Goal: Task Accomplishment & Management: Manage account settings

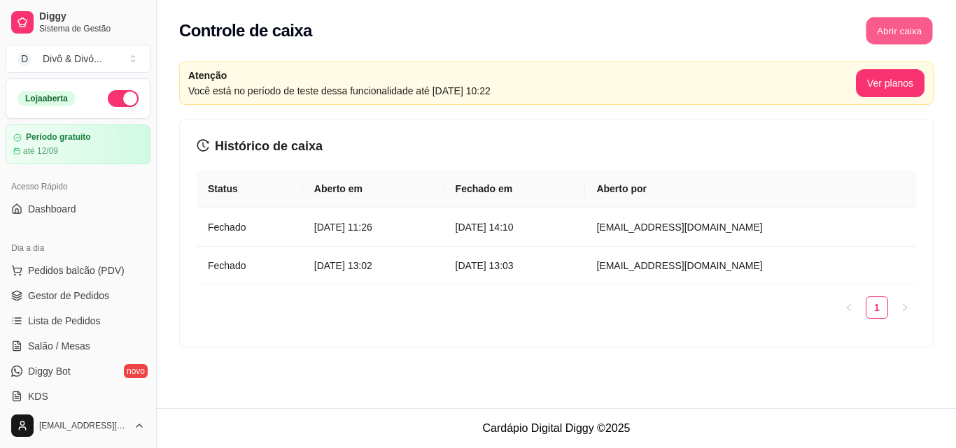
click at [900, 33] on button "Abrir caixa" at bounding box center [898, 30] width 66 height 27
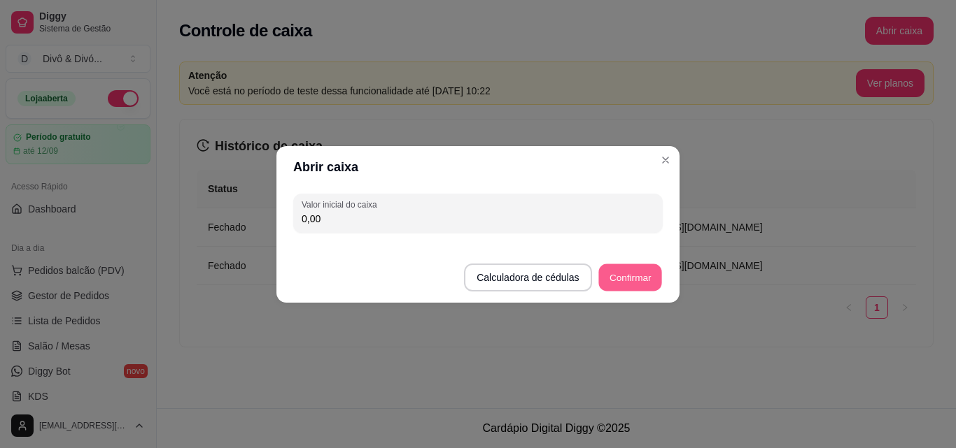
click at [630, 280] on button "Confirmar" at bounding box center [630, 277] width 64 height 27
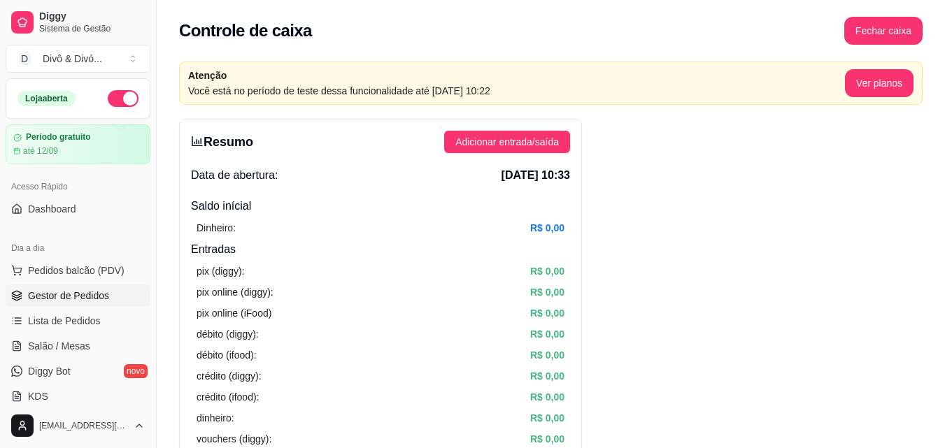
click at [79, 300] on span "Gestor de Pedidos" at bounding box center [68, 296] width 81 height 14
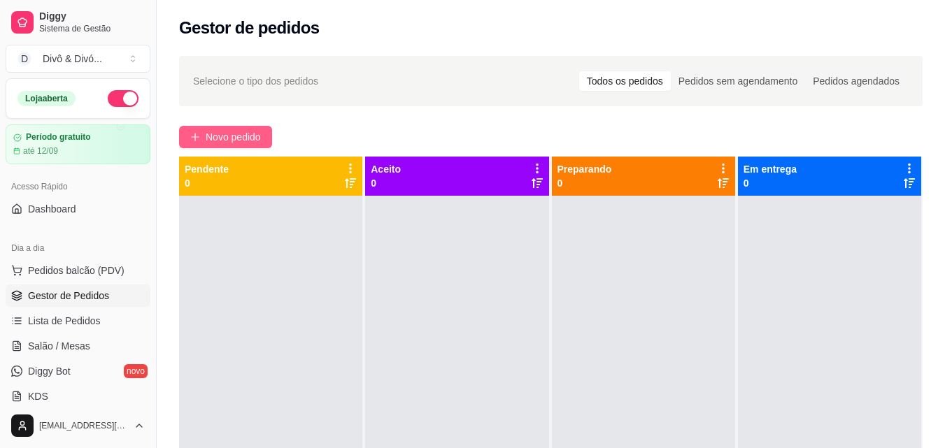
click at [236, 135] on span "Novo pedido" at bounding box center [233, 136] width 55 height 15
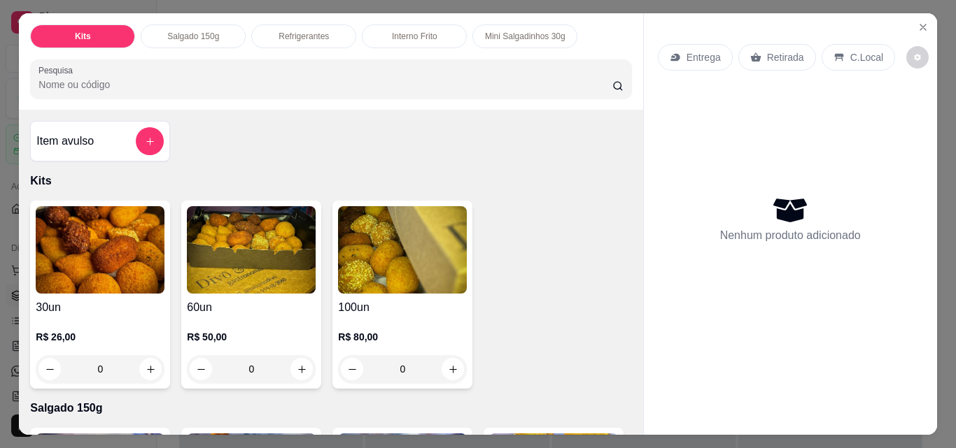
click at [417, 34] on p "Interno Frito" at bounding box center [414, 36] width 45 height 11
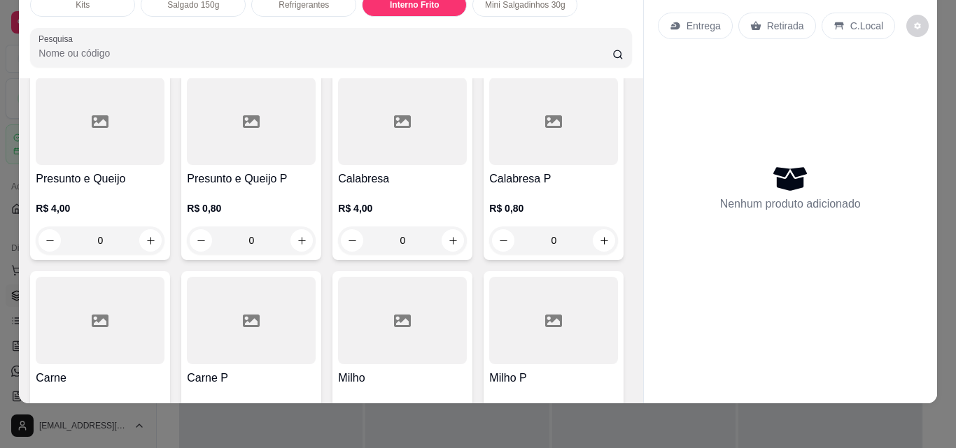
scroll to position [1716, 0]
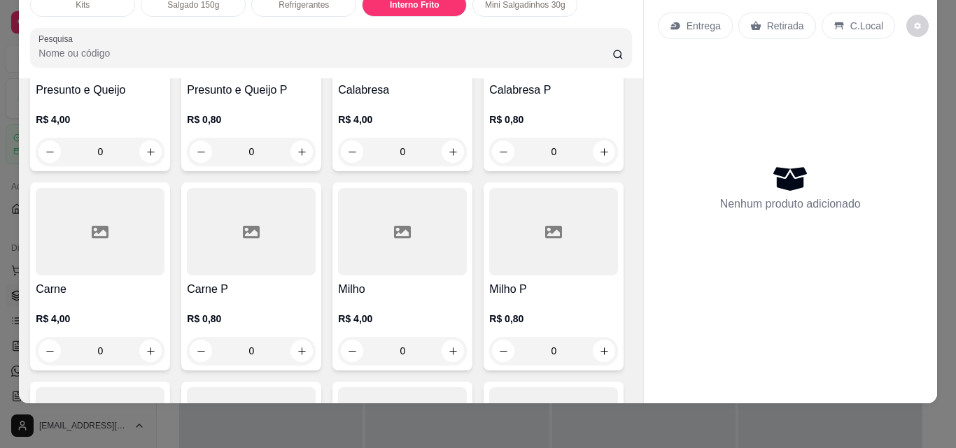
click at [316, 76] on div at bounding box center [251, 32] width 129 height 87
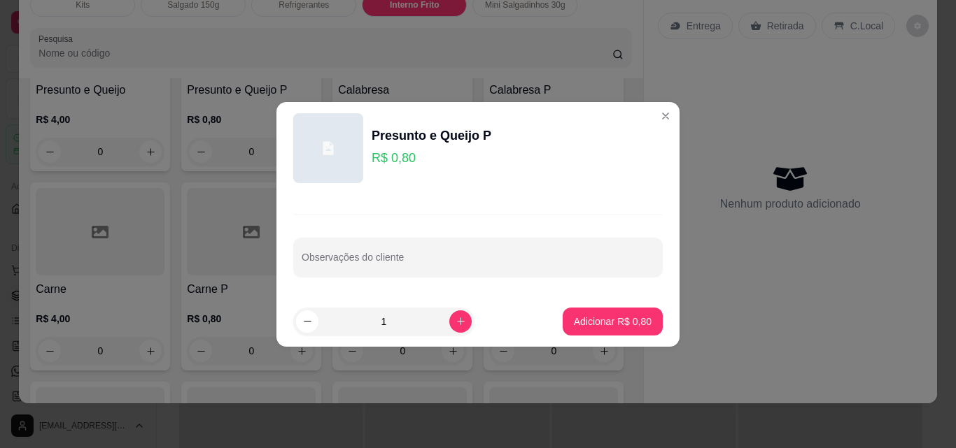
click at [381, 319] on input "1" at bounding box center [383, 322] width 131 height 28
type input "150"
click at [590, 326] on p "Adicionar R$ 120,00" at bounding box center [607, 321] width 86 height 13
type input "150"
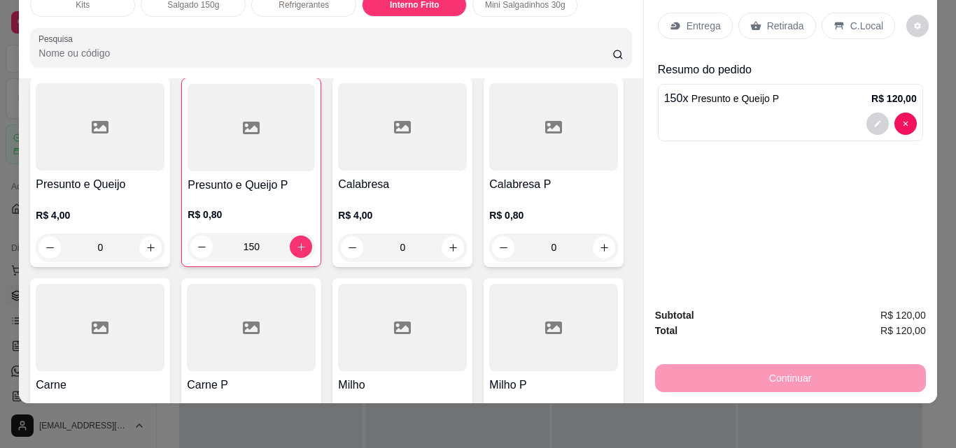
scroll to position [1646, 0]
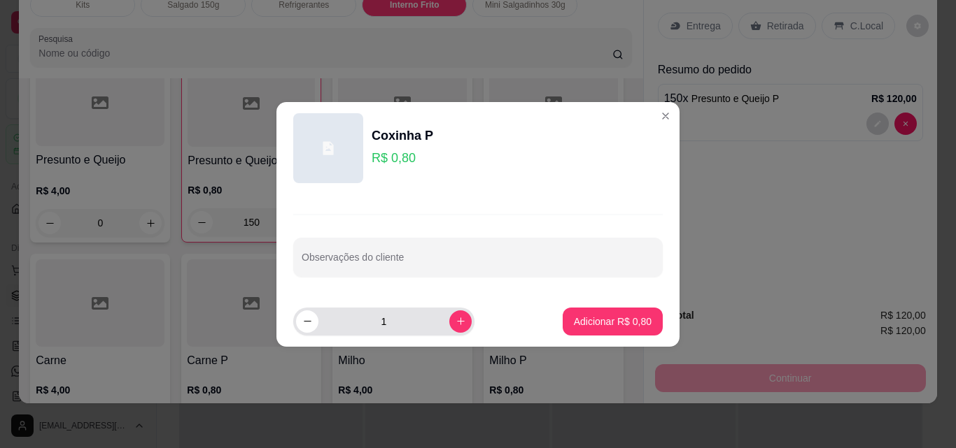
click at [388, 323] on input "1" at bounding box center [383, 322] width 131 height 28
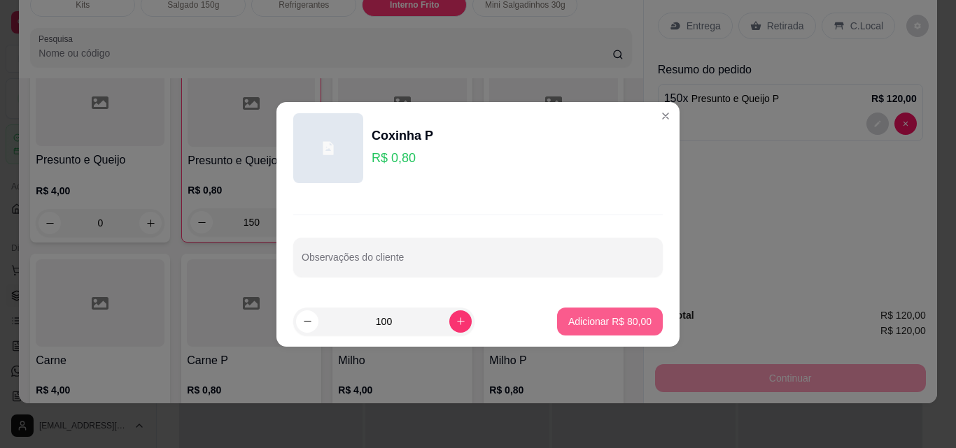
type input "100"
click at [607, 323] on p "Adicionar R$ 80,00" at bounding box center [609, 321] width 81 height 13
type input "100"
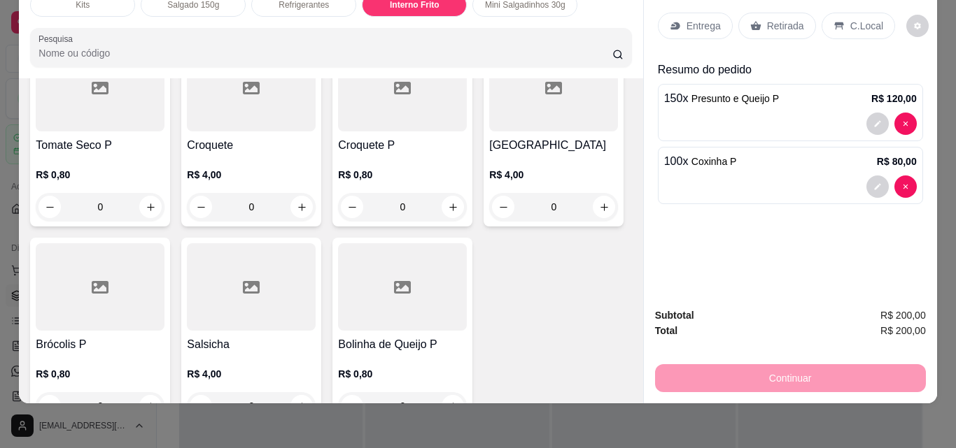
scroll to position [2066, 0]
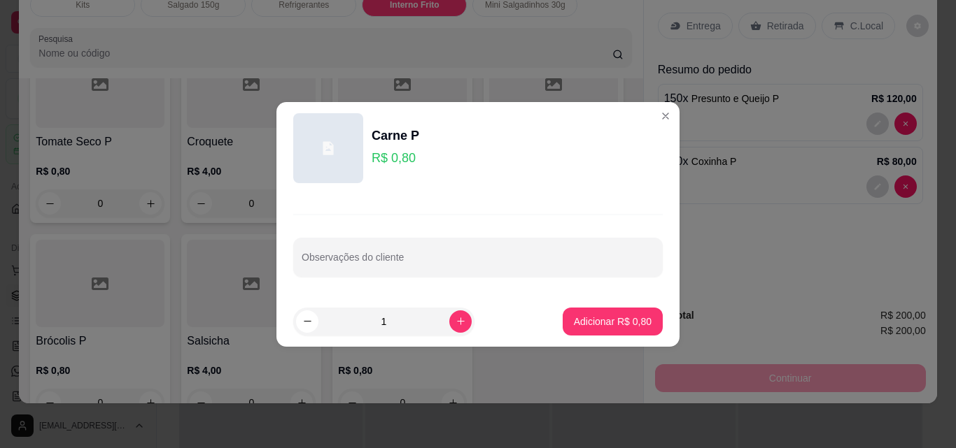
click at [388, 321] on input "1" at bounding box center [383, 322] width 131 height 28
type input "150"
click at [618, 322] on p "Adicionar R$ 120,00" at bounding box center [606, 322] width 89 height 14
type input "150"
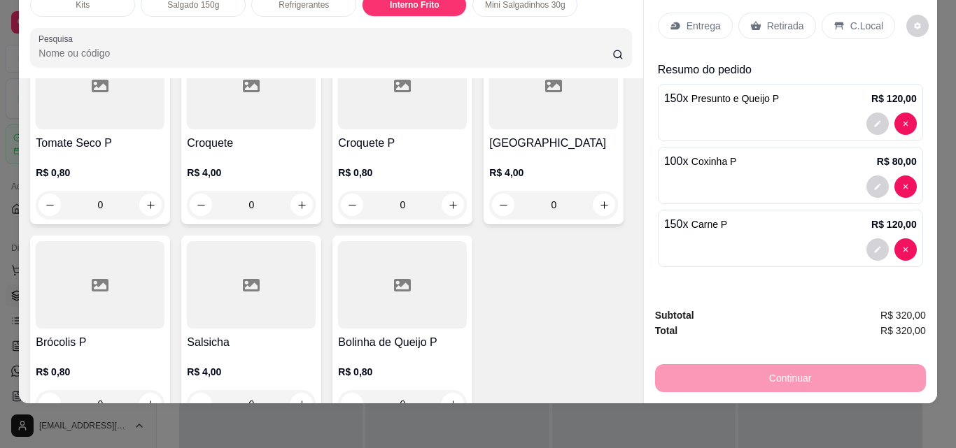
click at [781, 19] on p "Retirada" at bounding box center [785, 26] width 37 height 14
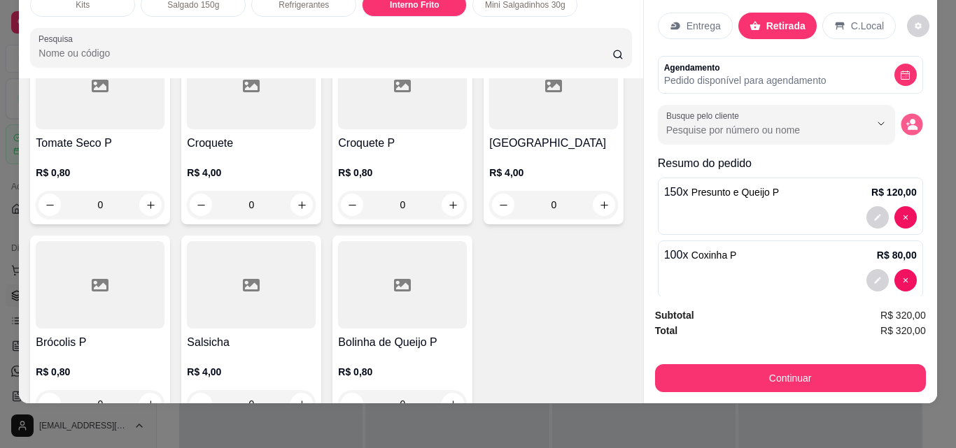
click at [905, 122] on icon "decrease-product-quantity" at bounding box center [906, 123] width 3 height 3
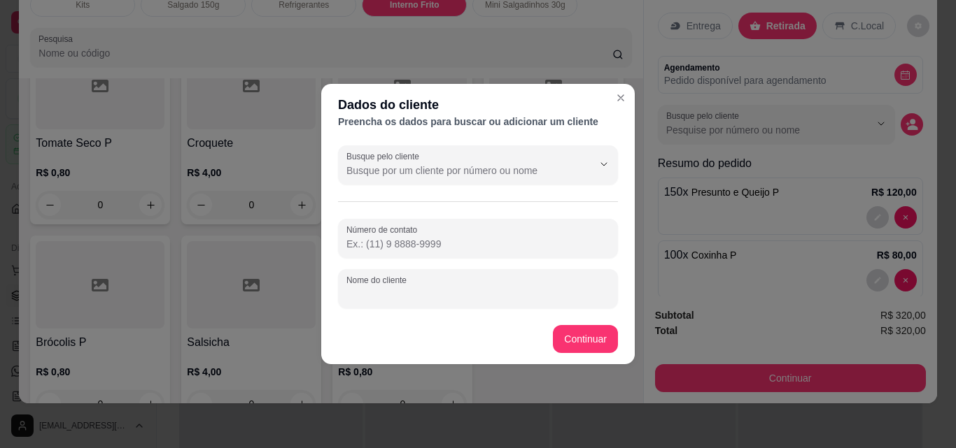
click at [427, 290] on input "Nome do cliente" at bounding box center [477, 295] width 263 height 14
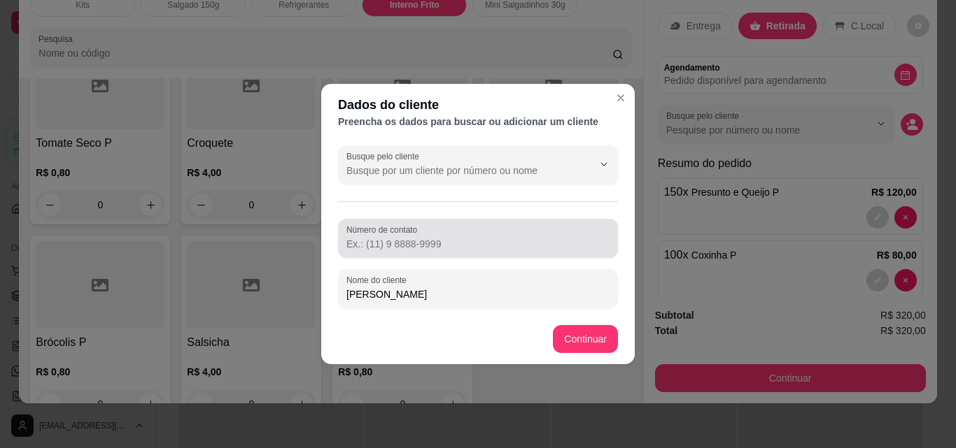
type input "[PERSON_NAME]"
click at [376, 244] on input "Número de contato" at bounding box center [477, 244] width 263 height 14
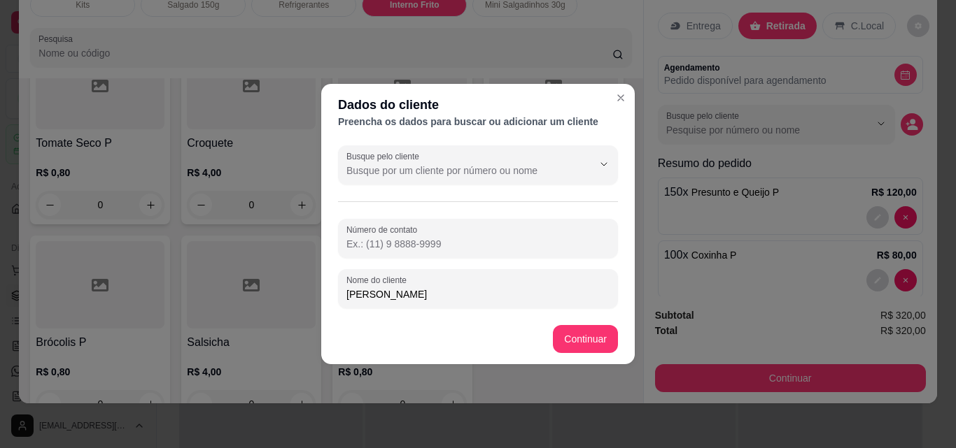
click at [445, 240] on input "Número de contato" at bounding box center [477, 244] width 263 height 14
type input "[PHONE_NUMBER]"
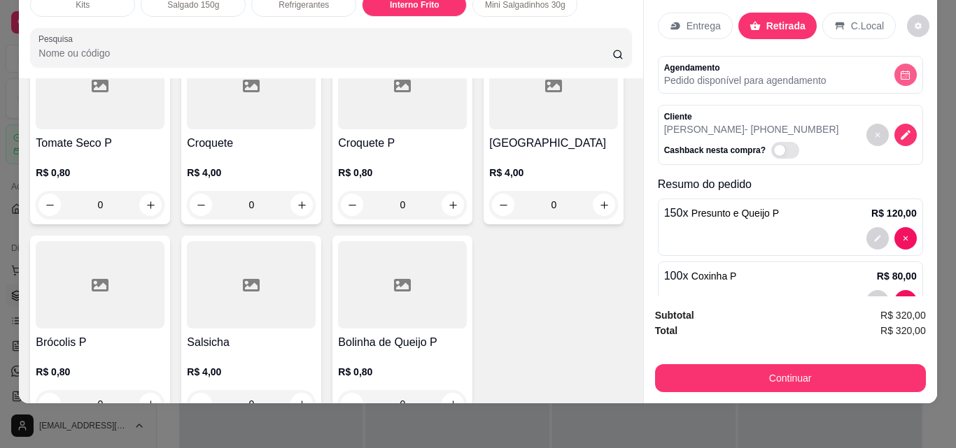
click at [900, 70] on icon "decrease-product-quantity" at bounding box center [905, 75] width 10 height 10
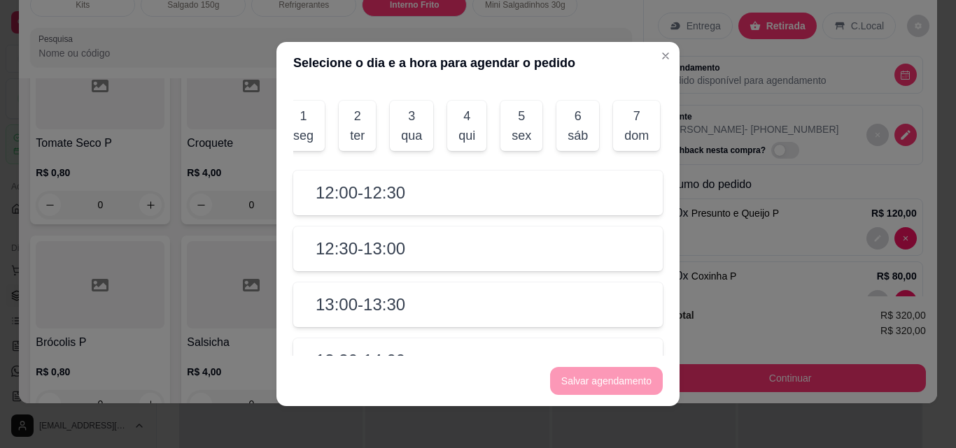
scroll to position [0, 308]
click at [625, 132] on div "dom" at bounding box center [626, 136] width 24 height 20
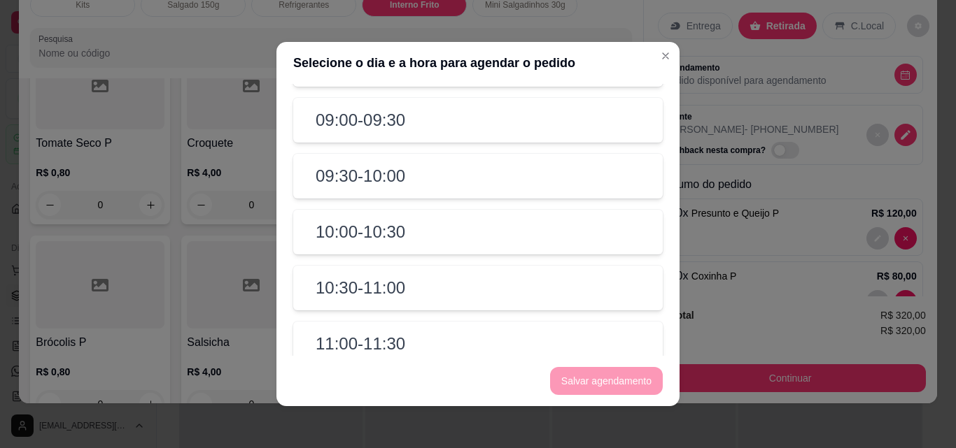
scroll to position [210, 0]
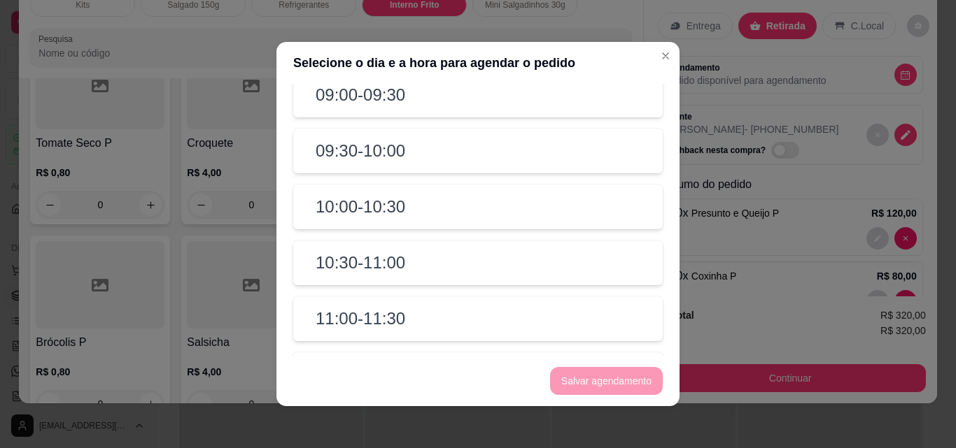
click at [335, 330] on h2 "11:00 - 11:30" at bounding box center [361, 319] width 90 height 22
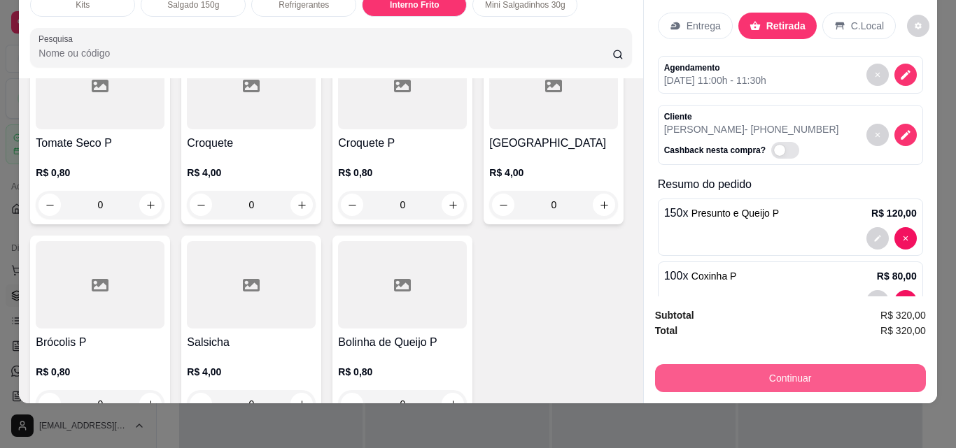
click at [786, 369] on button "Continuar" at bounding box center [790, 379] width 271 height 28
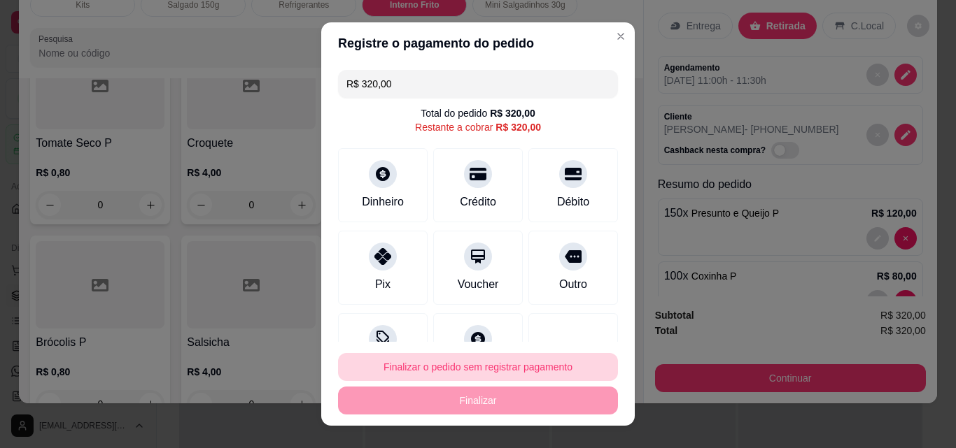
click at [453, 369] on button "Finalizar o pedido sem registrar pagamento" at bounding box center [478, 367] width 280 height 28
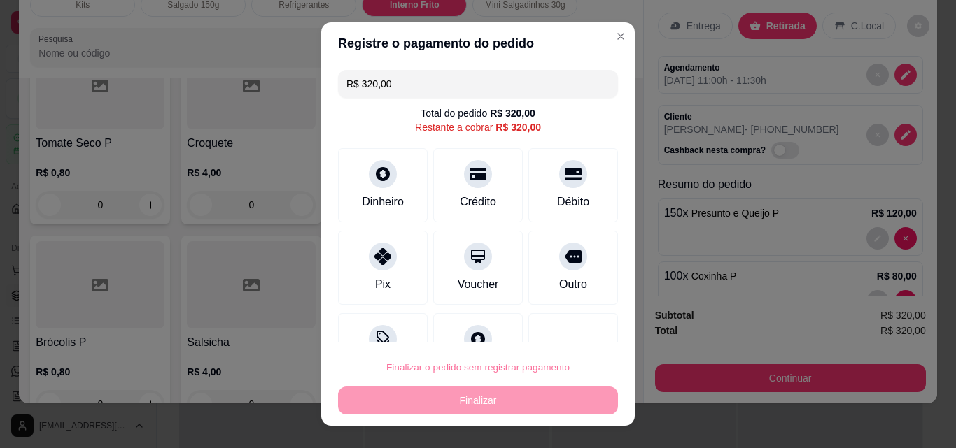
click at [560, 328] on button "Confirmar" at bounding box center [558, 328] width 52 height 22
type input "0"
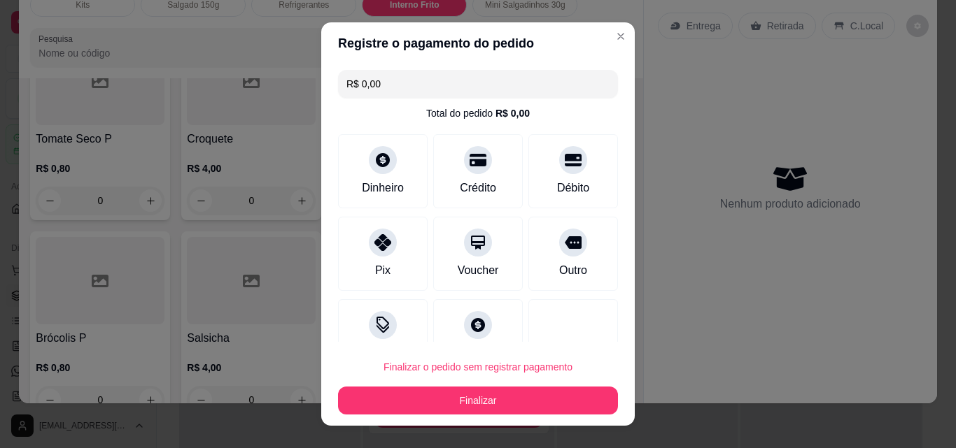
type input "R$ 0,00"
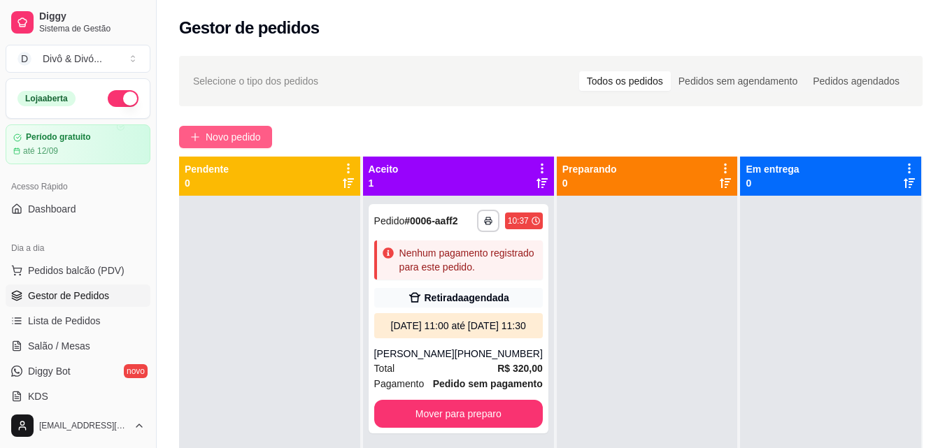
click at [225, 136] on span "Novo pedido" at bounding box center [233, 136] width 55 height 15
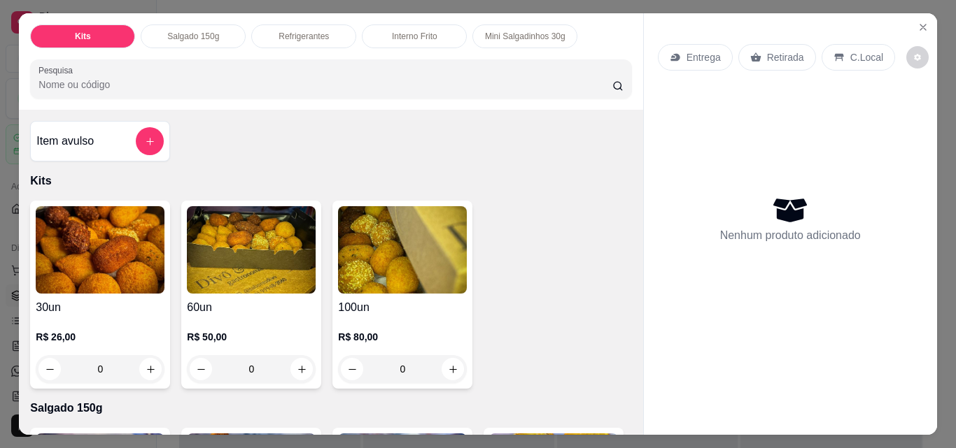
click at [422, 31] on p "Interno Frito" at bounding box center [414, 36] width 45 height 11
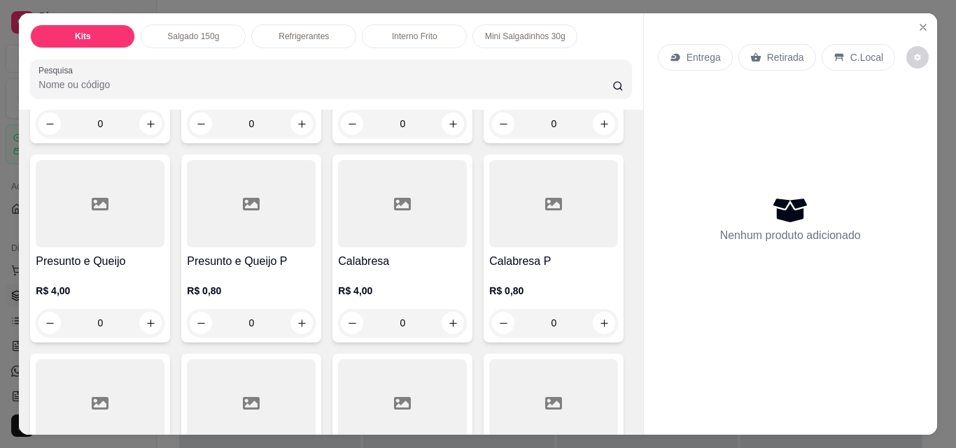
scroll to position [36, 0]
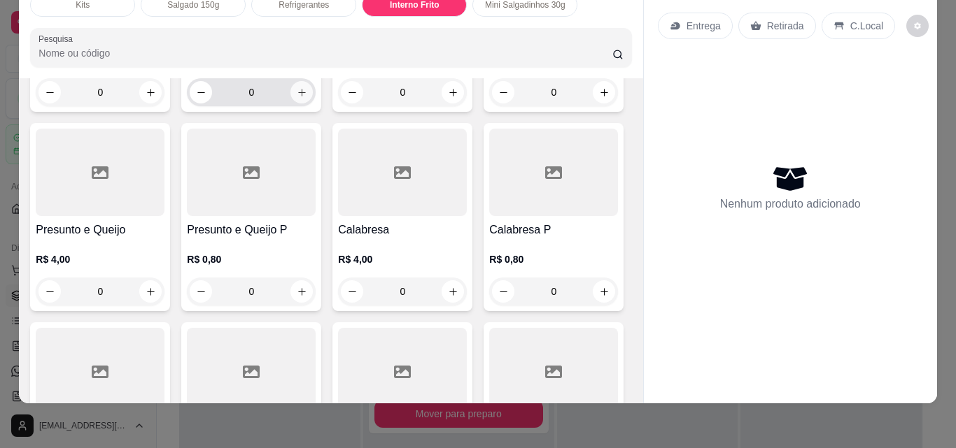
click at [297, 98] on icon "increase-product-quantity" at bounding box center [302, 92] width 10 height 10
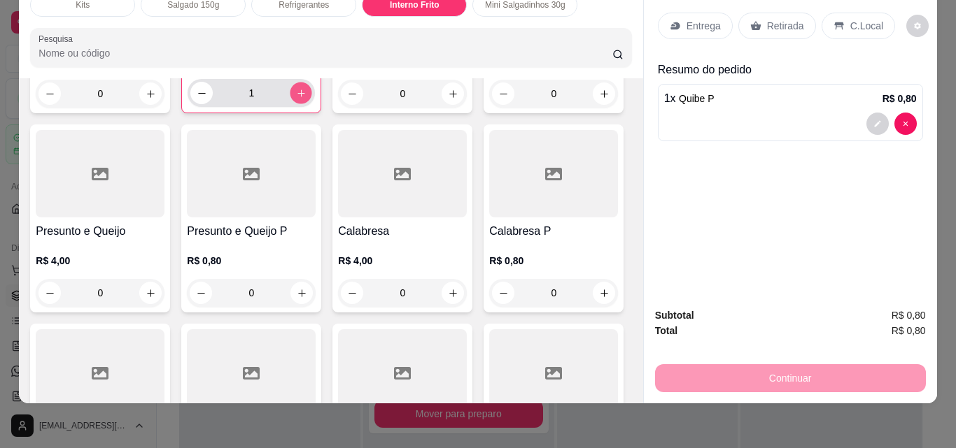
click at [297, 97] on icon "increase-product-quantity" at bounding box center [300, 93] width 7 height 7
click at [297, 97] on icon "increase-product-quantity" at bounding box center [301, 94] width 8 height 8
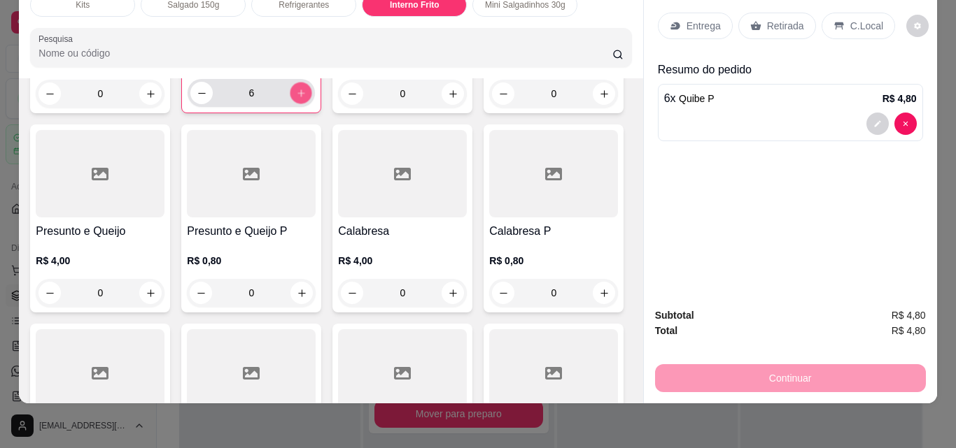
click at [297, 97] on icon "increase-product-quantity" at bounding box center [300, 93] width 7 height 7
click at [297, 97] on icon "increase-product-quantity" at bounding box center [301, 94] width 8 height 8
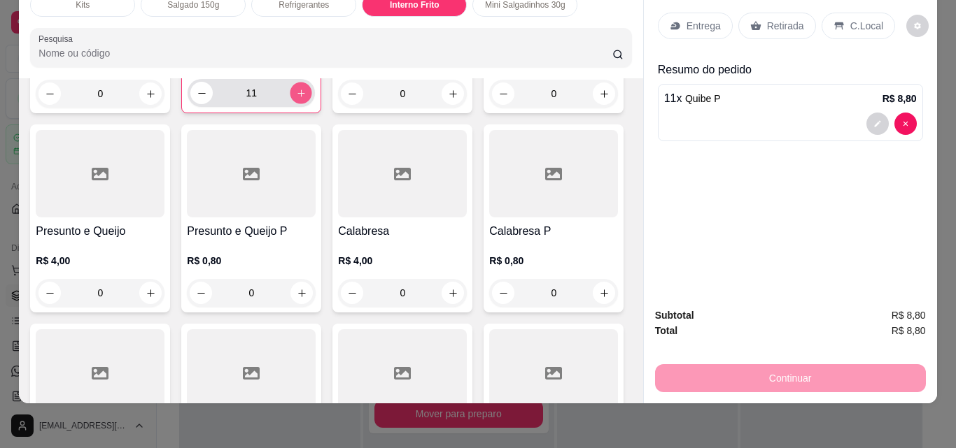
click at [297, 97] on icon "increase-product-quantity" at bounding box center [300, 93] width 7 height 7
type input "12"
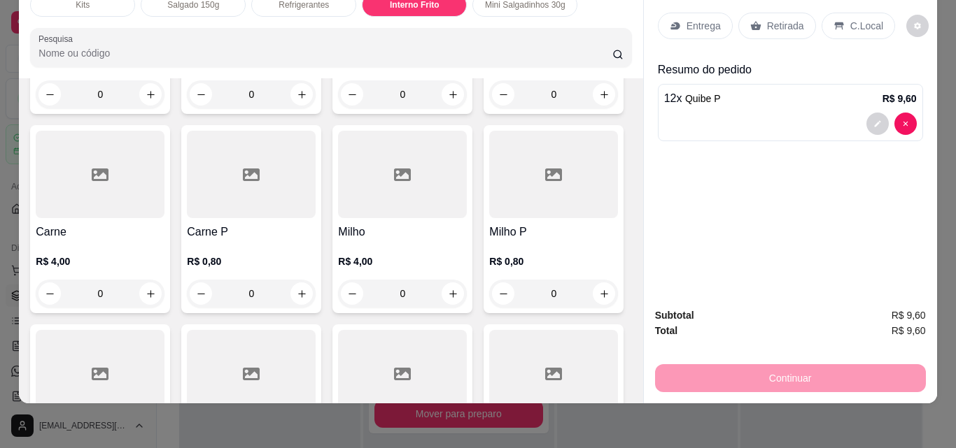
scroll to position [1786, 0]
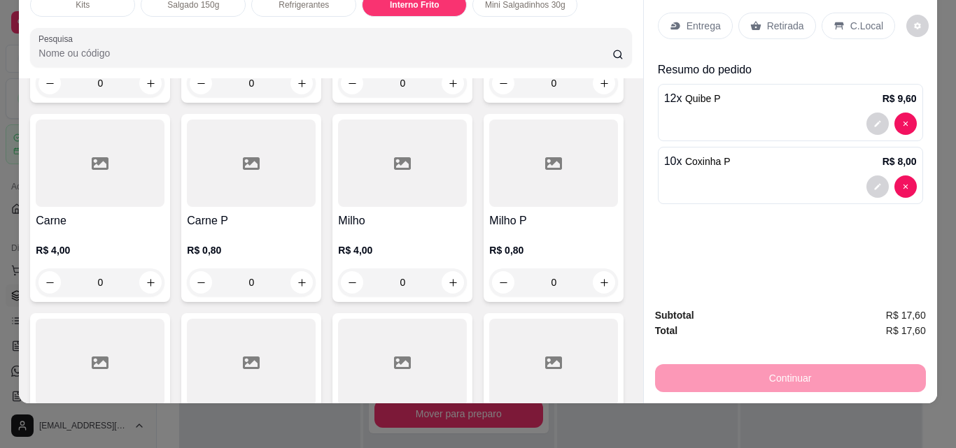
type input "12"
click at [307, 89] on icon "increase-product-quantity" at bounding box center [302, 83] width 10 height 10
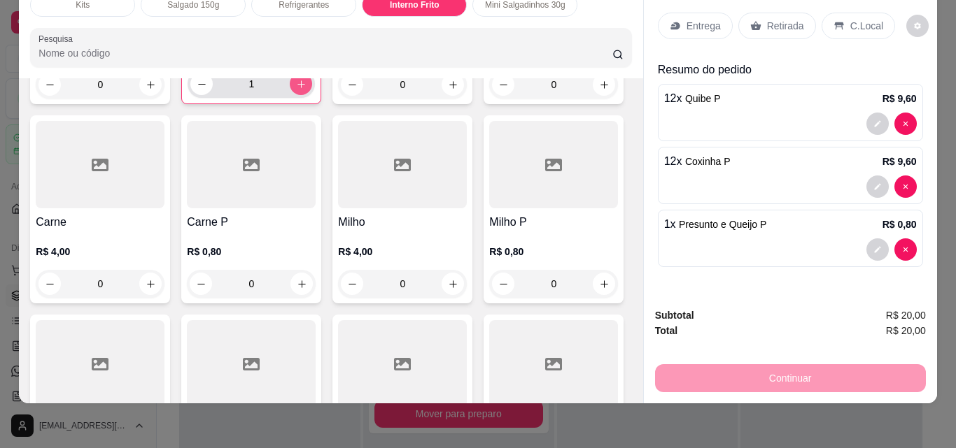
click at [306, 90] on icon "increase-product-quantity" at bounding box center [301, 84] width 10 height 10
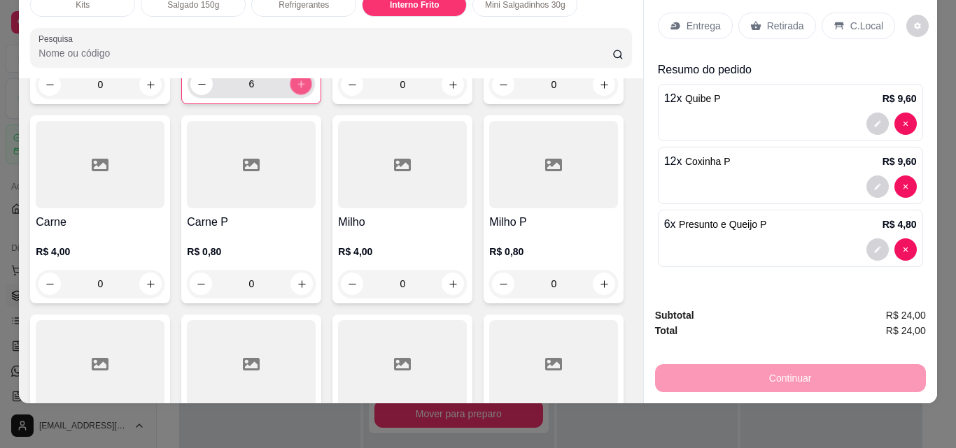
click at [306, 90] on icon "increase-product-quantity" at bounding box center [301, 84] width 10 height 10
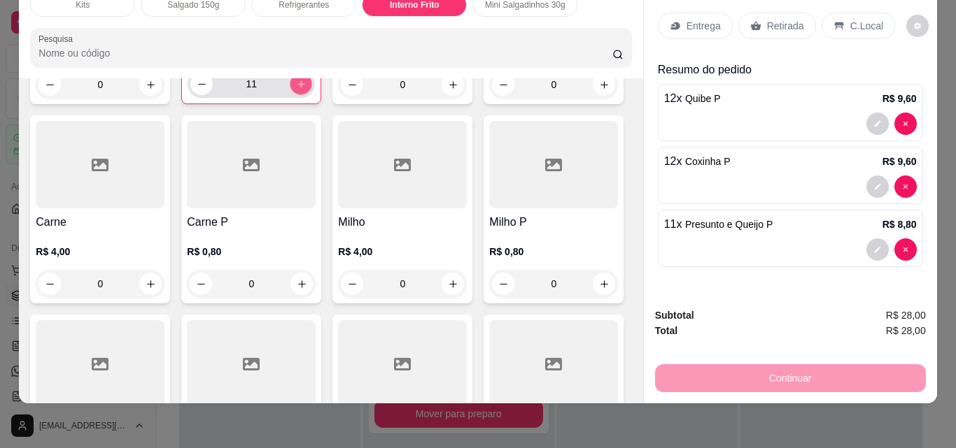
click at [306, 90] on icon "increase-product-quantity" at bounding box center [301, 84] width 10 height 10
type input "12"
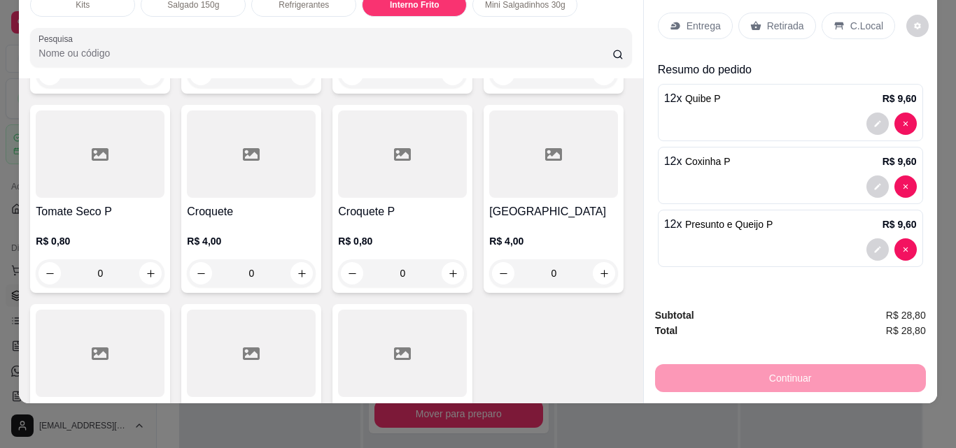
scroll to position [2066, 0]
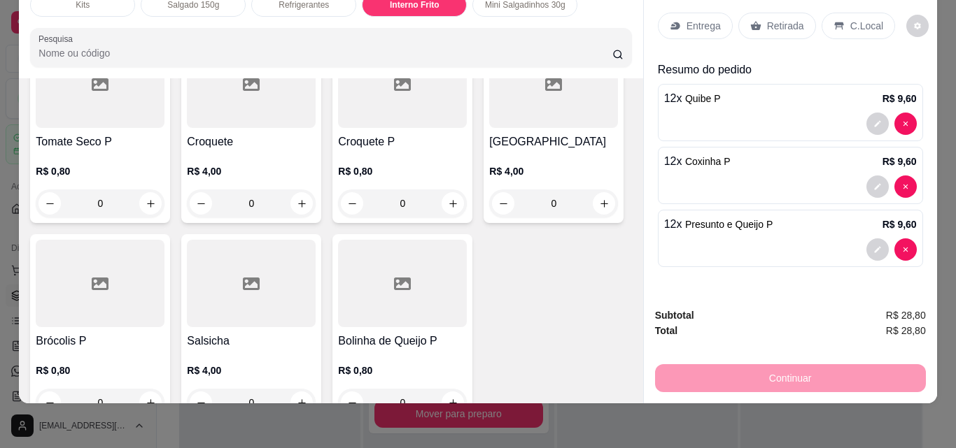
click at [297, 10] on icon "increase-product-quantity" at bounding box center [302, 4] width 10 height 10
click at [296, 10] on icon "increase-product-quantity" at bounding box center [301, 5] width 10 height 10
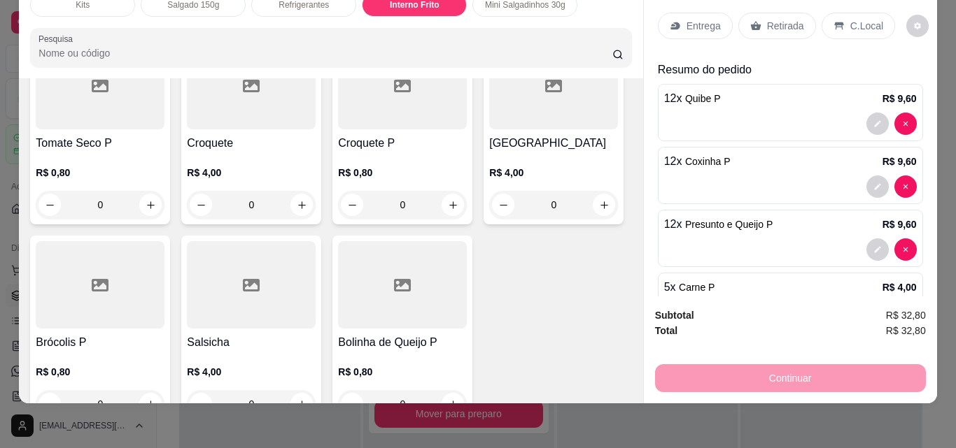
click at [296, 10] on icon "increase-product-quantity" at bounding box center [301, 5] width 10 height 10
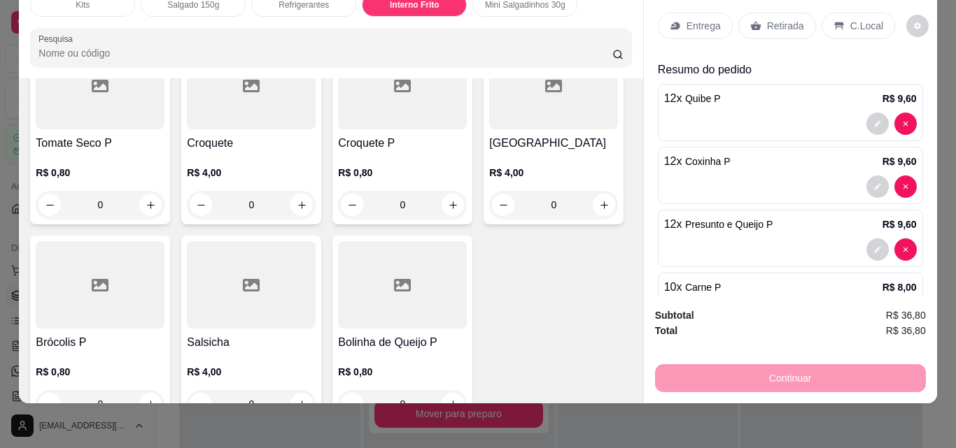
click at [296, 10] on icon "increase-product-quantity" at bounding box center [301, 5] width 10 height 10
type input "12"
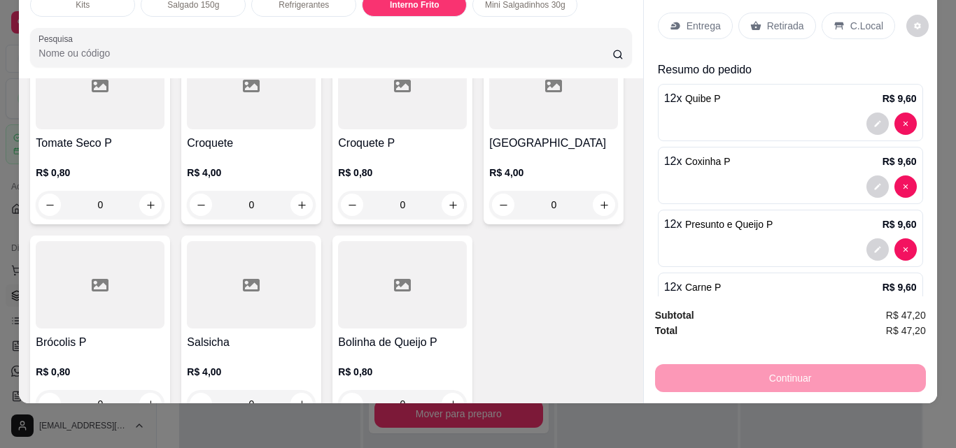
type input "12"
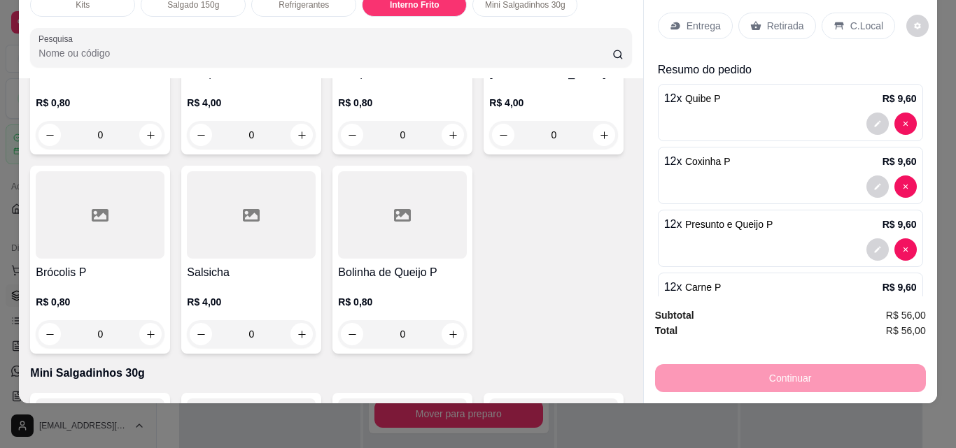
type input "12"
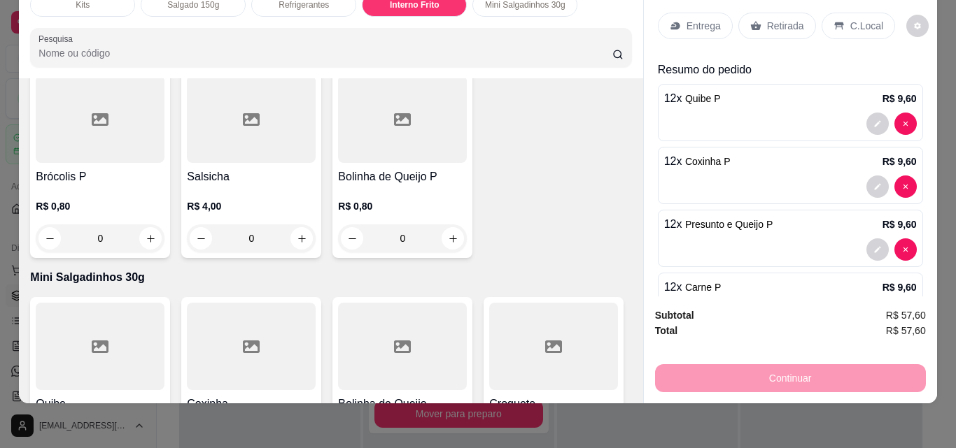
scroll to position [2276, 0]
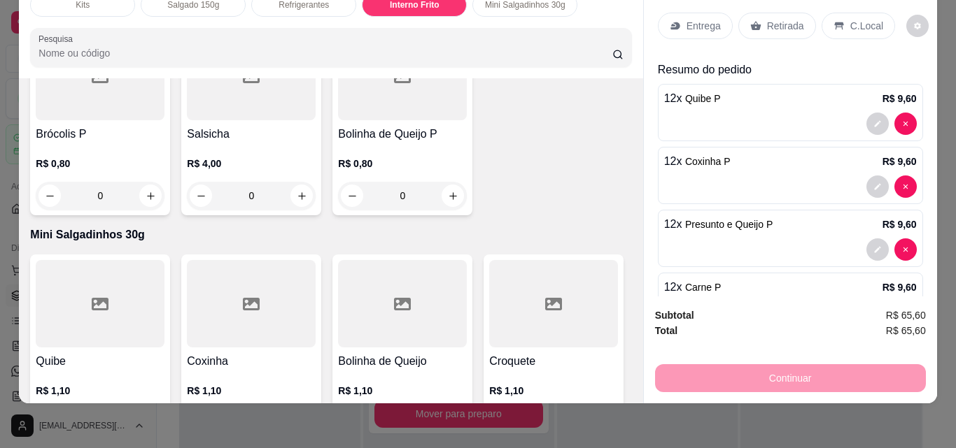
type input "12"
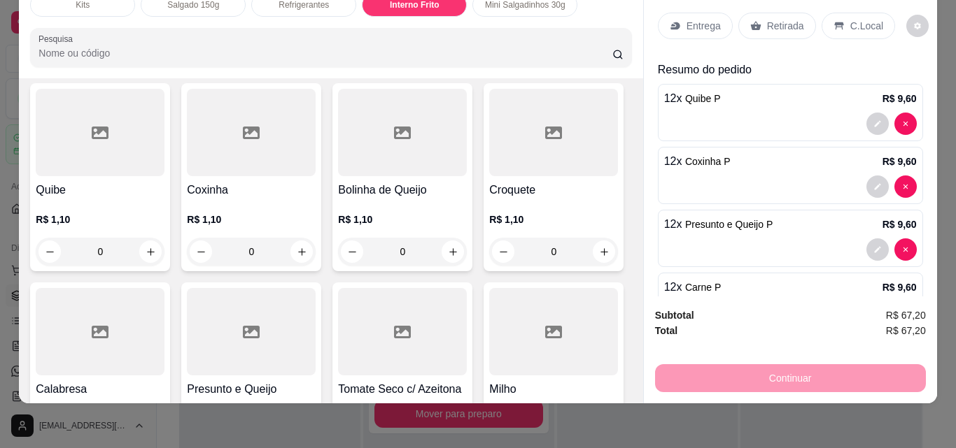
scroll to position [2416, 0]
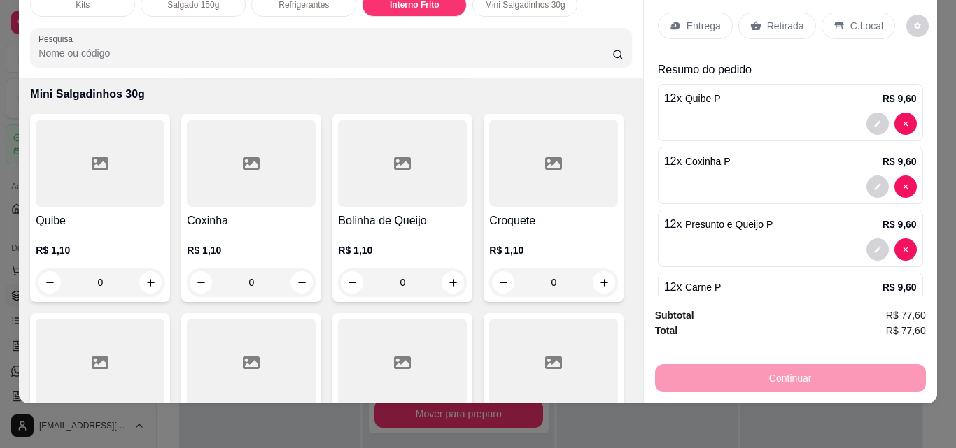
type input "14"
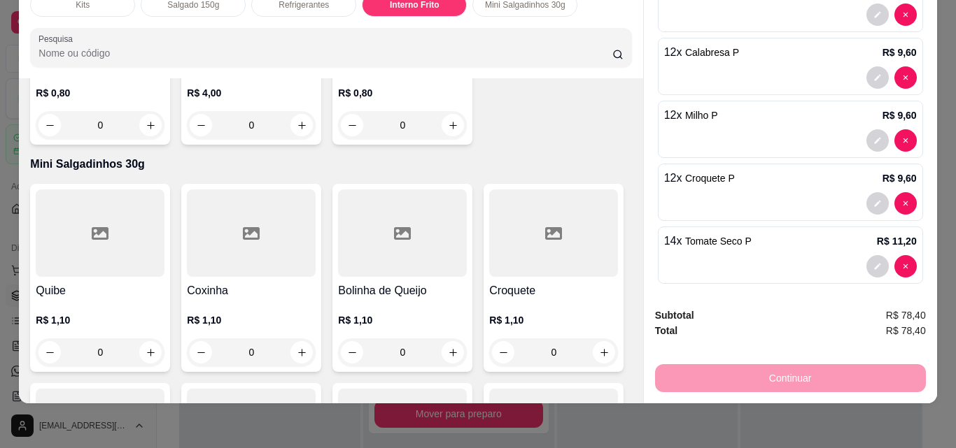
scroll to position [305, 0]
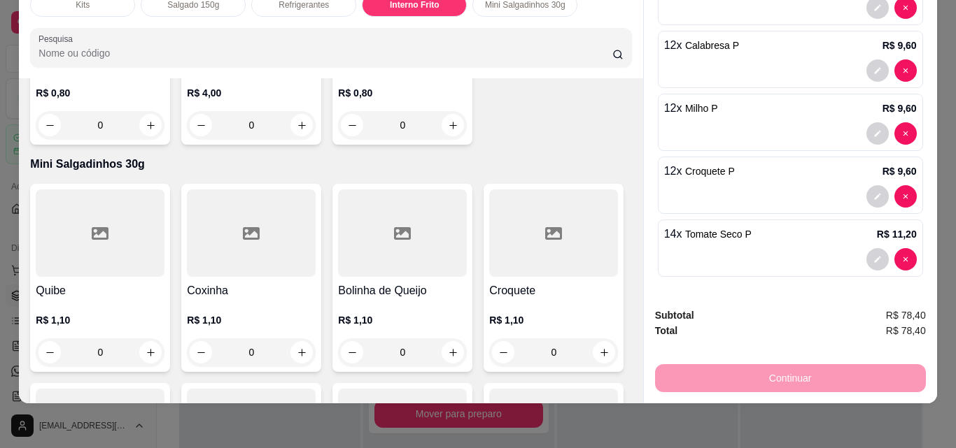
click at [697, 111] on div "12 x Milho P R$ 9,60" at bounding box center [790, 122] width 265 height 57
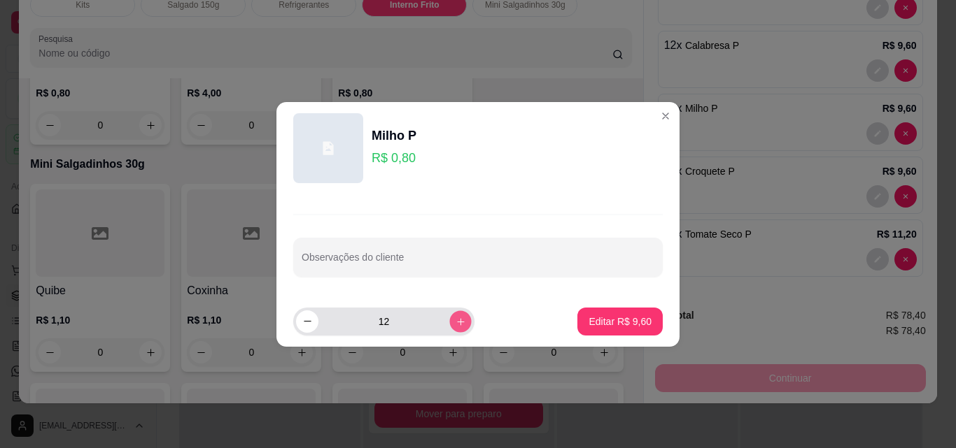
click at [457, 322] on icon "increase-product-quantity" at bounding box center [460, 321] width 7 height 7
type input "13"
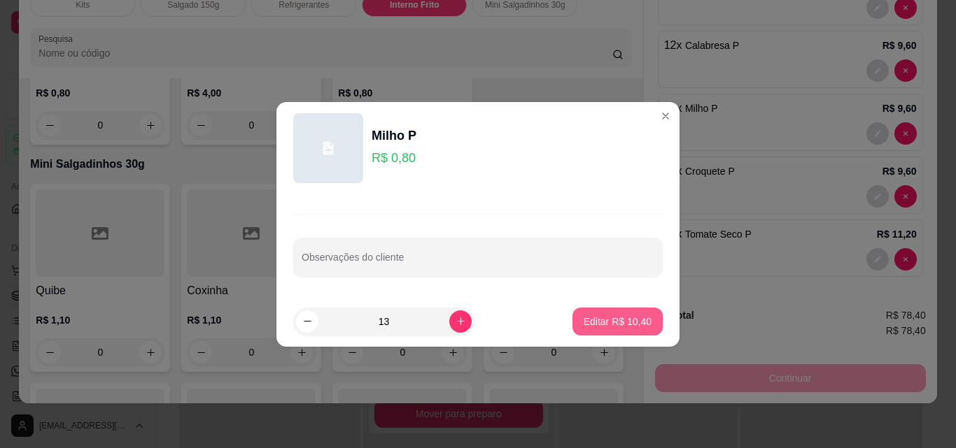
click at [599, 322] on p "Editar R$ 10,40" at bounding box center [617, 322] width 68 height 14
type input "13"
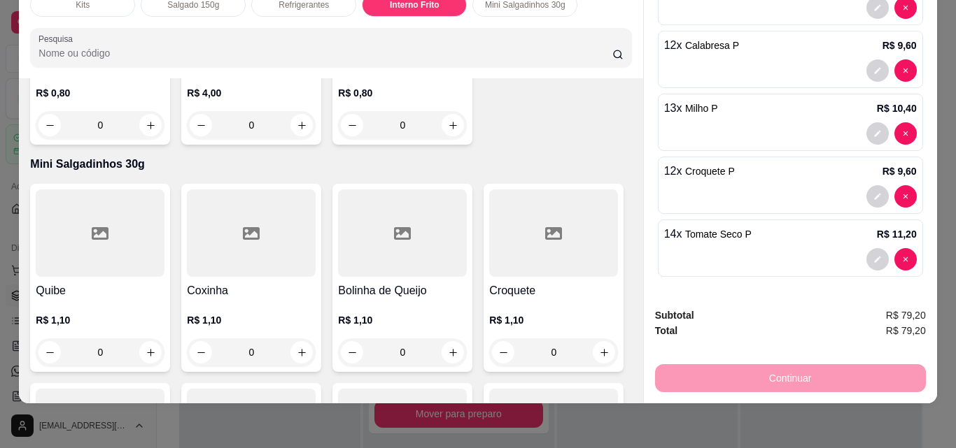
click at [756, 185] on div at bounding box center [790, 196] width 253 height 22
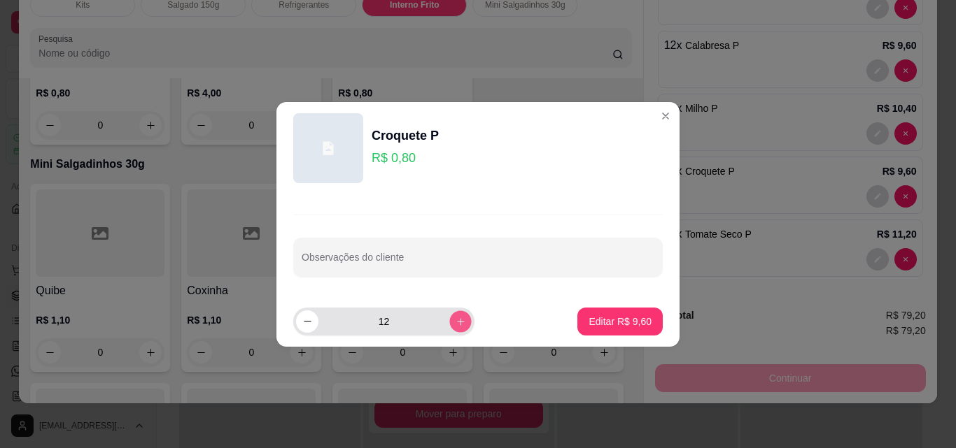
click at [455, 323] on icon "increase-product-quantity" at bounding box center [460, 321] width 10 height 10
type input "13"
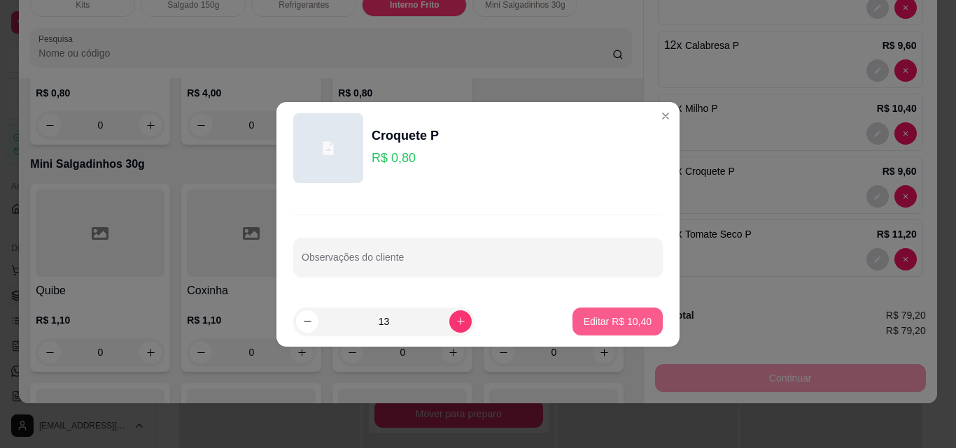
click at [590, 320] on p "Editar R$ 10,40" at bounding box center [617, 322] width 68 height 14
type input "13"
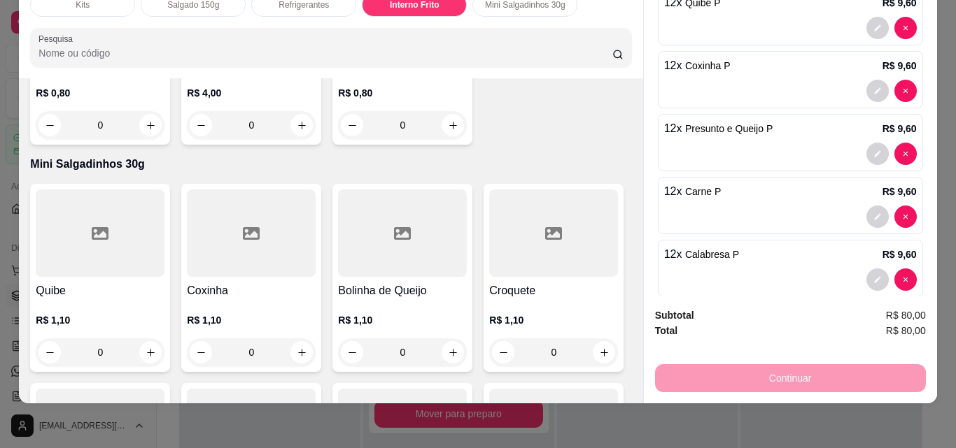
scroll to position [0, 0]
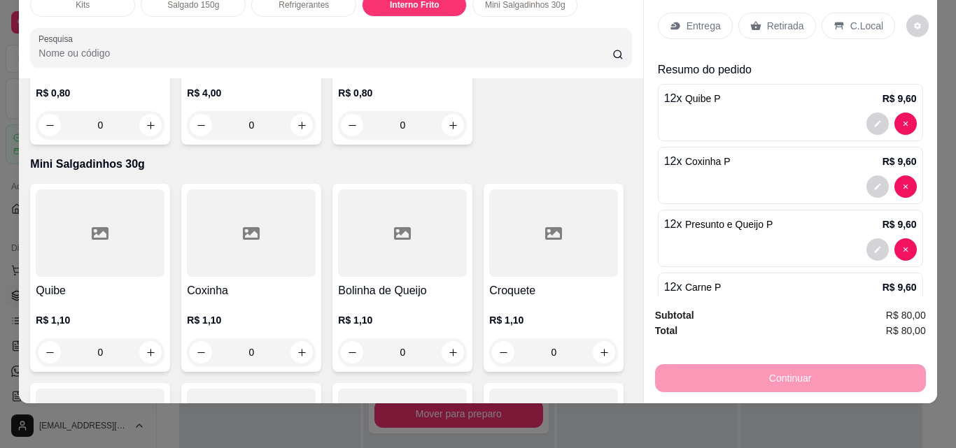
click at [696, 19] on p "Entrega" at bounding box center [703, 26] width 34 height 14
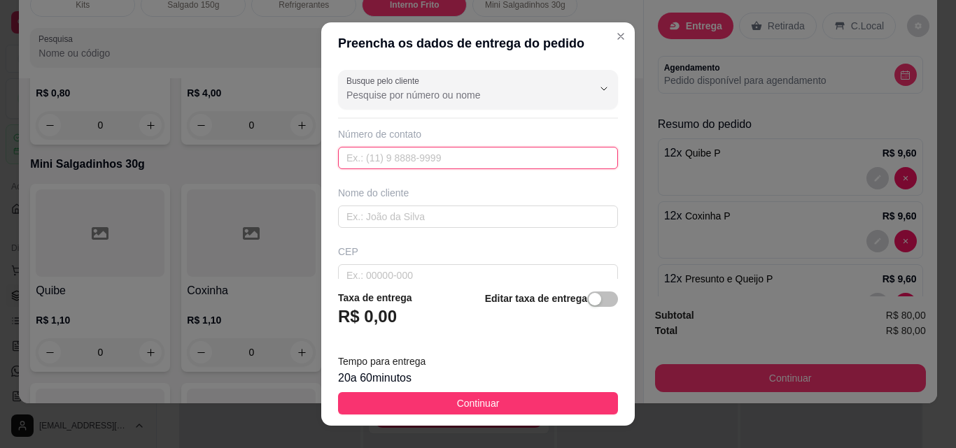
click at [436, 159] on input "text" at bounding box center [478, 158] width 280 height 22
type input "[PHONE_NUMBER]"
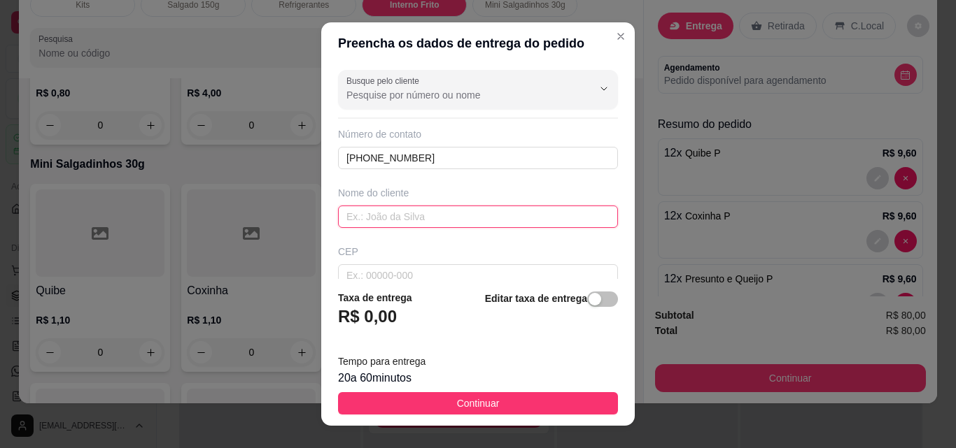
click at [401, 215] on input "text" at bounding box center [478, 217] width 280 height 22
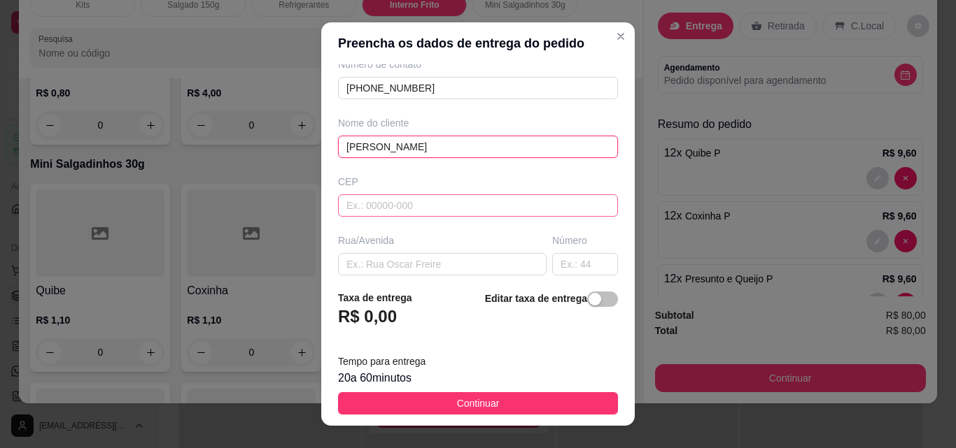
type input "Monise Souza"
click at [381, 204] on input "text" at bounding box center [478, 205] width 280 height 22
type input "13670000"
type input "Santa Rita do Passa Quatro"
type input "13670000"
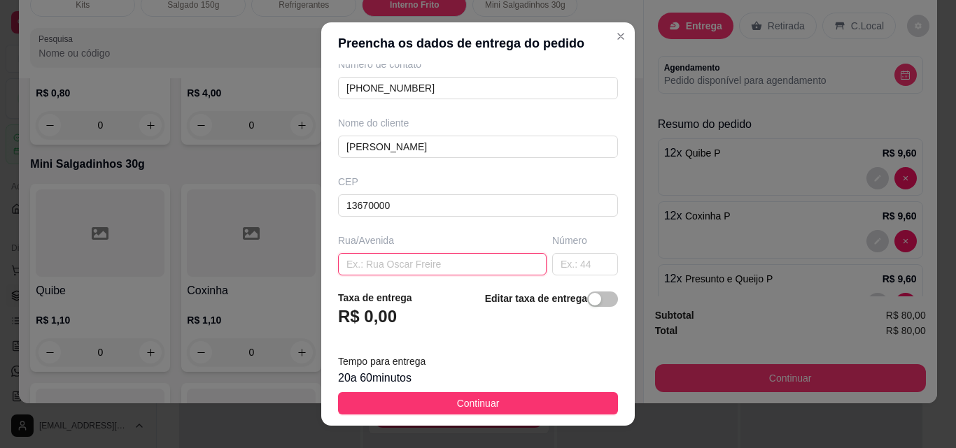
click at [360, 267] on input "text" at bounding box center [442, 264] width 208 height 22
type input "r"
type input "Rua [PERSON_NAME]"
click at [556, 266] on input "text" at bounding box center [585, 264] width 66 height 22
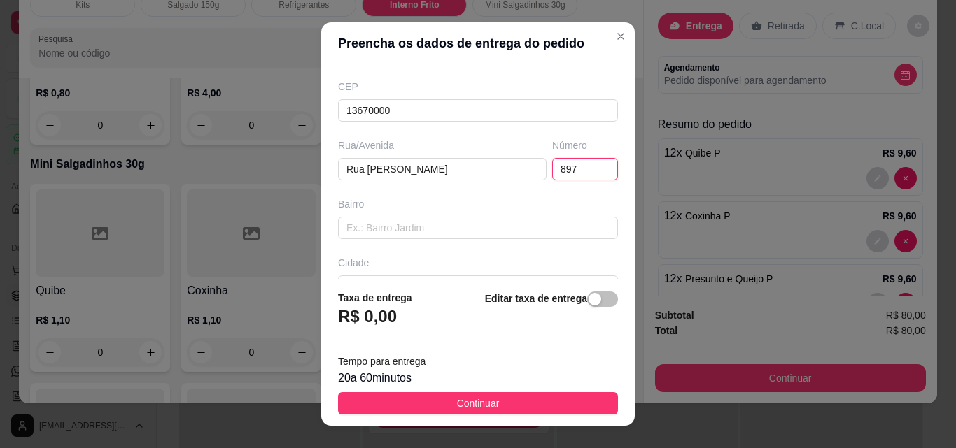
scroll to position [210, 0]
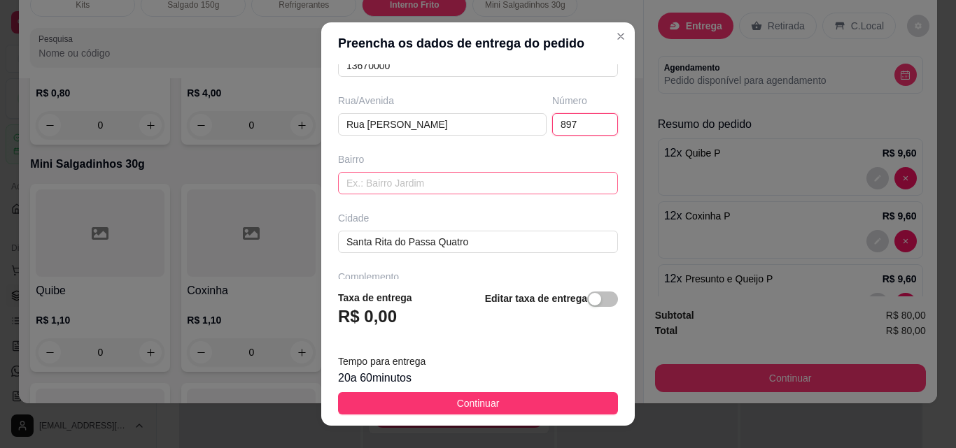
type input "897"
click at [374, 181] on input "text" at bounding box center [478, 183] width 280 height 22
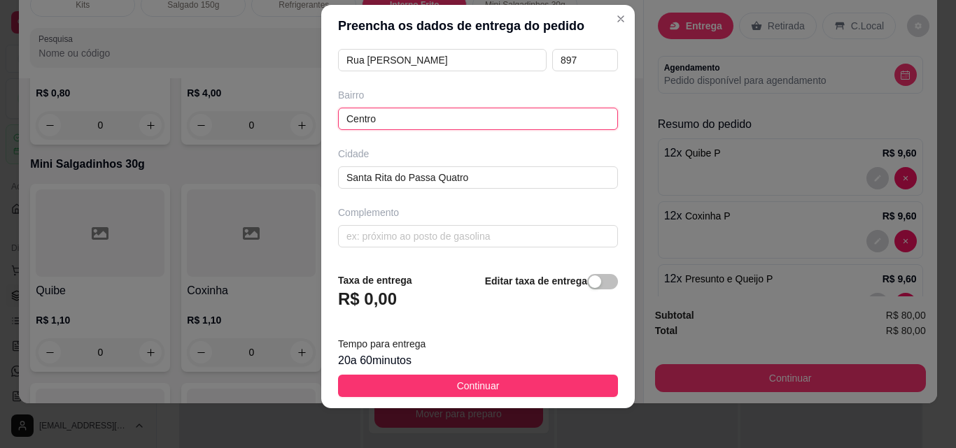
scroll to position [22, 0]
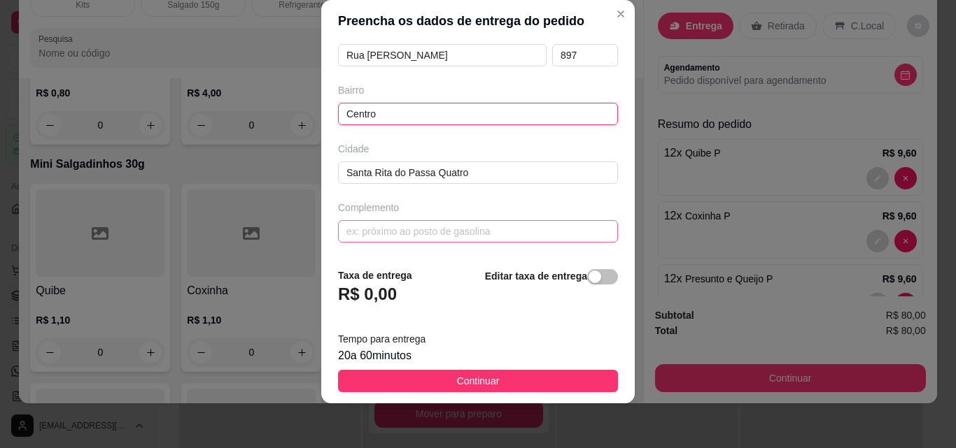
type input "Centro"
click at [390, 231] on input "text" at bounding box center [478, 231] width 280 height 22
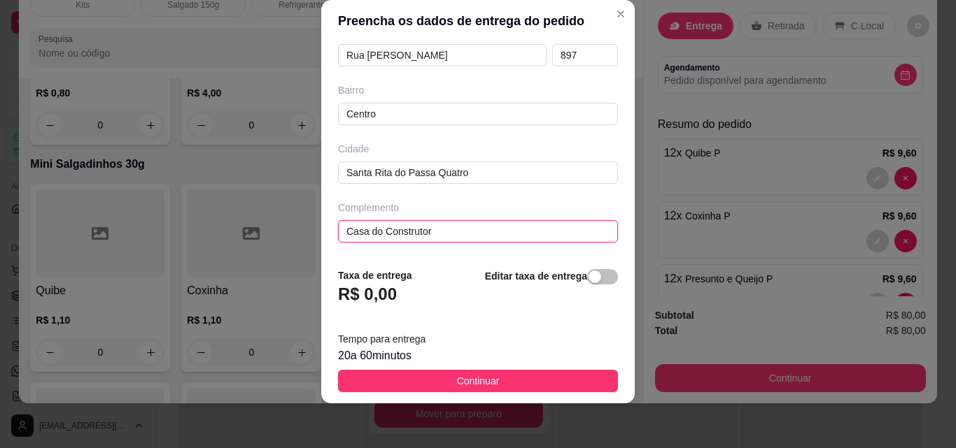
type input "Casa do Construtor"
click at [381, 295] on h3 "R$ 0,00" at bounding box center [367, 294] width 59 height 22
click at [390, 296] on div "R$ 0,00" at bounding box center [375, 298] width 74 height 31
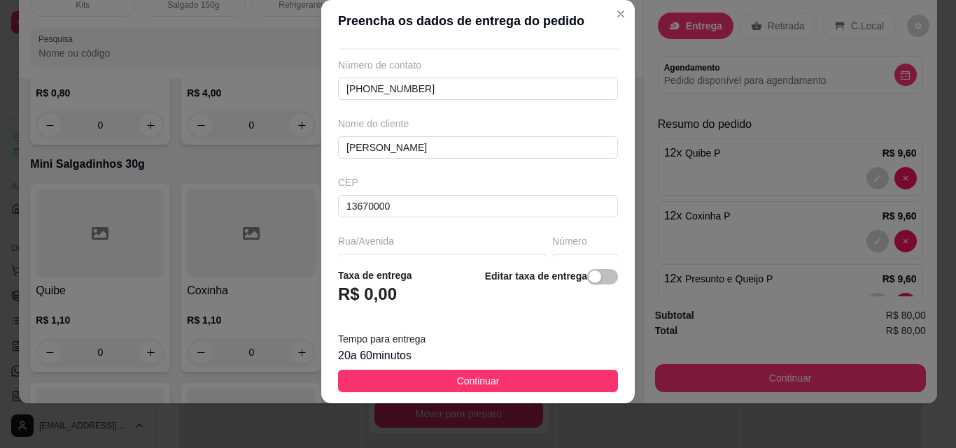
scroll to position [0, 0]
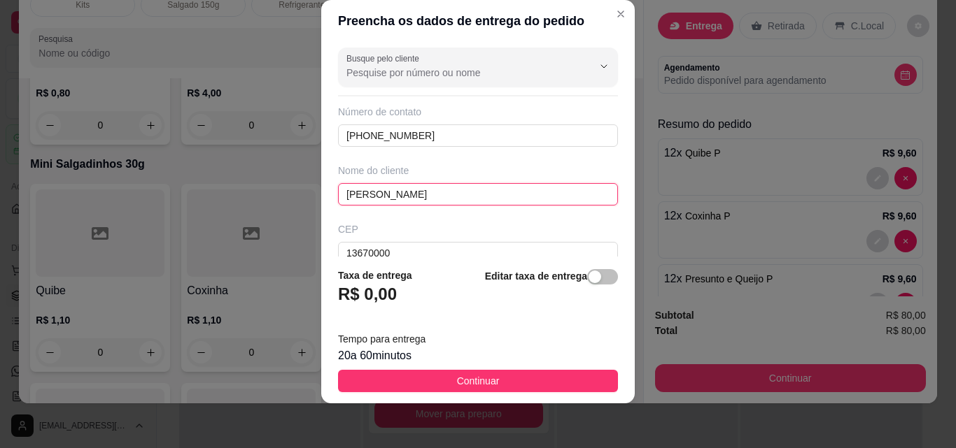
click at [411, 197] on input "Monise Souza" at bounding box center [478, 194] width 280 height 22
click at [376, 195] on input "Monise Souza" at bounding box center [478, 194] width 280 height 22
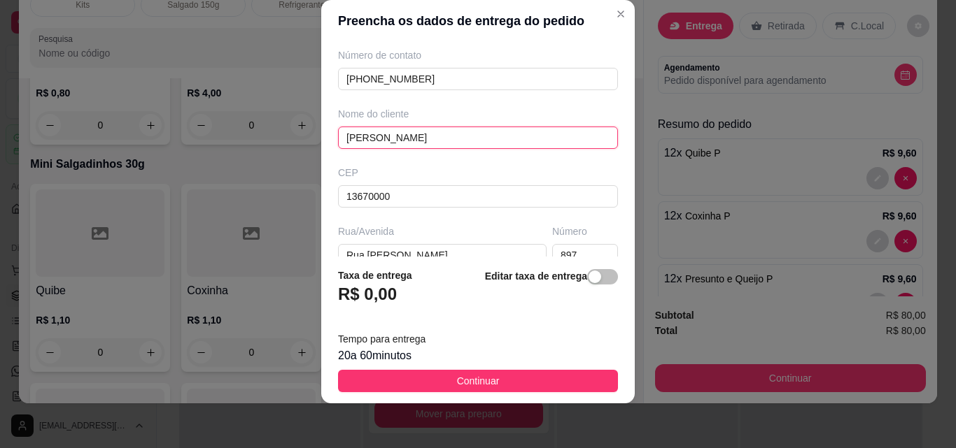
scroll to position [140, 0]
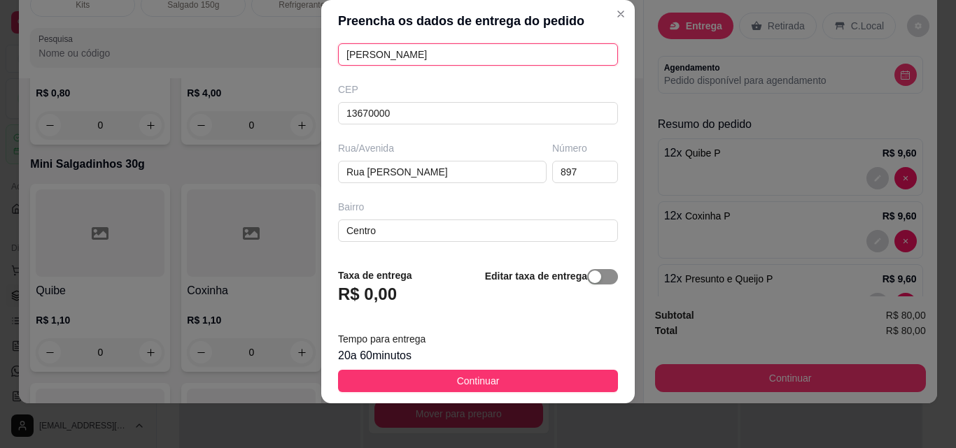
type input "[PERSON_NAME]"
click at [588, 271] on div "button" at bounding box center [594, 277] width 13 height 13
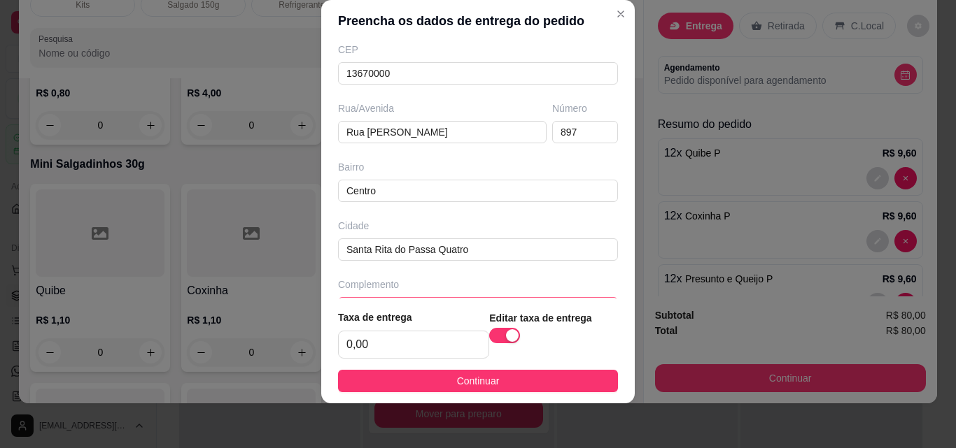
scroll to position [215, 0]
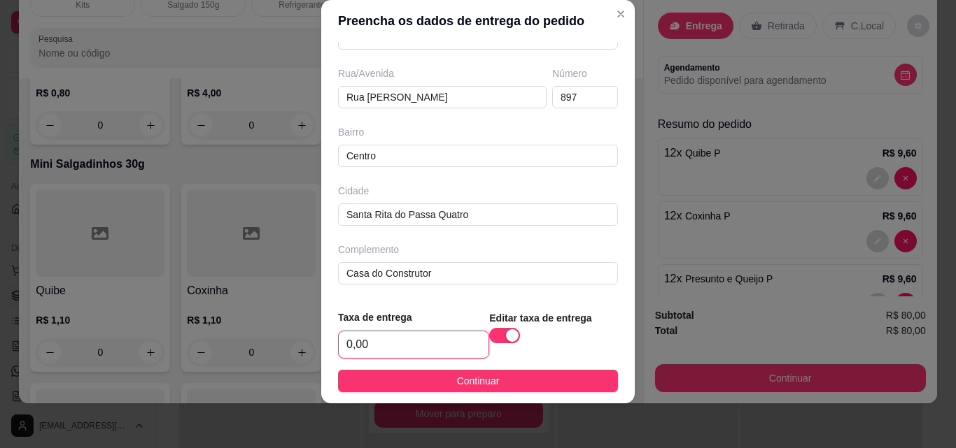
click at [412, 351] on input "0,00" at bounding box center [414, 345] width 150 height 27
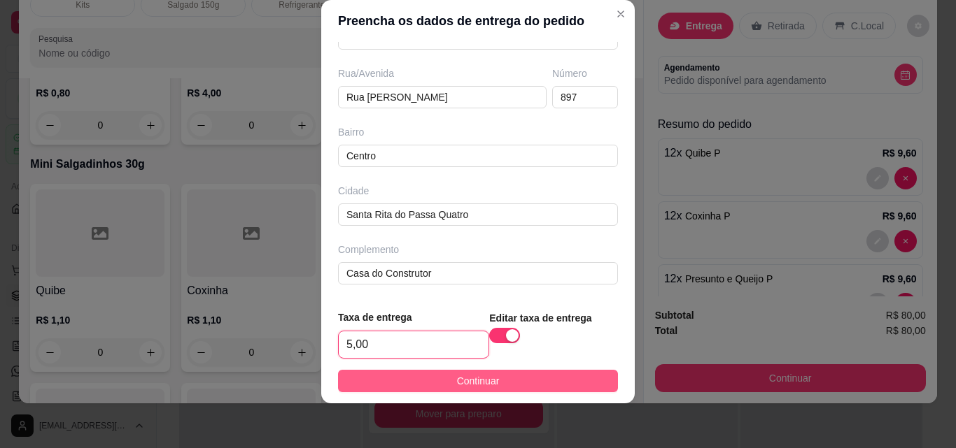
type input "5,00"
click at [457, 388] on span "Continuar" at bounding box center [478, 381] width 43 height 15
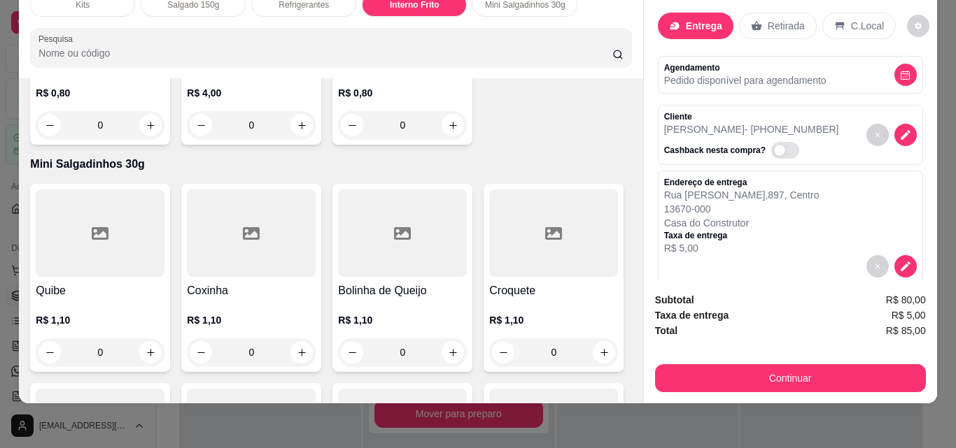
click at [894, 62] on div "Agendamento Pedido disponível para agendamento" at bounding box center [790, 74] width 253 height 25
click at [894, 68] on button "decrease-product-quantity" at bounding box center [905, 75] width 22 height 22
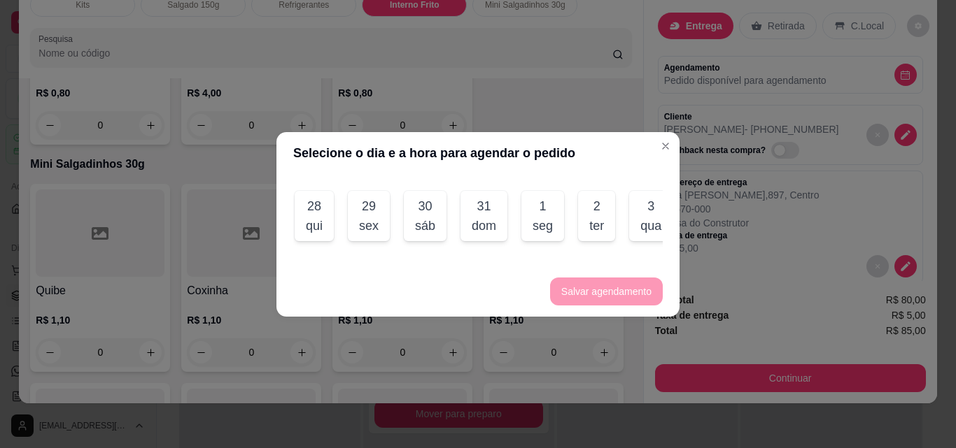
click at [372, 218] on div "sex" at bounding box center [369, 226] width 20 height 20
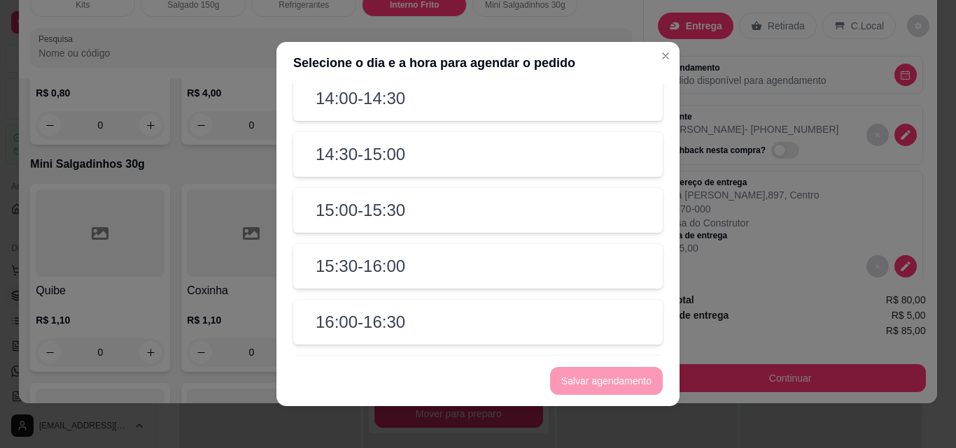
scroll to position [770, 0]
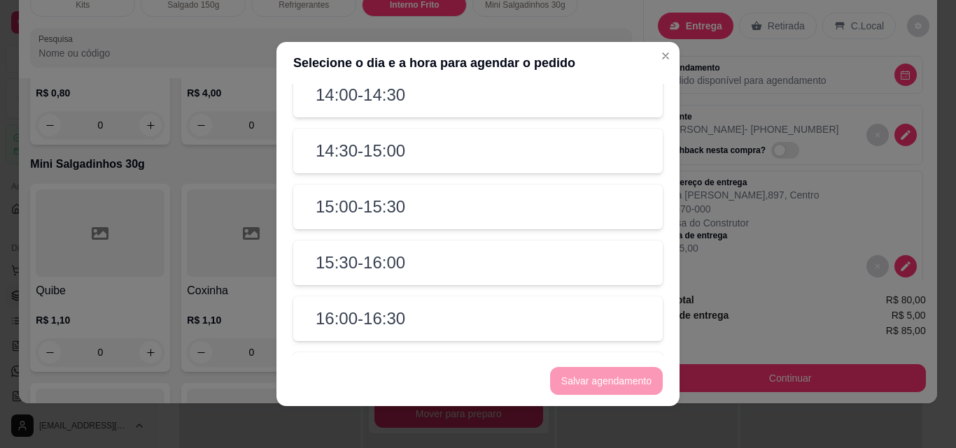
click at [376, 285] on div "15:30 - 16:00" at bounding box center [477, 263] width 369 height 45
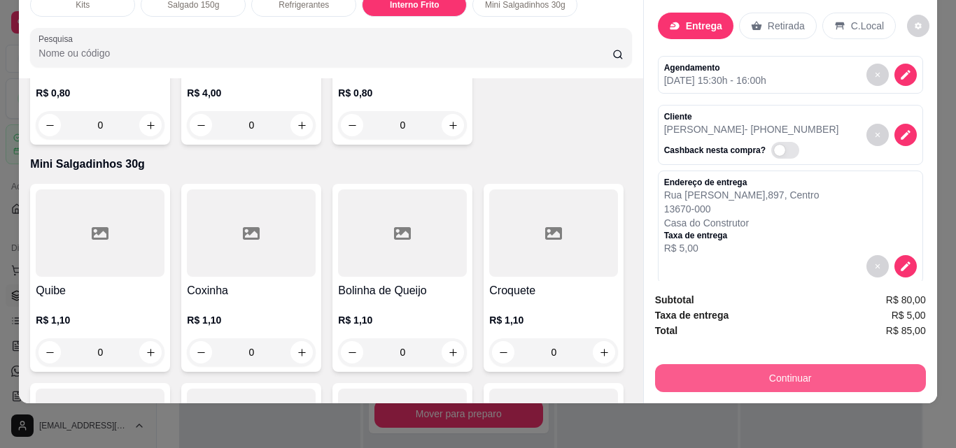
click at [772, 369] on button "Continuar" at bounding box center [790, 379] width 271 height 28
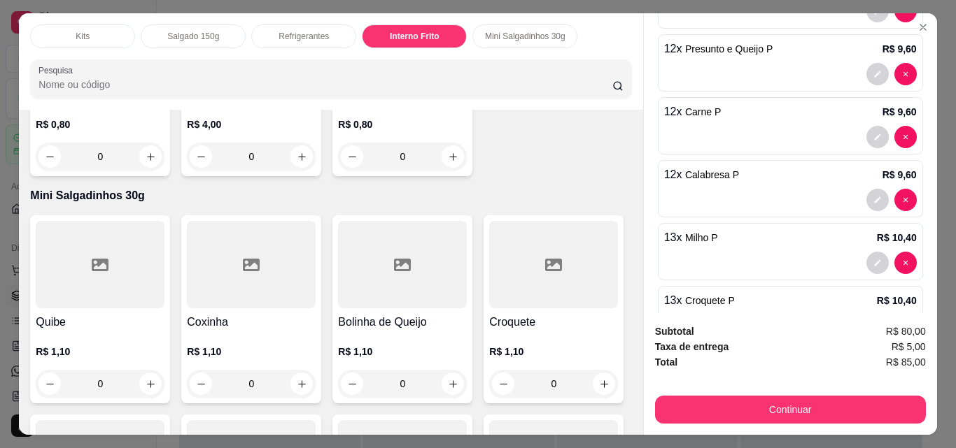
scroll to position [554, 0]
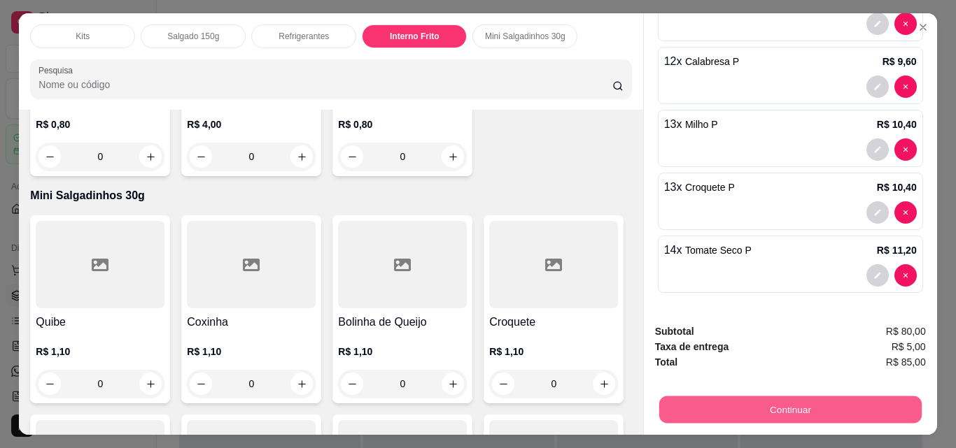
click at [807, 396] on button "Continuar" at bounding box center [789, 409] width 262 height 27
click at [791, 405] on button "Continuar" at bounding box center [789, 409] width 262 height 27
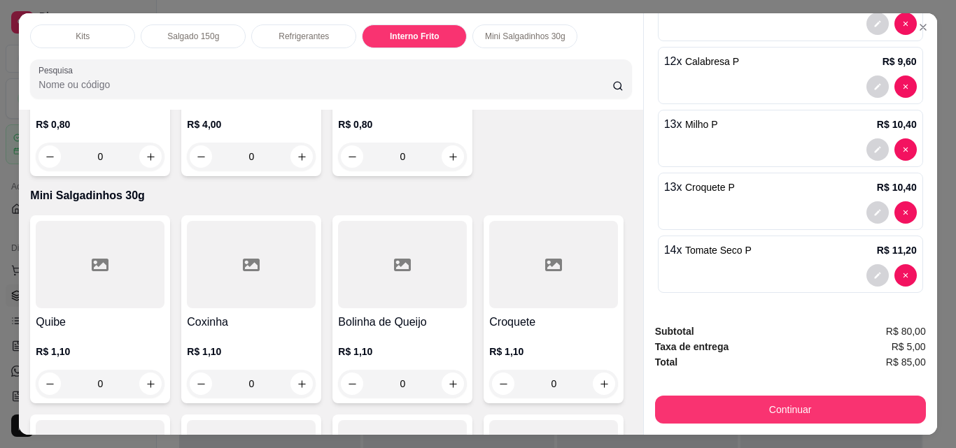
click at [791, 405] on button "Continuar" at bounding box center [790, 410] width 271 height 28
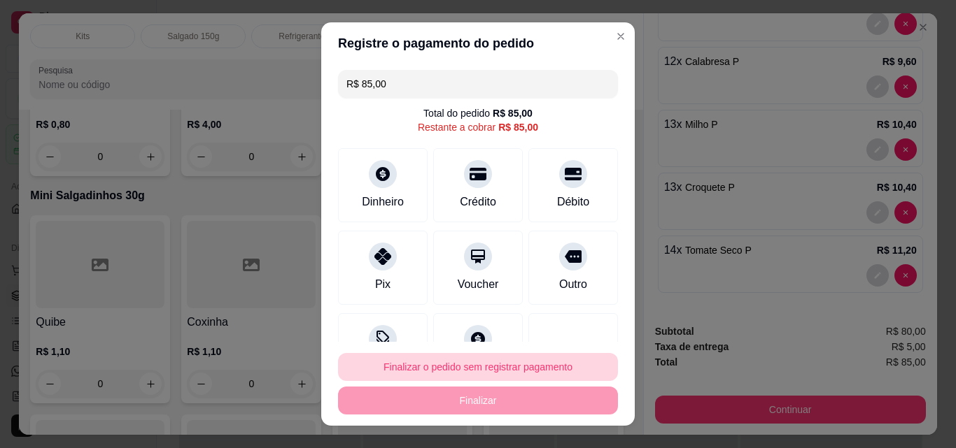
click at [445, 369] on button "Finalizar o pedido sem registrar pagamento" at bounding box center [478, 367] width 280 height 28
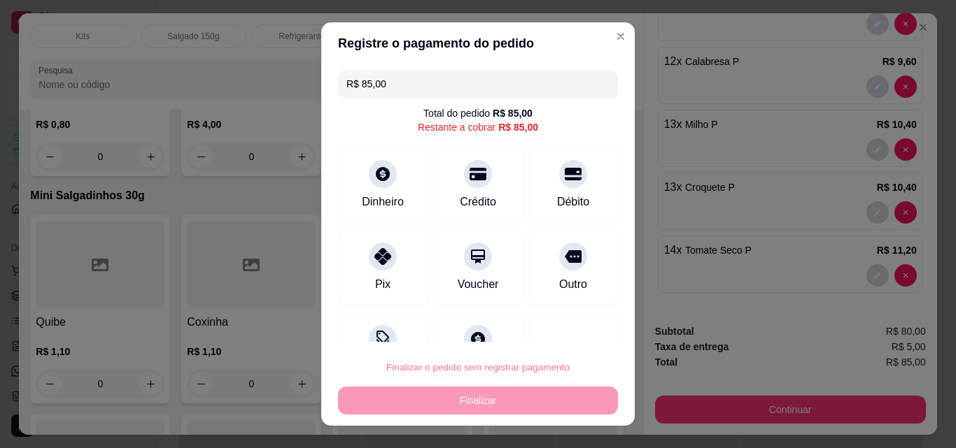
click at [557, 328] on button "Confirmar" at bounding box center [558, 328] width 52 height 22
type input "0"
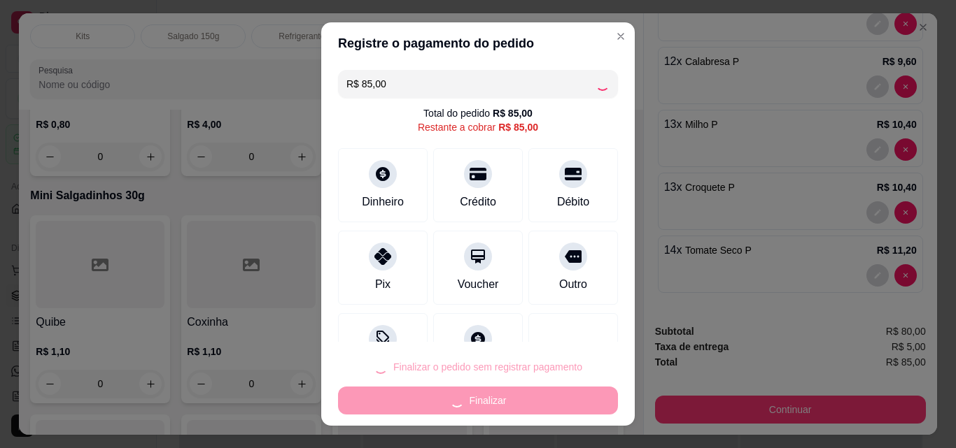
type input "0"
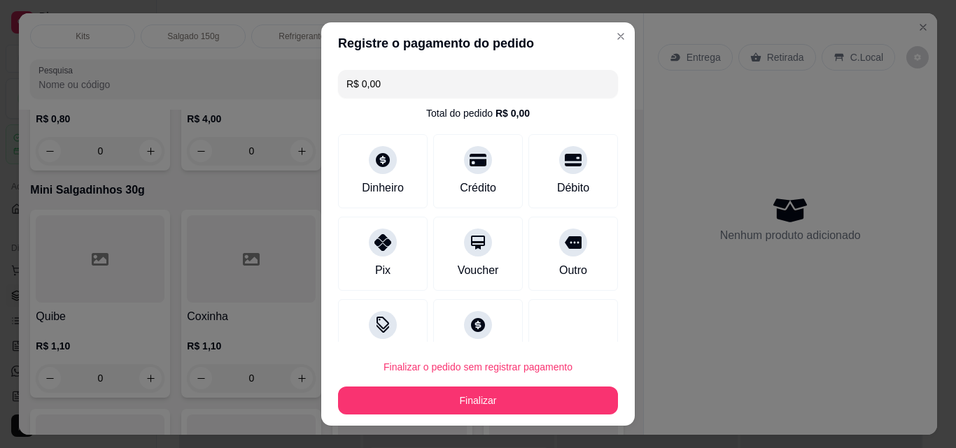
type input "R$ 0,00"
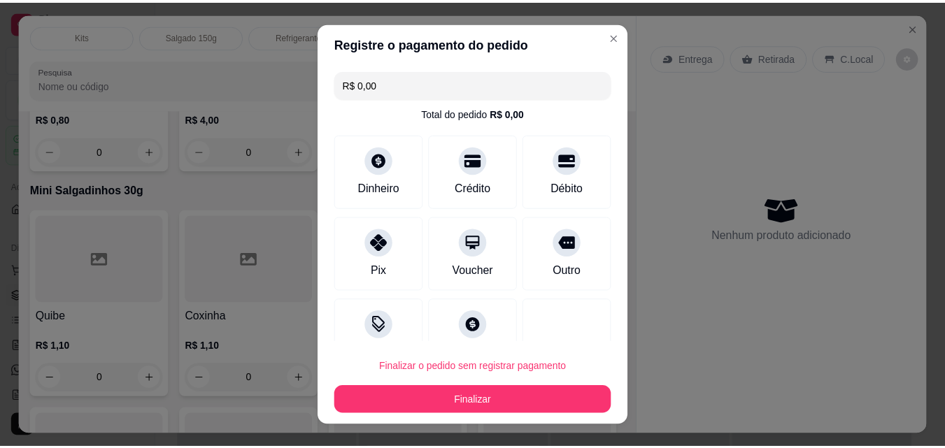
scroll to position [2342, 0]
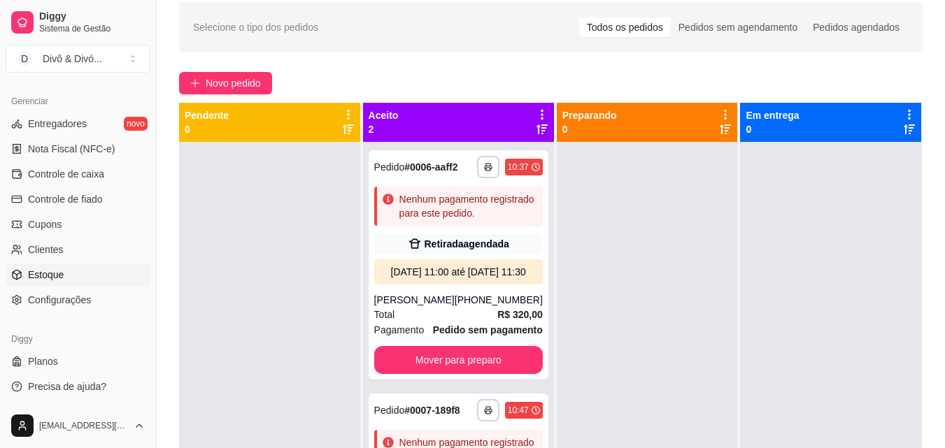
scroll to position [140, 0]
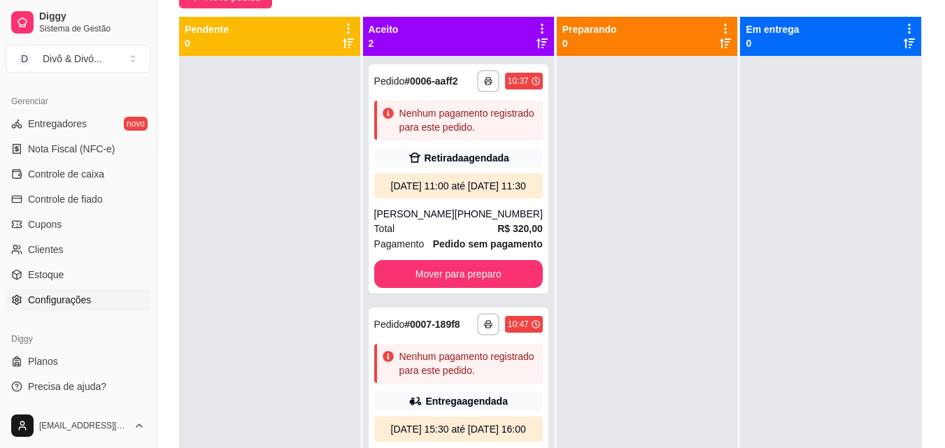
click at [78, 298] on span "Configurações" at bounding box center [59, 300] width 63 height 14
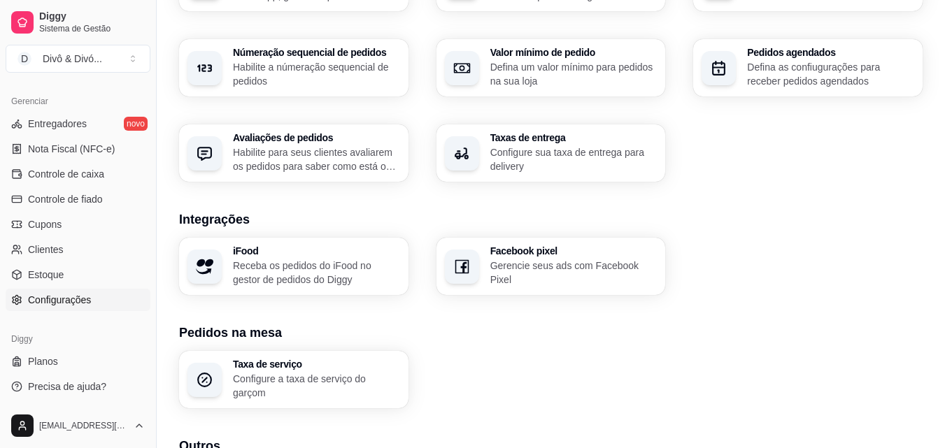
scroll to position [420, 0]
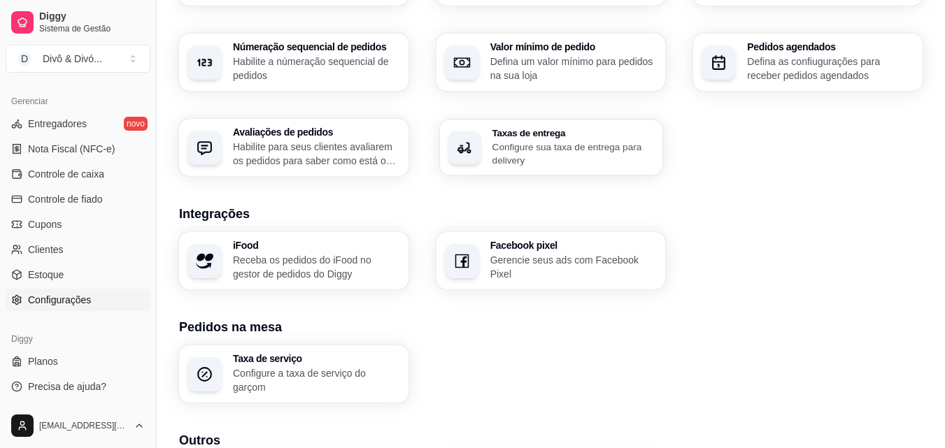
click at [558, 145] on p "Configure sua taxa de entrega para delivery" at bounding box center [573, 153] width 162 height 27
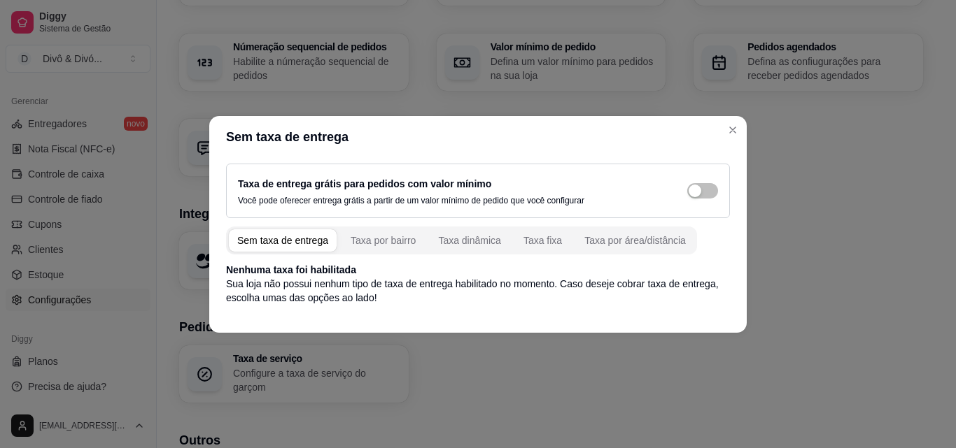
click at [323, 272] on p "Nenhuma taxa foi habilitada" at bounding box center [478, 270] width 504 height 14
click at [378, 236] on div "Taxa por bairro" at bounding box center [383, 241] width 65 height 14
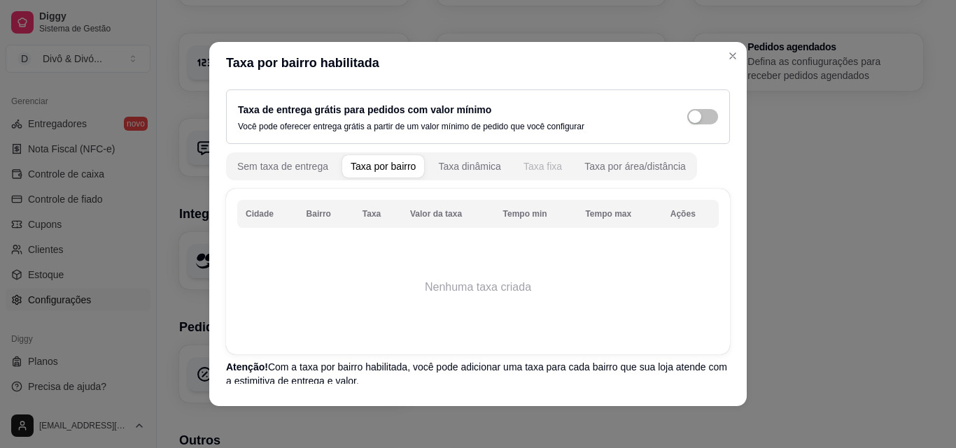
click at [537, 169] on div "Taxa fixa" at bounding box center [542, 167] width 38 height 14
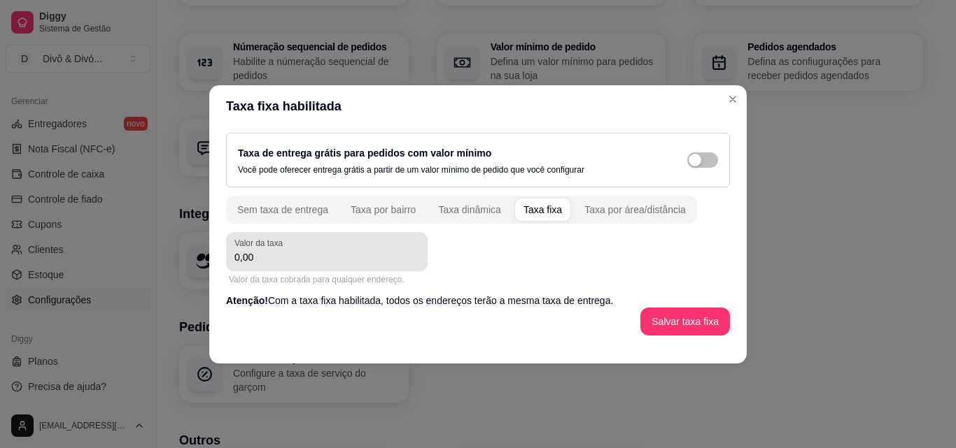
click at [344, 266] on div "Valor da taxa 0,00" at bounding box center [326, 251] width 201 height 39
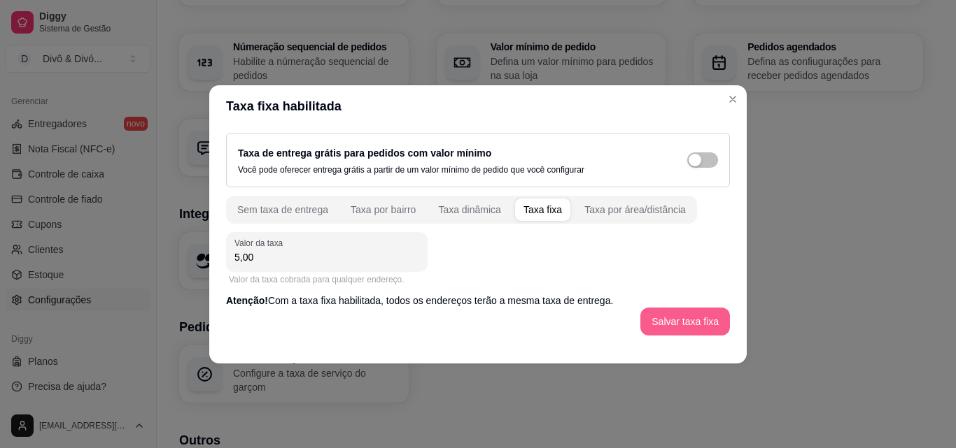
type input "5,00"
click at [679, 323] on button "Salvar taxa fixa" at bounding box center [685, 322] width 90 height 28
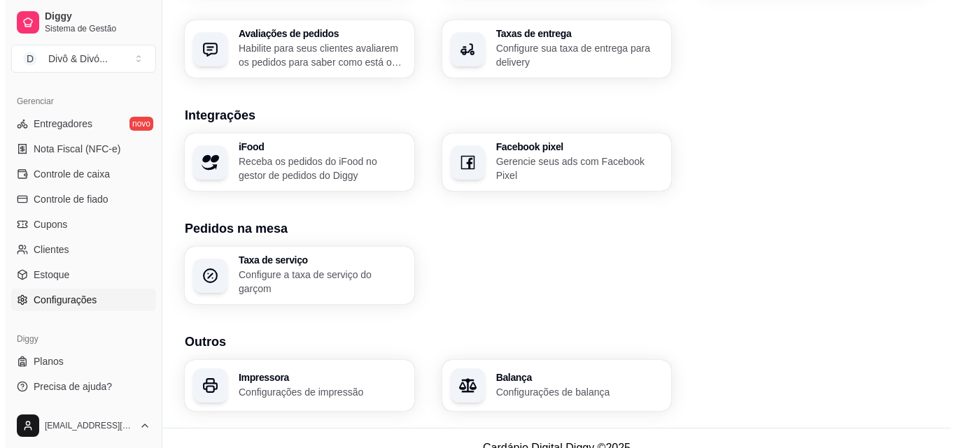
scroll to position [532, 0]
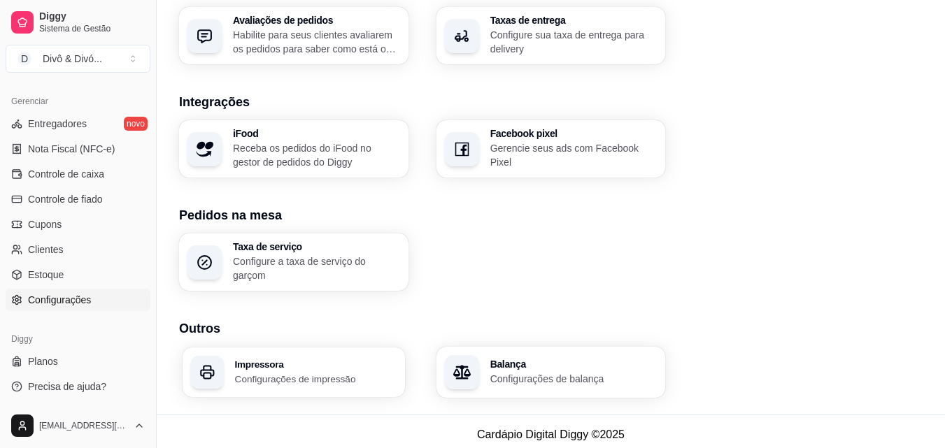
click at [267, 375] on p "Configurações de impressão" at bounding box center [316, 378] width 162 height 13
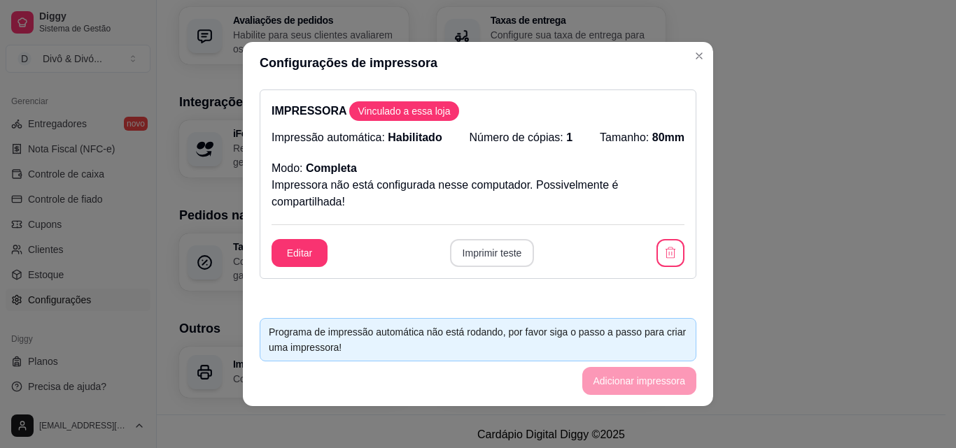
click at [505, 257] on button "Imprimir teste" at bounding box center [492, 253] width 85 height 28
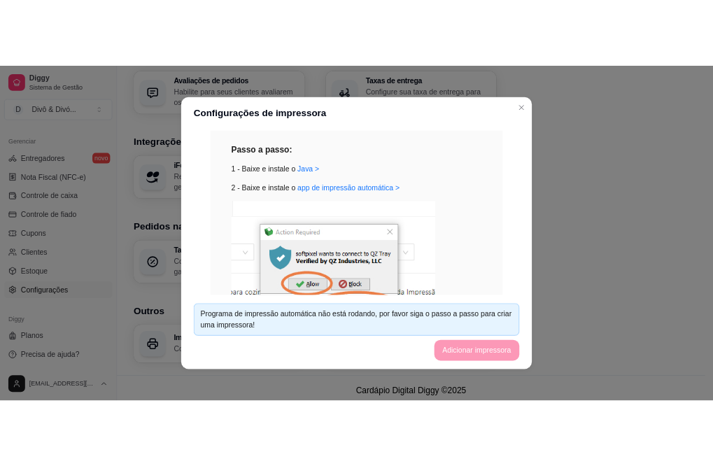
scroll to position [350, 0]
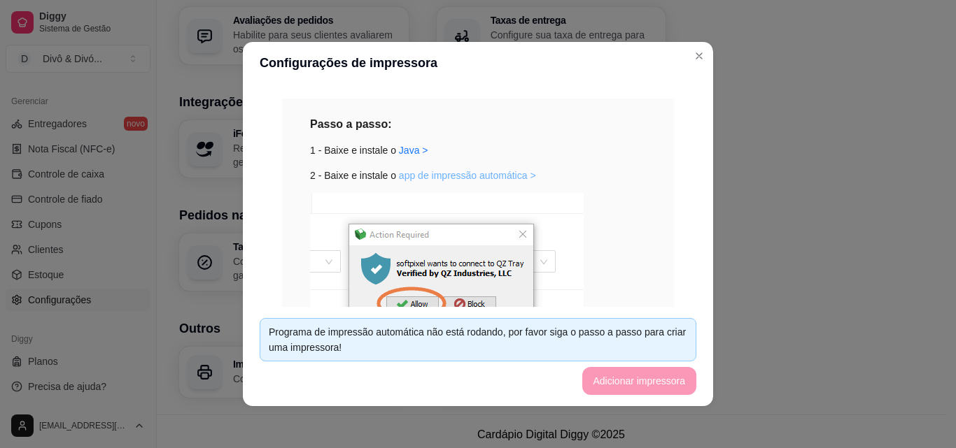
click at [469, 178] on link "app de impressão automática >" at bounding box center [467, 175] width 137 height 11
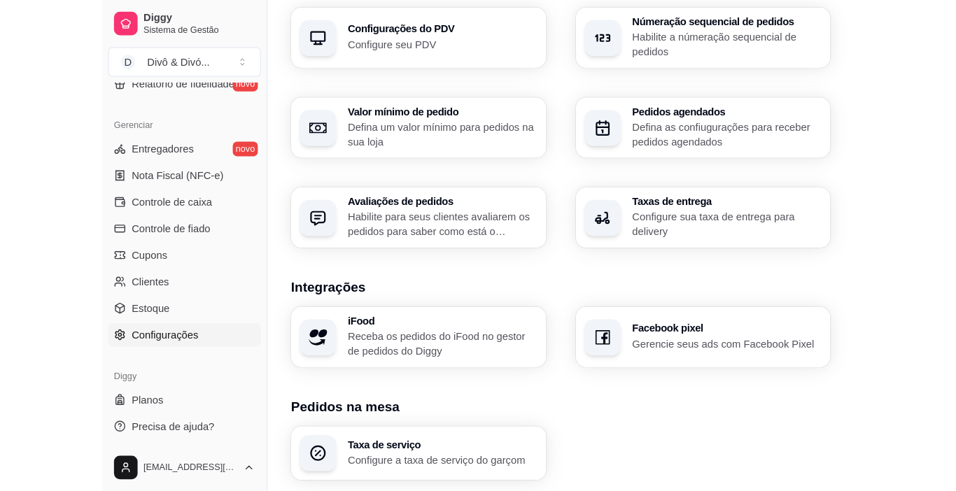
scroll to position [516, 0]
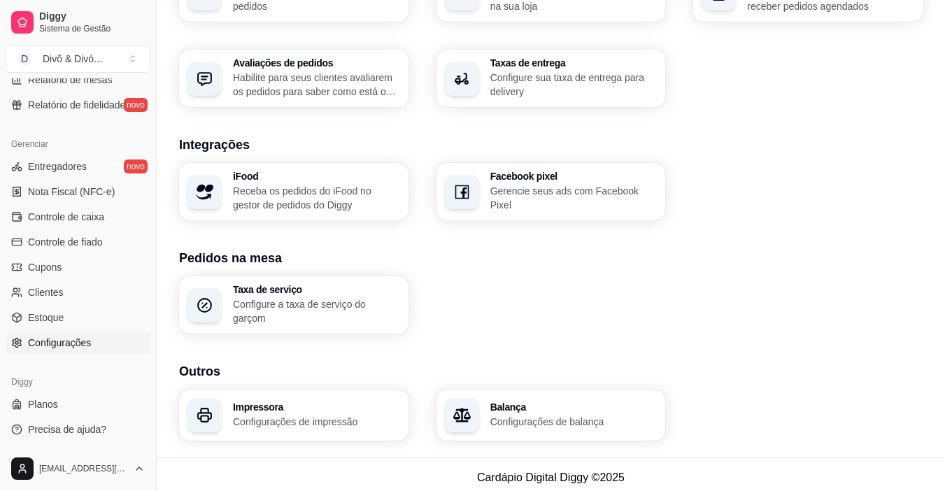
click at [332, 402] on h3 "Impressora" at bounding box center [316, 407] width 167 height 10
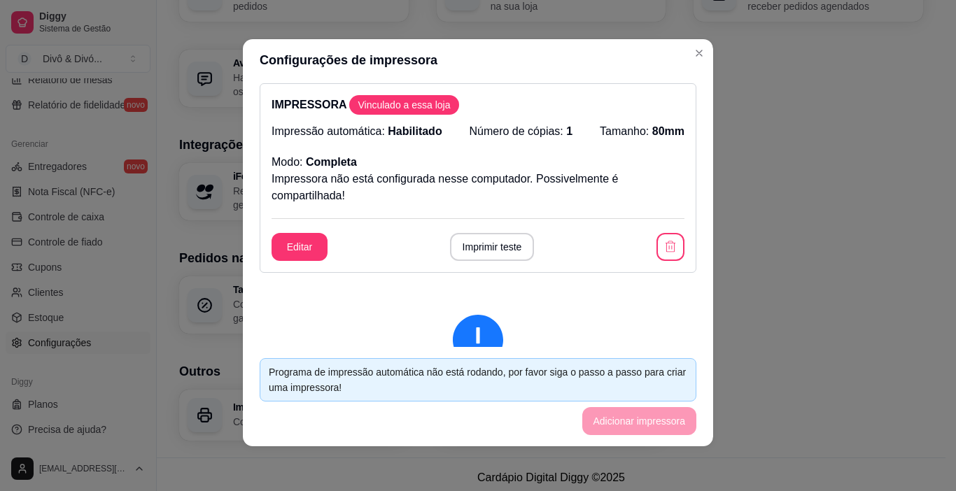
scroll to position [0, 0]
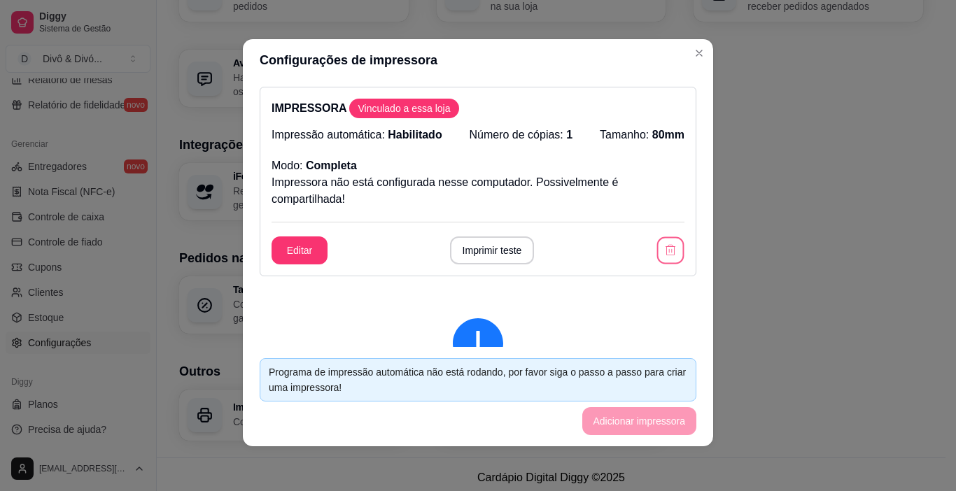
click at [663, 256] on icon "button" at bounding box center [669, 249] width 13 height 13
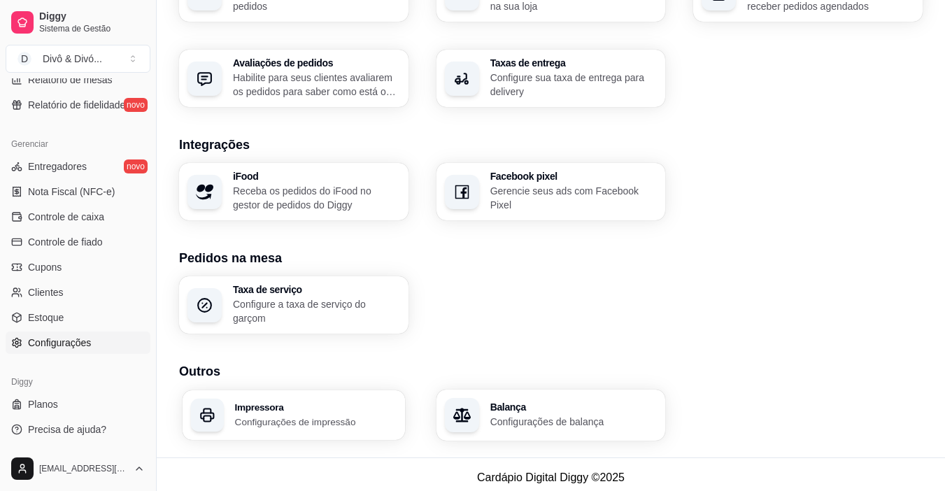
click at [319, 415] on p "Configurações de impressão" at bounding box center [316, 421] width 162 height 13
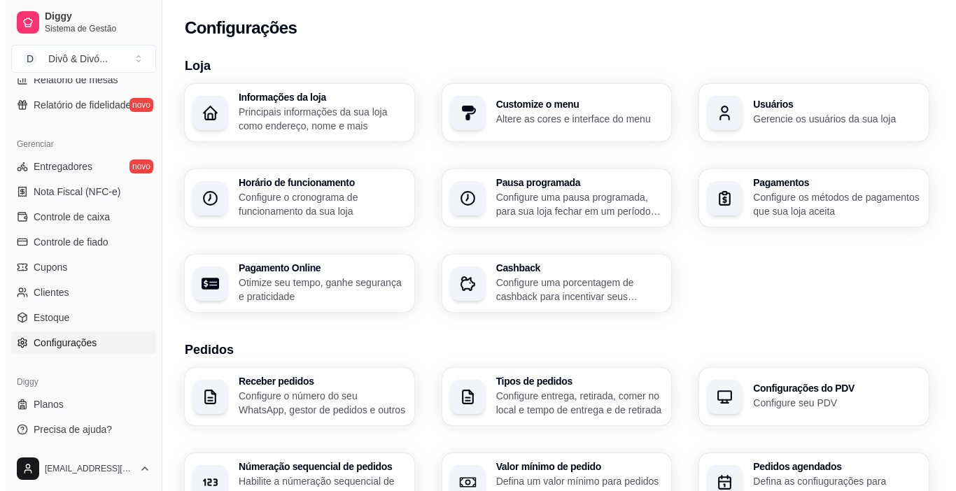
scroll to position [489, 0]
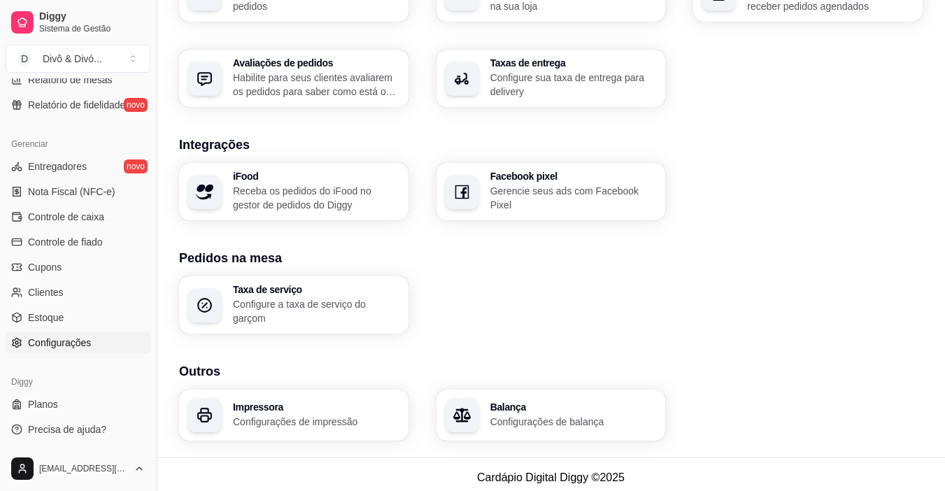
click at [296, 201] on p "Receba os pedidos do iFood no gestor de pedidos do Diggy" at bounding box center [316, 198] width 167 height 28
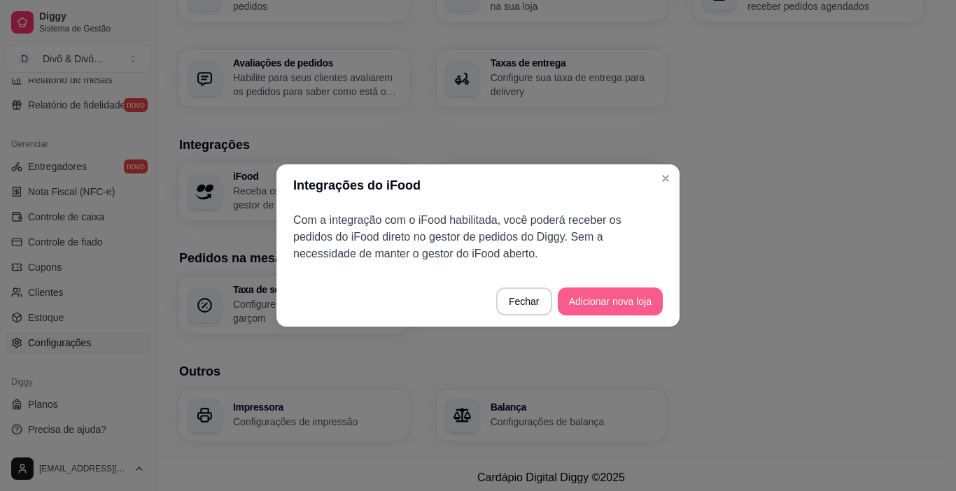
click at [617, 302] on button "Adicionar nova loja" at bounding box center [610, 302] width 105 height 28
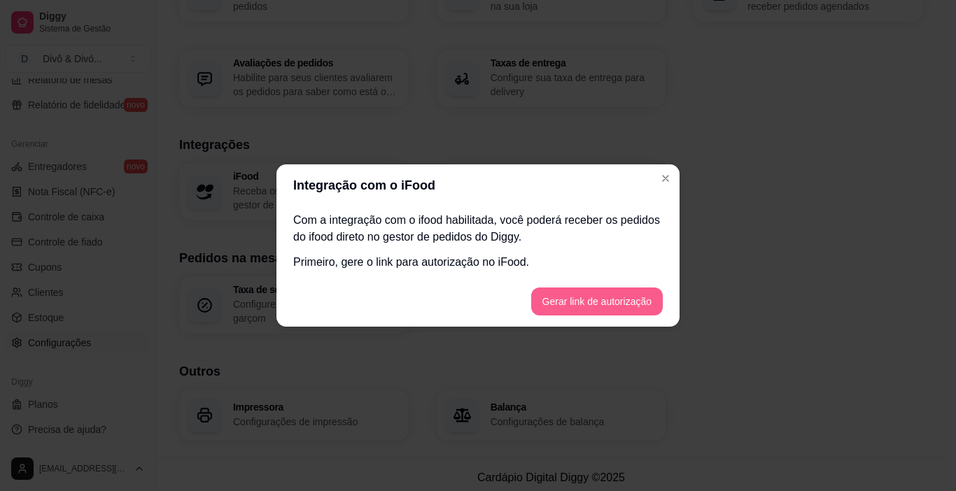
click at [617, 302] on button "Gerar link de autorização" at bounding box center [597, 302] width 132 height 28
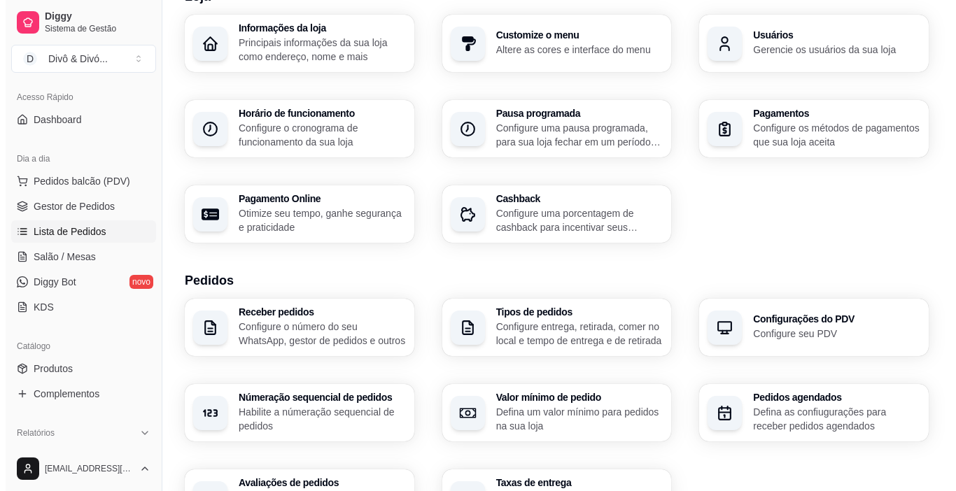
scroll to position [26, 0]
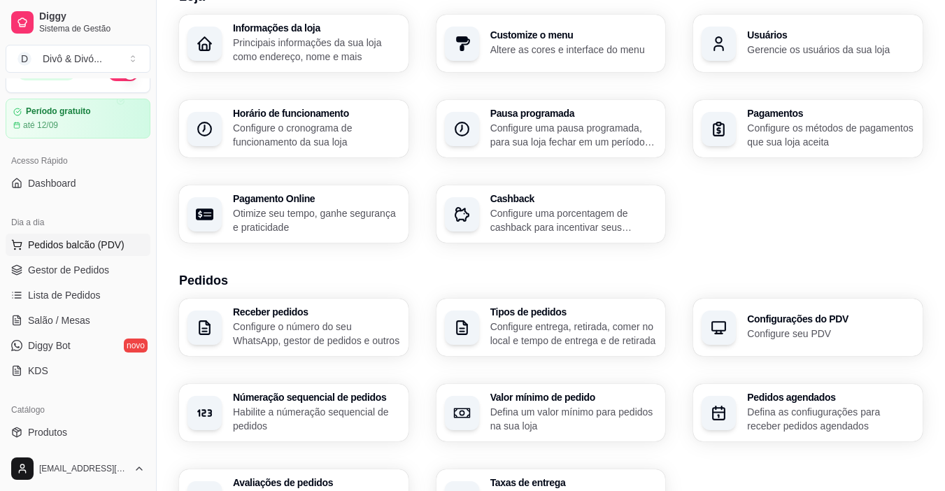
click at [82, 249] on span "Pedidos balcão (PDV)" at bounding box center [76, 245] width 97 height 14
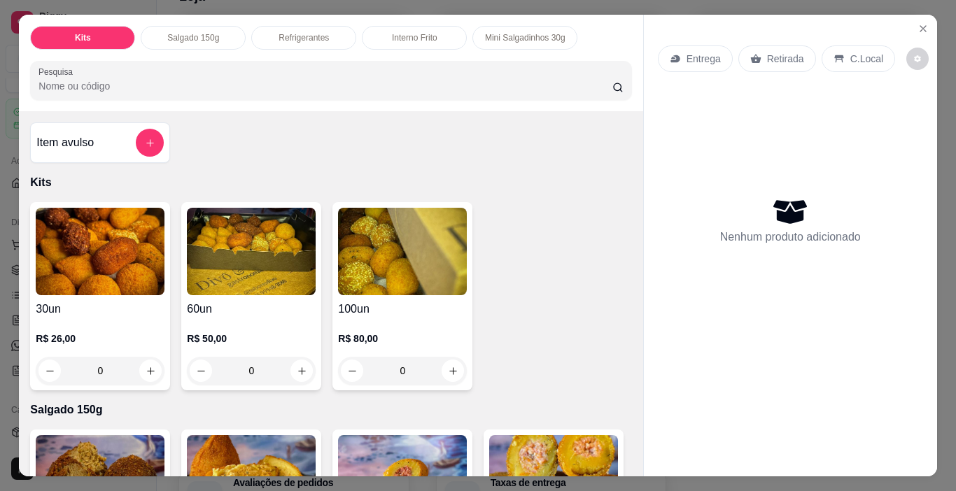
click at [432, 29] on div "Interno Frito" at bounding box center [414, 38] width 105 height 24
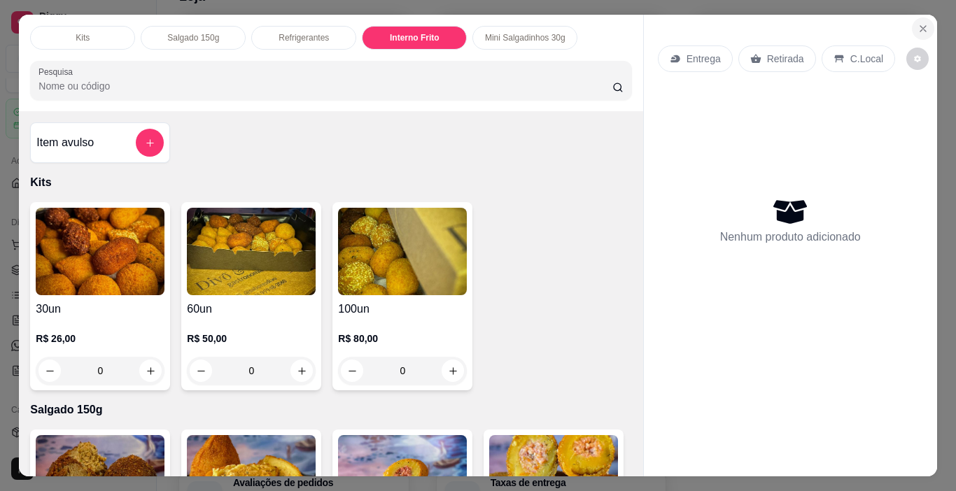
click at [919, 24] on icon "Close" at bounding box center [922, 28] width 11 height 11
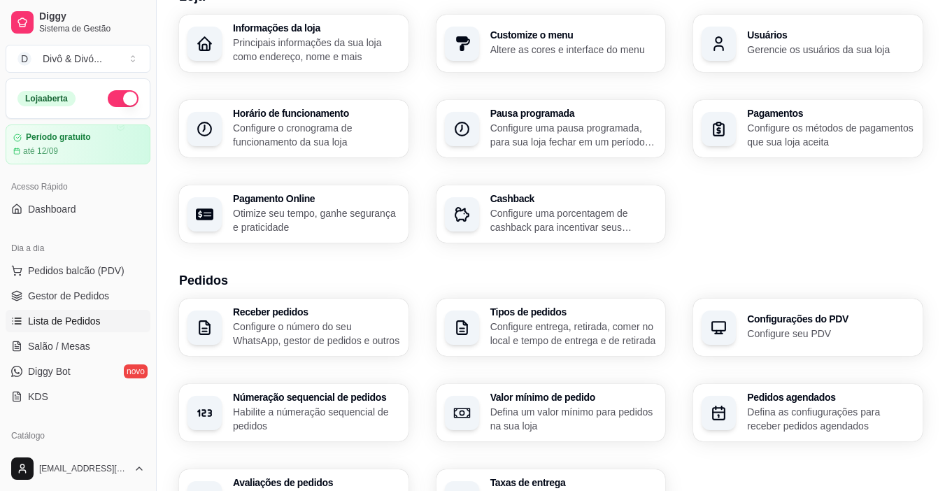
click at [104, 295] on span "Gestor de Pedidos" at bounding box center [68, 296] width 81 height 14
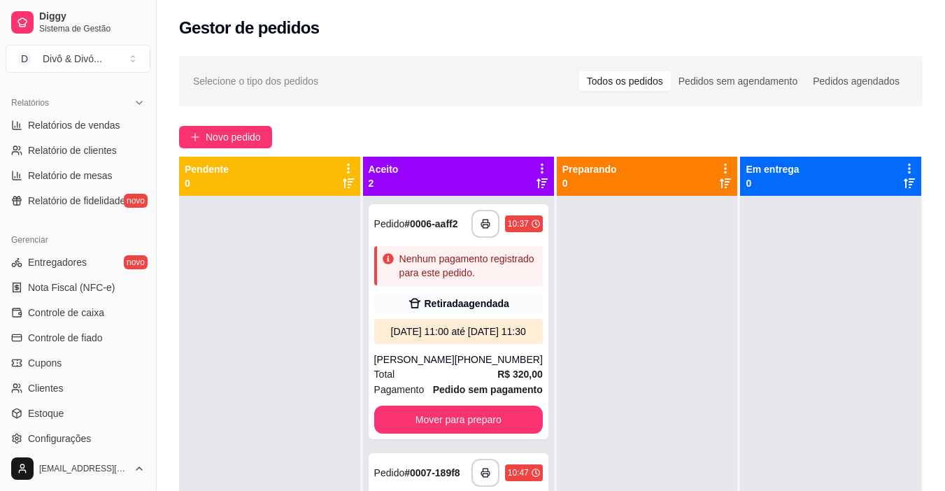
scroll to position [516, 0]
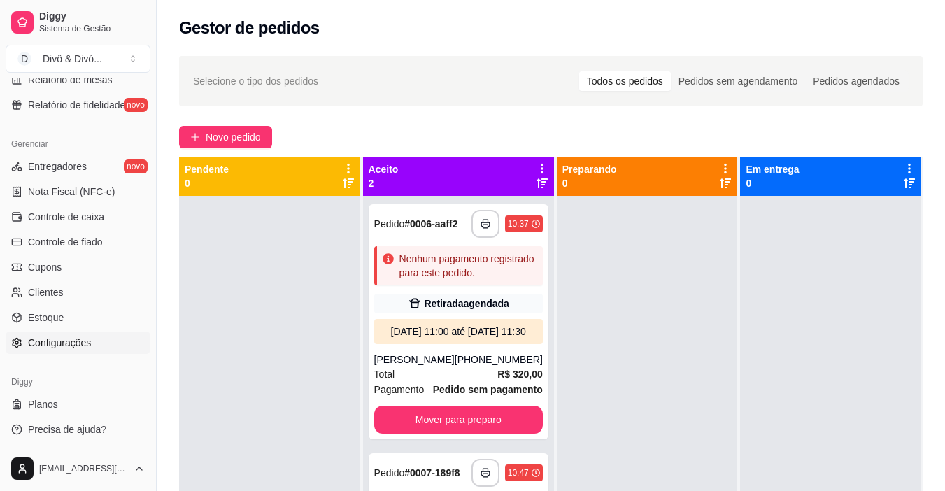
click at [71, 347] on span "Configurações" at bounding box center [59, 343] width 63 height 14
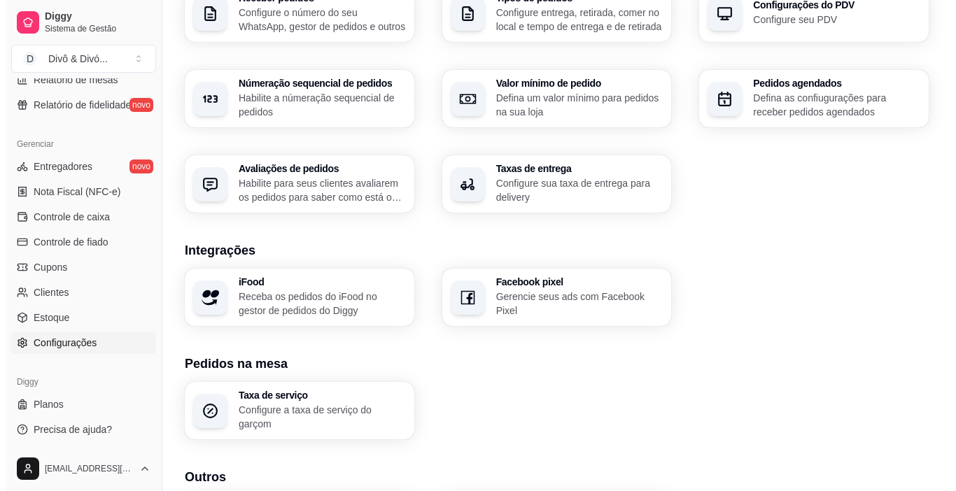
scroll to position [489, 0]
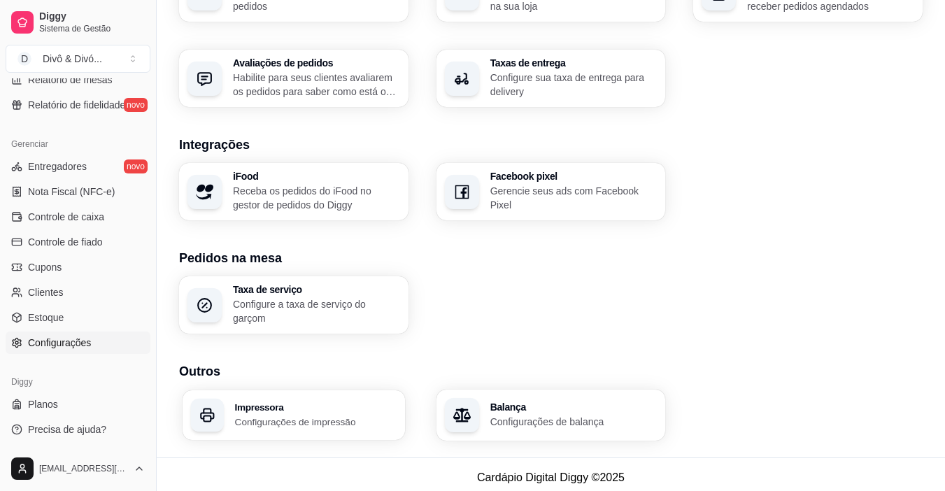
click at [297, 404] on h3 "Impressora" at bounding box center [316, 407] width 162 height 10
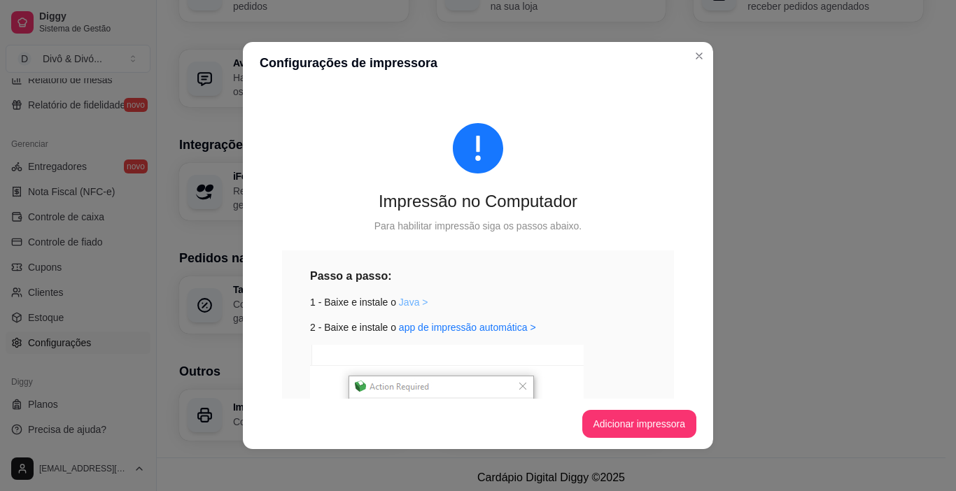
click at [405, 302] on link "Java >" at bounding box center [413, 302] width 29 height 11
click at [406, 303] on link "Java >" at bounding box center [413, 302] width 29 height 11
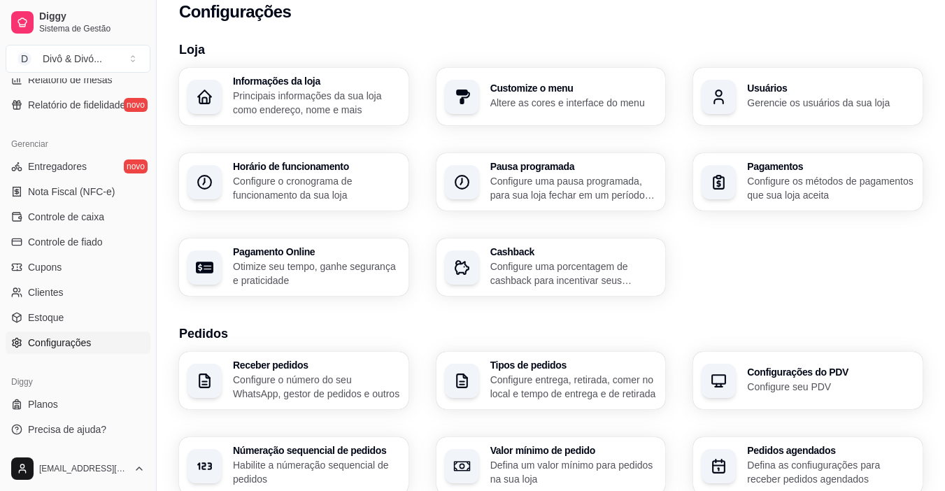
scroll to position [0, 0]
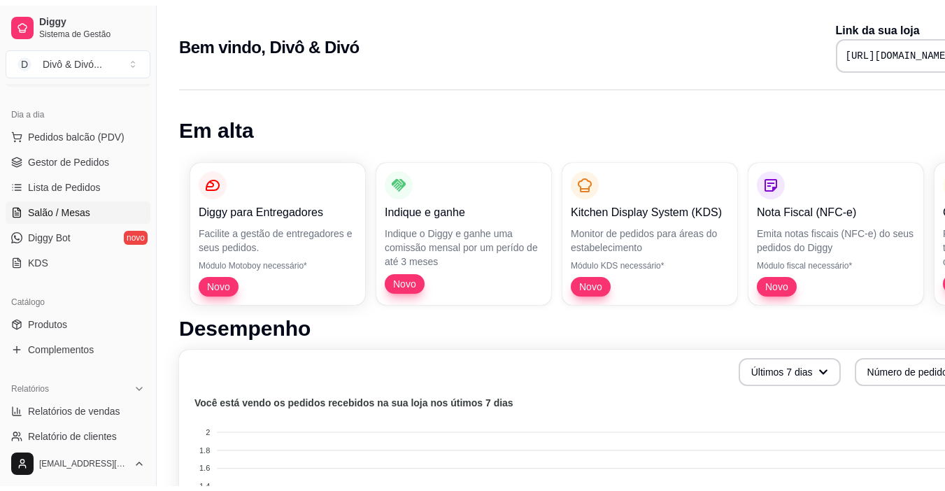
scroll to position [140, 0]
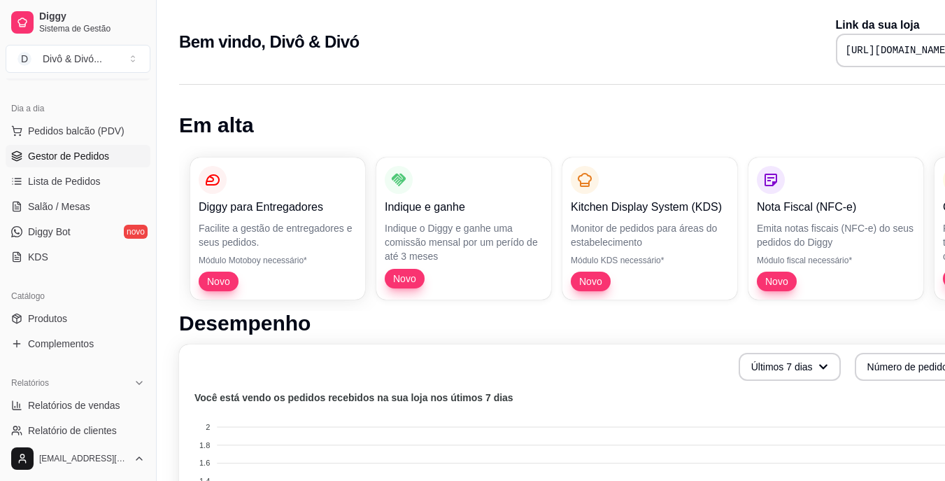
click at [84, 157] on span "Gestor de Pedidos" at bounding box center [68, 156] width 81 height 14
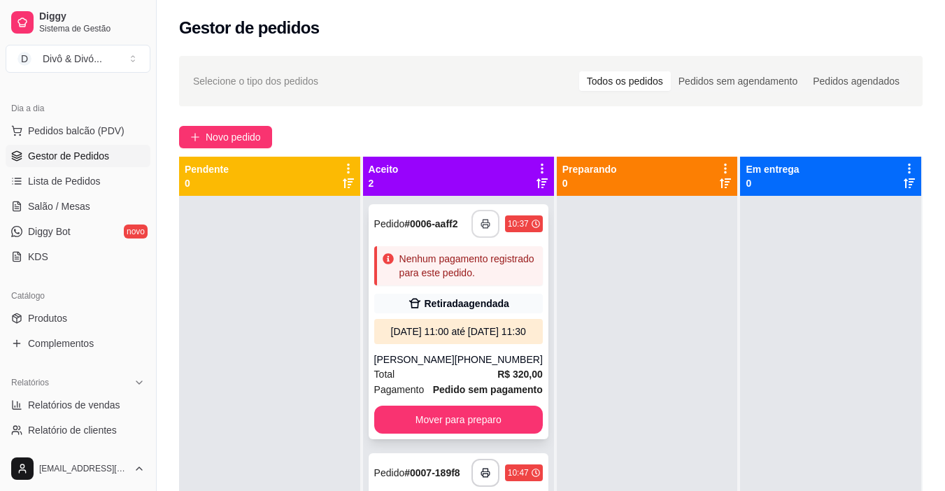
click at [481, 229] on icon "button" at bounding box center [486, 224] width 10 height 10
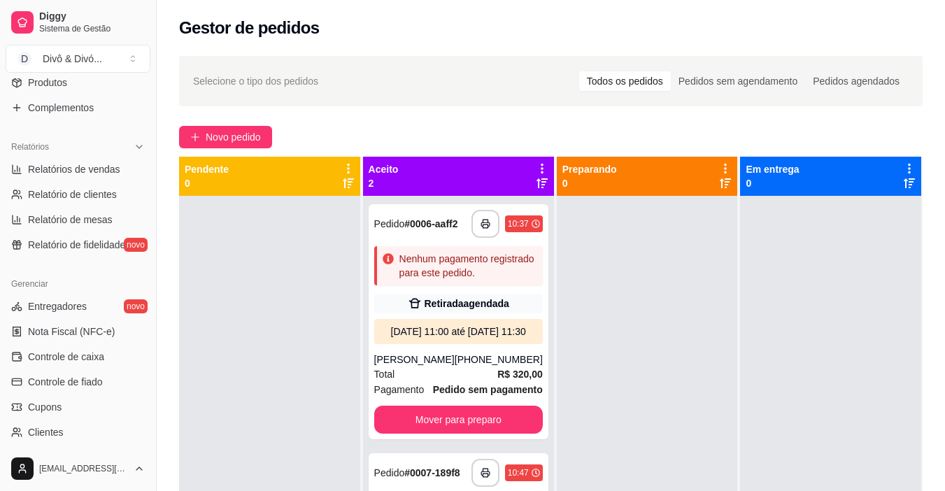
scroll to position [516, 0]
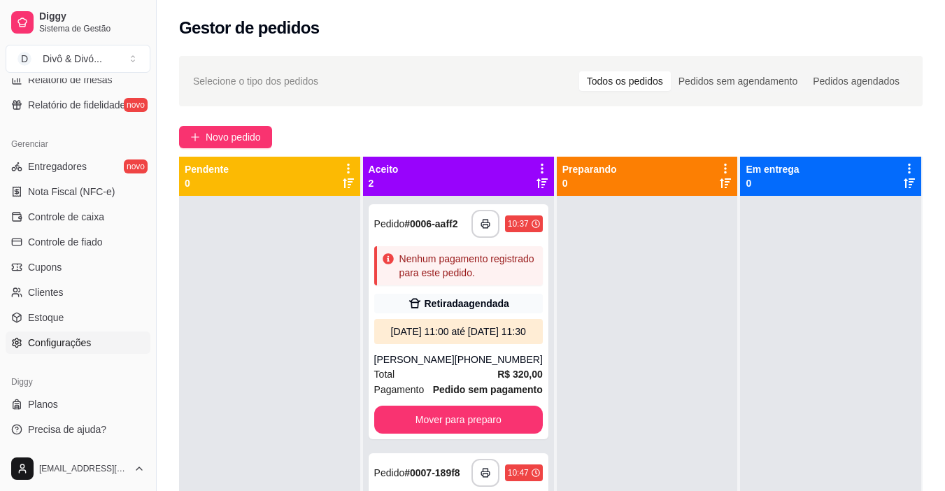
click at [57, 353] on link "Configurações" at bounding box center [78, 343] width 145 height 22
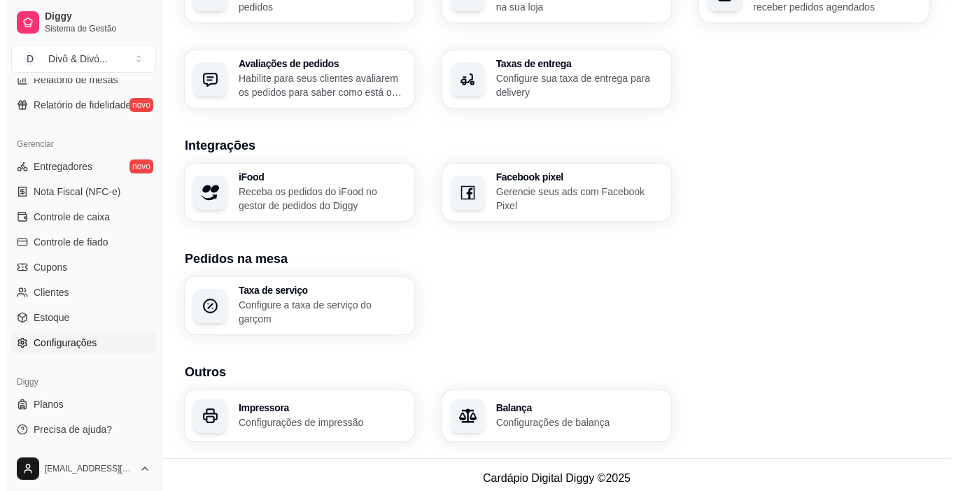
scroll to position [489, 0]
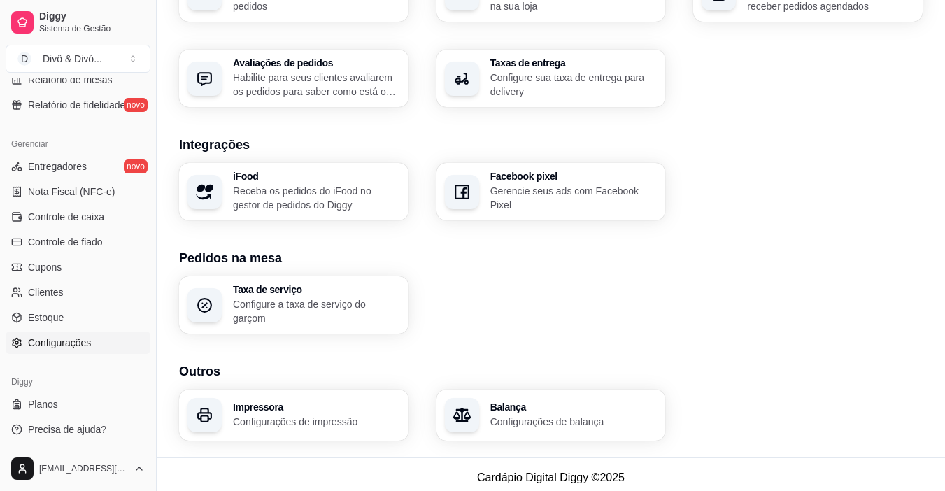
click at [310, 415] on p "Configurações de impressão" at bounding box center [316, 422] width 167 height 14
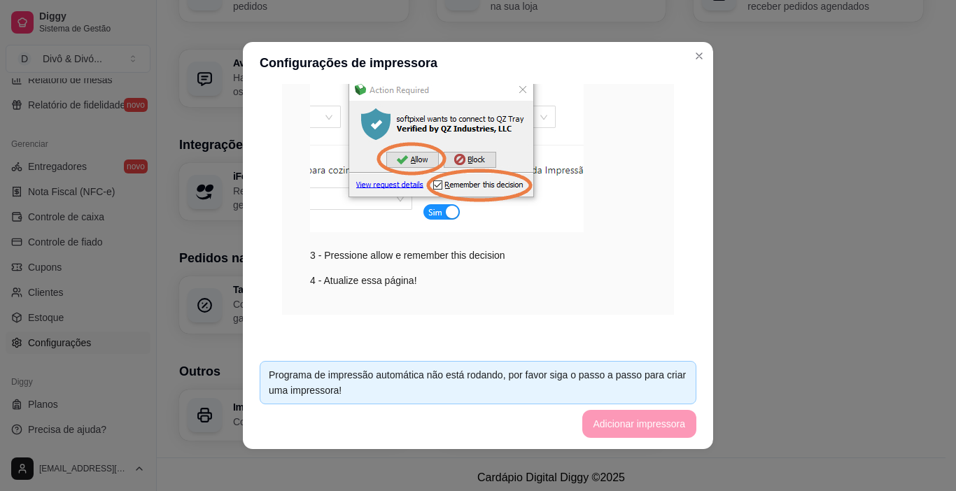
scroll to position [301, 0]
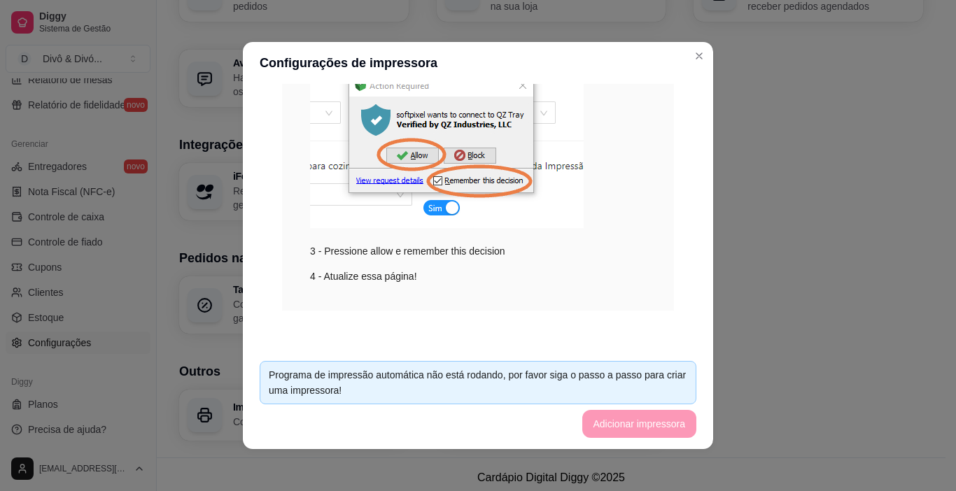
click at [618, 419] on footer "Programa de impressão automática não está rodando, por favor siga o passo a pas…" at bounding box center [478, 399] width 470 height 99
click at [382, 382] on div "Programa de impressão automática não está rodando, por favor siga o passo a pas…" at bounding box center [478, 382] width 418 height 31
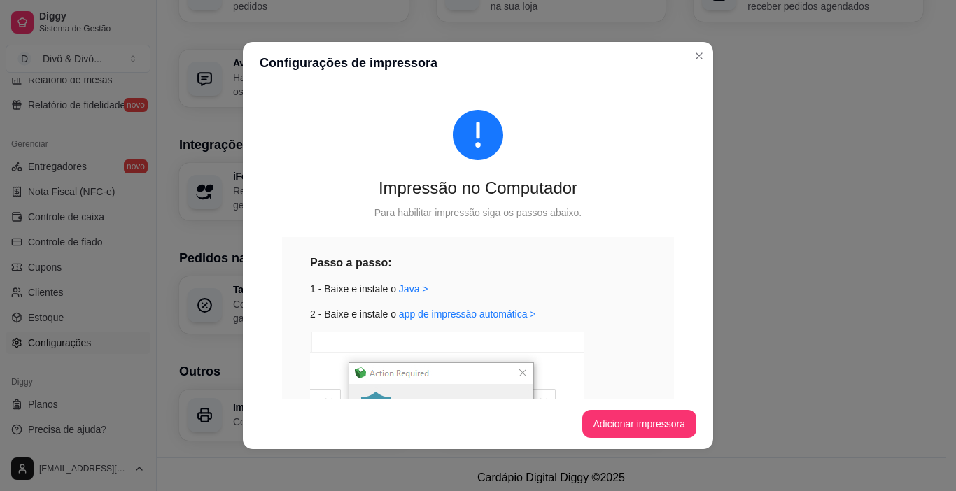
scroll to position [0, 0]
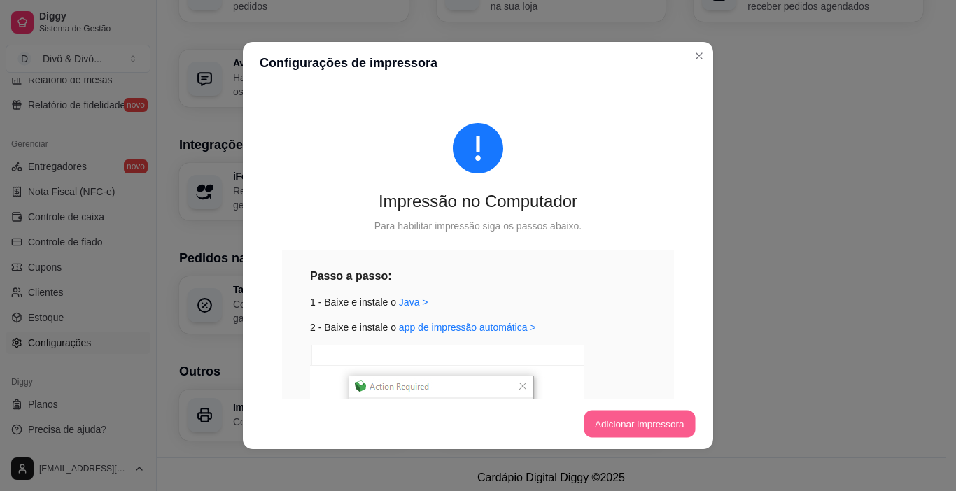
click at [646, 430] on button "Adicionar impressora" at bounding box center [638, 424] width 111 height 27
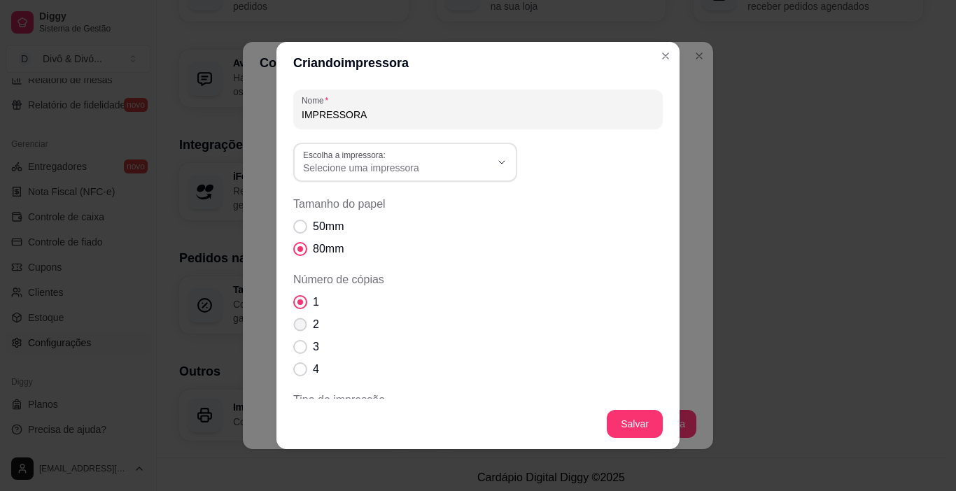
click at [298, 320] on span "Número de cópias" at bounding box center [300, 324] width 13 height 13
click at [298, 327] on input "2" at bounding box center [296, 331] width 9 height 9
radio input "true"
click at [456, 170] on span "Selecione uma impressora" at bounding box center [396, 168] width 187 height 14
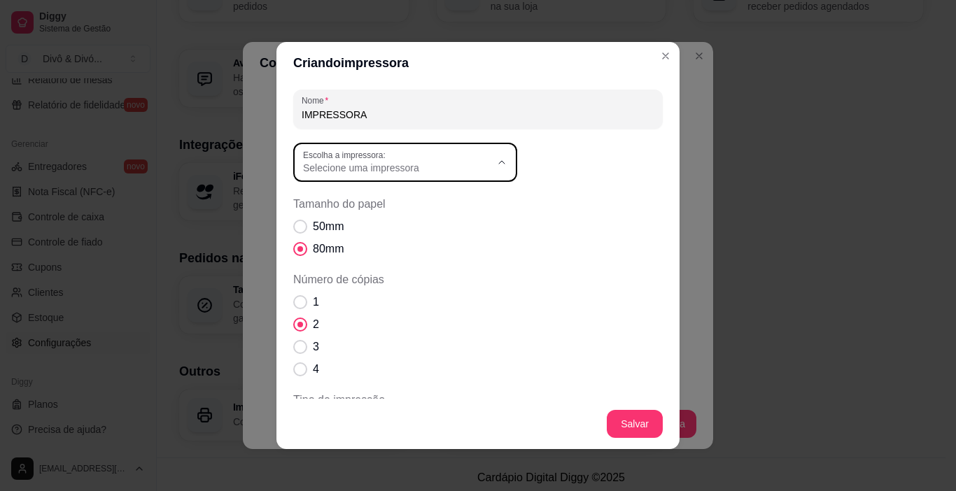
click at [353, 229] on span "POS-80C" at bounding box center [393, 224] width 180 height 13
type input "POS-80C"
select select "POS-80C"
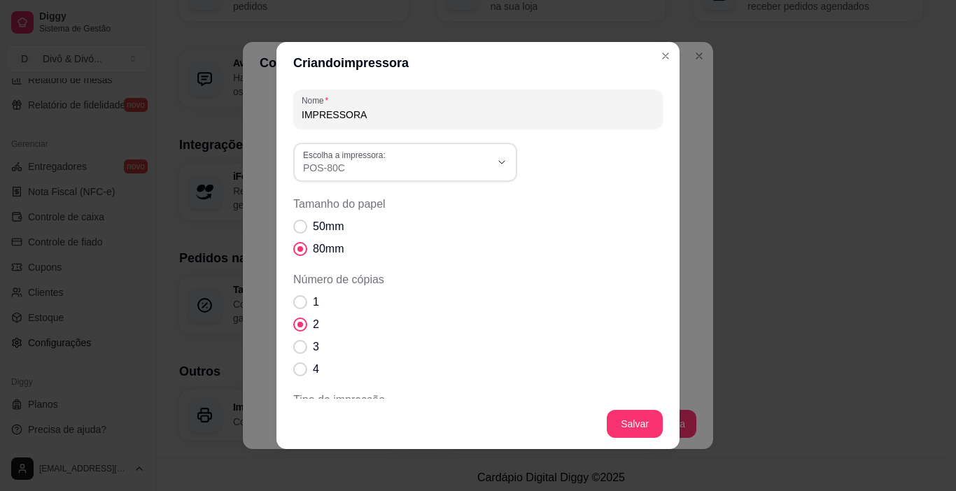
click at [384, 115] on input "IMPRESSORA" at bounding box center [478, 115] width 353 height 14
type input "Caixa"
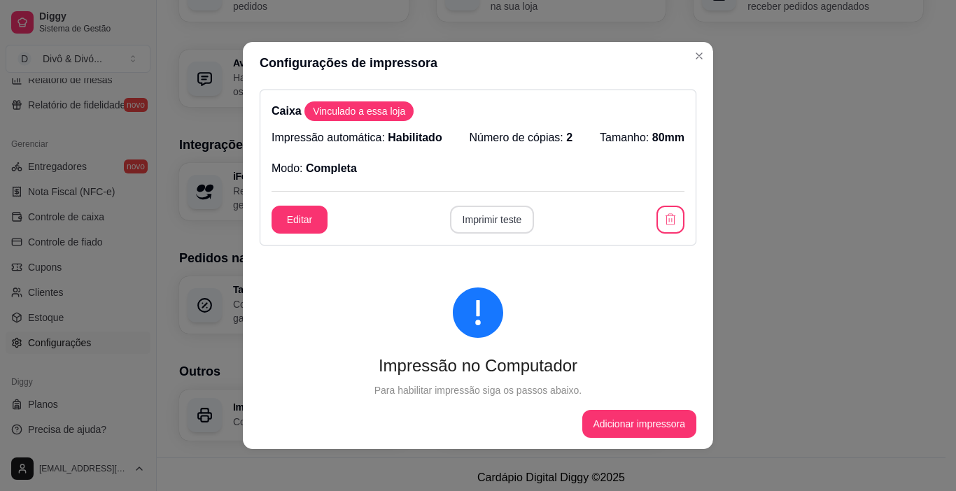
click at [488, 226] on button "Imprimir teste" at bounding box center [492, 220] width 85 height 28
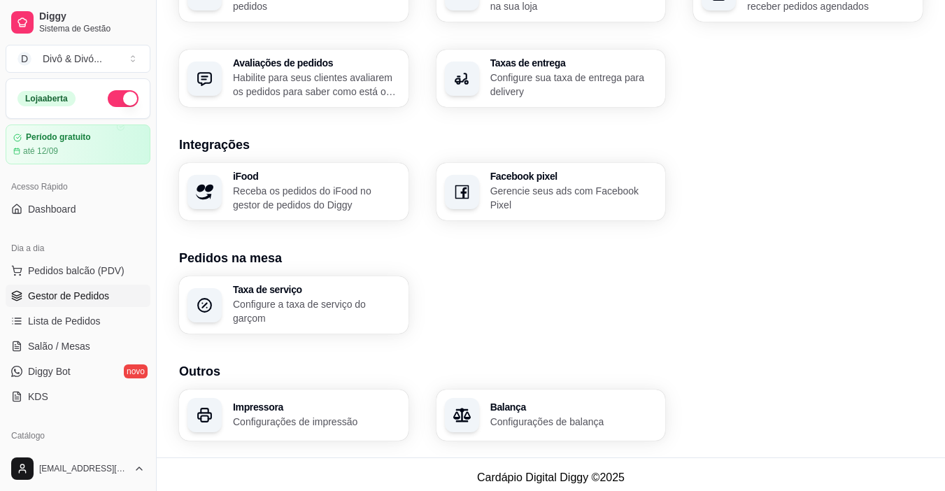
click at [97, 303] on link "Gestor de Pedidos" at bounding box center [78, 296] width 145 height 22
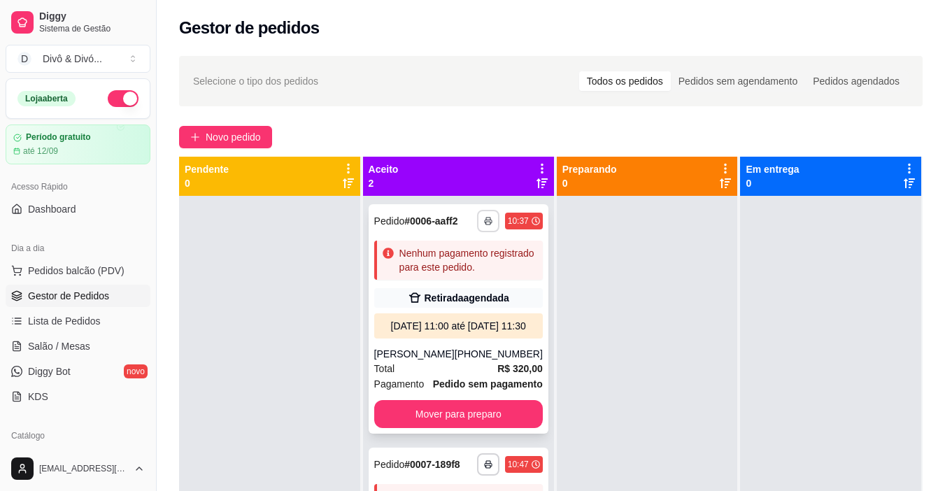
click at [477, 226] on button "button" at bounding box center [488, 221] width 22 height 22
click at [432, 276] on button "Caixa" at bounding box center [430, 275] width 98 height 22
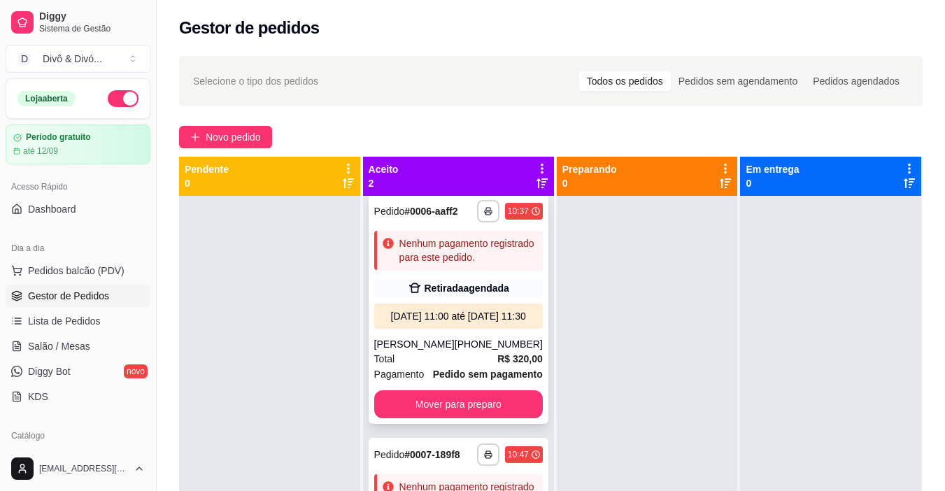
scroll to position [133, 0]
click at [477, 444] on button "button" at bounding box center [488, 455] width 22 height 22
click at [427, 445] on button "Caixa" at bounding box center [430, 441] width 101 height 22
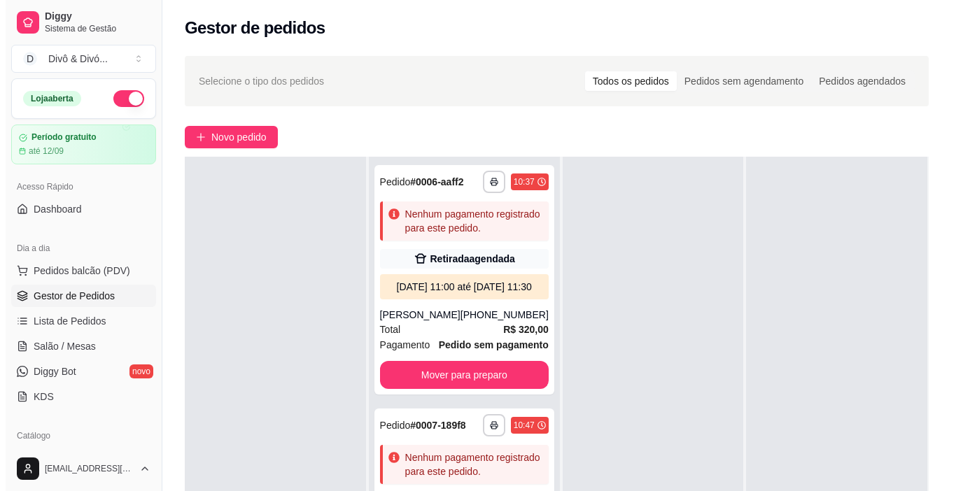
scroll to position [0, 0]
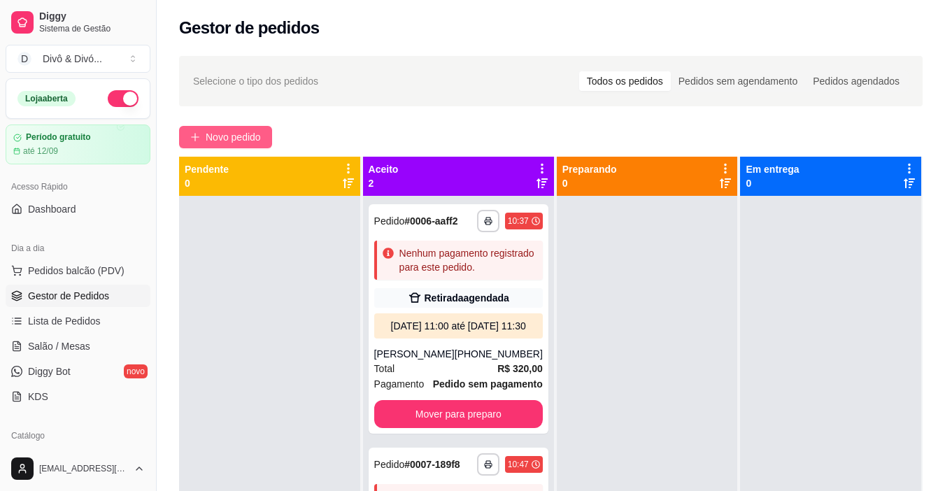
click at [252, 142] on span "Novo pedido" at bounding box center [233, 136] width 55 height 15
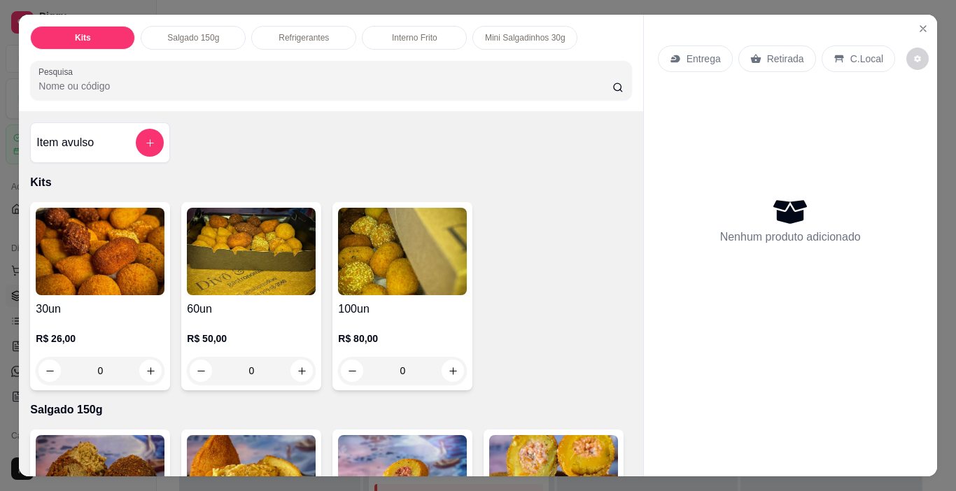
click at [283, 37] on p "Refrigerantes" at bounding box center [303, 37] width 50 height 11
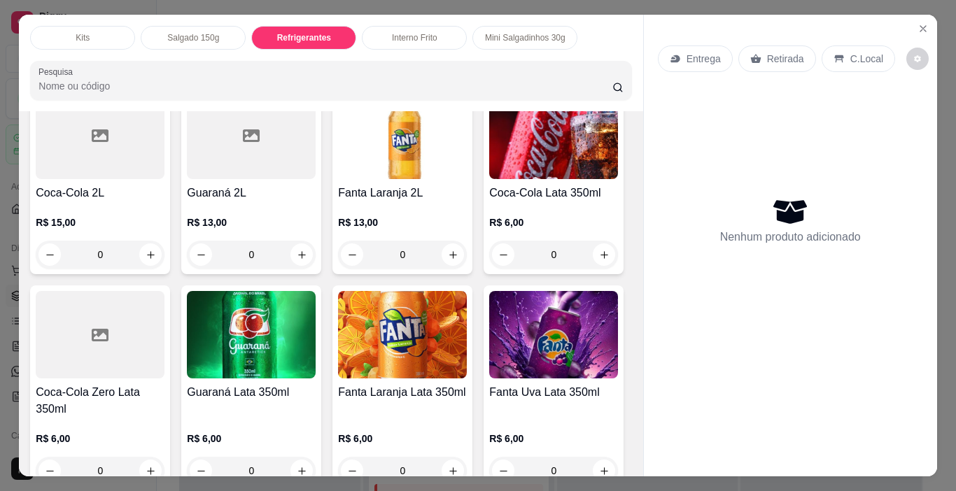
click at [432, 27] on div "Interno Frito" at bounding box center [414, 38] width 105 height 24
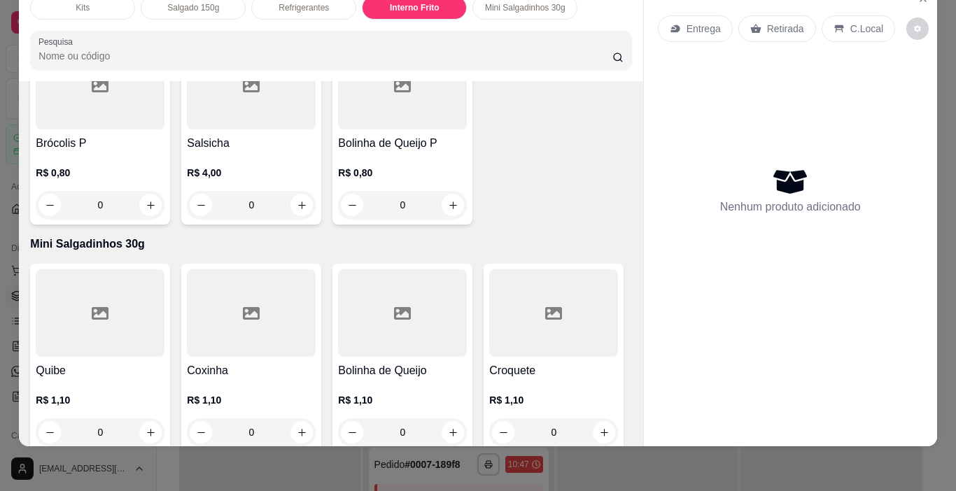
scroll to position [2276, 0]
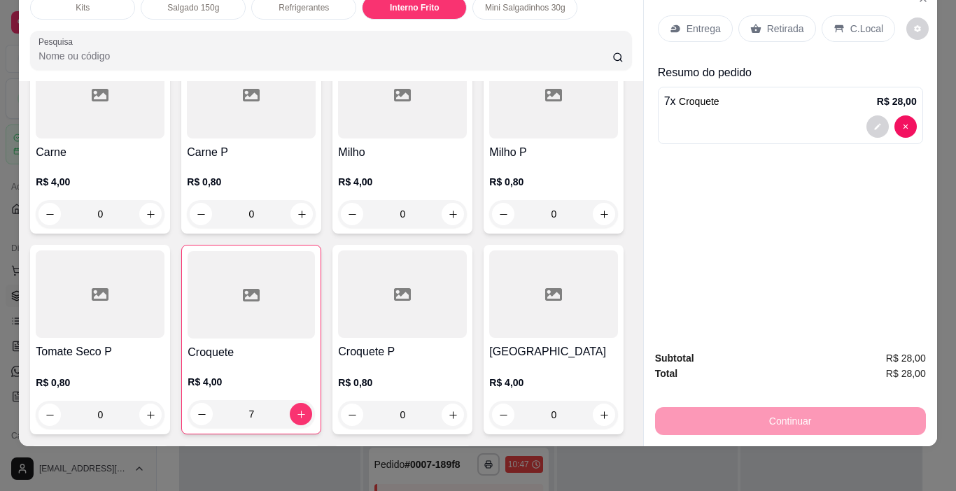
scroll to position [1786, 0]
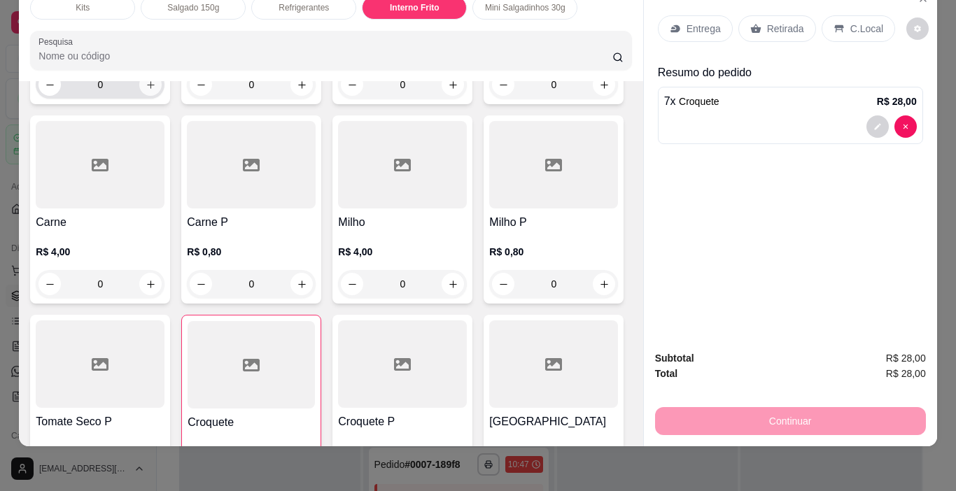
type input "7"
click at [162, 96] on button "increase-product-quantity" at bounding box center [150, 84] width 22 height 22
type input "1"
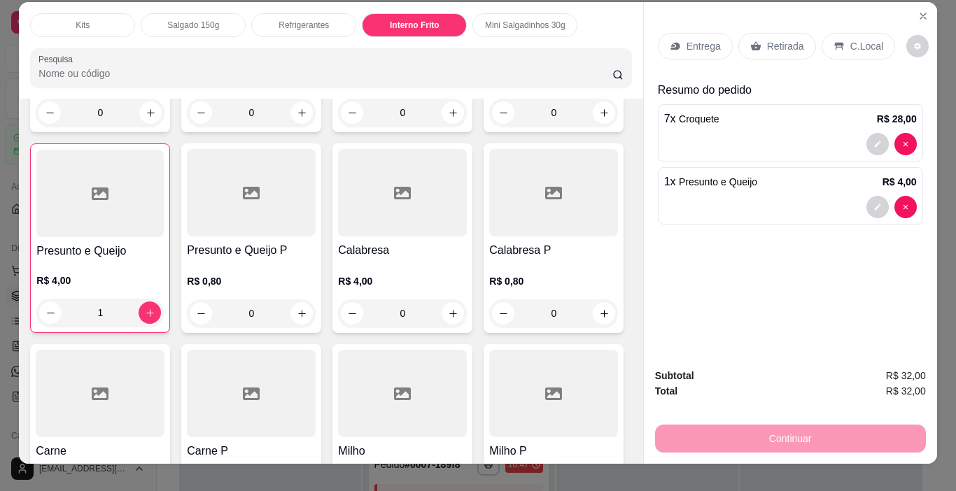
scroll to position [0, 0]
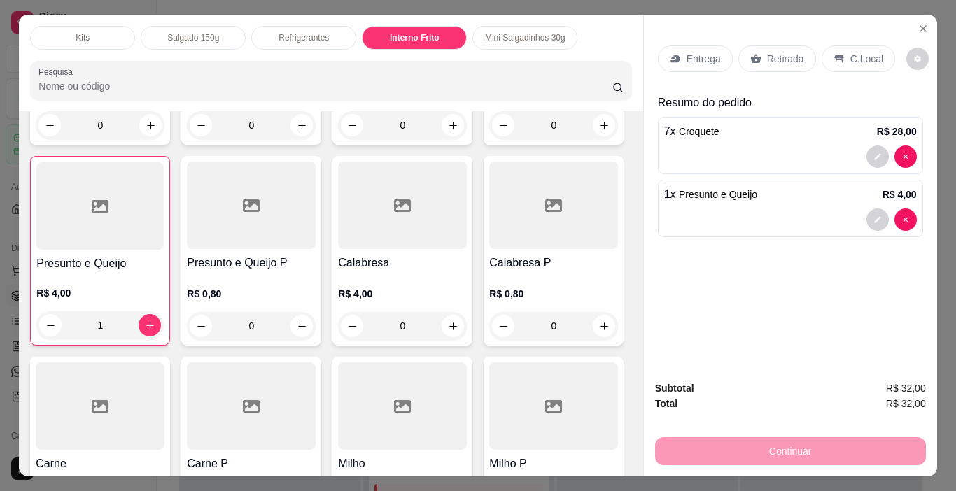
click at [772, 54] on p "Retirada" at bounding box center [785, 59] width 37 height 14
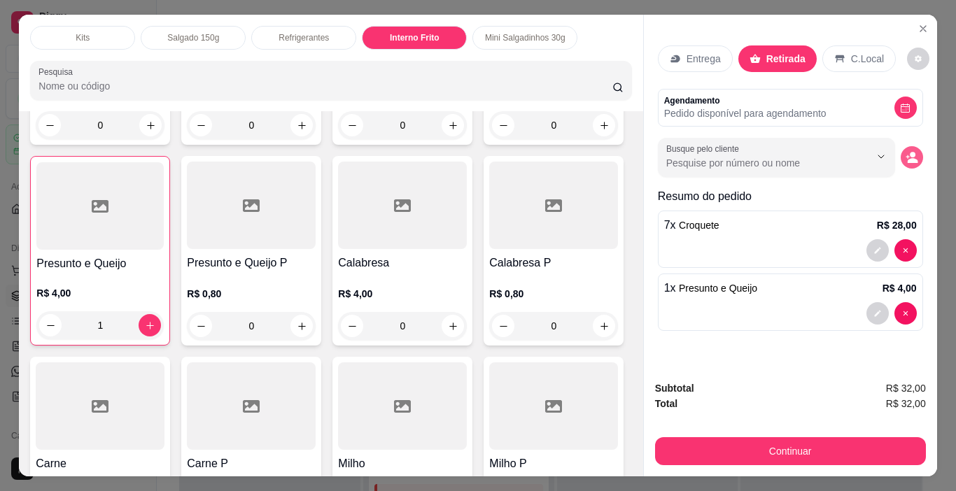
click at [905, 155] on icon "decrease-product-quantity" at bounding box center [906, 156] width 3 height 3
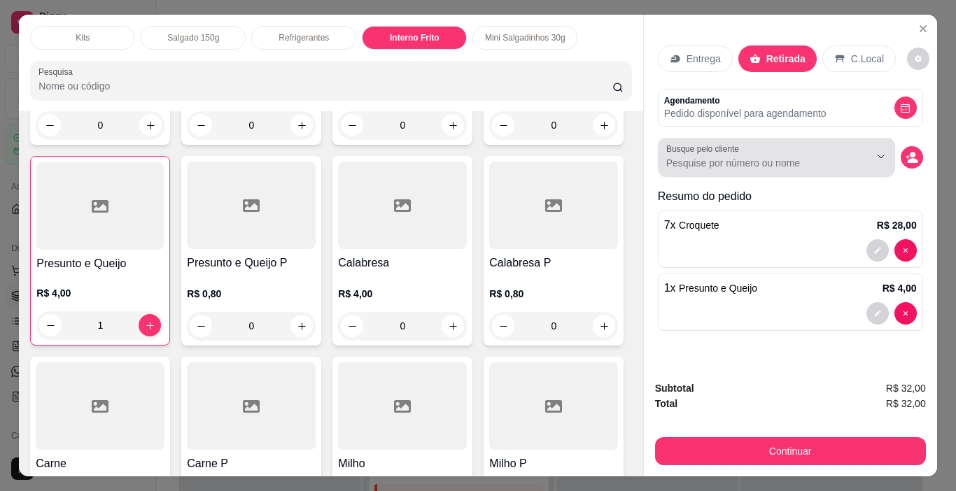
click at [717, 150] on div at bounding box center [776, 157] width 220 height 28
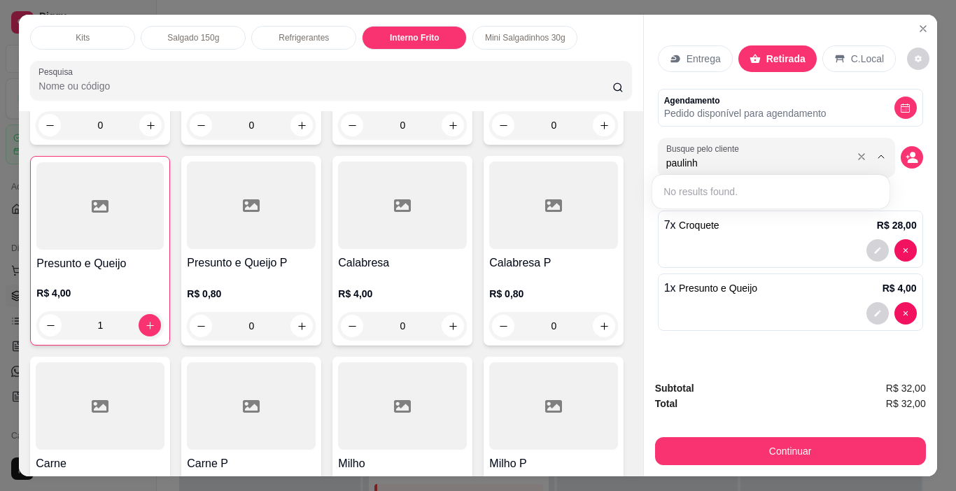
type input "[PERSON_NAME]"
click at [910, 158] on icon "decrease-product-quantity" at bounding box center [912, 160] width 10 height 5
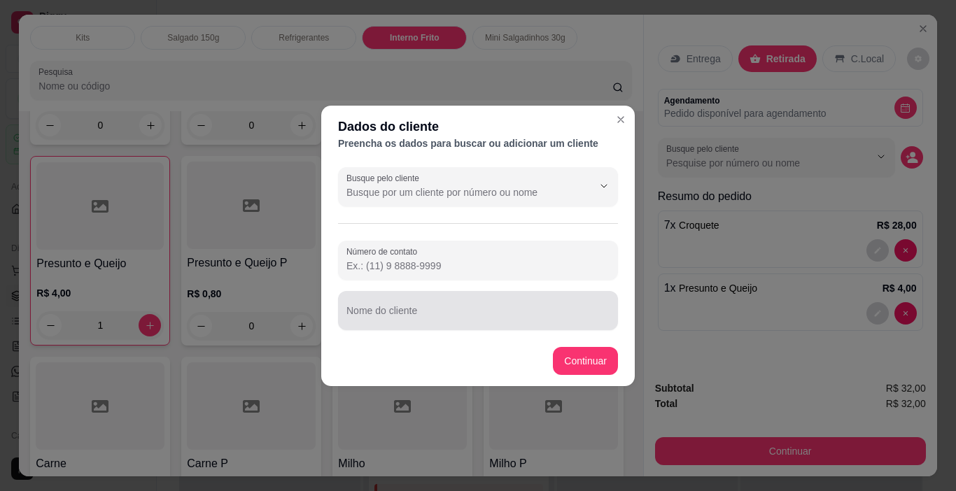
click at [428, 314] on input "Nome do cliente" at bounding box center [477, 316] width 263 height 14
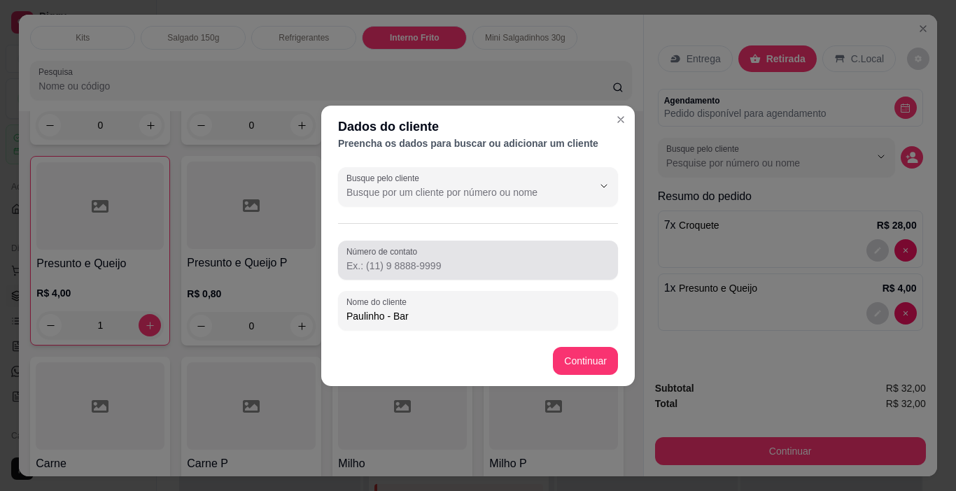
type input "Paulinho - Bar"
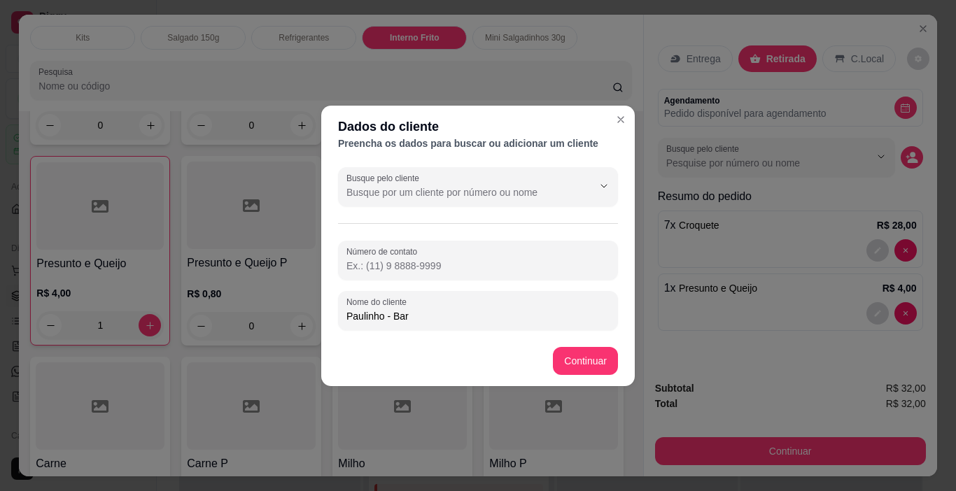
click at [420, 269] on input "Número de contato" at bounding box center [477, 266] width 263 height 14
type input "[PHONE_NUMBER]"
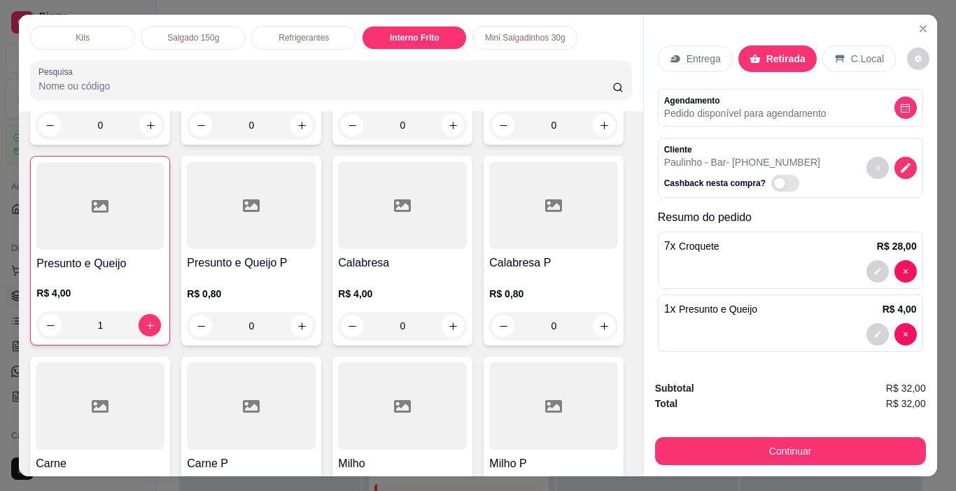
scroll to position [2, 0]
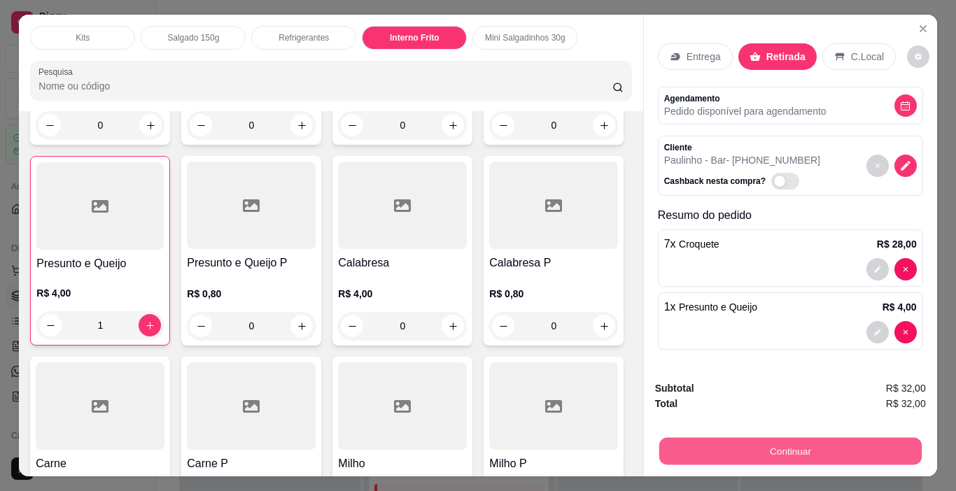
click at [780, 438] on button "Continuar" at bounding box center [789, 451] width 262 height 27
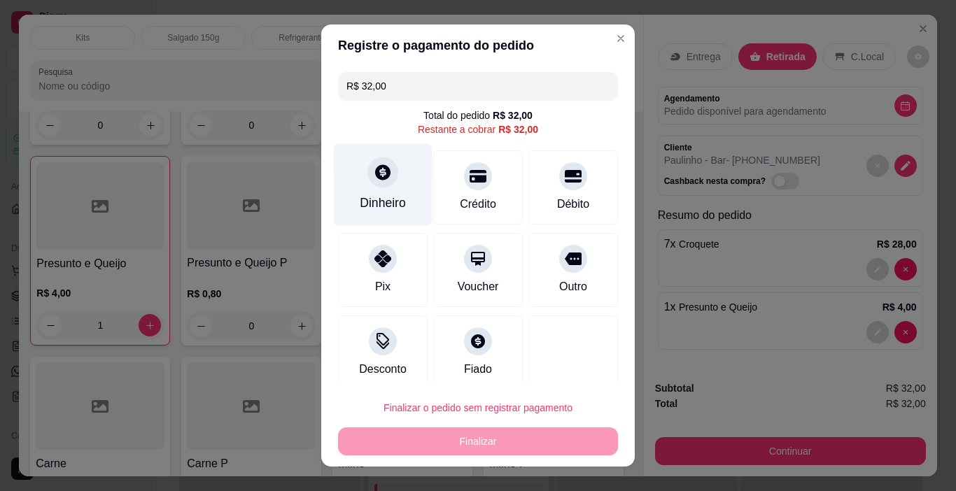
click at [378, 204] on div "Dinheiro" at bounding box center [383, 203] width 46 height 18
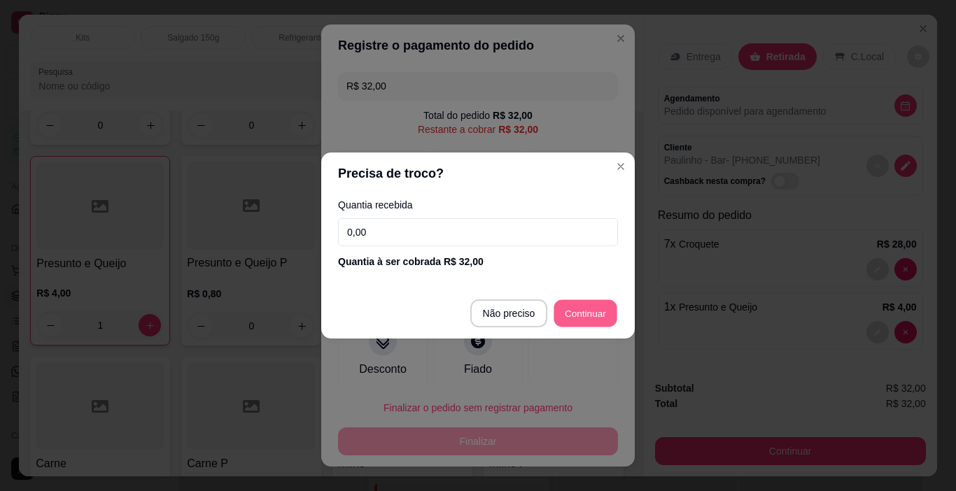
type input "R$ 0,00"
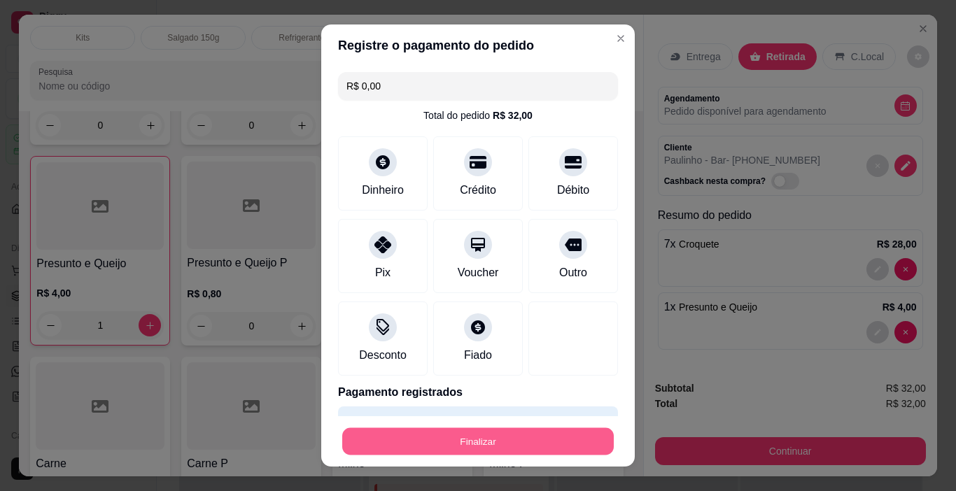
click at [495, 438] on button "Finalizar" at bounding box center [477, 441] width 271 height 27
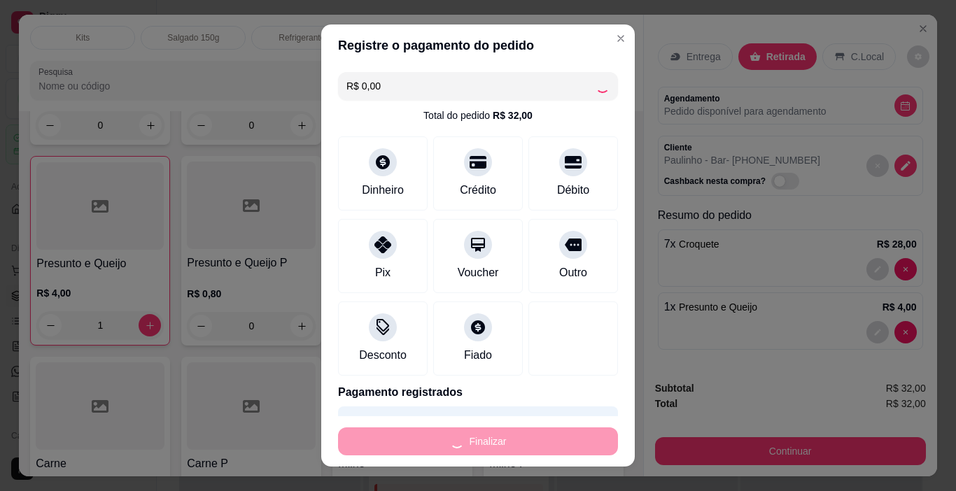
type input "0"
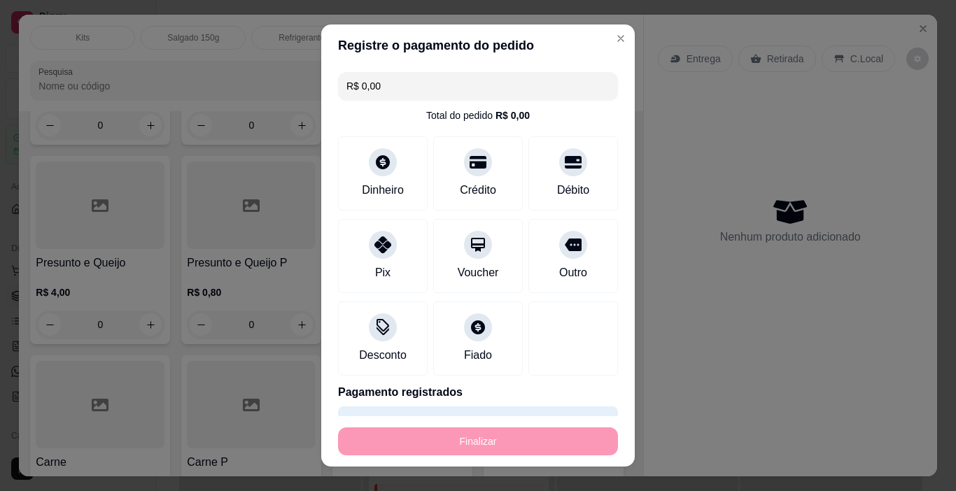
type input "-R$ 32,00"
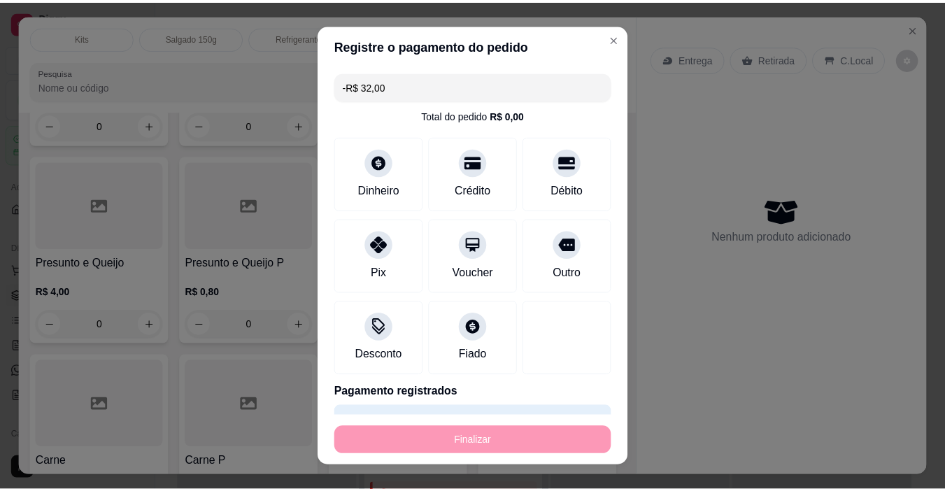
scroll to position [0, 0]
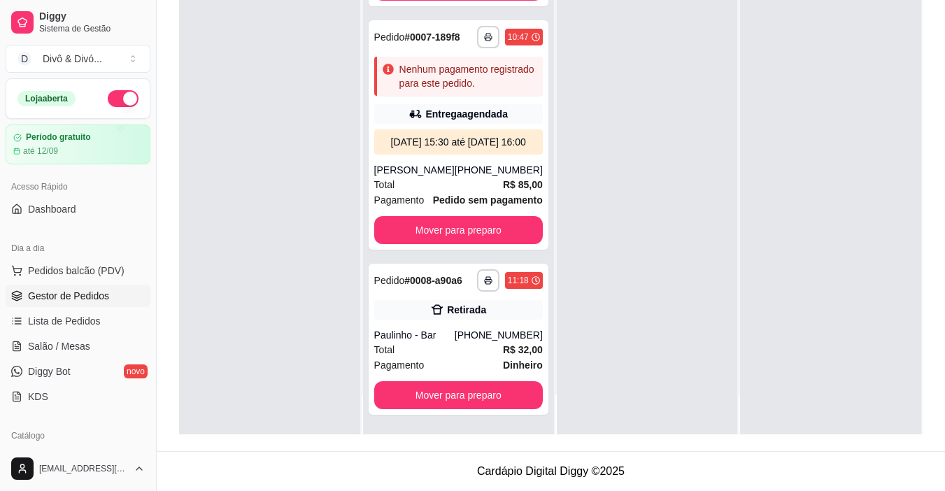
scroll to position [309, 0]
click at [774, 331] on div "**********" at bounding box center [551, 188] width 744 height 491
drag, startPoint x: 472, startPoint y: 348, endPoint x: 513, endPoint y: 323, distance: 47.4
click at [672, 328] on div "**********" at bounding box center [551, 188] width 744 height 491
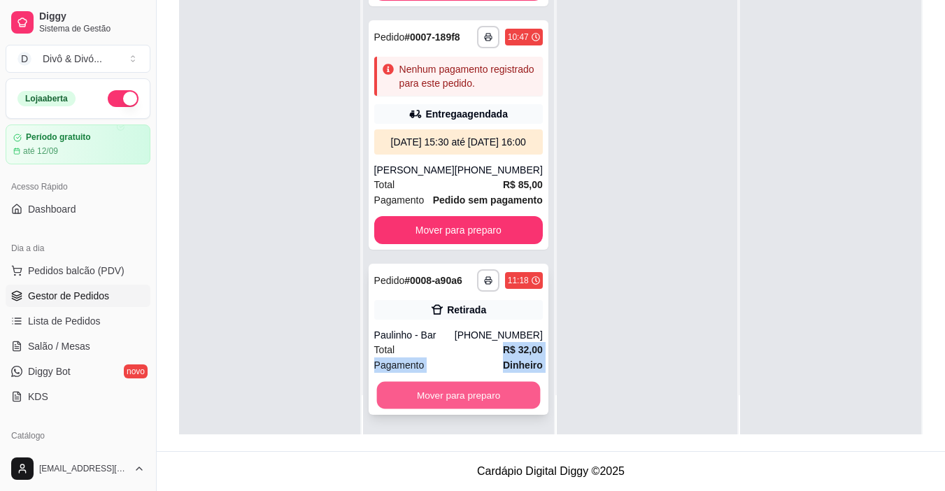
click at [468, 388] on button "Mover para preparo" at bounding box center [458, 395] width 164 height 27
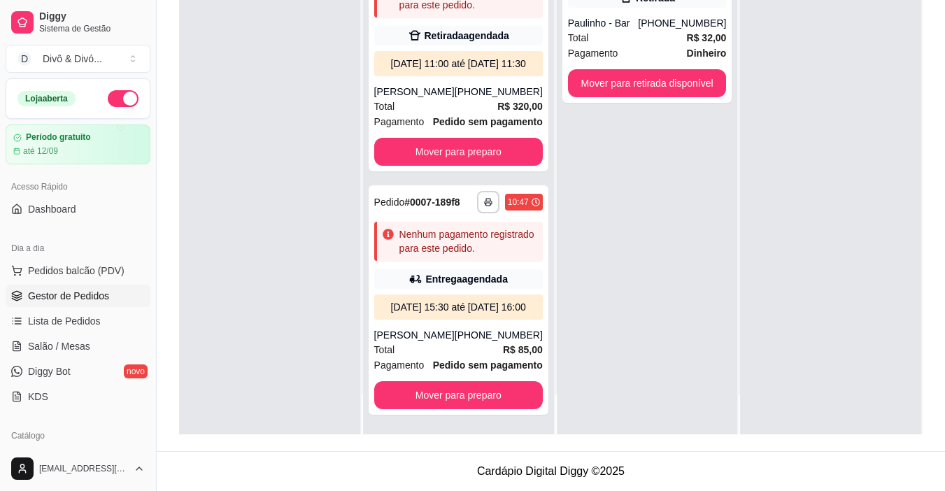
scroll to position [0, 0]
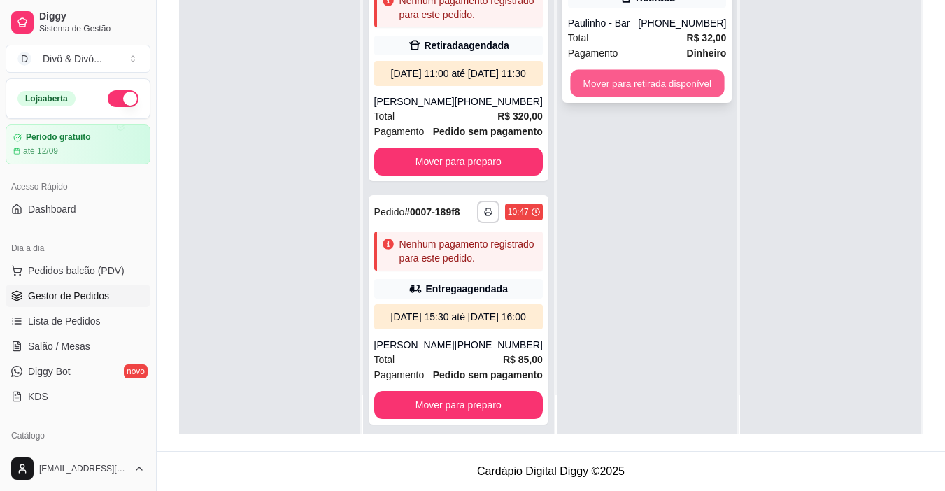
click at [605, 89] on button "Mover para retirada disponível" at bounding box center [647, 83] width 154 height 27
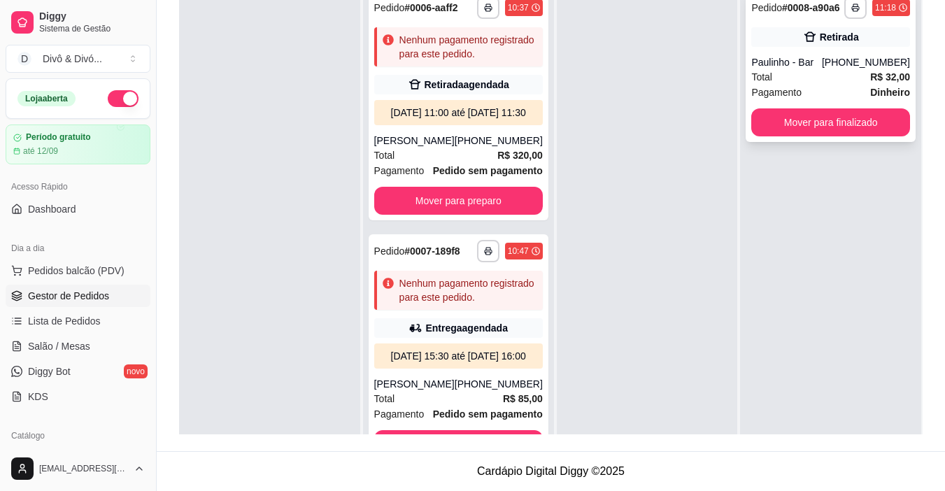
click at [826, 122] on button "Mover para finalizado" at bounding box center [830, 122] width 159 height 28
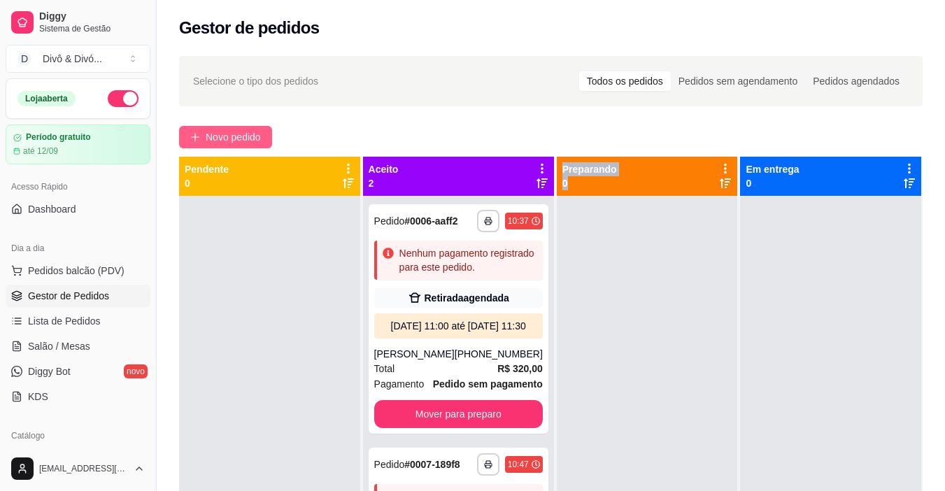
click at [243, 138] on span "Novo pedido" at bounding box center [233, 136] width 55 height 15
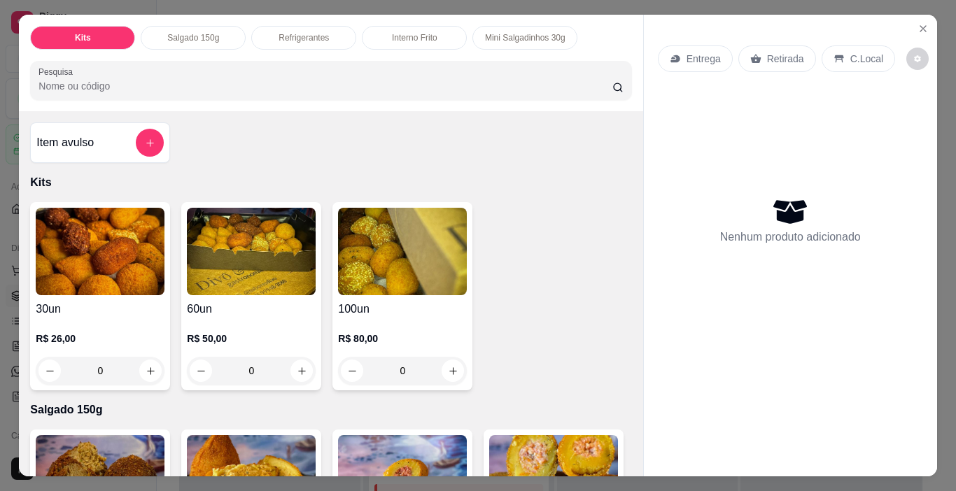
click at [392, 39] on div "Interno Frito" at bounding box center [414, 38] width 105 height 24
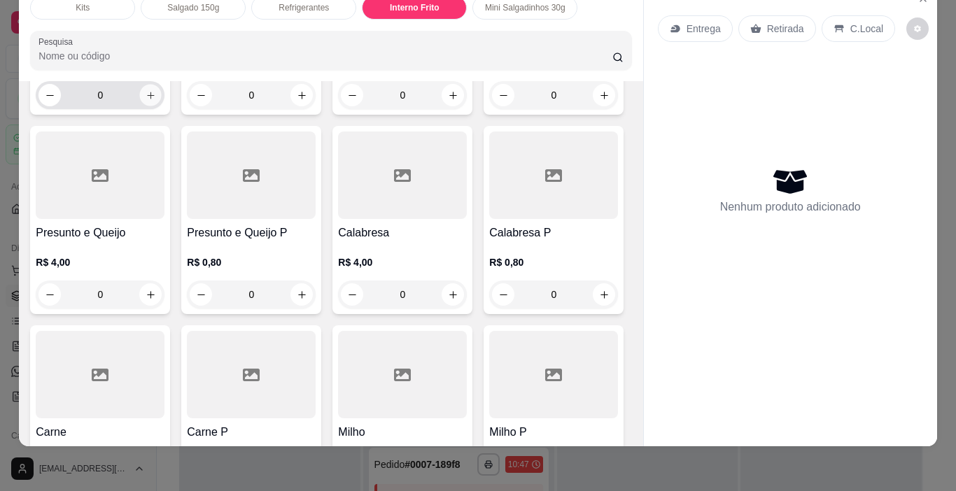
click at [146, 101] on icon "increase-product-quantity" at bounding box center [151, 95] width 10 height 10
type input "1"
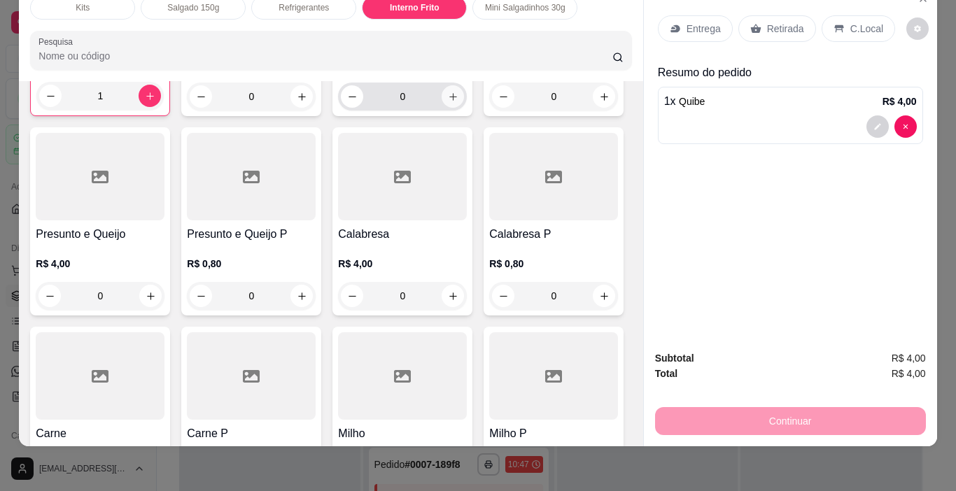
click at [453, 102] on icon "increase-product-quantity" at bounding box center [453, 97] width 10 height 10
type input "1"
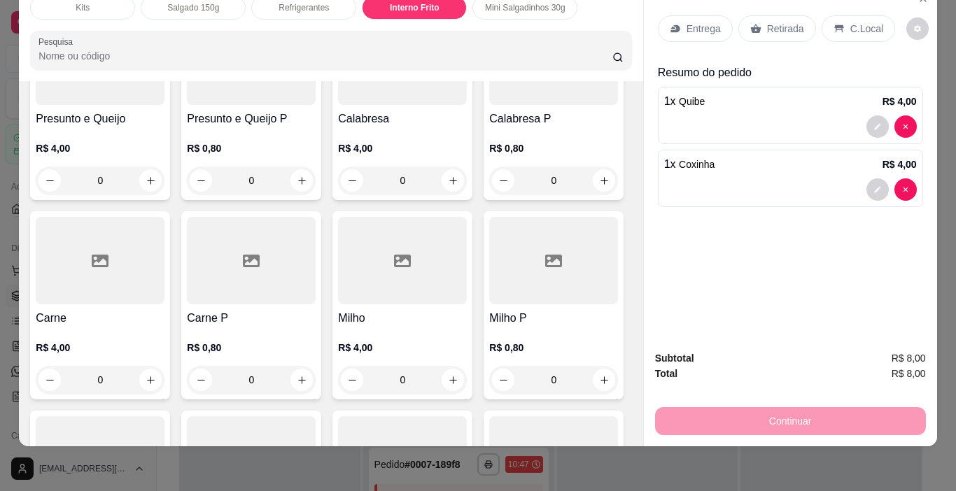
scroll to position [1716, 0]
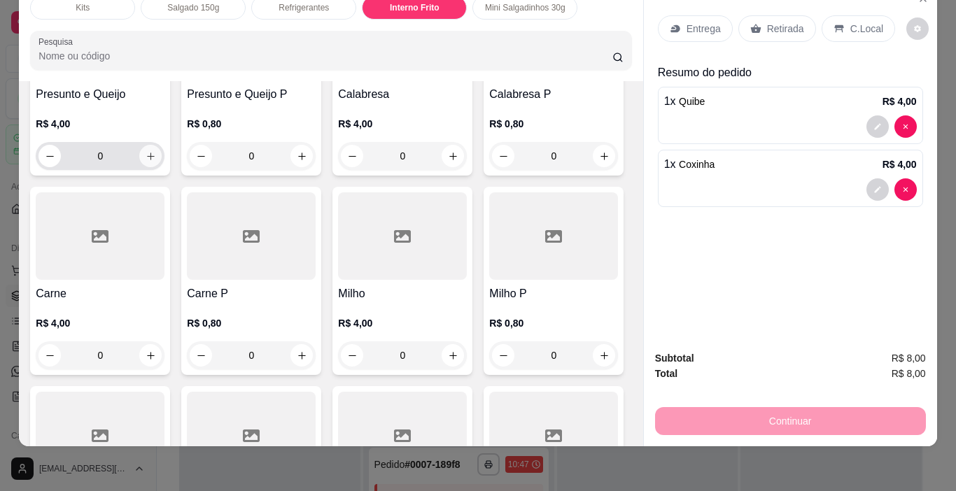
click at [156, 162] on icon "increase-product-quantity" at bounding box center [151, 156] width 10 height 10
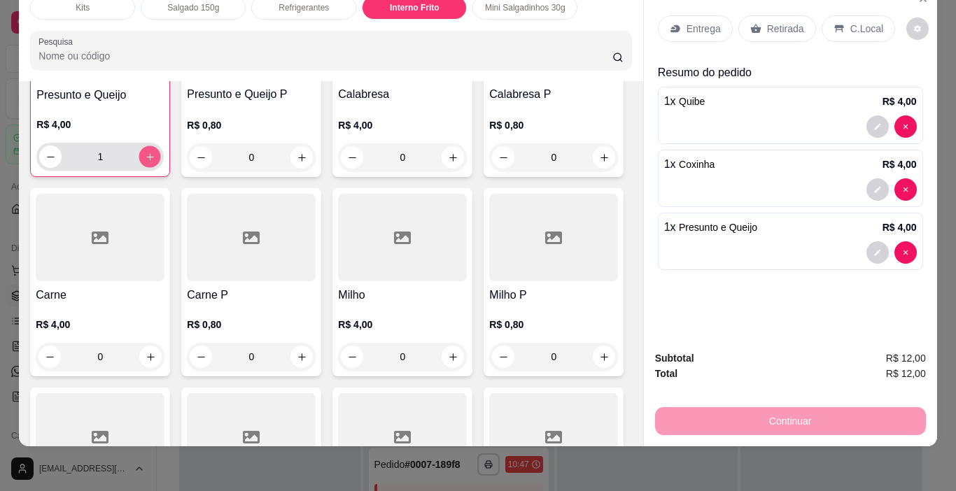
click at [155, 162] on icon "increase-product-quantity" at bounding box center [150, 157] width 10 height 10
type input "2"
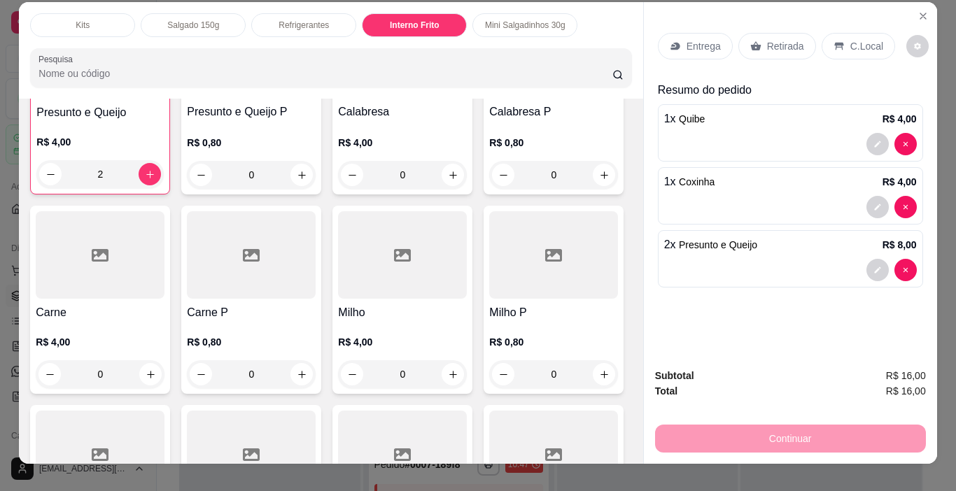
scroll to position [0, 0]
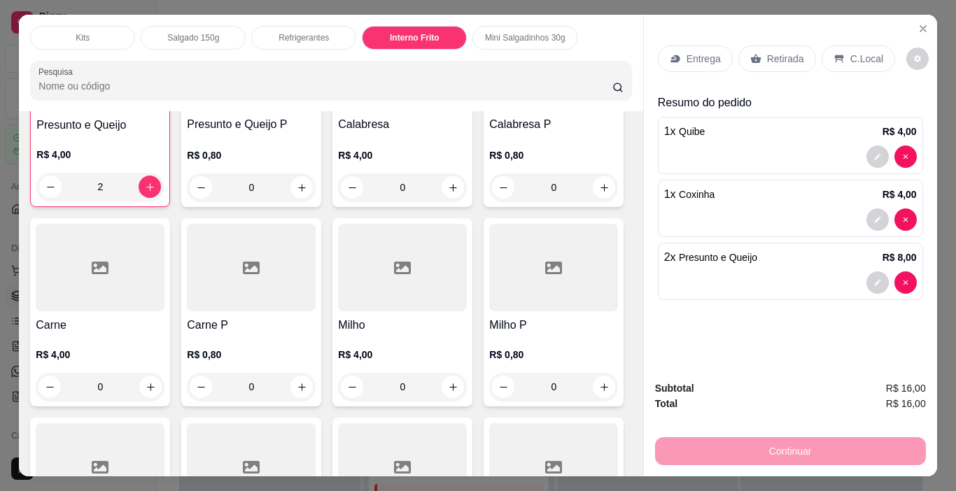
click at [716, 55] on div "Entrega" at bounding box center [695, 58] width 75 height 27
click at [767, 52] on p "Retirada" at bounding box center [785, 59] width 37 height 14
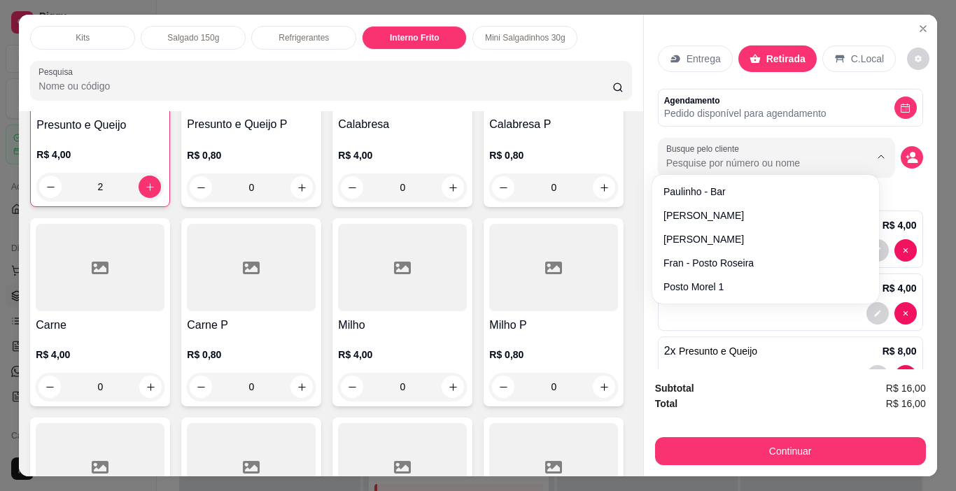
click at [740, 160] on input "Busque pelo cliente" at bounding box center [756, 163] width 181 height 14
click at [910, 152] on circle "decrease-product-quantity" at bounding box center [913, 155] width 6 height 6
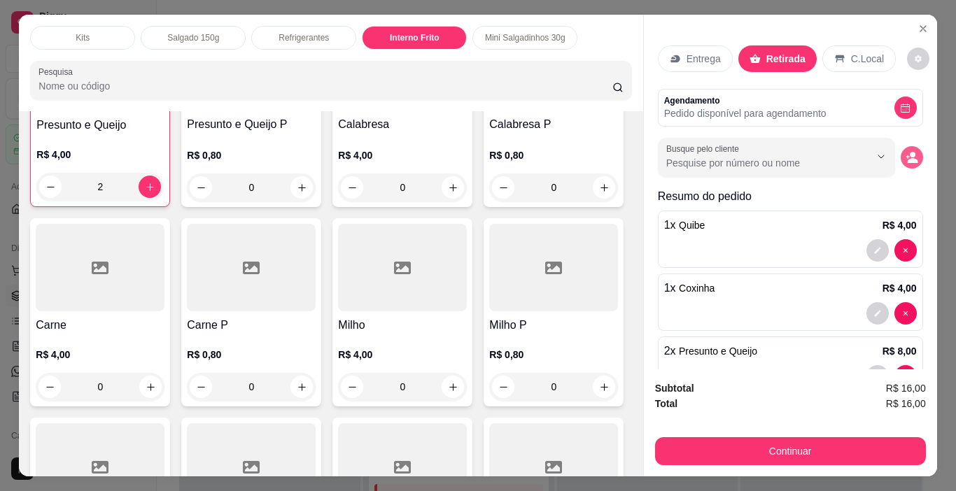
click at [907, 158] on icon "decrease-product-quantity" at bounding box center [912, 160] width 10 height 5
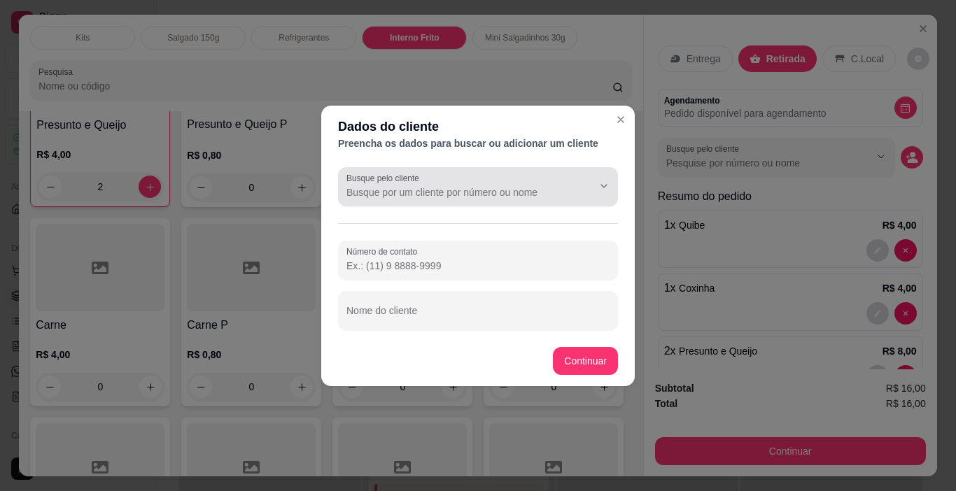
click at [380, 192] on input "Busque pelo cliente" at bounding box center [458, 192] width 224 height 14
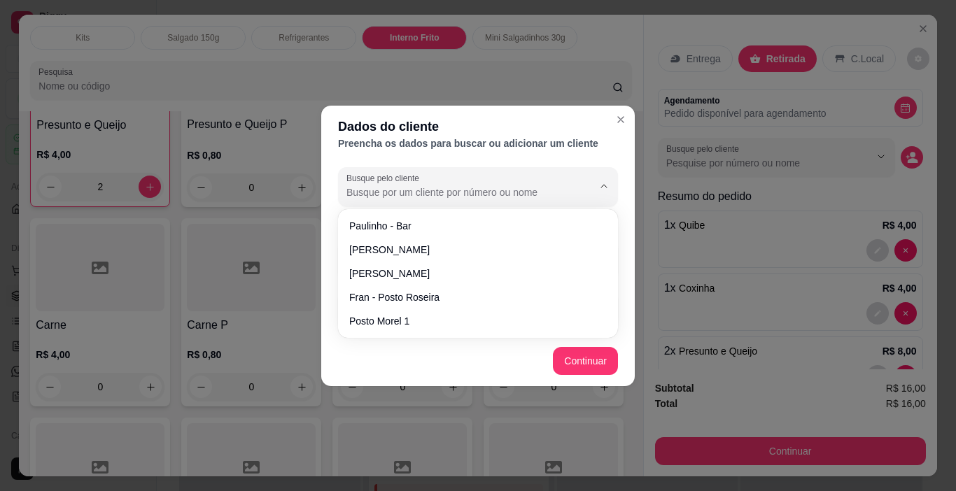
click at [380, 192] on input "Busque pelo cliente" at bounding box center [458, 192] width 224 height 14
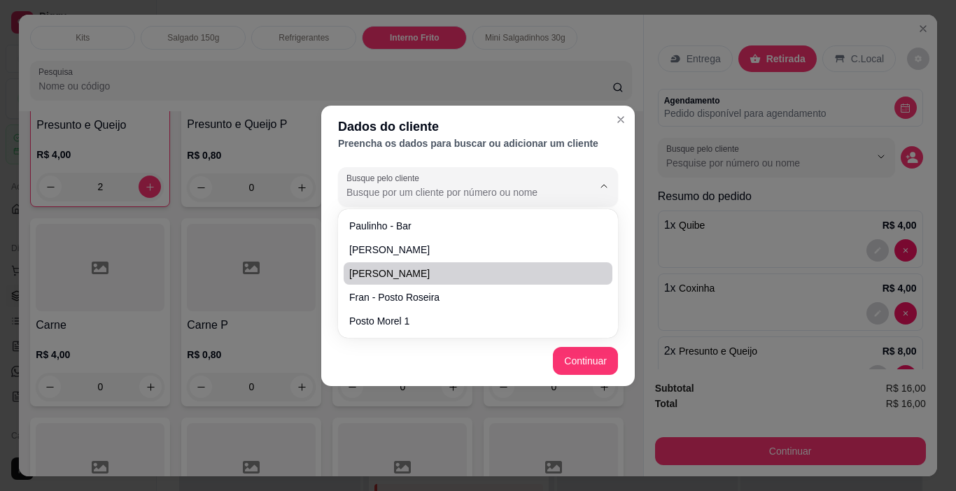
click at [328, 283] on div "Busque pelo cliente Número de contato Nome do cliente" at bounding box center [477, 249] width 313 height 174
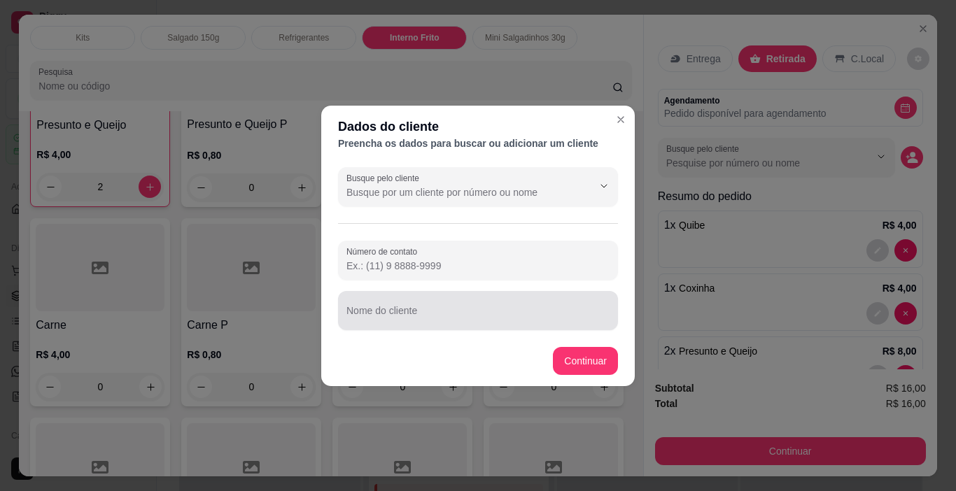
click at [418, 311] on input "Nome do cliente" at bounding box center [477, 316] width 263 height 14
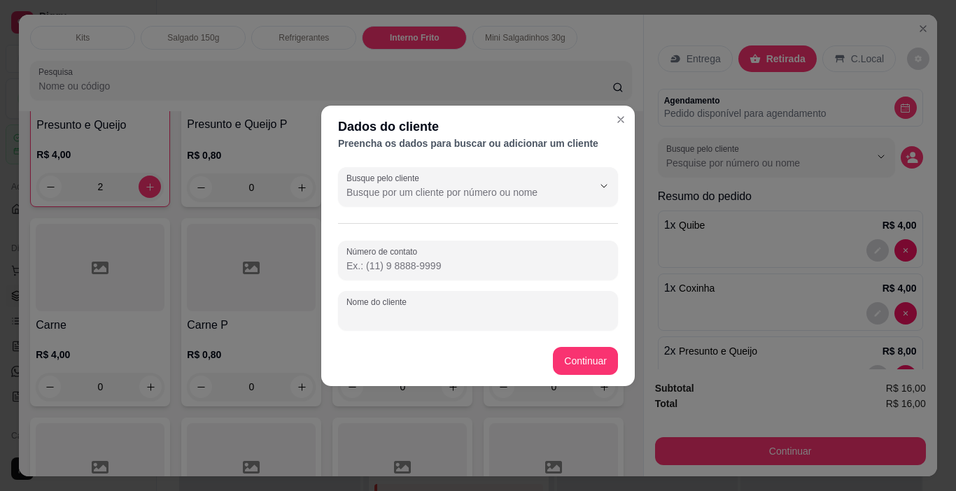
type input "p"
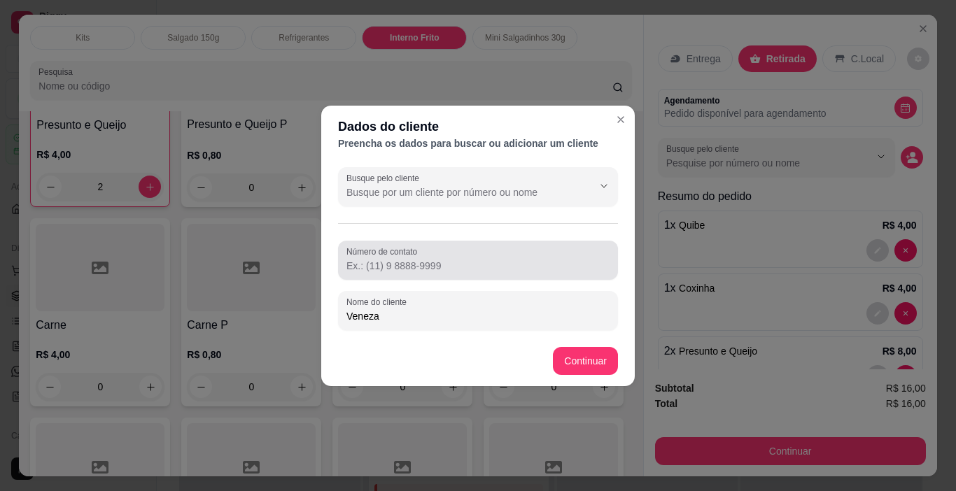
type input "Veneza"
click at [424, 264] on input "Número de contato" at bounding box center [477, 266] width 263 height 14
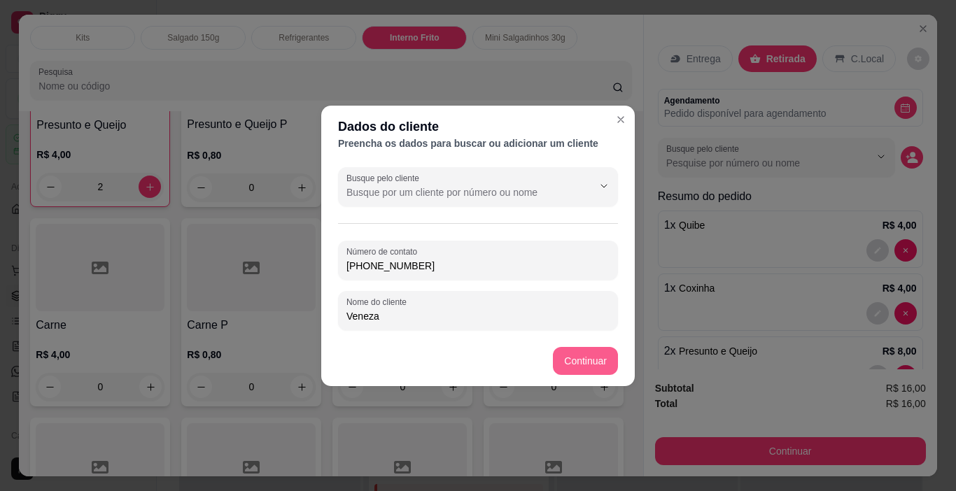
type input "[PHONE_NUMBER]"
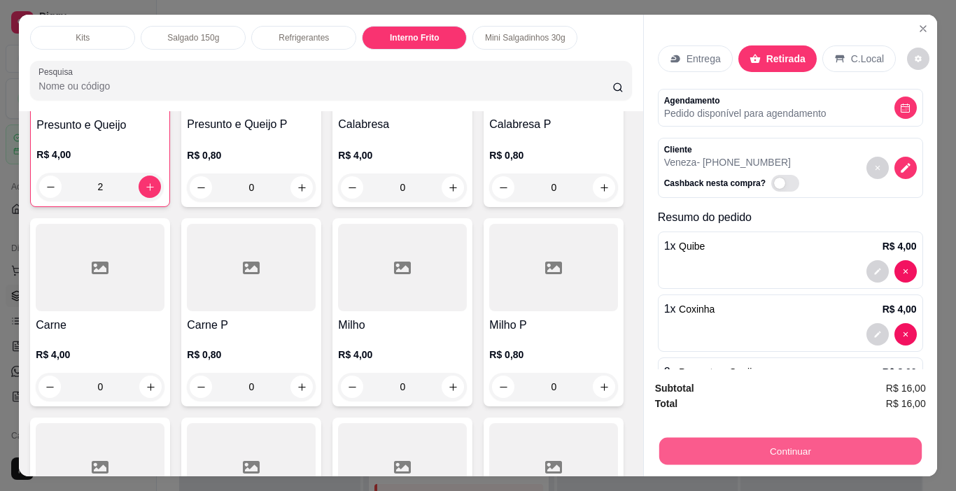
click at [801, 444] on button "Continuar" at bounding box center [789, 451] width 262 height 27
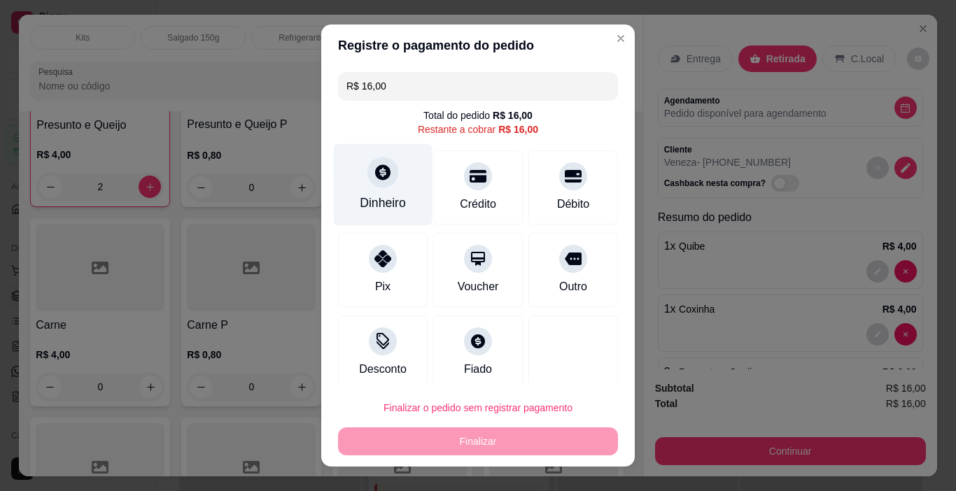
click at [365, 197] on div "Dinheiro" at bounding box center [383, 203] width 46 height 18
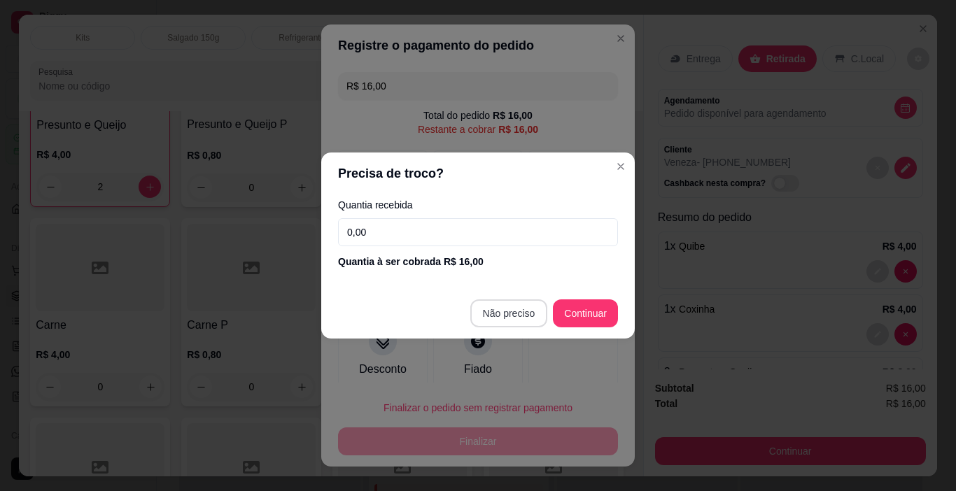
type input "R$ 0,00"
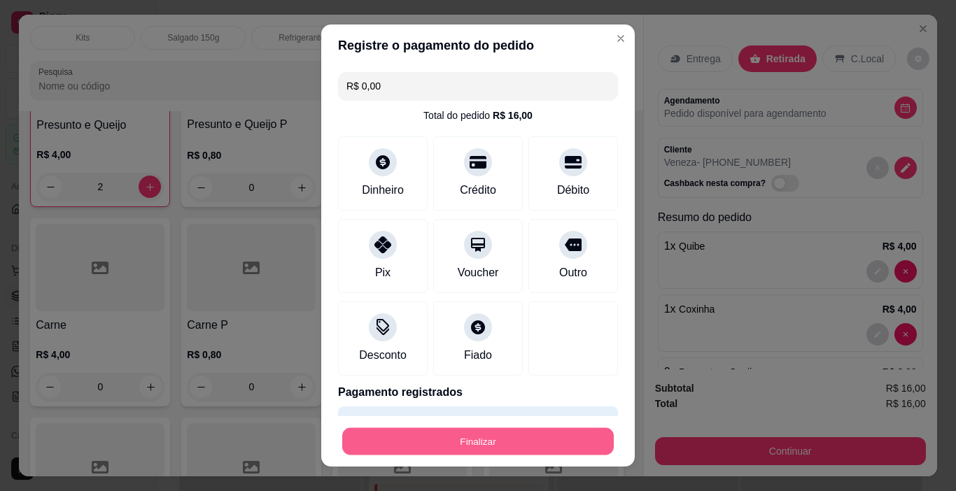
click at [490, 439] on button "Finalizar" at bounding box center [477, 441] width 271 height 27
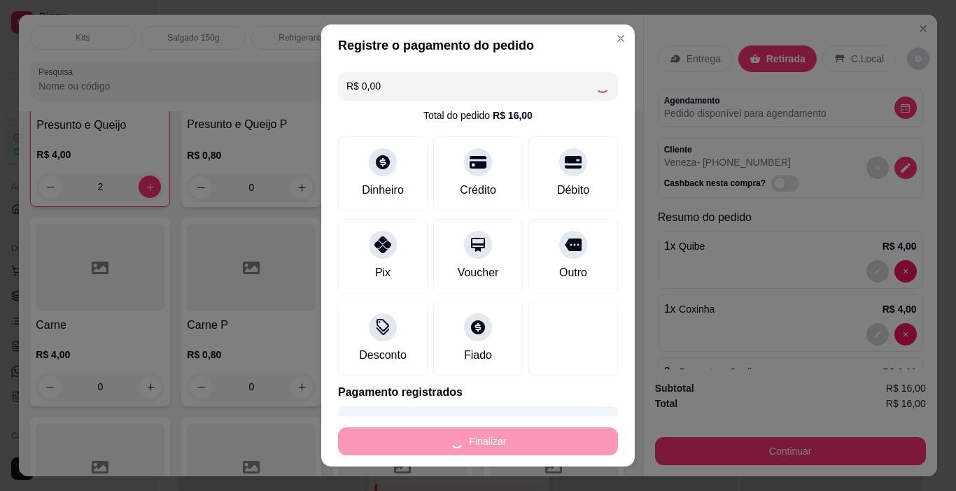
type input "0"
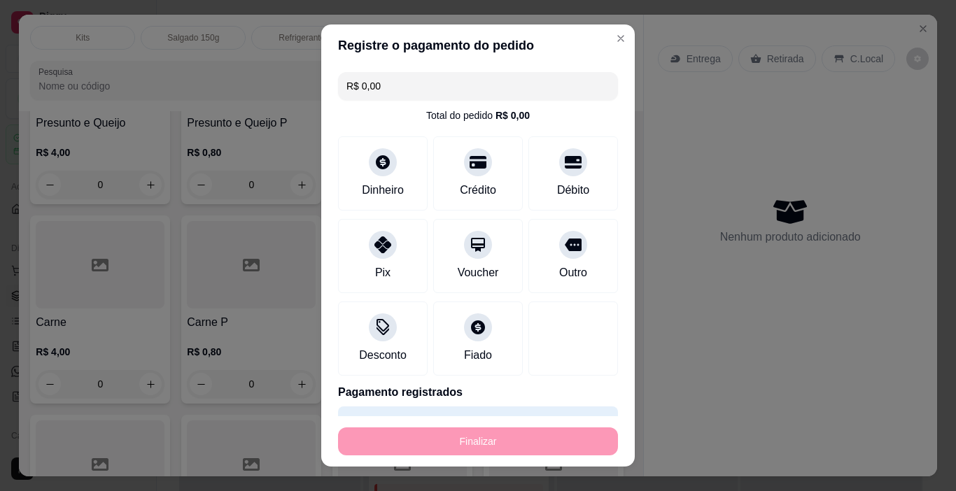
type input "-R$ 16,00"
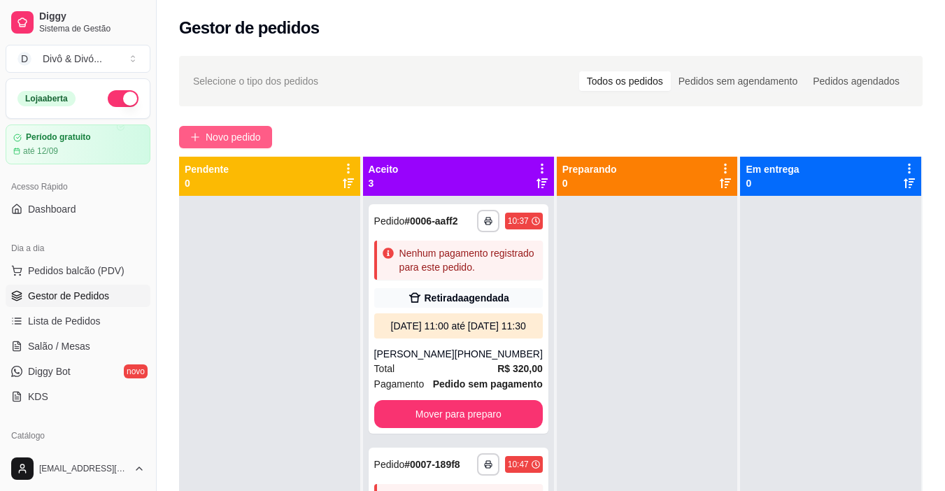
click at [250, 130] on span "Novo pedido" at bounding box center [233, 136] width 55 height 15
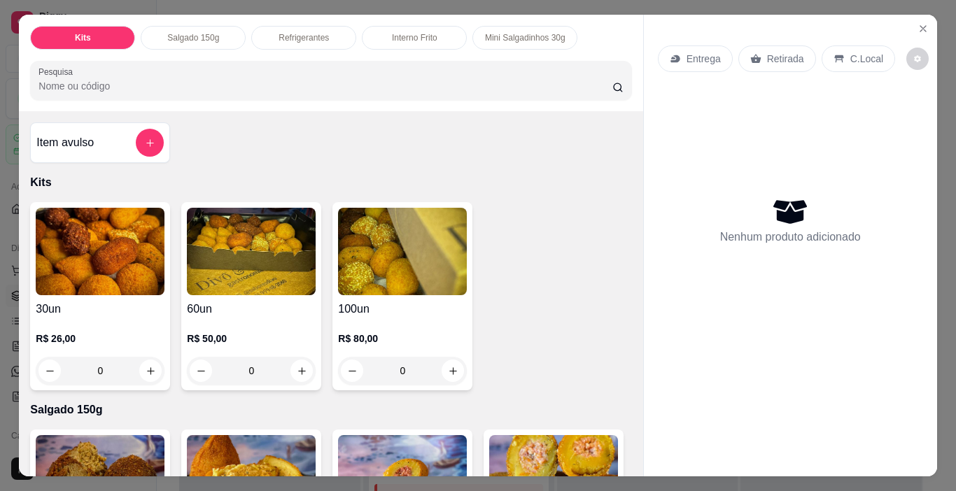
click at [402, 26] on div "Interno Frito" at bounding box center [414, 38] width 105 height 24
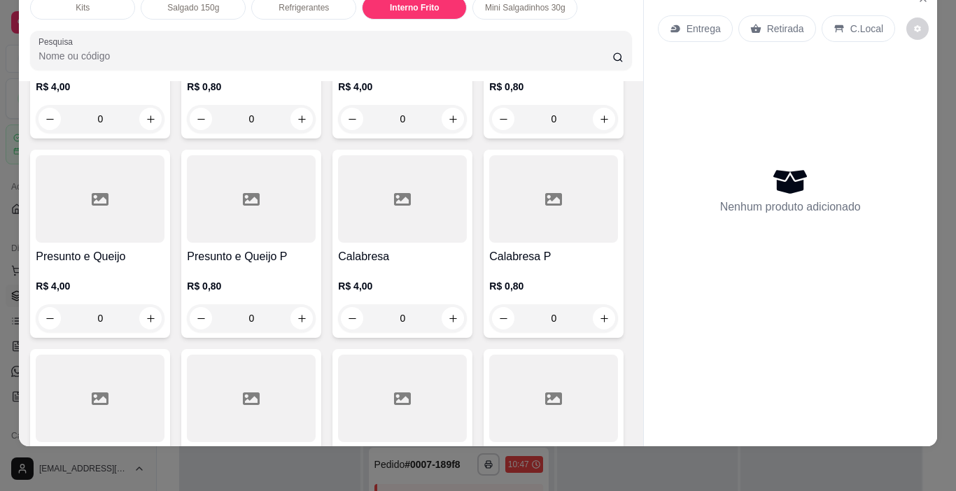
scroll to position [1576, 0]
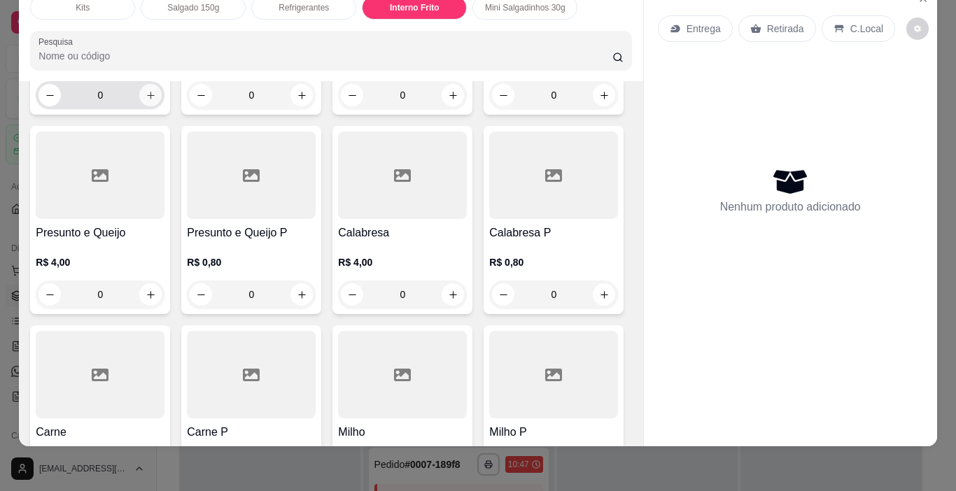
click at [150, 101] on icon "increase-product-quantity" at bounding box center [151, 95] width 10 height 10
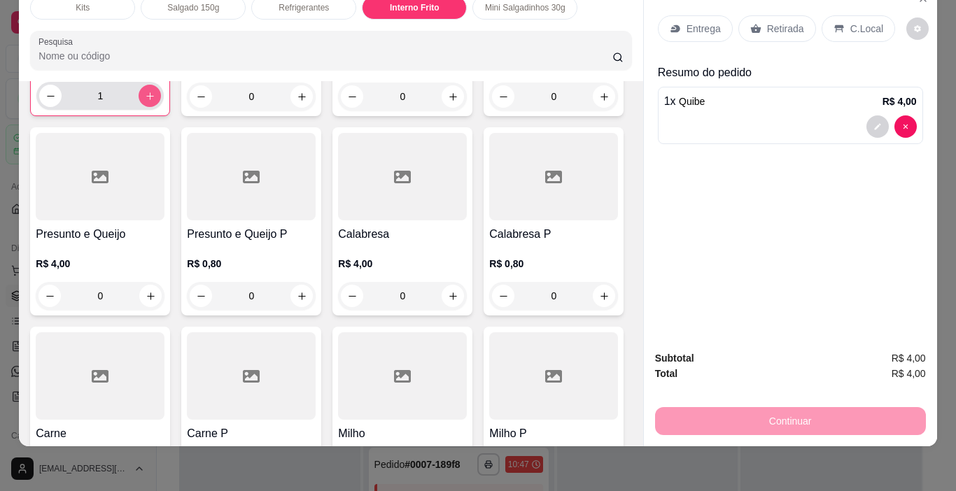
click at [150, 107] on button "increase-product-quantity" at bounding box center [150, 96] width 22 height 22
type input "2"
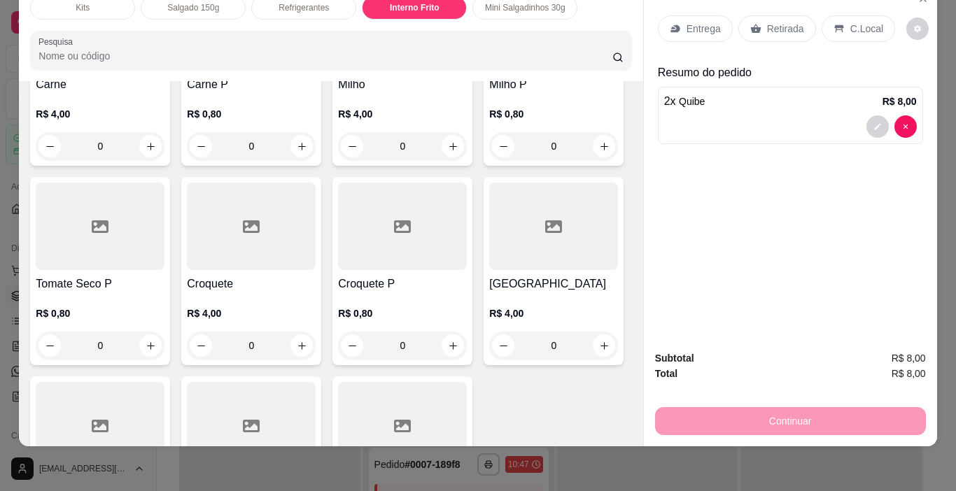
scroll to position [1926, 0]
click at [156, 151] on icon "increase-product-quantity" at bounding box center [151, 146] width 10 height 10
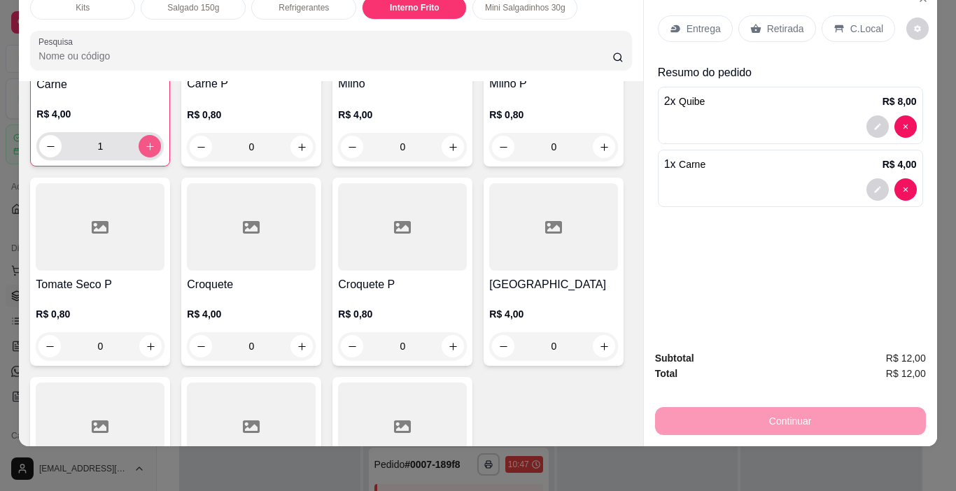
click at [155, 152] on icon "increase-product-quantity" at bounding box center [150, 146] width 10 height 10
type input "2"
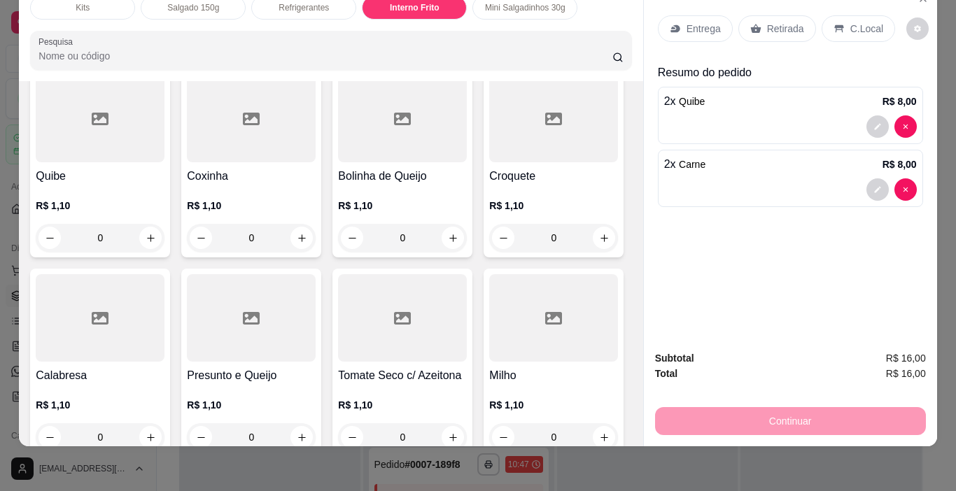
scroll to position [2486, 0]
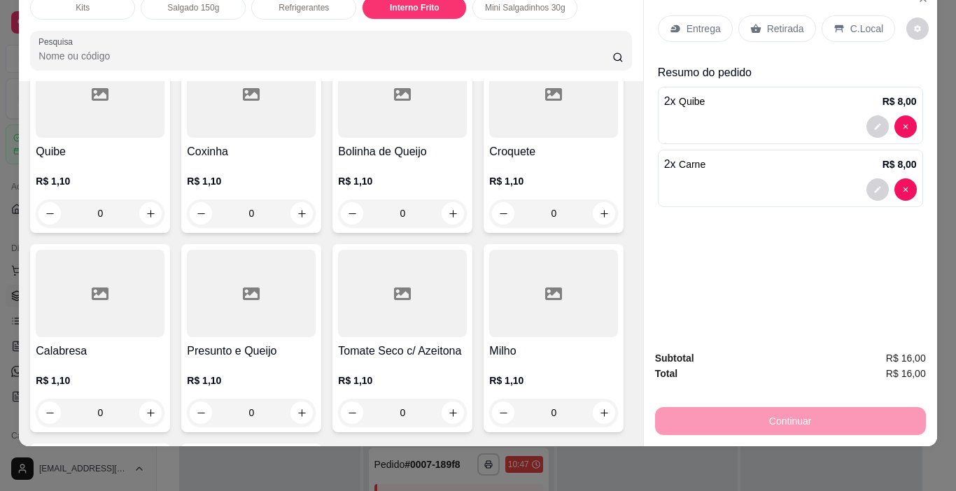
type input "1"
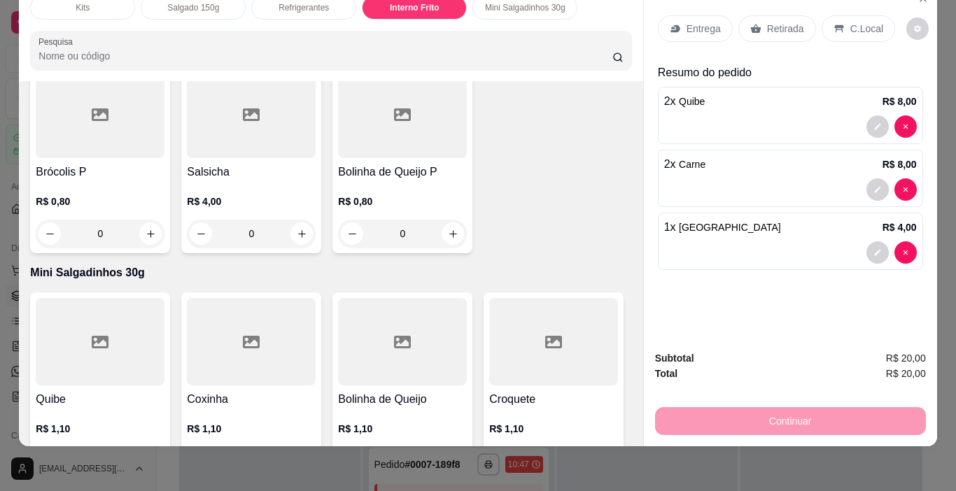
scroll to position [2206, 0]
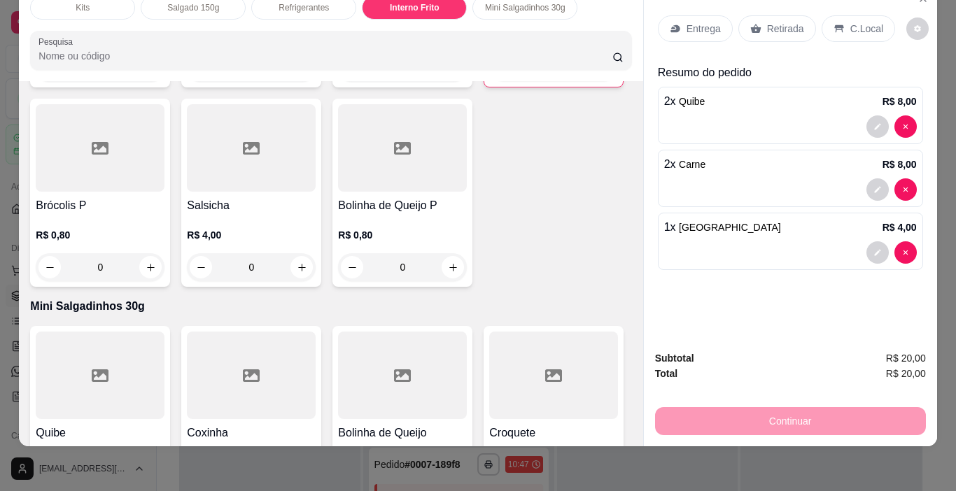
type input "1"
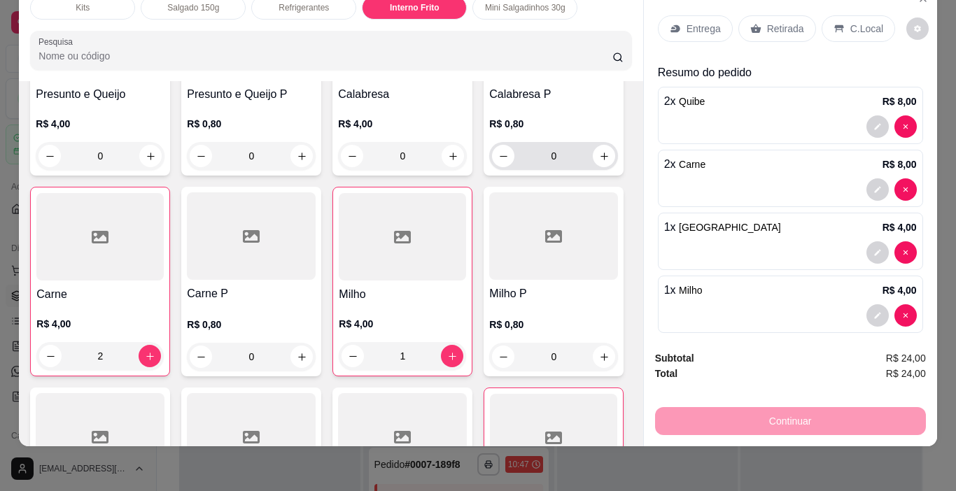
scroll to position [1576, 0]
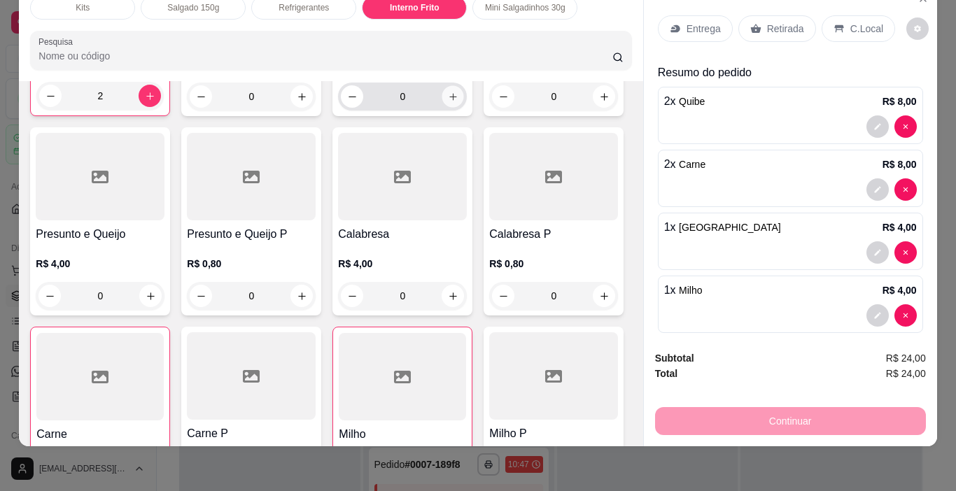
click at [448, 102] on icon "increase-product-quantity" at bounding box center [453, 97] width 10 height 10
type input "1"
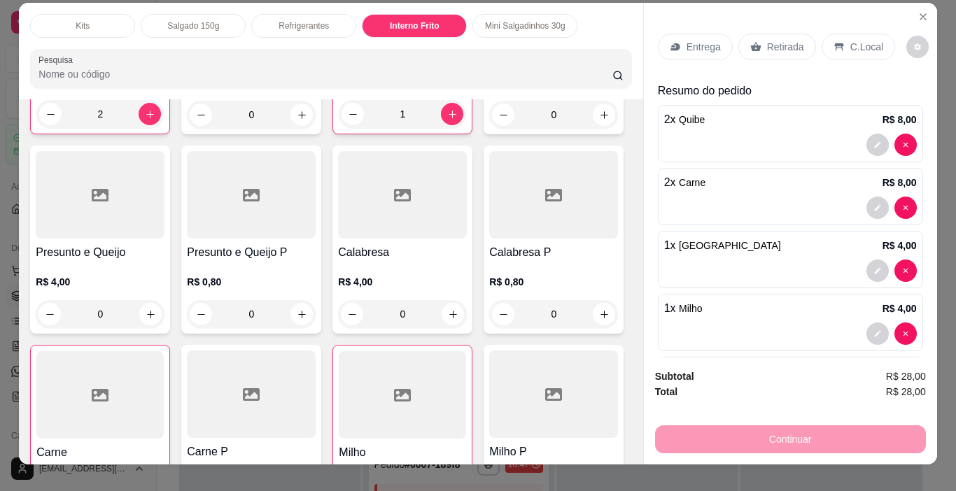
scroll to position [0, 0]
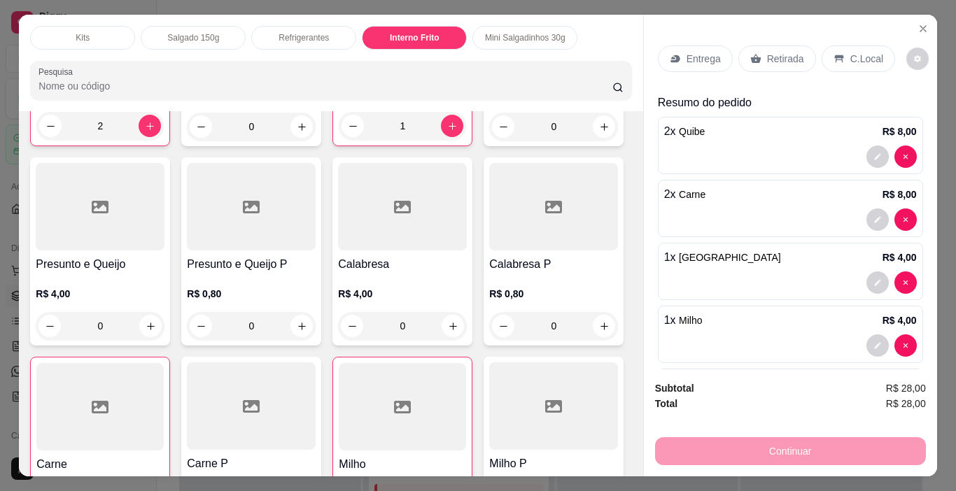
click at [767, 60] on p "Retirada" at bounding box center [785, 59] width 37 height 14
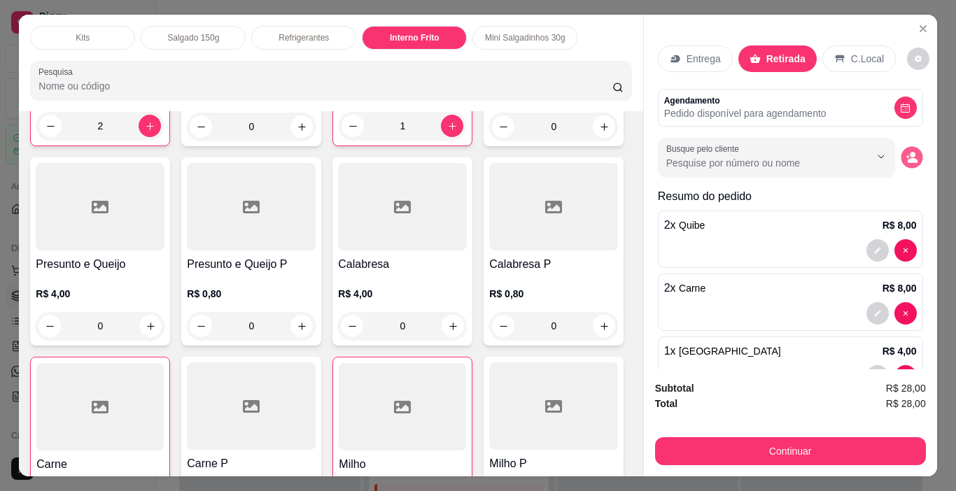
click at [905, 155] on icon "decrease-product-quantity" at bounding box center [906, 156] width 3 height 3
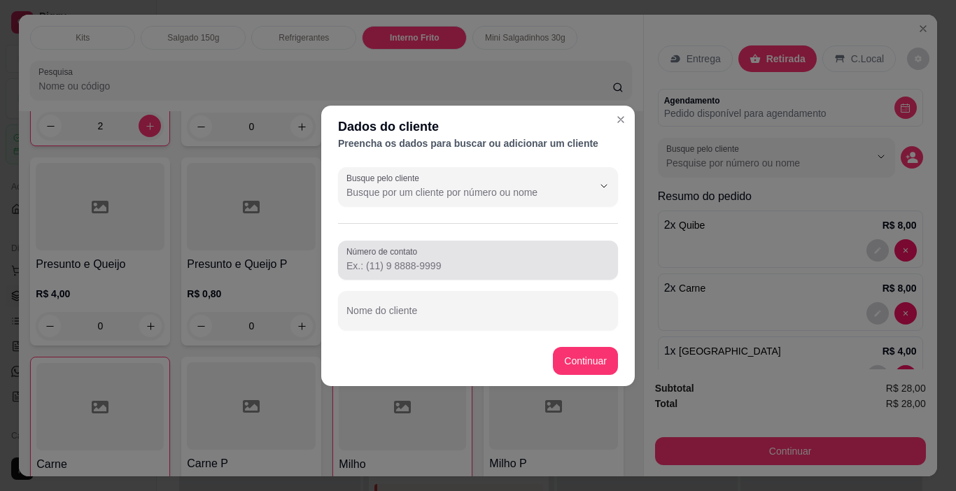
click at [436, 276] on div "Número de contato" at bounding box center [478, 260] width 280 height 39
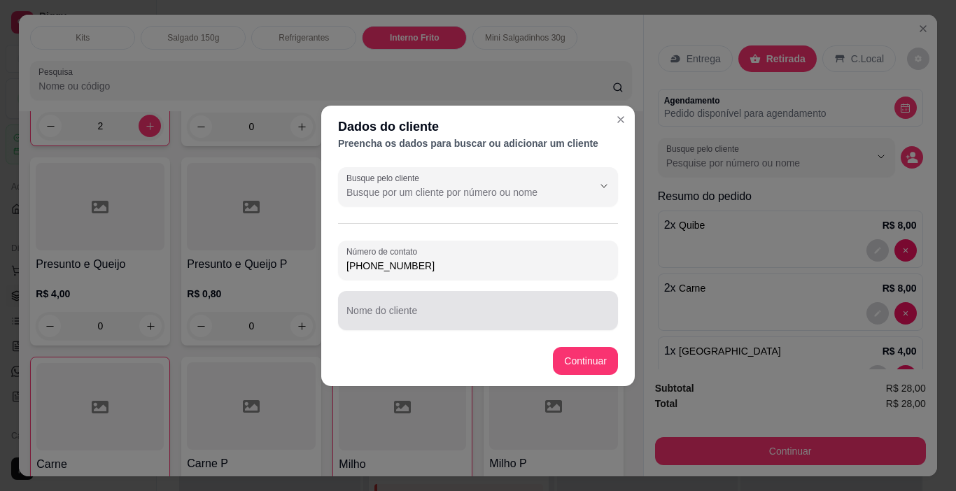
type input "[PHONE_NUMBER]"
click at [413, 315] on input "Nome do cliente" at bounding box center [477, 316] width 263 height 14
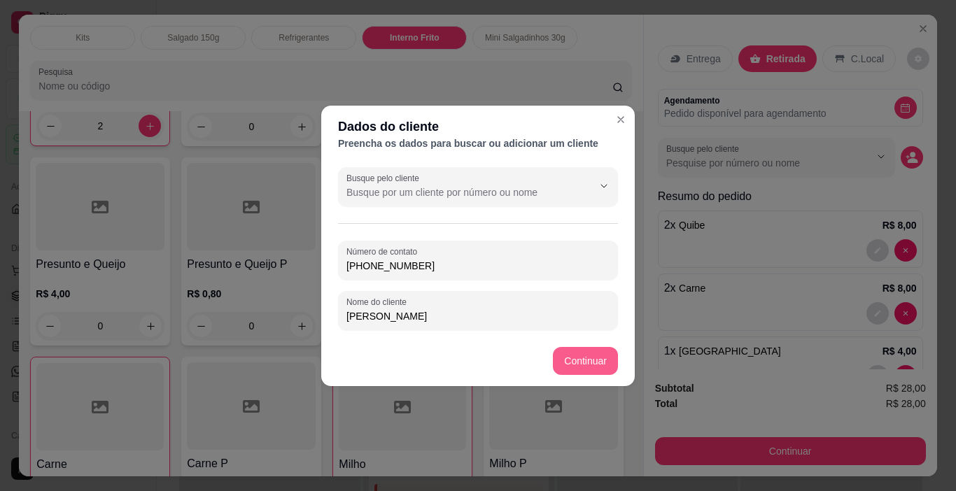
type input "[PERSON_NAME]"
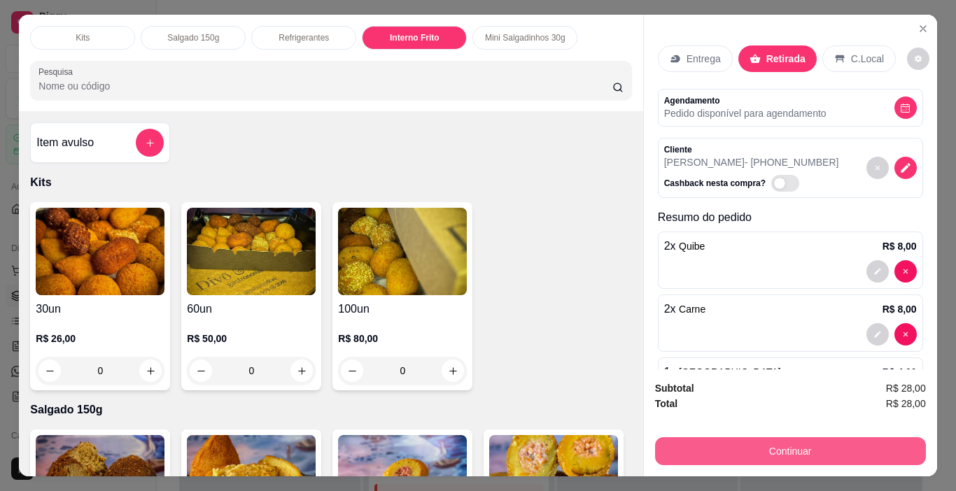
click at [784, 437] on button "Continuar" at bounding box center [790, 451] width 271 height 28
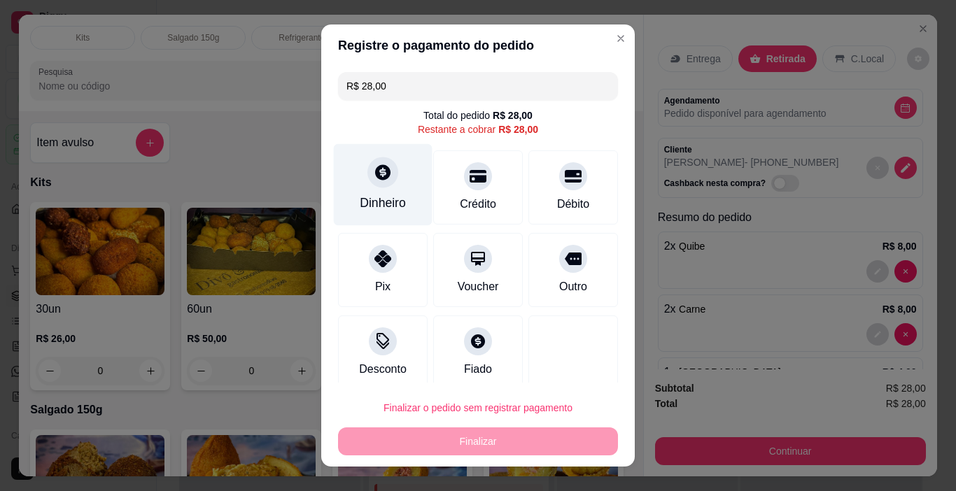
click at [384, 190] on div "Dinheiro" at bounding box center [383, 185] width 99 height 82
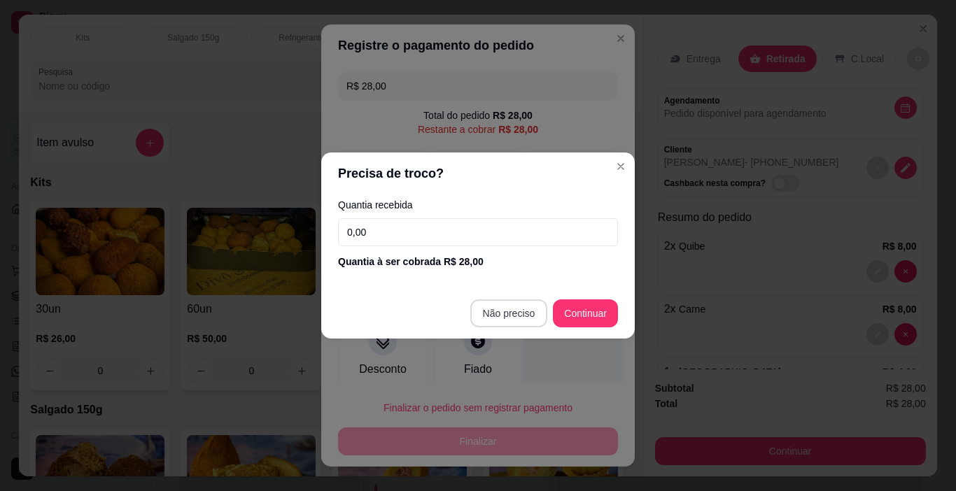
type input "R$ 0,00"
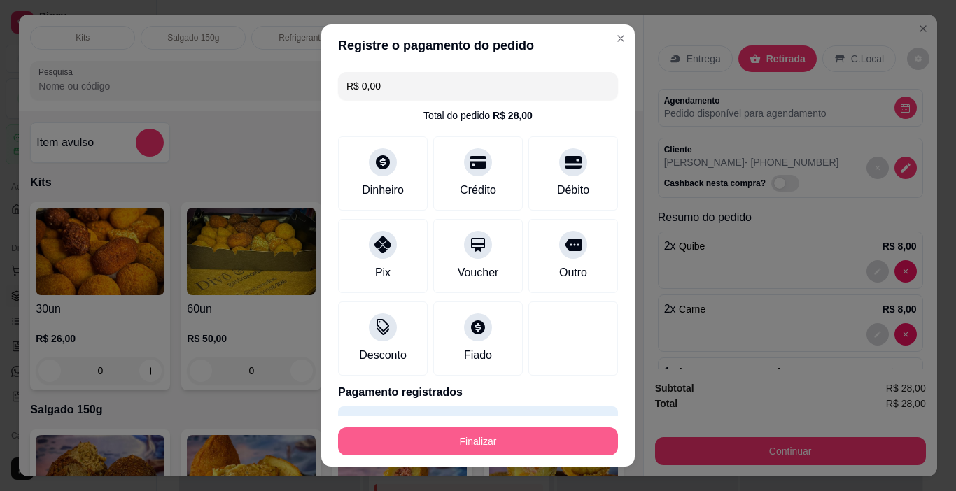
click at [481, 442] on button "Finalizar" at bounding box center [478, 441] width 280 height 28
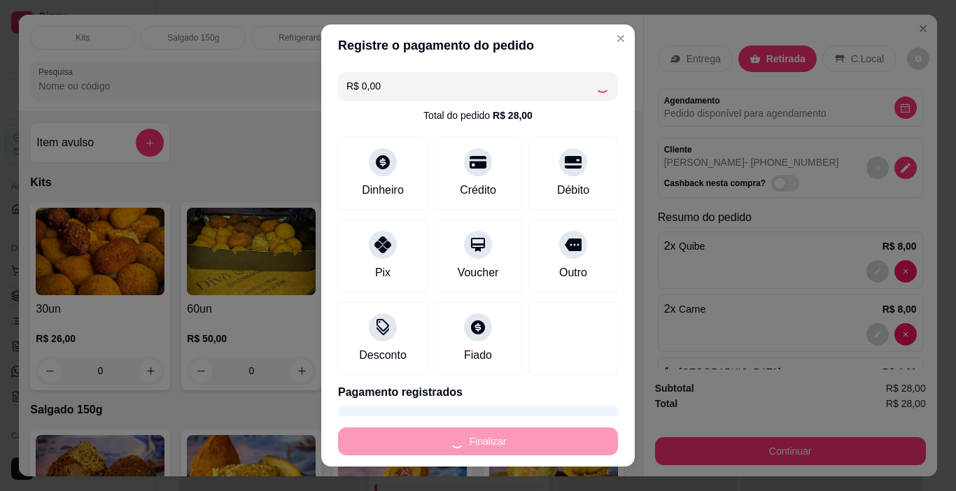
type input "0"
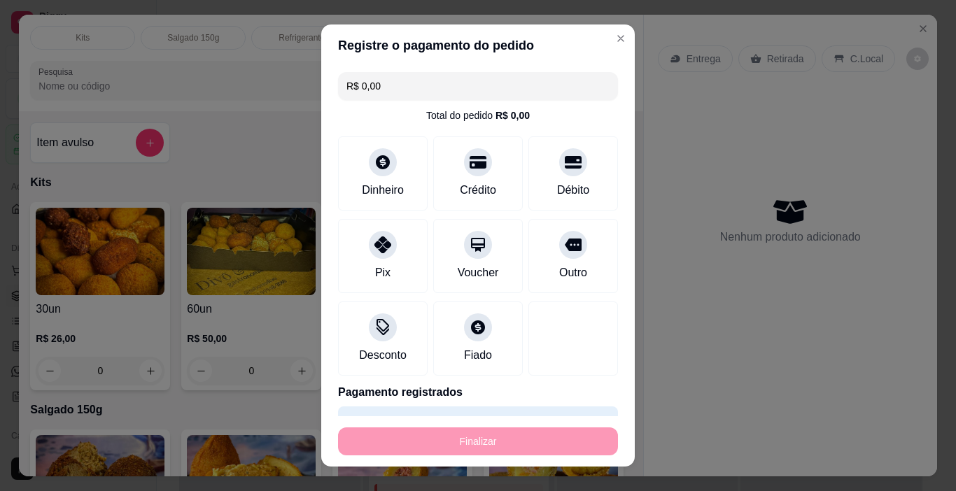
type input "-R$ 28,00"
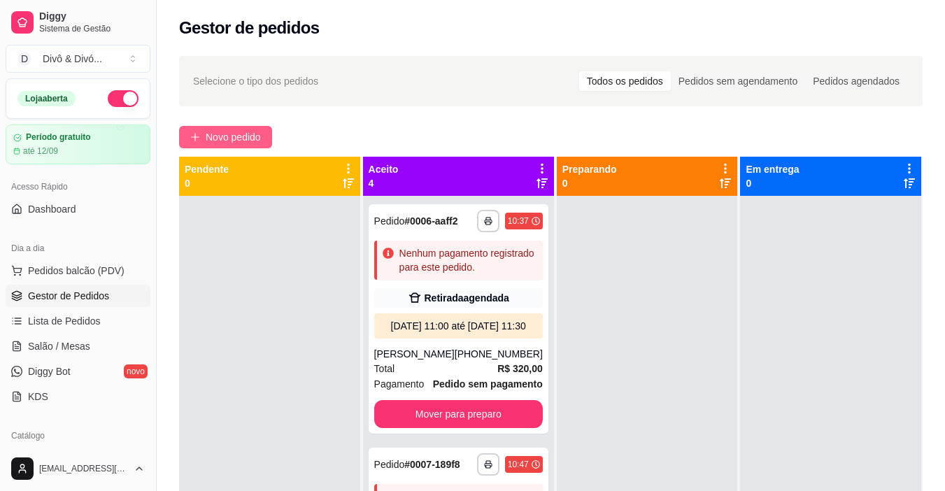
click at [220, 137] on span "Novo pedido" at bounding box center [233, 136] width 55 height 15
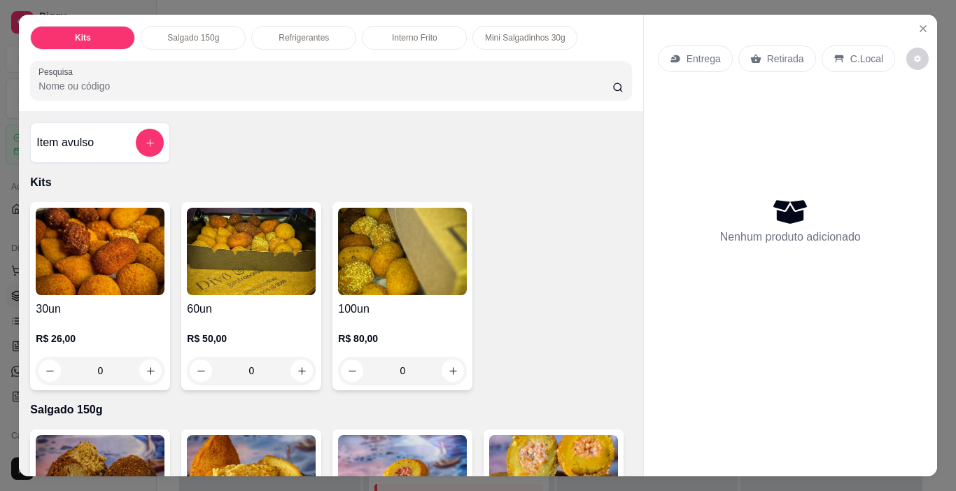
click at [378, 309] on h4 "100un" at bounding box center [402, 309] width 129 height 17
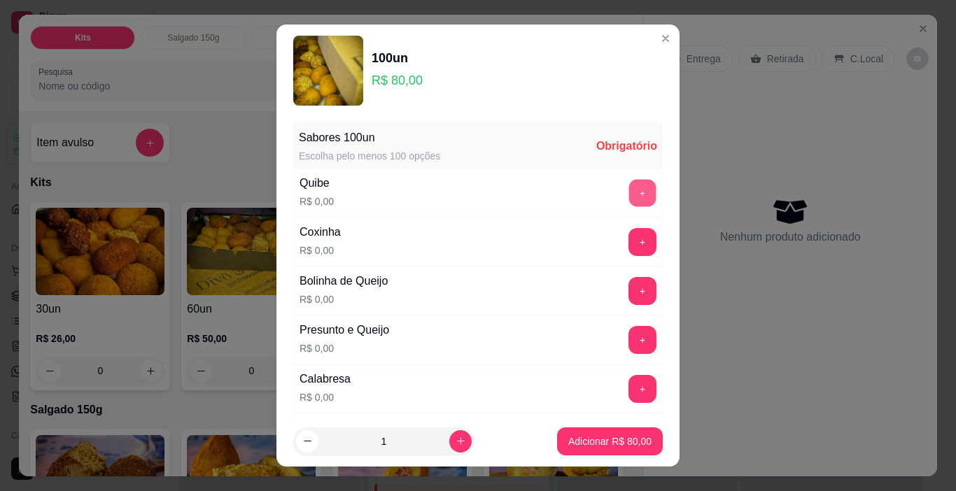
click at [629, 190] on button "+" at bounding box center [642, 193] width 27 height 27
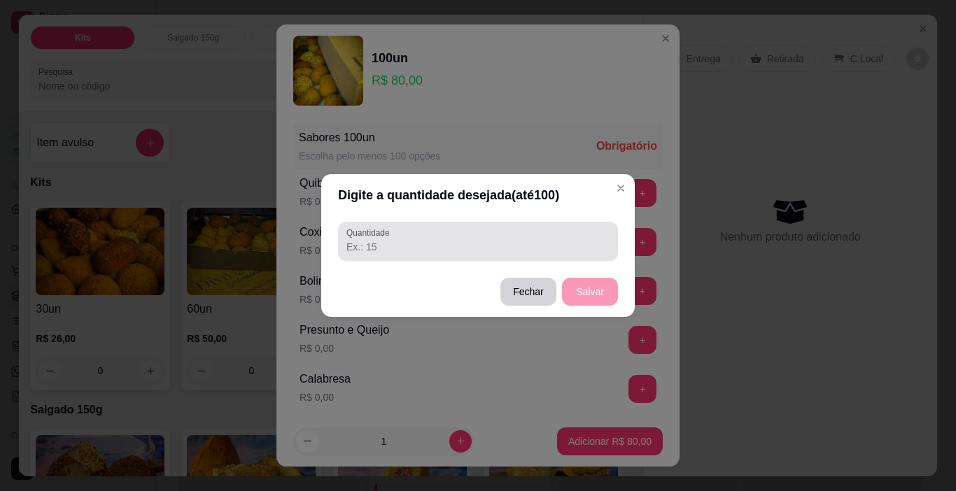
click at [552, 234] on div at bounding box center [477, 241] width 263 height 28
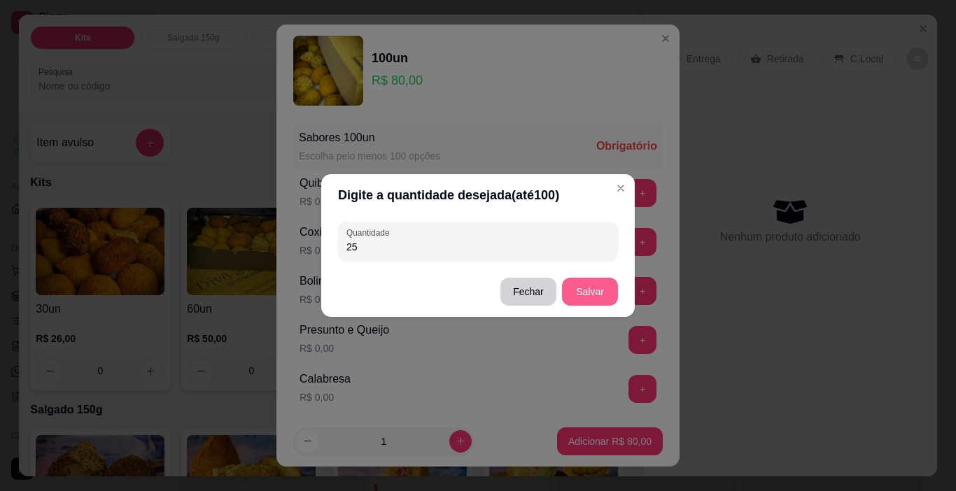
type input "25"
click at [601, 290] on button "Salvar" at bounding box center [590, 292] width 56 height 28
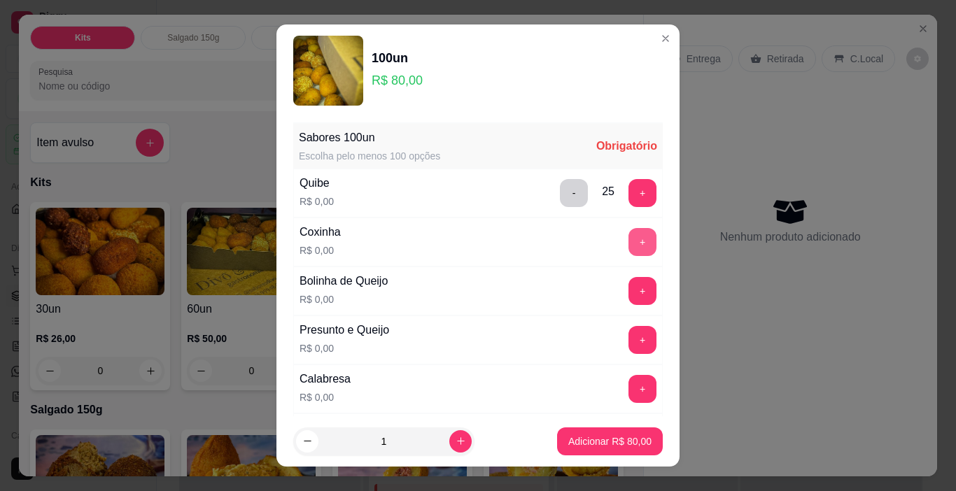
click at [628, 236] on button "+" at bounding box center [642, 242] width 28 height 28
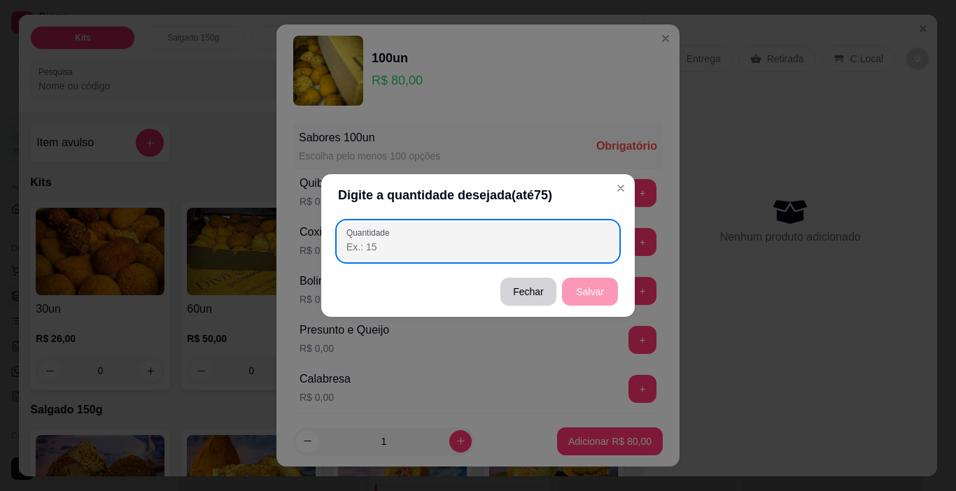
click at [525, 241] on input "Quantidade" at bounding box center [477, 247] width 263 height 14
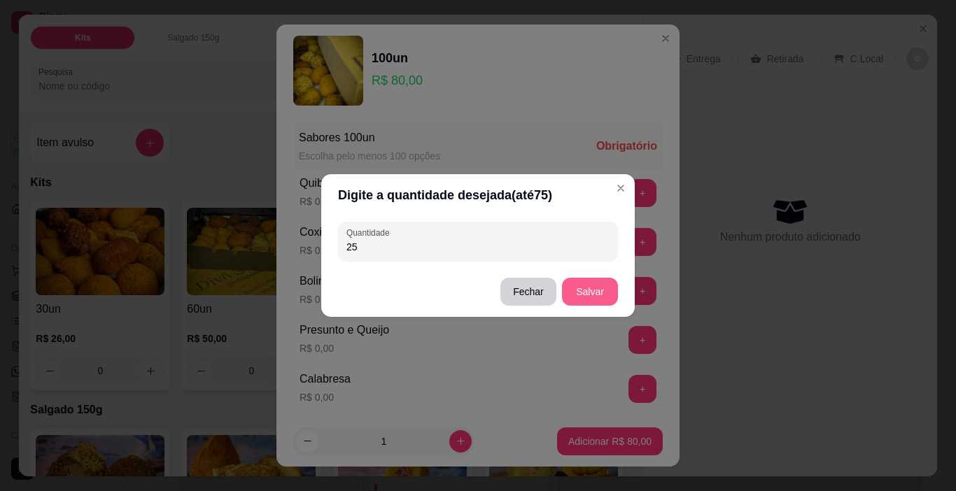
type input "25"
click at [583, 287] on button "Salvar" at bounding box center [590, 292] width 56 height 28
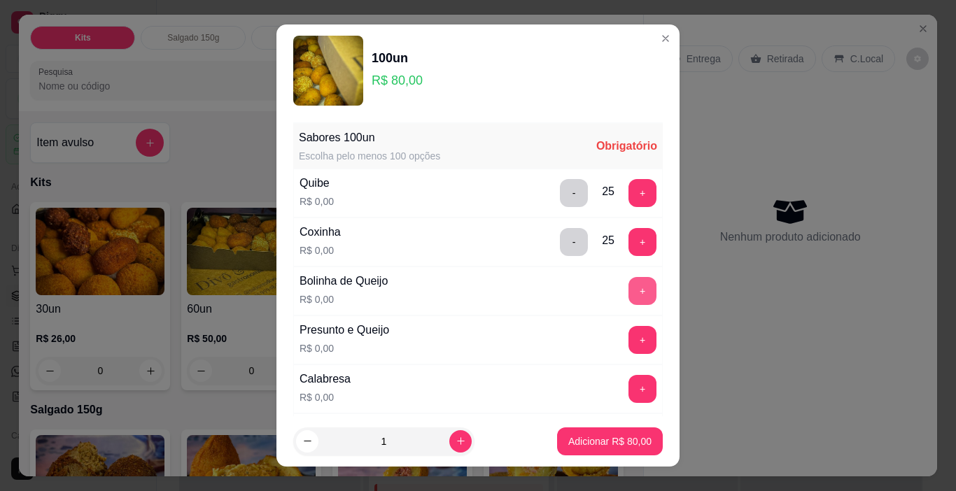
click at [628, 281] on button "+" at bounding box center [642, 291] width 28 height 28
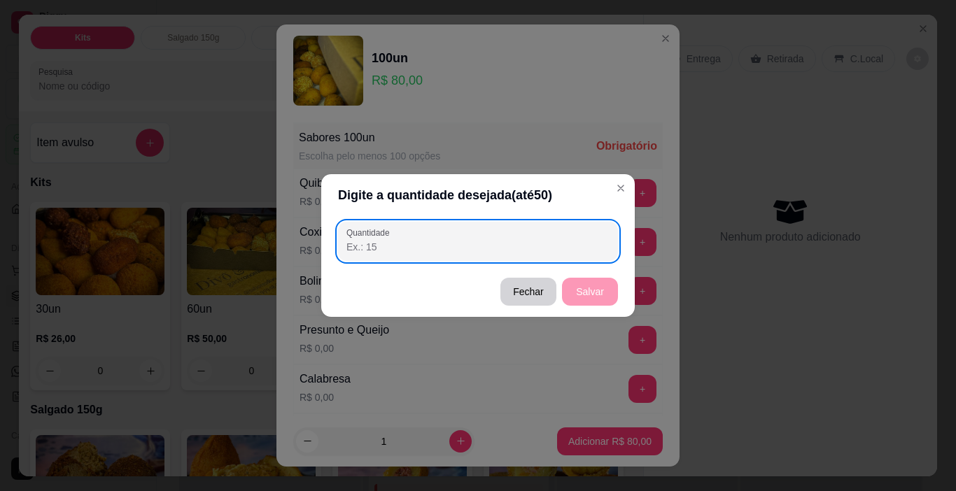
click at [457, 250] on input "Quantidade" at bounding box center [477, 247] width 263 height 14
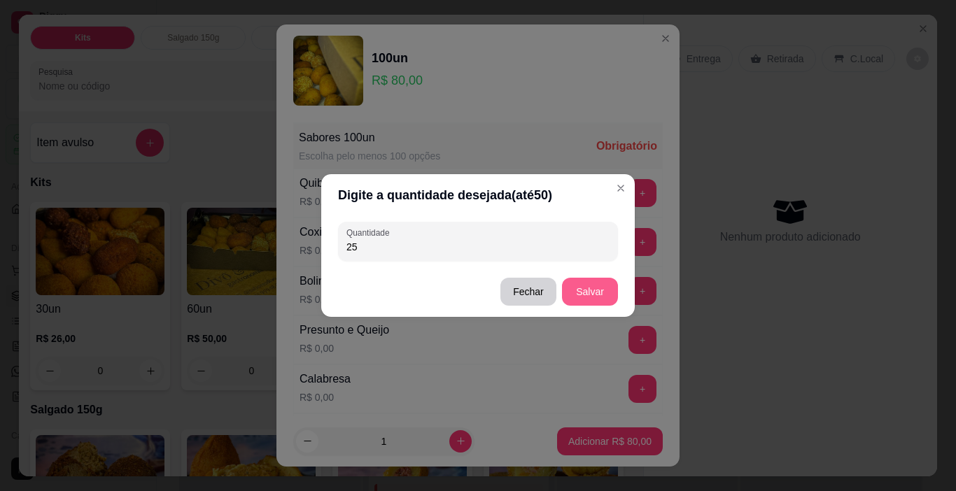
type input "25"
click at [574, 288] on button "Salvar" at bounding box center [589, 291] width 55 height 27
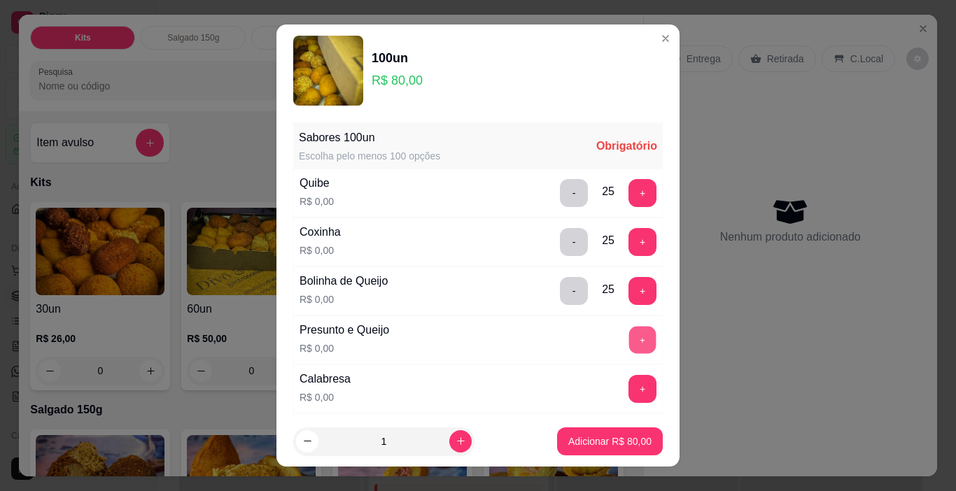
click at [629, 338] on button "+" at bounding box center [642, 340] width 27 height 27
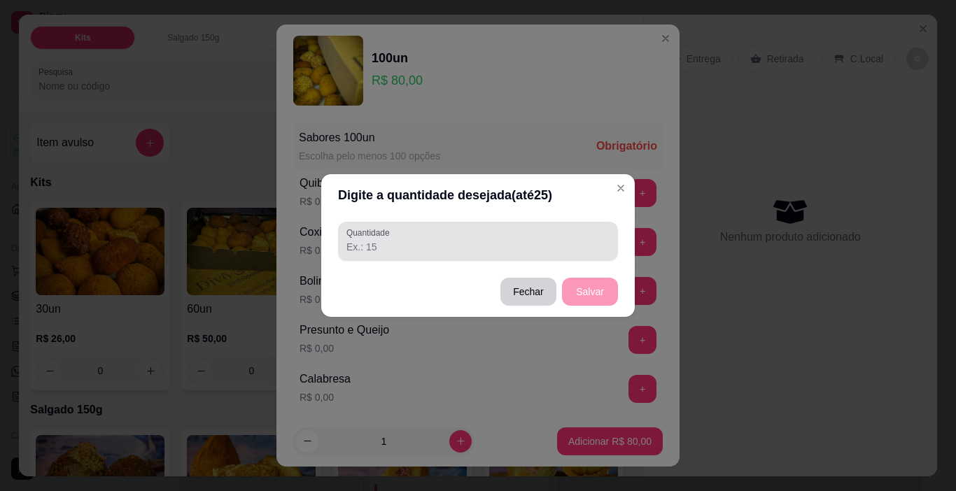
click at [472, 255] on div at bounding box center [477, 241] width 263 height 28
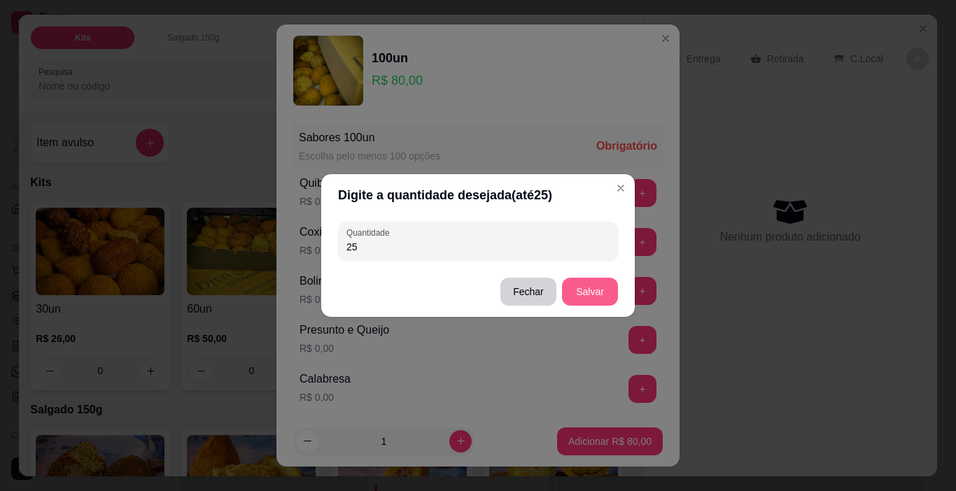
type input "25"
click at [591, 286] on button "Salvar" at bounding box center [590, 292] width 56 height 28
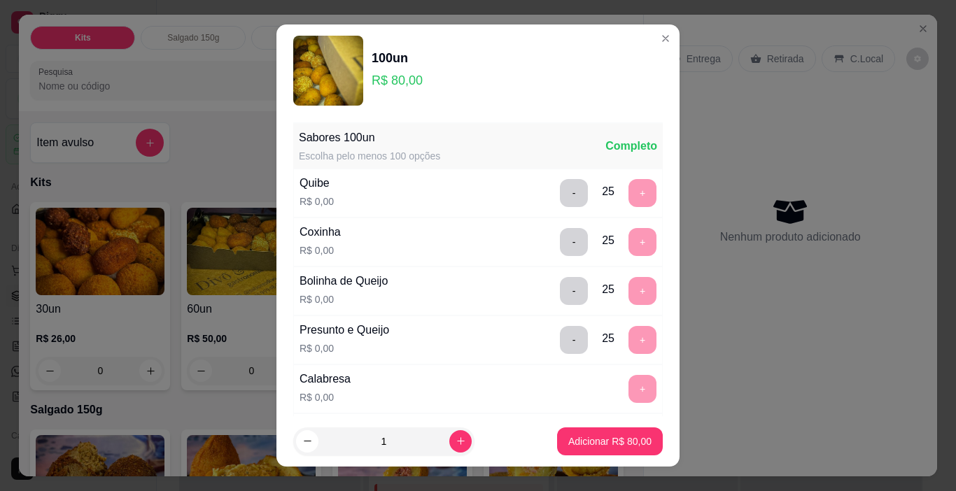
click at [623, 384] on div "+" at bounding box center [642, 389] width 39 height 28
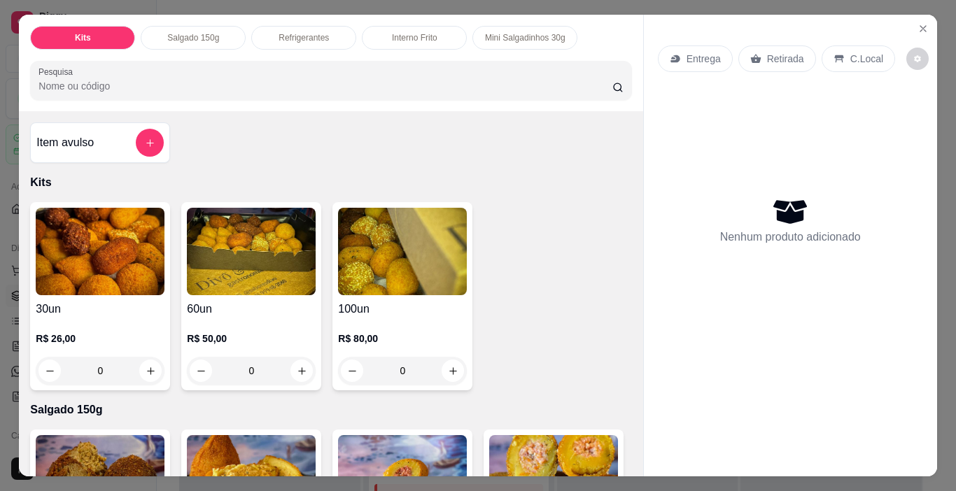
click at [268, 276] on img at bounding box center [251, 251] width 129 height 87
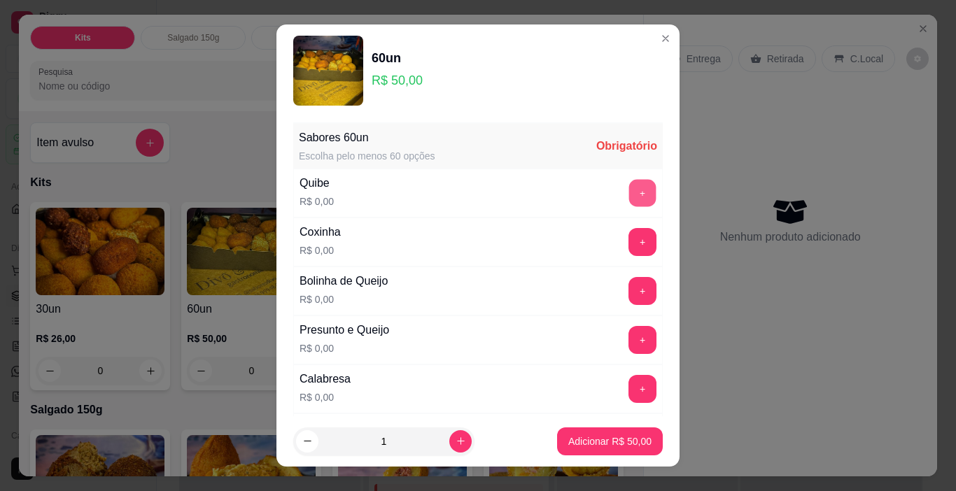
click at [629, 193] on button "+" at bounding box center [642, 193] width 27 height 27
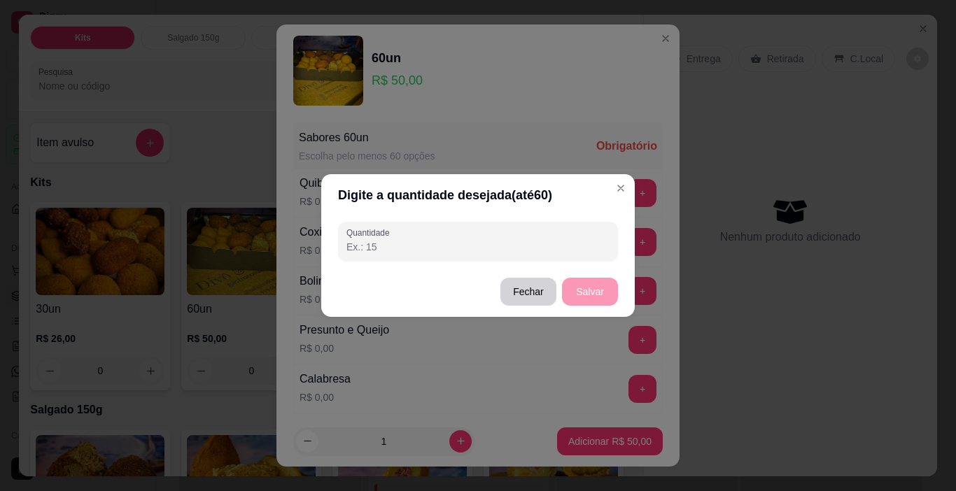
click at [562, 251] on input "Quantidade" at bounding box center [477, 247] width 263 height 14
type input "60"
click at [611, 281] on button "Salvar" at bounding box center [590, 292] width 56 height 28
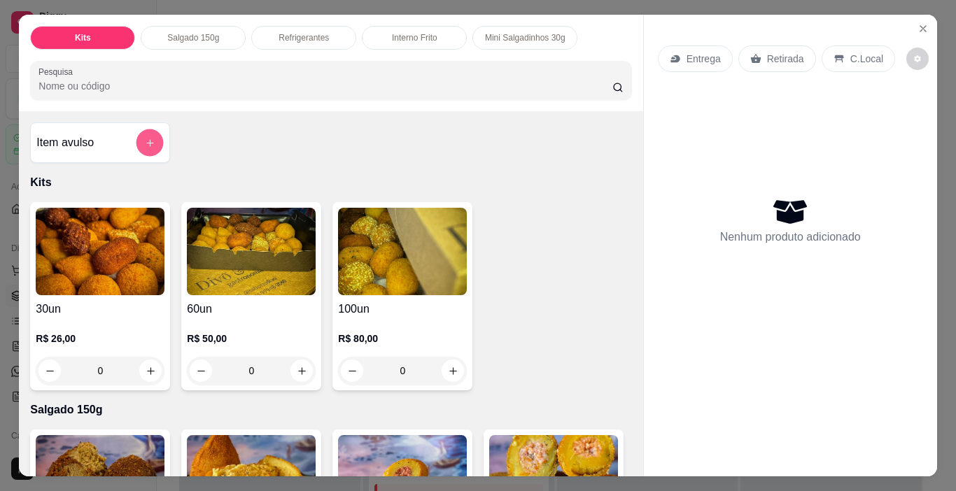
click at [148, 147] on button "add-separate-item" at bounding box center [149, 142] width 27 height 27
click at [919, 23] on icon "Close" at bounding box center [922, 28] width 11 height 11
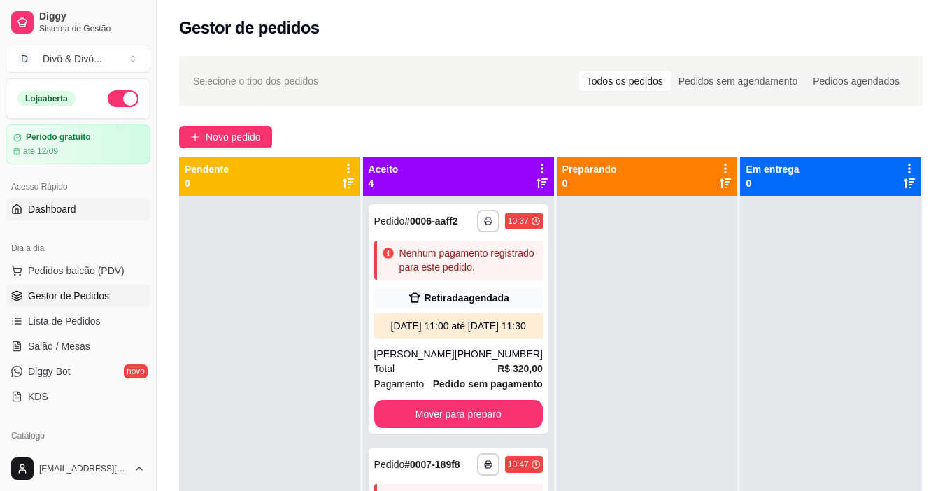
click at [66, 212] on span "Dashboard" at bounding box center [52, 209] width 48 height 14
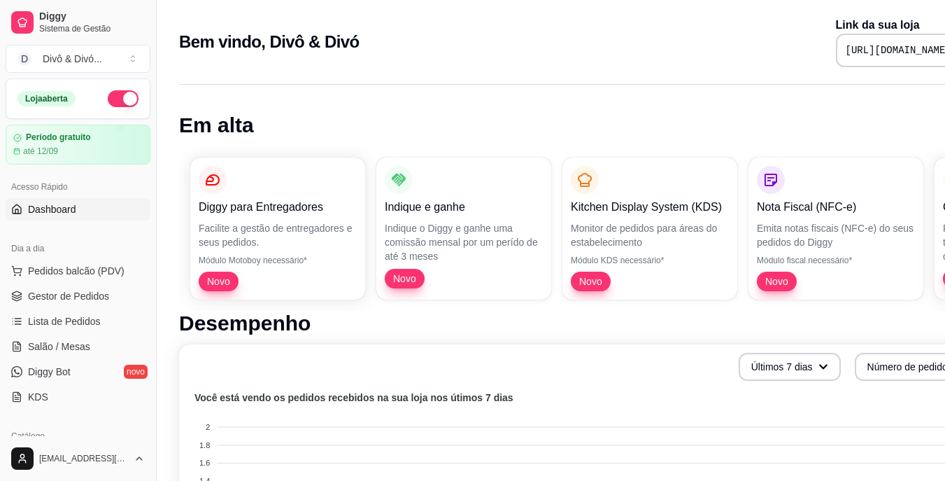
click at [863, 45] on pre "[URL][DOMAIN_NAME]" at bounding box center [899, 50] width 106 height 14
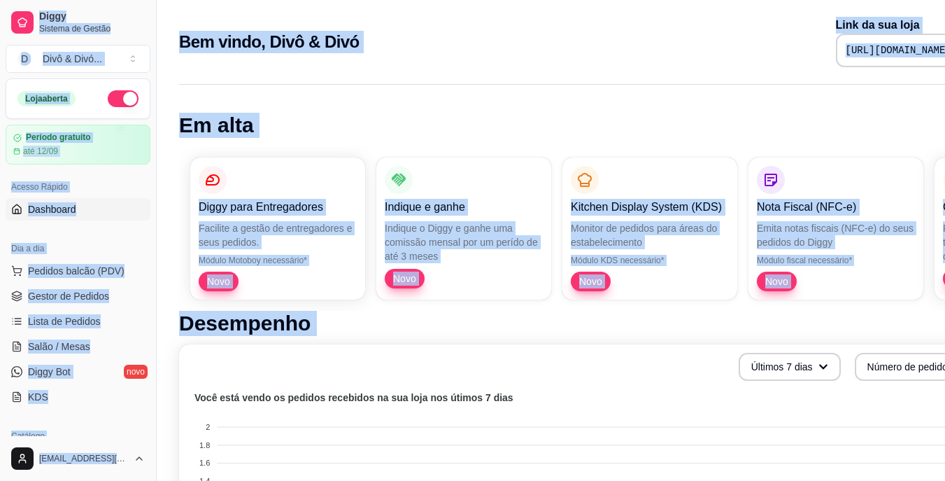
click at [850, 71] on div "Bem vindo, Divô & Divó Link da sua loja [URL][DOMAIN_NAME]" at bounding box center [584, 38] width 855 height 76
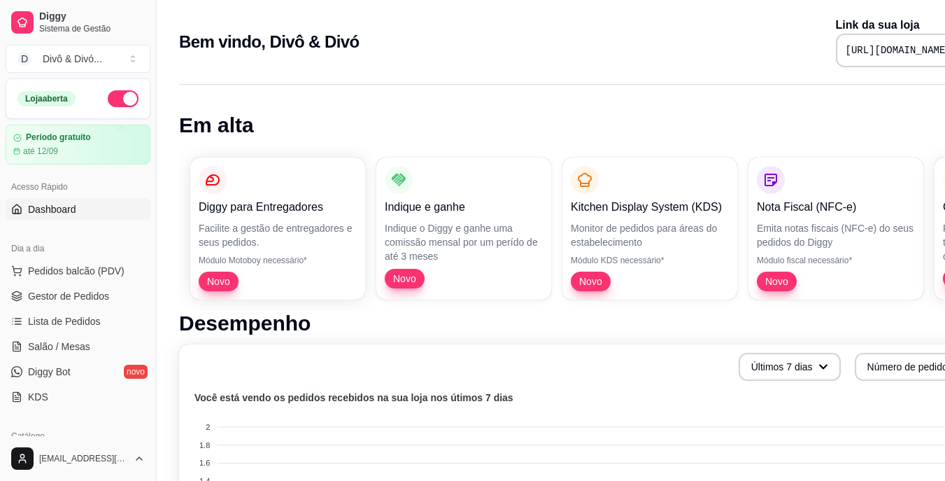
click at [863, 49] on pre "[URL][DOMAIN_NAME]" at bounding box center [899, 50] width 106 height 14
copy div "[URL][DOMAIN_NAME]"
click at [94, 276] on span "Pedidos balcão (PDV)" at bounding box center [76, 271] width 97 height 14
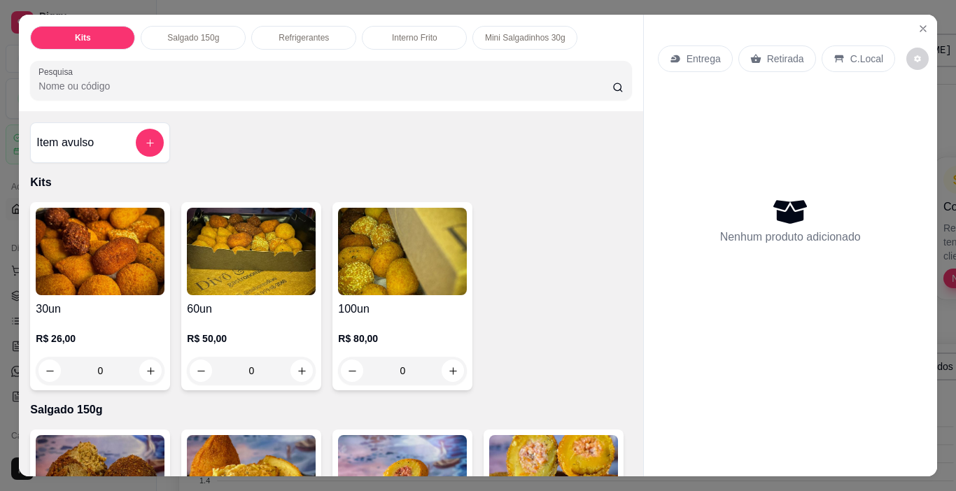
click at [118, 304] on h4 "30un" at bounding box center [100, 309] width 129 height 17
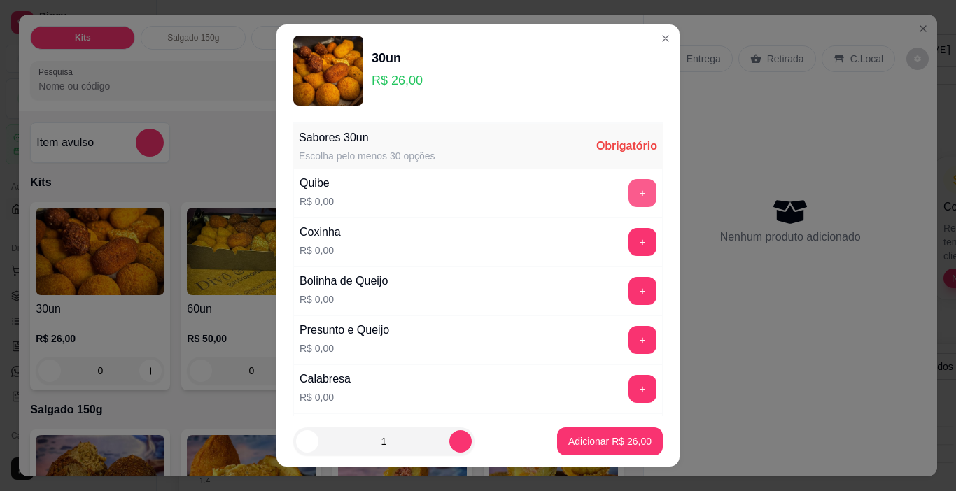
click at [628, 185] on button "+" at bounding box center [642, 193] width 28 height 28
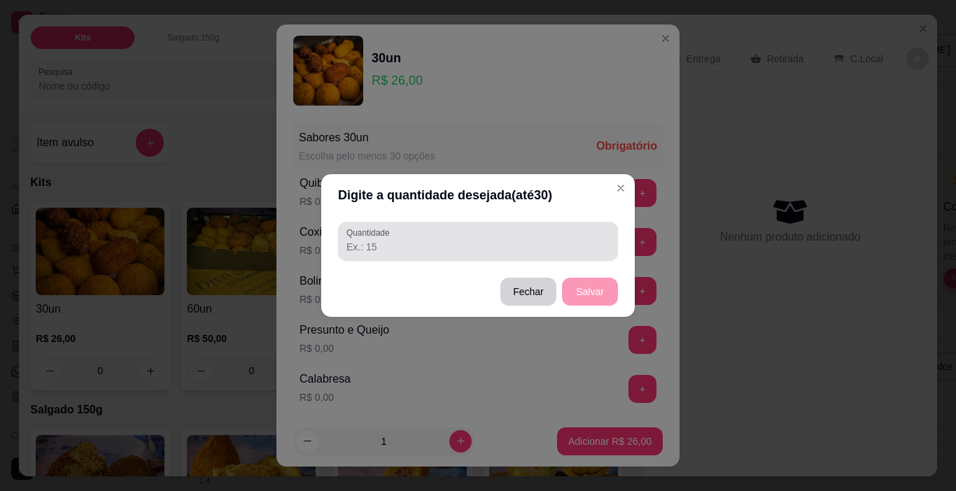
click at [558, 233] on div at bounding box center [477, 241] width 263 height 28
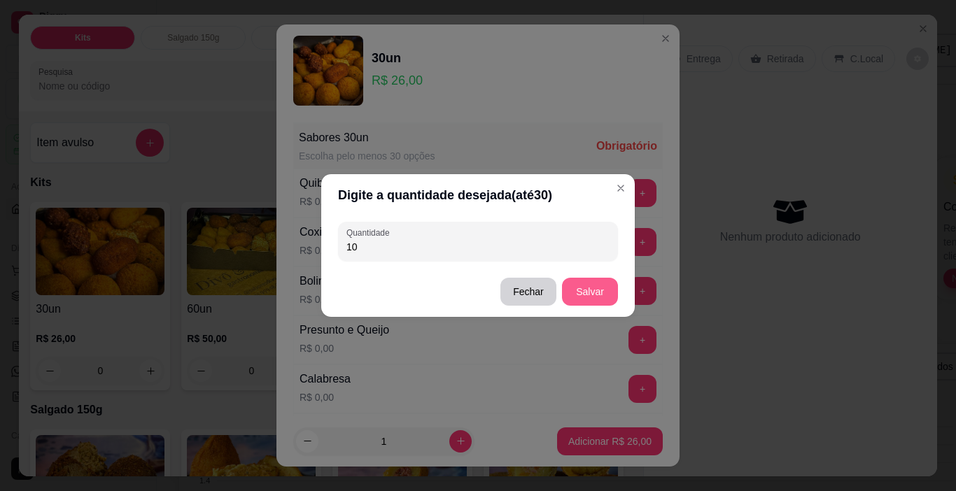
type input "10"
click at [602, 284] on button "Salvar" at bounding box center [589, 291] width 55 height 27
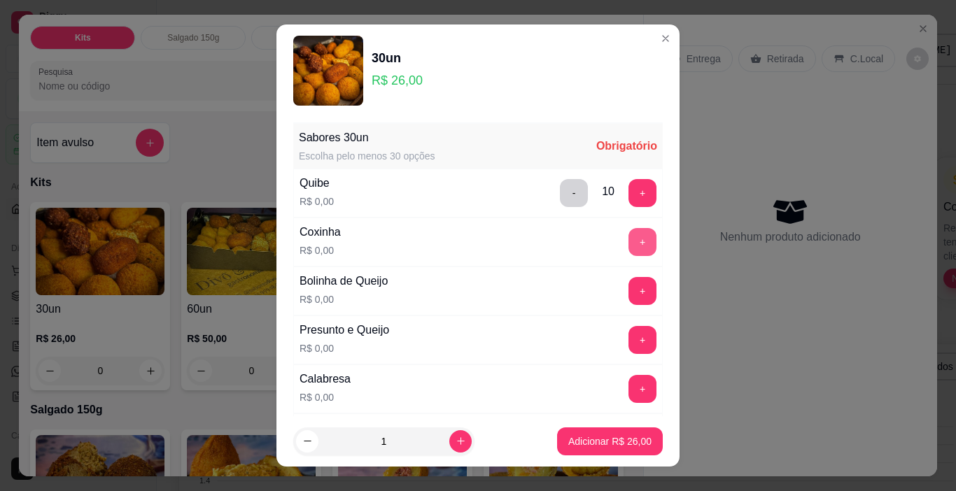
click at [628, 251] on button "+" at bounding box center [642, 242] width 28 height 28
click at [549, 243] on input "Quantidade" at bounding box center [477, 247] width 263 height 14
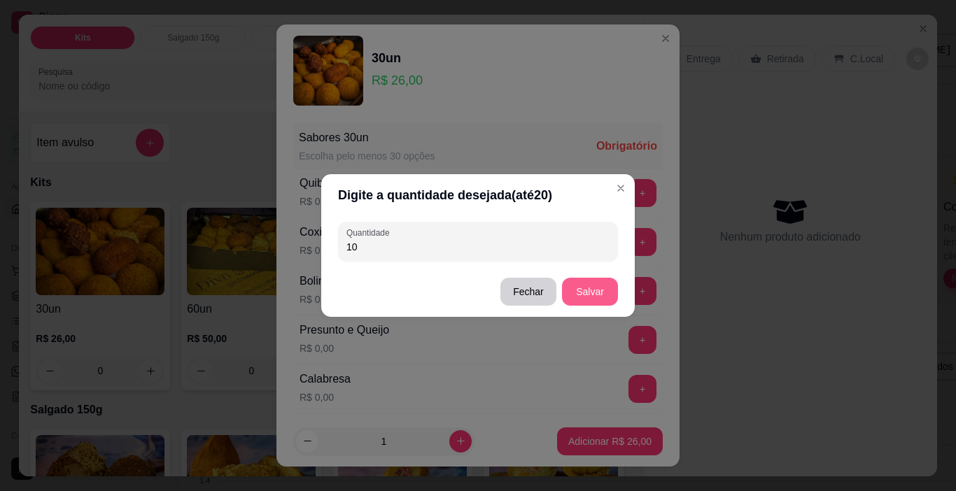
type input "10"
click at [576, 281] on button "Salvar" at bounding box center [589, 291] width 55 height 27
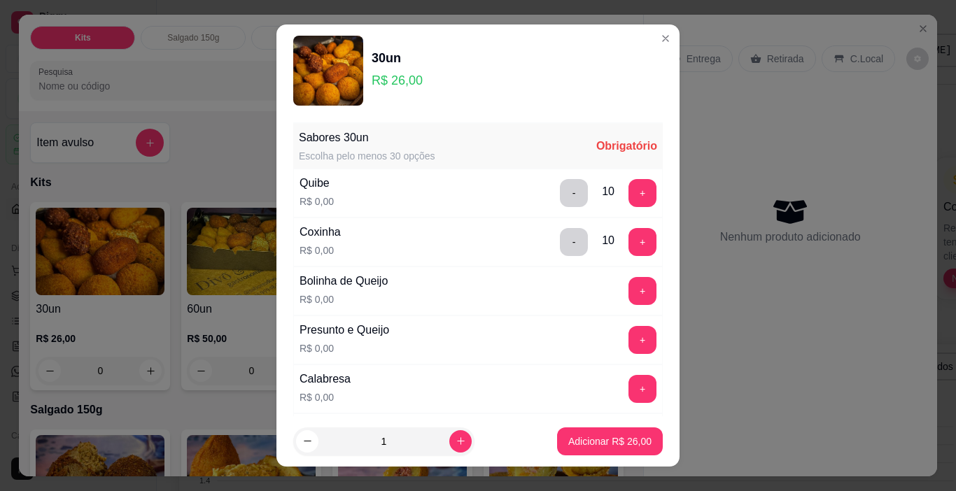
click at [628, 292] on button "+" at bounding box center [642, 291] width 28 height 28
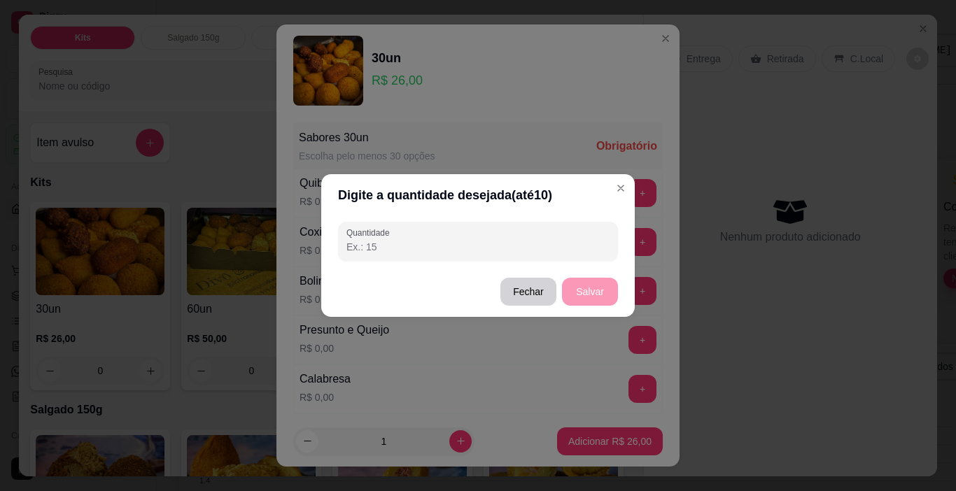
click at [543, 245] on input "Quantidade" at bounding box center [477, 247] width 263 height 14
type input "10"
click at [583, 290] on button "Salvar" at bounding box center [590, 292] width 56 height 28
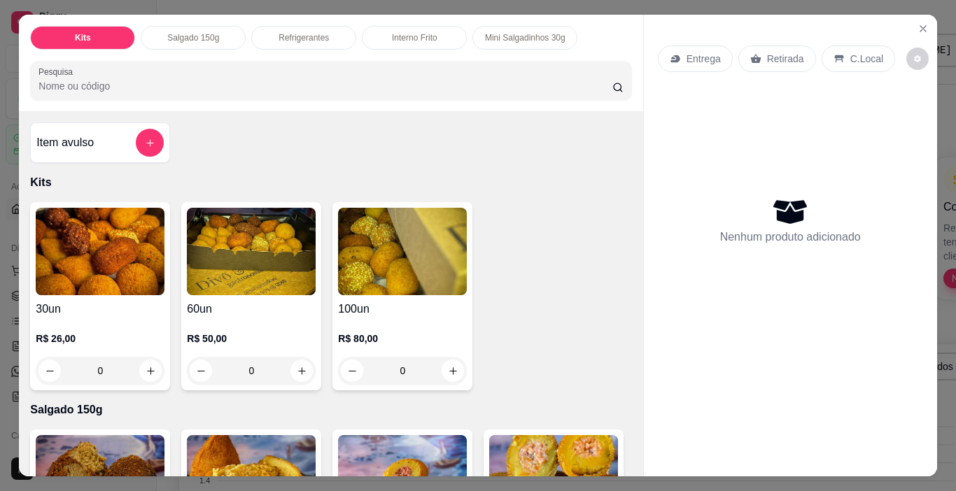
click at [406, 39] on div "Interno Frito" at bounding box center [414, 38] width 105 height 24
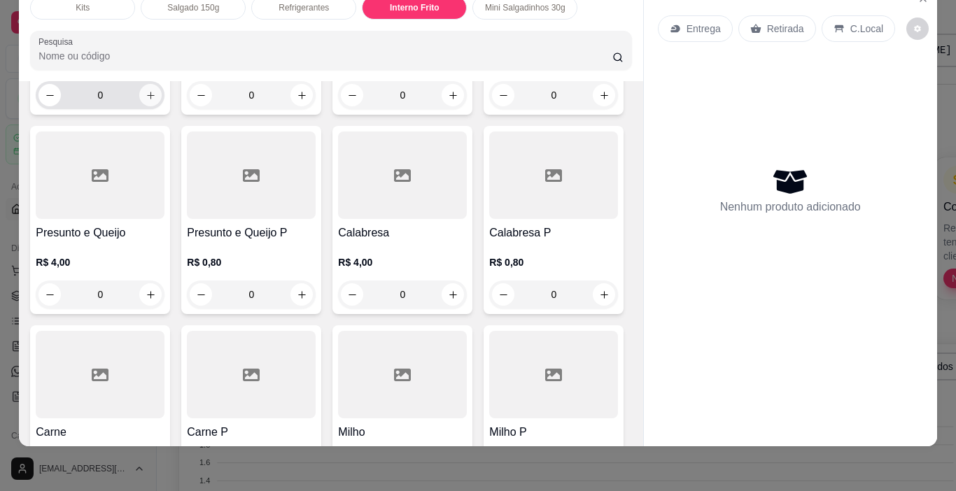
click at [151, 106] on button "increase-product-quantity" at bounding box center [150, 95] width 22 height 22
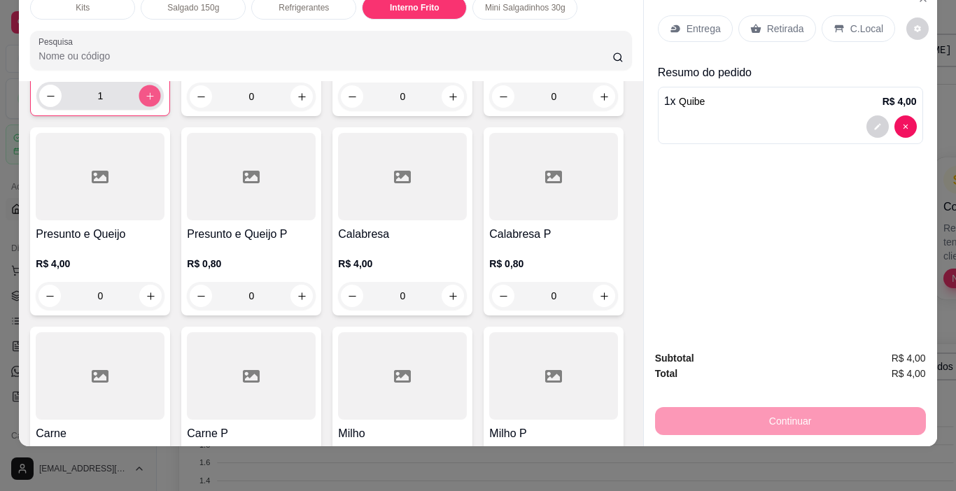
click at [151, 107] on button "increase-product-quantity" at bounding box center [150, 96] width 22 height 22
type input "3"
click at [448, 102] on icon "increase-product-quantity" at bounding box center [453, 97] width 10 height 10
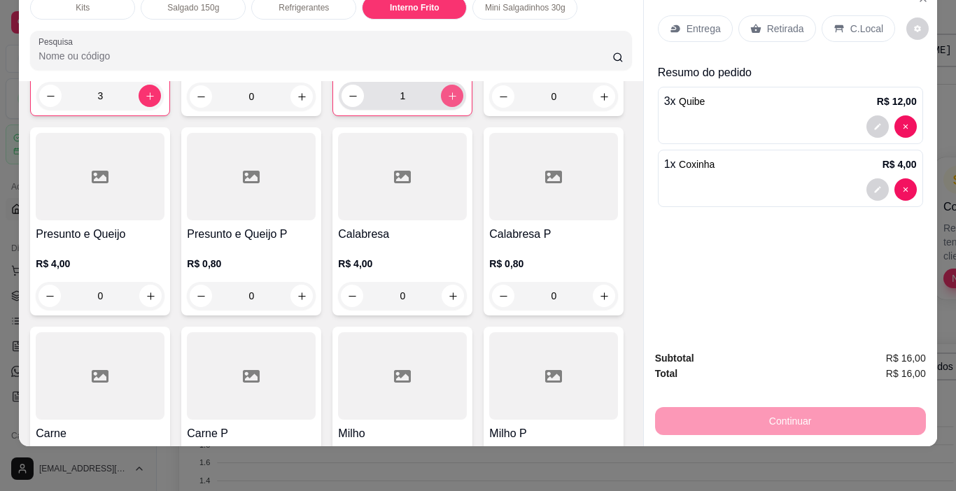
click at [448, 107] on button "increase-product-quantity" at bounding box center [452, 96] width 22 height 22
type input "2"
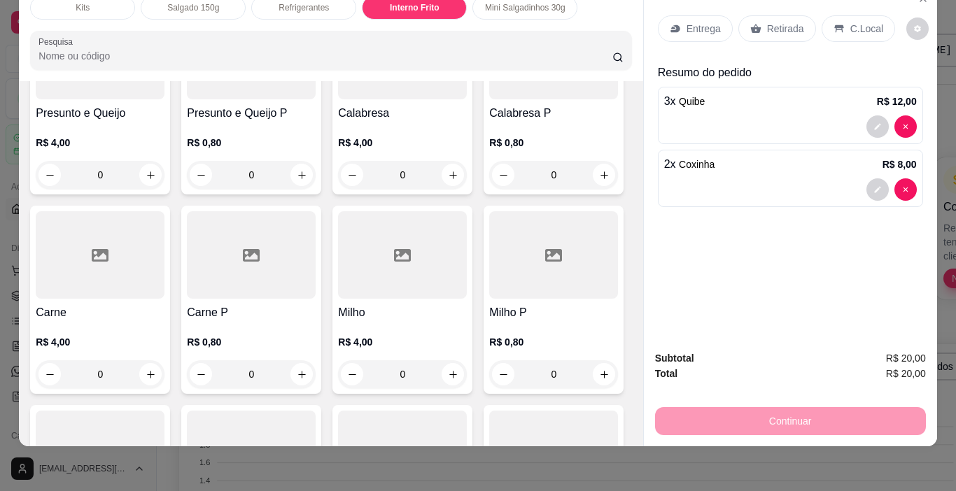
scroll to position [1716, 0]
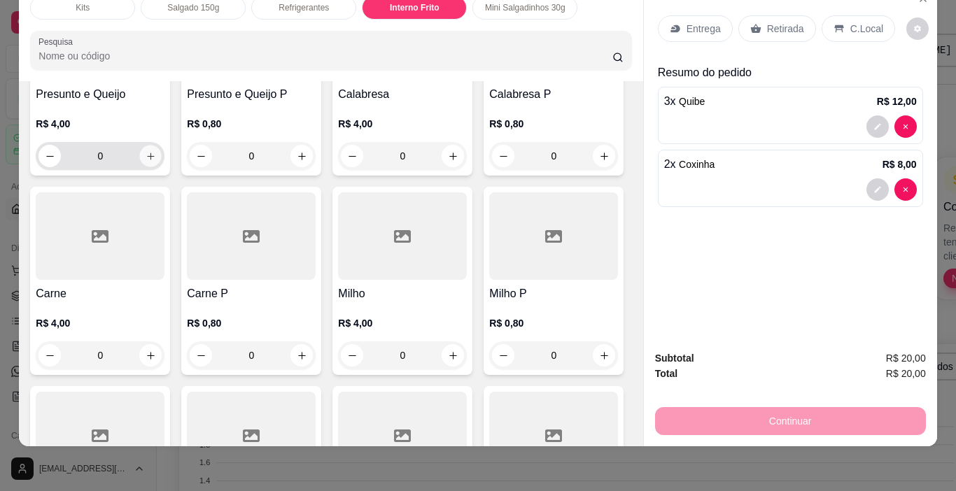
click at [156, 162] on icon "increase-product-quantity" at bounding box center [151, 156] width 10 height 10
click at [155, 162] on icon "increase-product-quantity" at bounding box center [150, 157] width 10 height 10
type input "3"
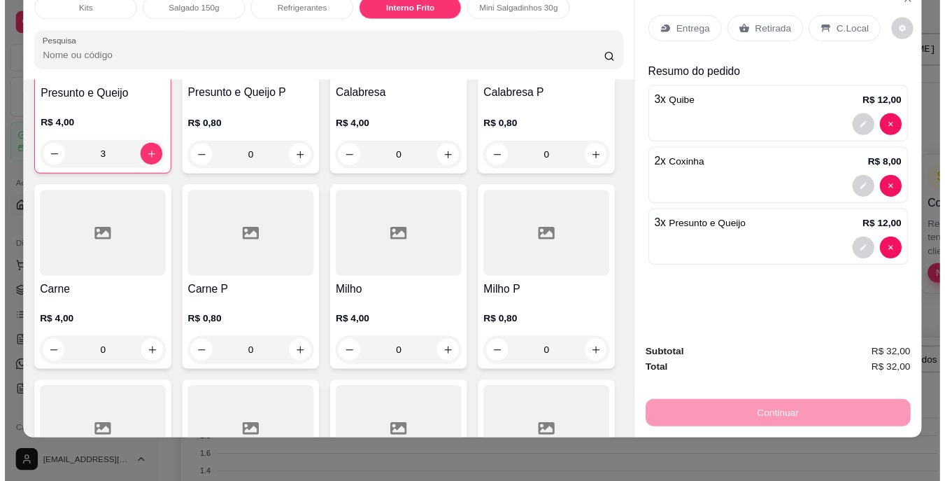
scroll to position [1296, 0]
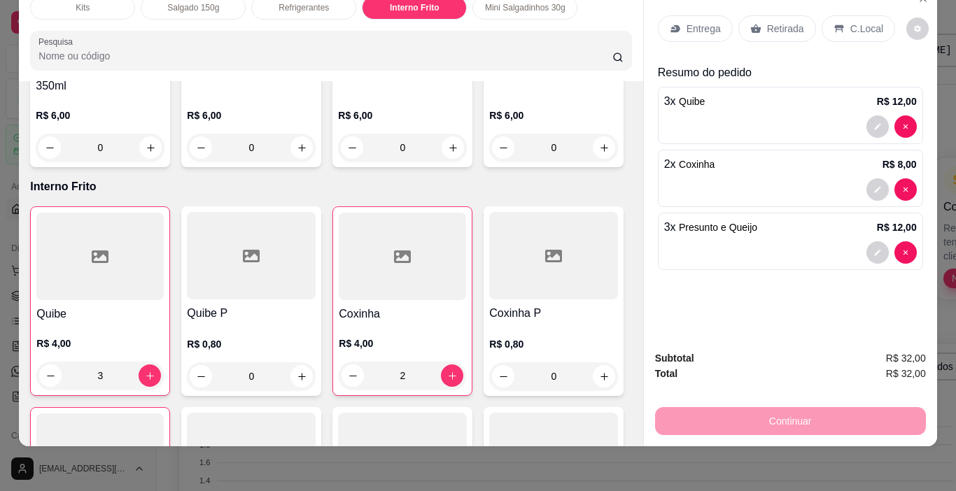
click at [772, 24] on p "Retirada" at bounding box center [785, 29] width 37 height 14
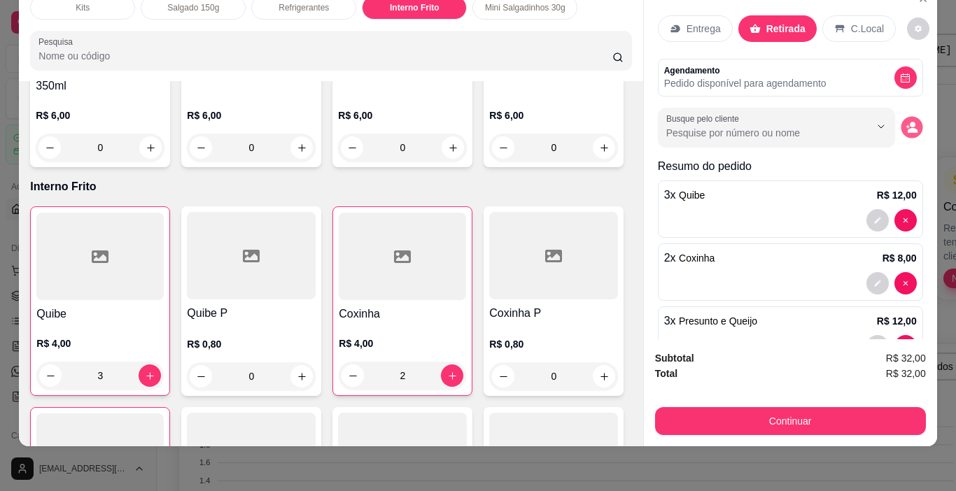
click at [900, 126] on button "decrease-product-quantity" at bounding box center [911, 128] width 22 height 22
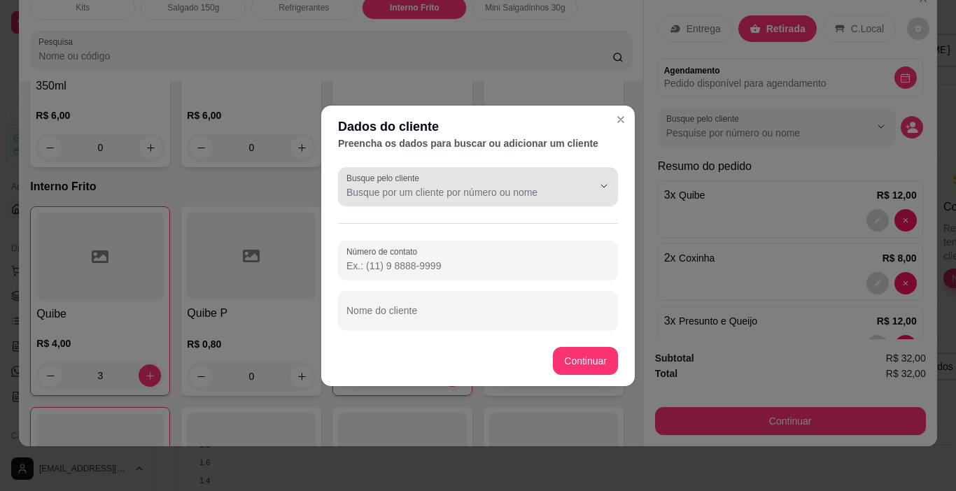
click at [498, 189] on input "Busque pelo cliente" at bounding box center [458, 192] width 224 height 14
click at [444, 199] on div at bounding box center [477, 187] width 263 height 28
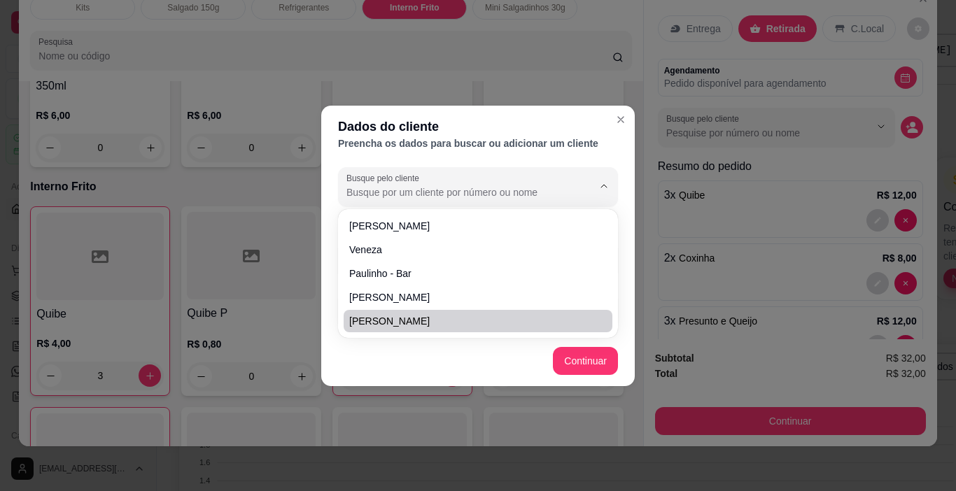
click at [374, 353] on footer "Continuar" at bounding box center [477, 361] width 313 height 50
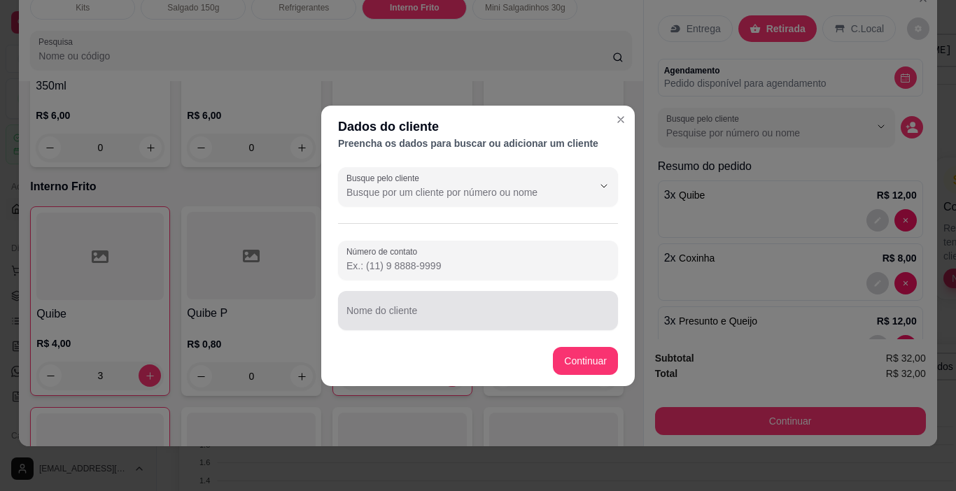
click at [395, 315] on input "Nome do cliente" at bounding box center [477, 316] width 263 height 14
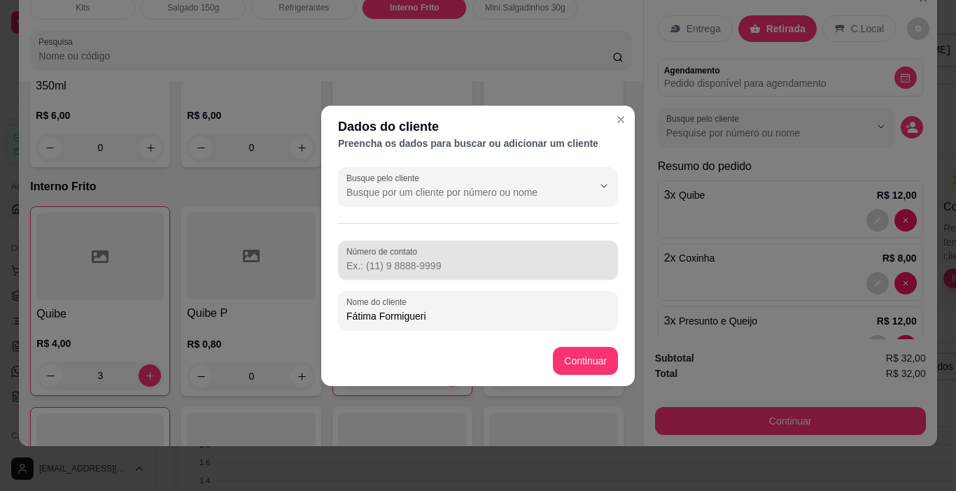
type input "Fátima Formigueri"
click at [426, 278] on div "Número de contato" at bounding box center [478, 260] width 280 height 39
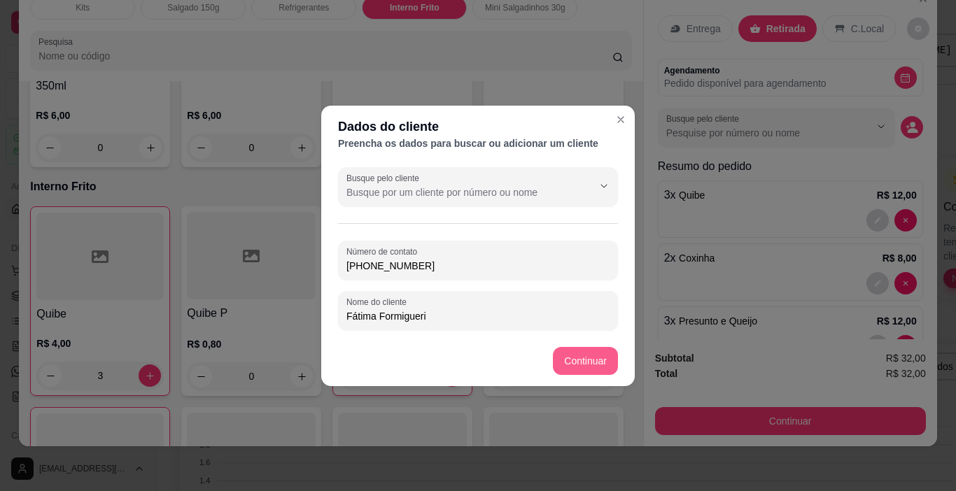
type input "[PHONE_NUMBER]"
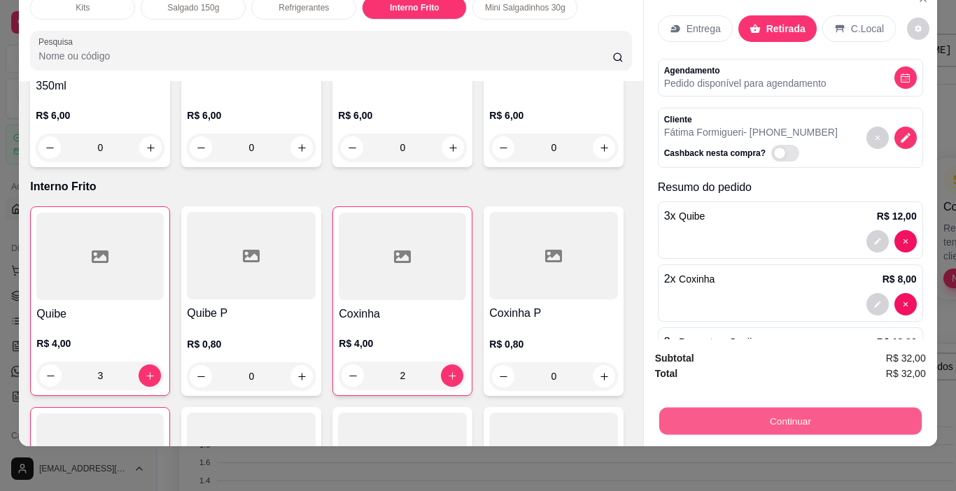
click at [746, 408] on button "Continuar" at bounding box center [789, 421] width 262 height 27
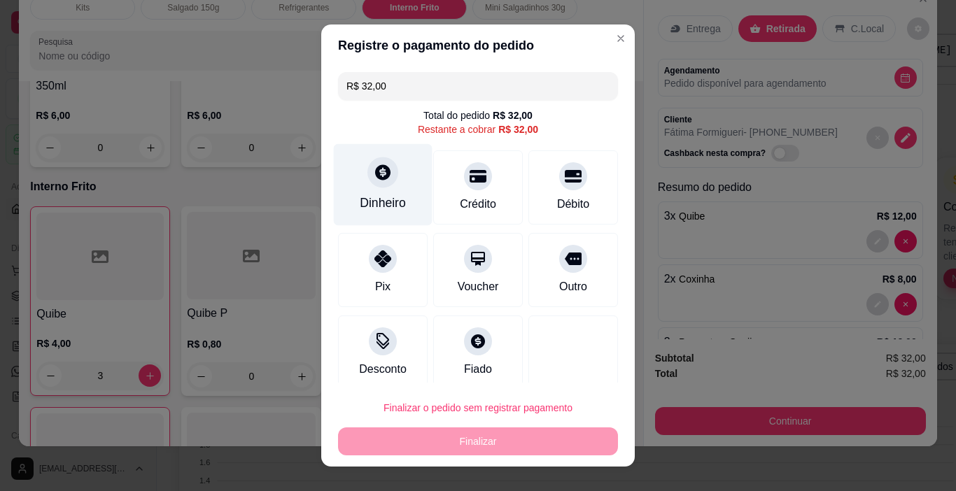
click at [386, 193] on div "Dinheiro" at bounding box center [383, 185] width 99 height 82
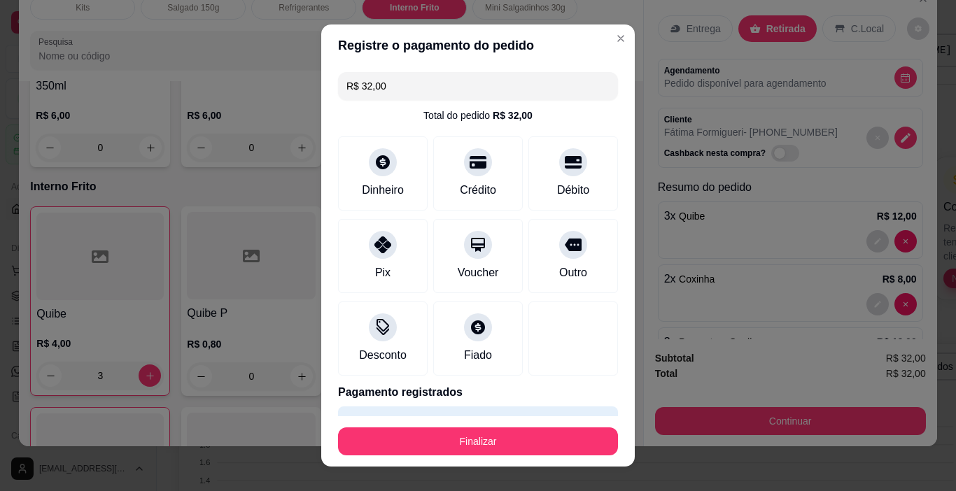
type input "R$ 0,00"
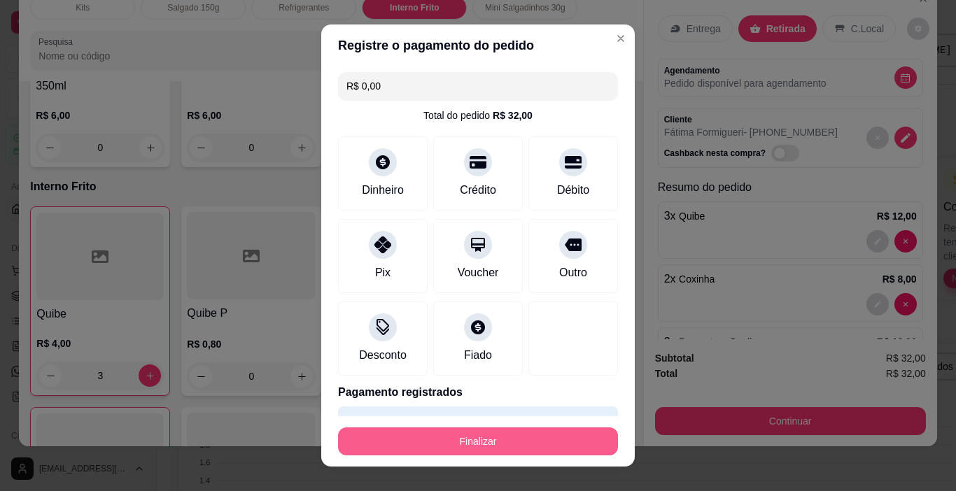
click at [495, 441] on button "Finalizar" at bounding box center [478, 441] width 280 height 28
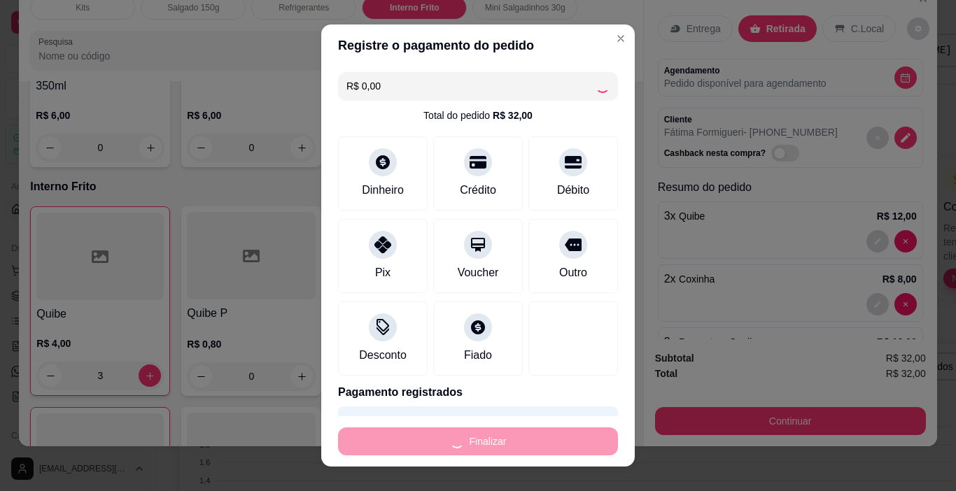
type input "0"
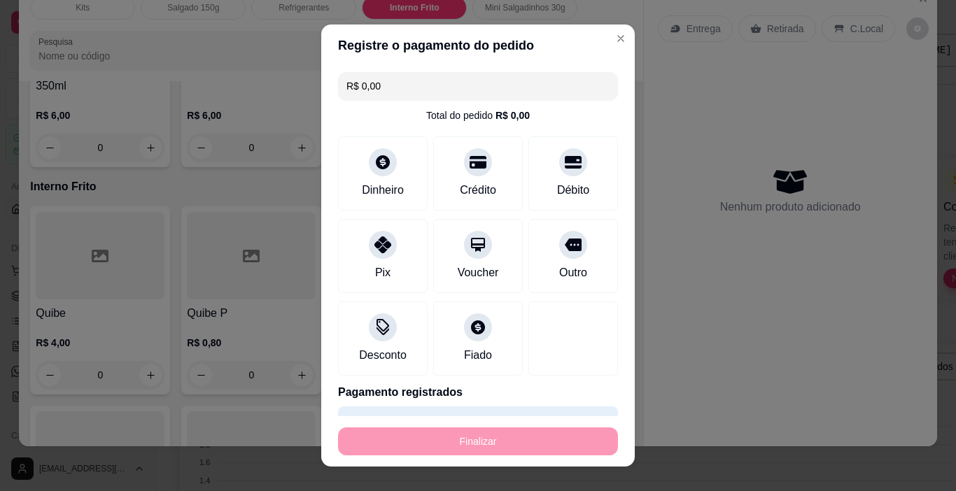
type input "-R$ 32,00"
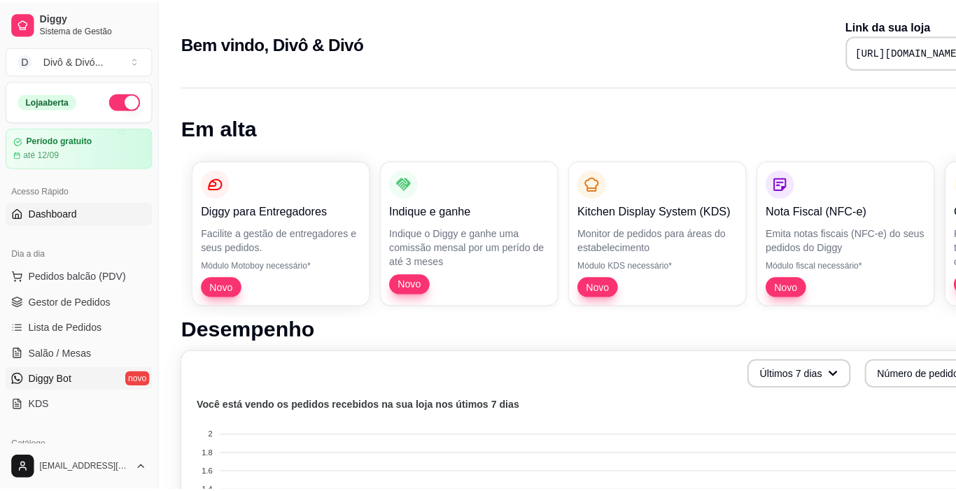
scroll to position [210, 0]
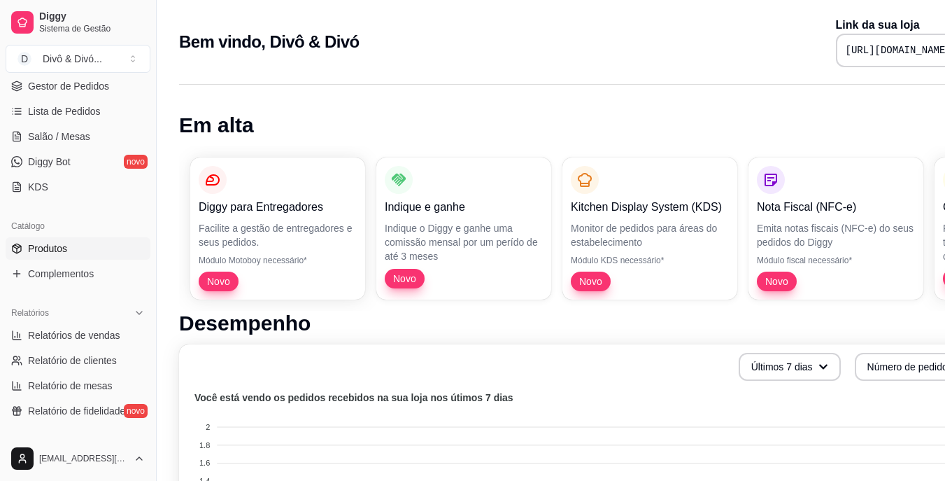
click at [71, 256] on link "Produtos" at bounding box center [78, 248] width 145 height 22
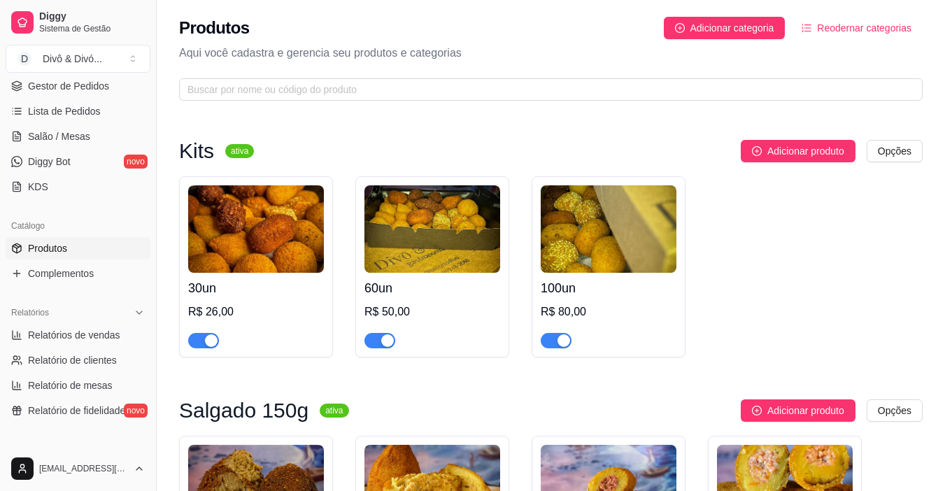
click at [244, 290] on h4 "30un" at bounding box center [256, 288] width 136 height 20
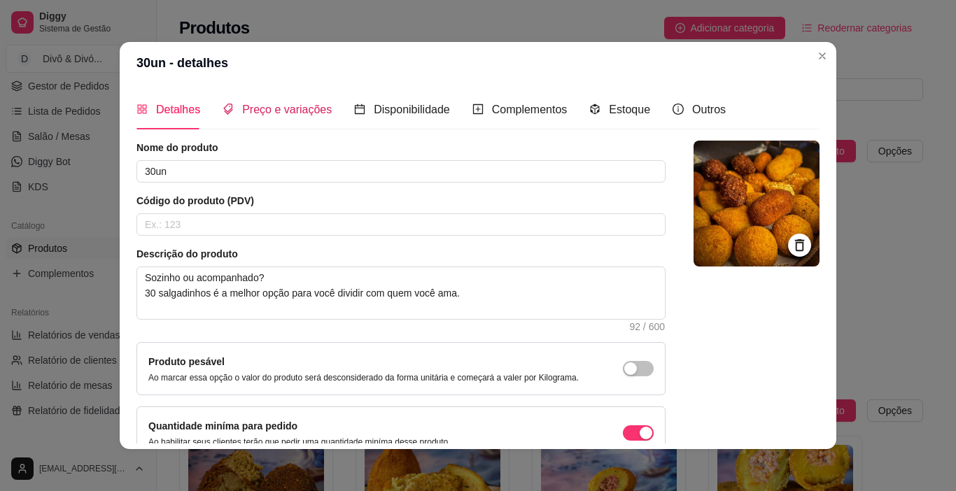
click at [262, 113] on span "Preço e variações" at bounding box center [287, 110] width 90 height 12
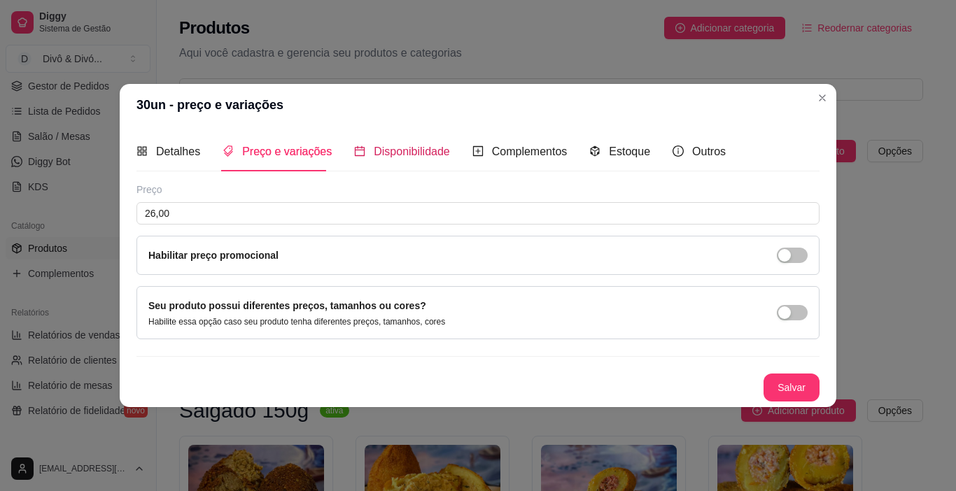
click at [395, 155] on span "Disponibilidade" at bounding box center [412, 152] width 76 height 12
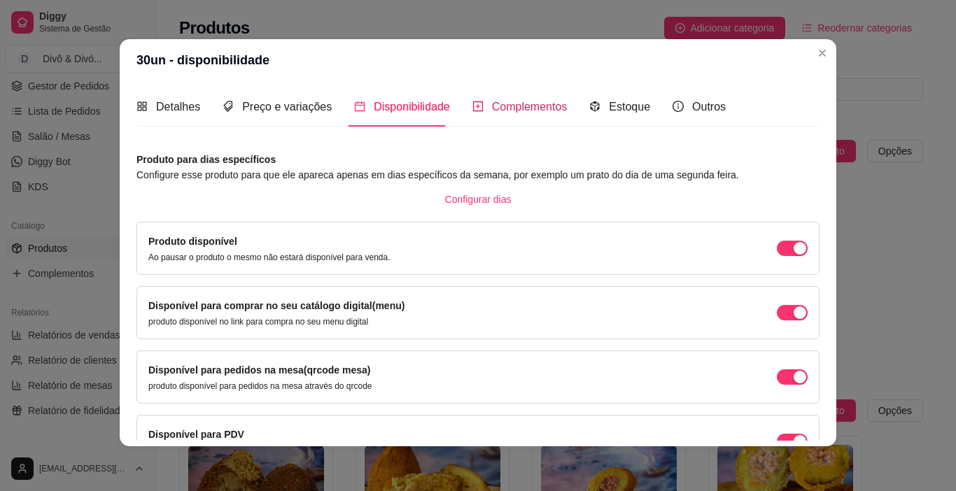
click at [492, 107] on span "Complementos" at bounding box center [530, 107] width 76 height 12
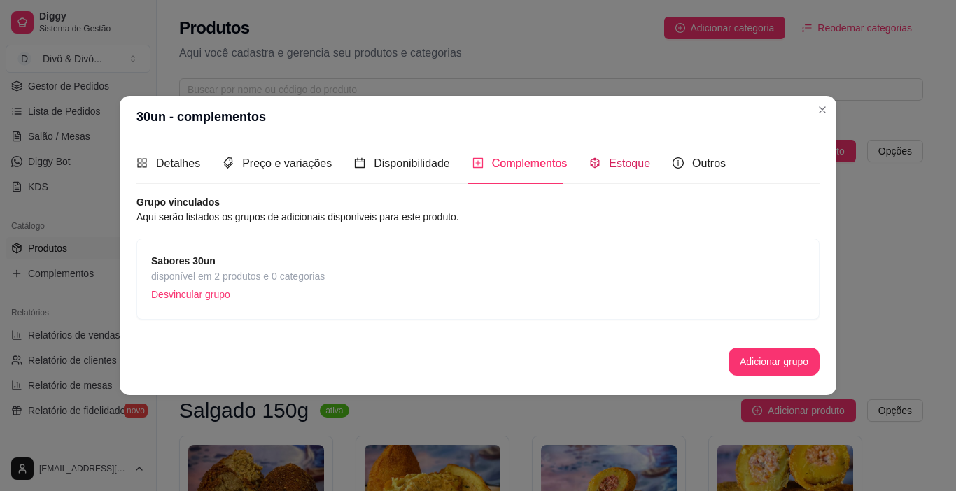
click at [594, 162] on icon "code-sandbox" at bounding box center [594, 163] width 9 height 10
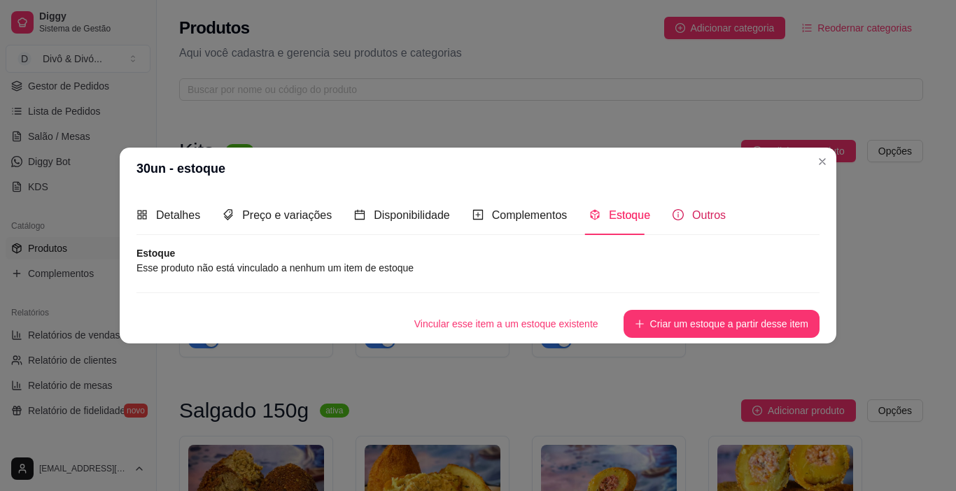
click at [704, 218] on span "Outros" at bounding box center [709, 215] width 34 height 12
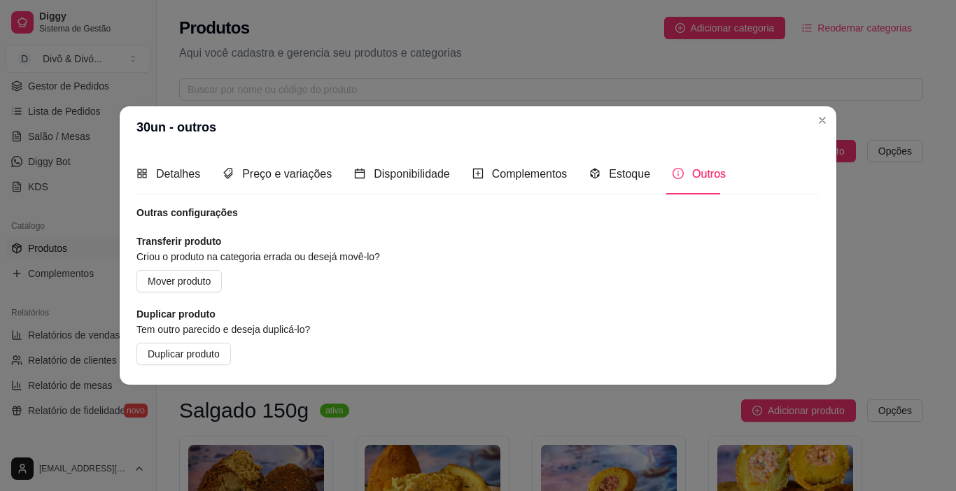
click at [824, 253] on div "Detalhes Preço e variações Disponibilidade Complementos Estoque Outros Nome do …" at bounding box center [478, 266] width 716 height 236
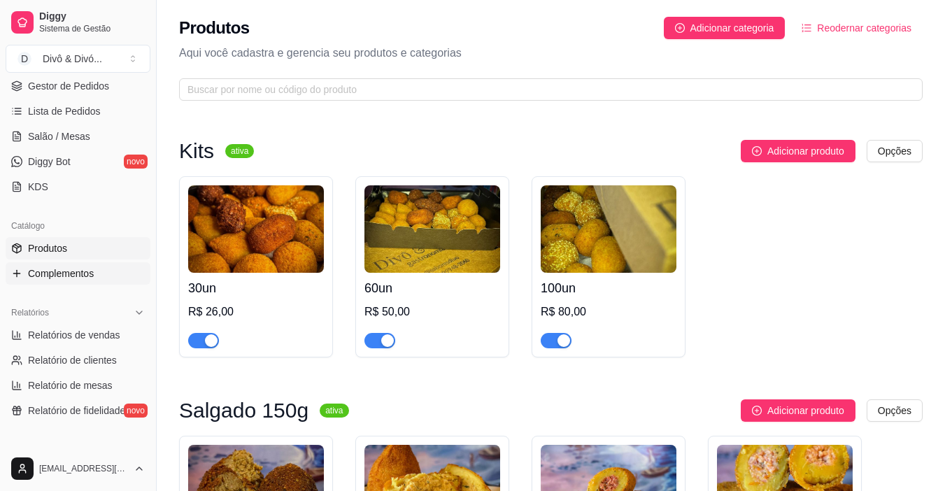
click at [87, 277] on span "Complementos" at bounding box center [61, 274] width 66 height 14
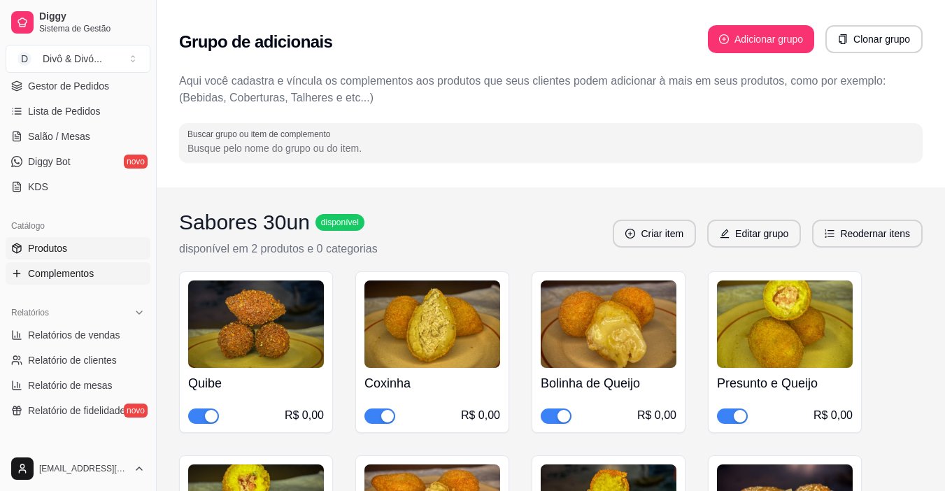
click at [78, 252] on link "Produtos" at bounding box center [78, 248] width 145 height 22
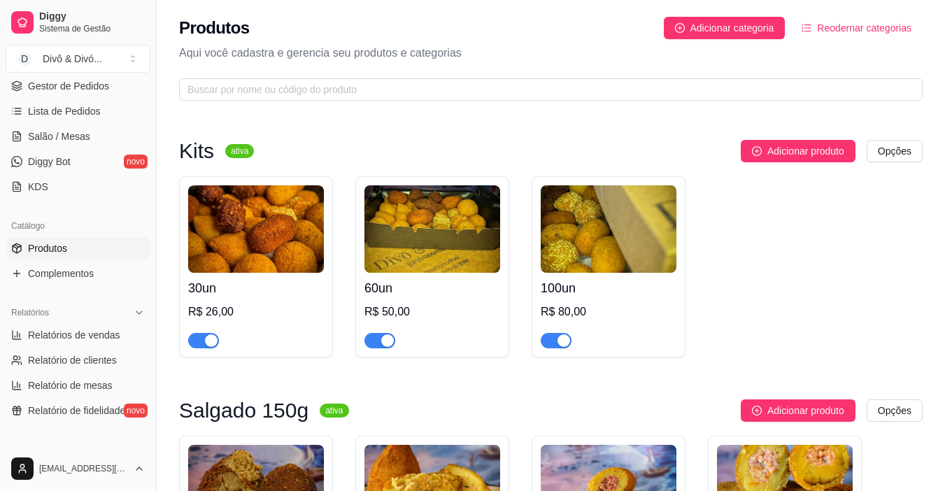
click at [255, 291] on h4 "30un" at bounding box center [256, 288] width 136 height 20
click at [644, 290] on h4 "100un" at bounding box center [609, 288] width 136 height 20
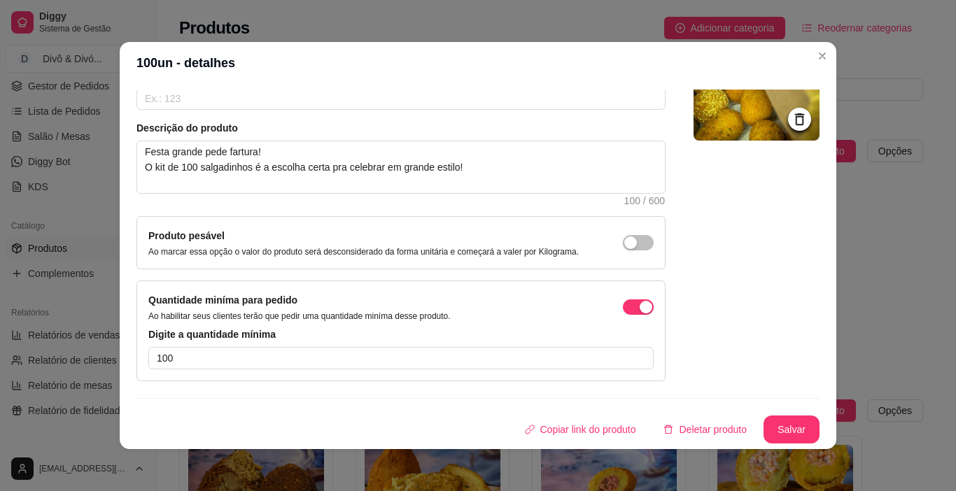
scroll to position [3, 0]
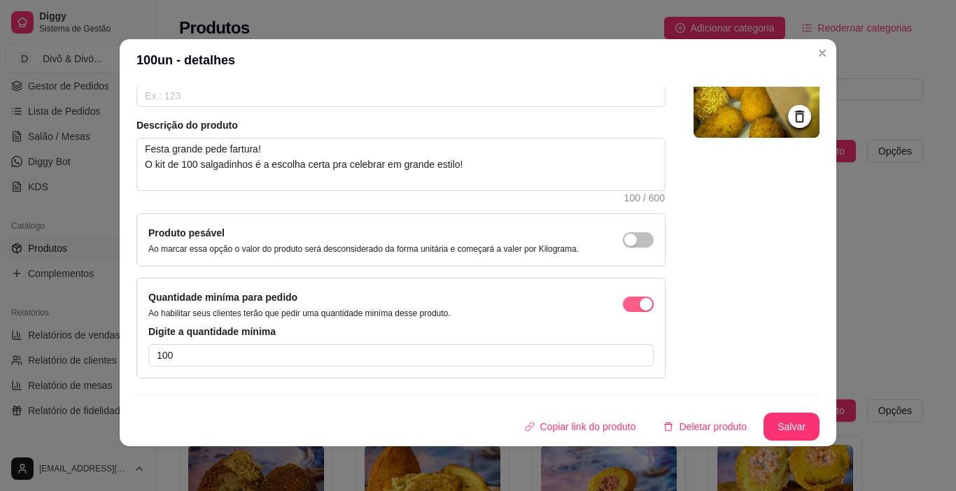
click at [623, 304] on button "button" at bounding box center [638, 304] width 31 height 15
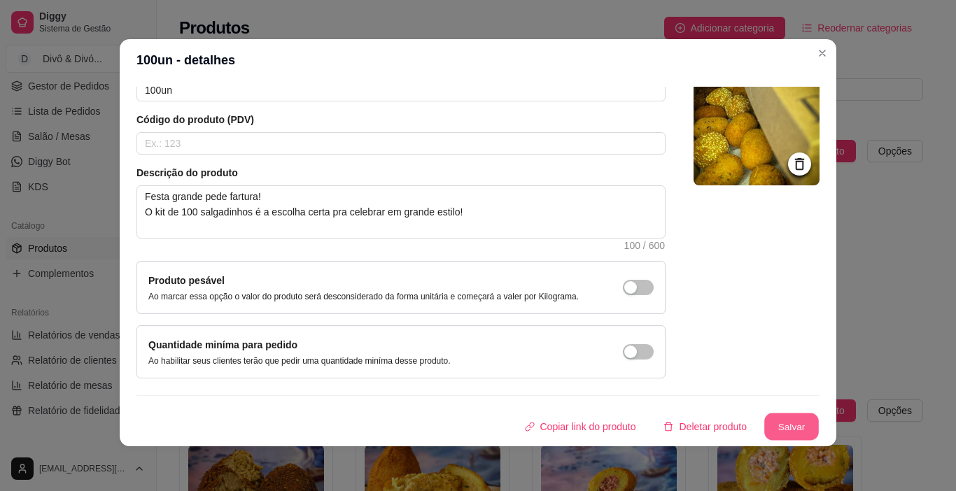
click at [770, 423] on button "Salvar" at bounding box center [791, 426] width 55 height 27
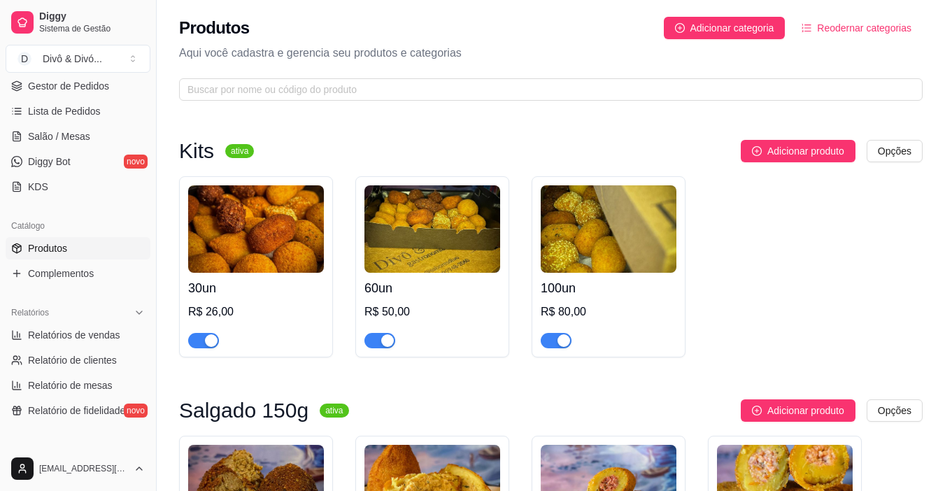
click at [472, 300] on div "60un R$ 50,00" at bounding box center [433, 311] width 136 height 76
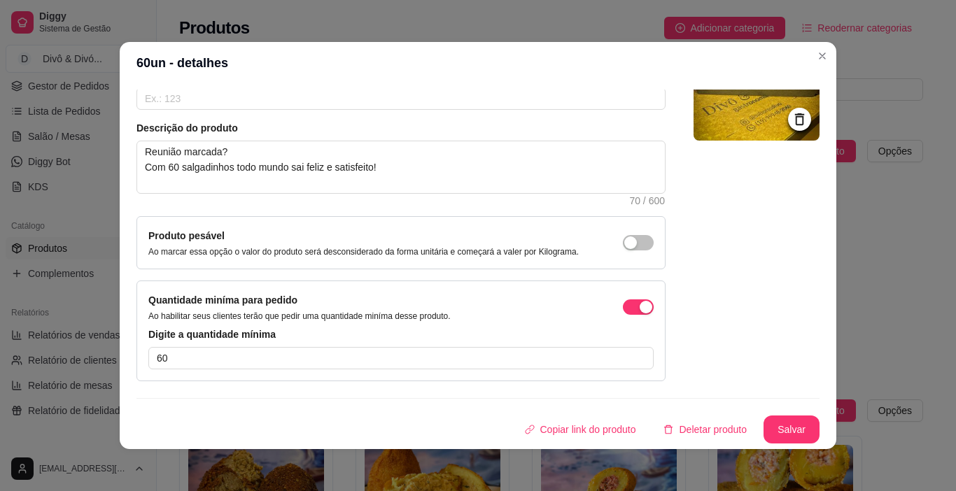
scroll to position [3, 0]
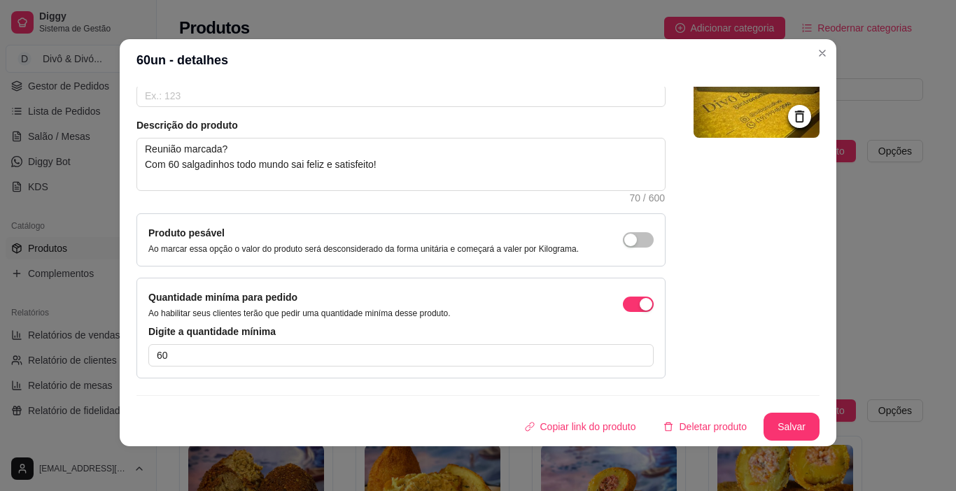
click at [607, 311] on div "Quantidade miníma para pedido Ao habilitar seus clientes terão que pedir uma qu…" at bounding box center [400, 304] width 505 height 29
click at [607, 309] on div "Quantidade miníma para pedido Ao habilitar seus clientes terão que pedir uma qu…" at bounding box center [400, 304] width 505 height 29
click at [639, 304] on div "button" at bounding box center [645, 304] width 13 height 13
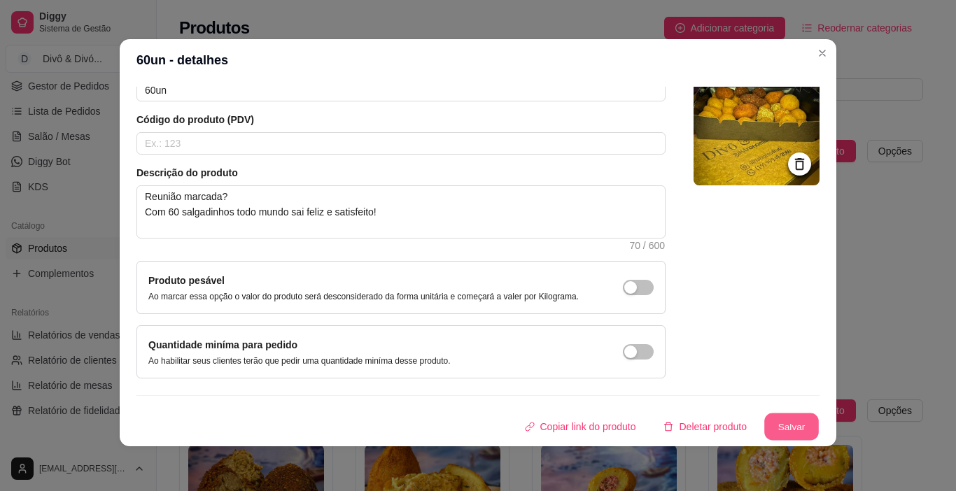
click at [788, 425] on button "Salvar" at bounding box center [791, 426] width 55 height 27
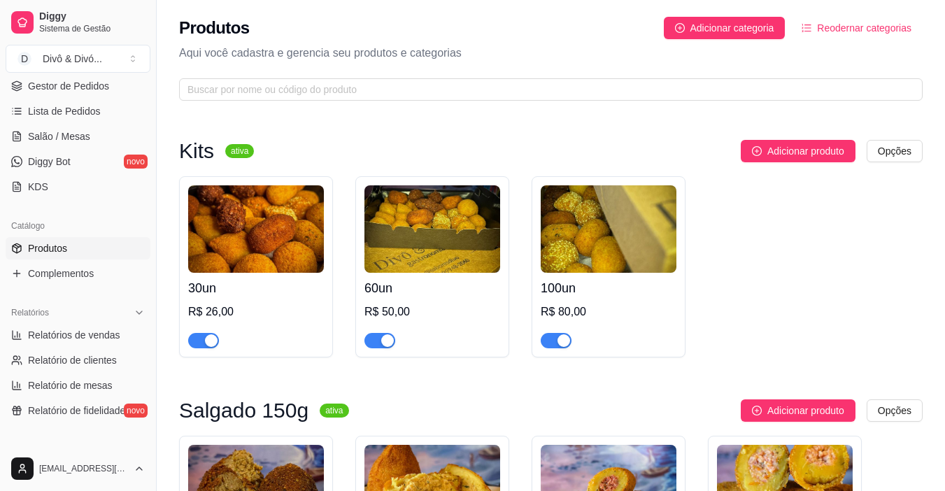
click at [258, 283] on h4 "30un" at bounding box center [256, 288] width 136 height 20
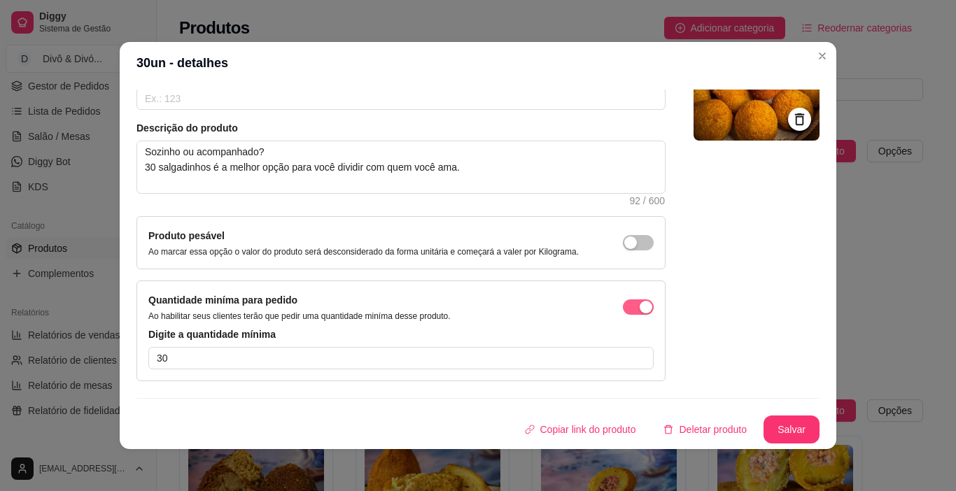
click at [623, 309] on span "button" at bounding box center [638, 306] width 31 height 15
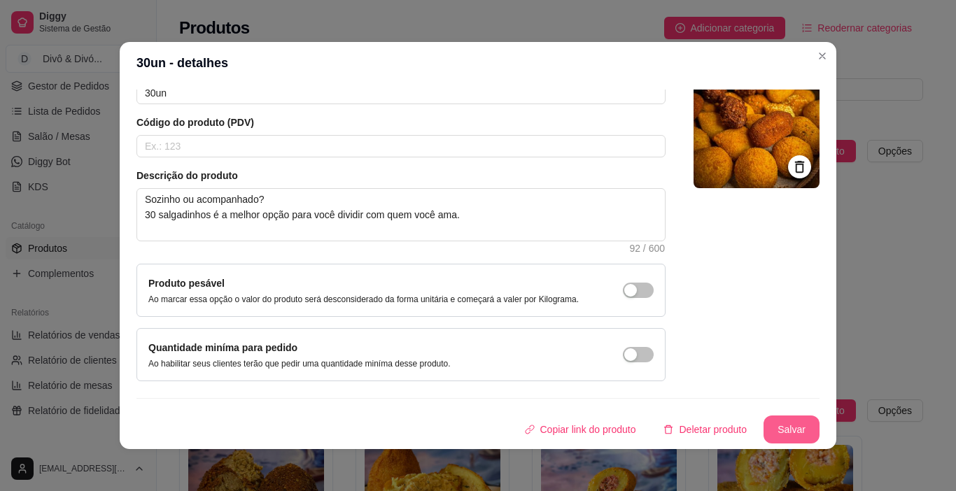
click at [773, 431] on button "Salvar" at bounding box center [791, 430] width 56 height 28
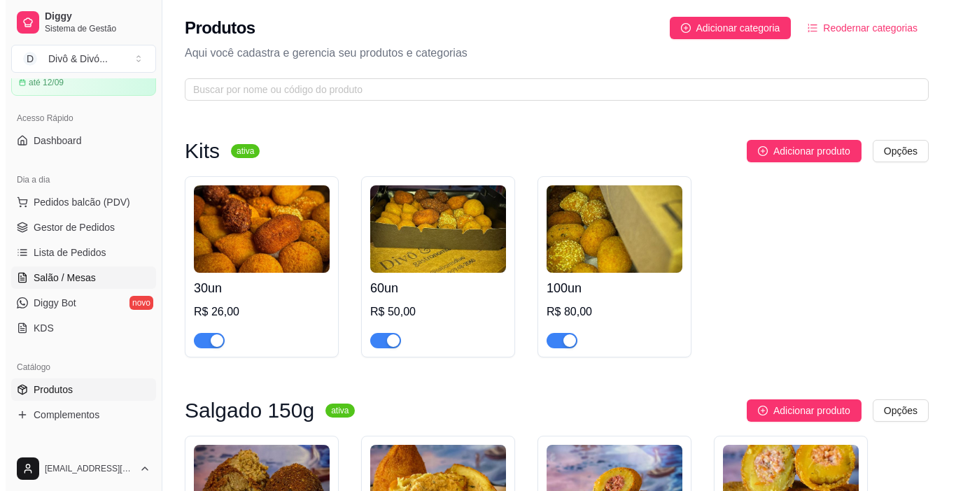
scroll to position [0, 0]
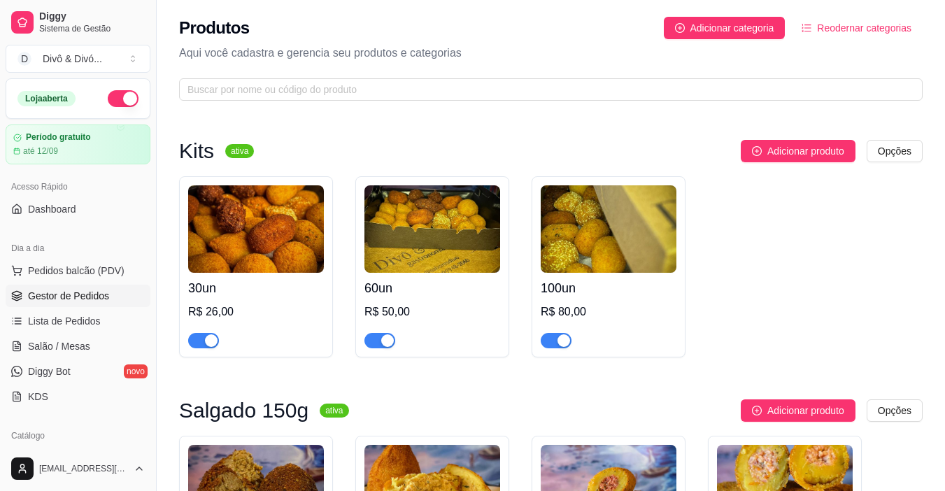
click at [77, 288] on link "Gestor de Pedidos" at bounding box center [78, 296] width 145 height 22
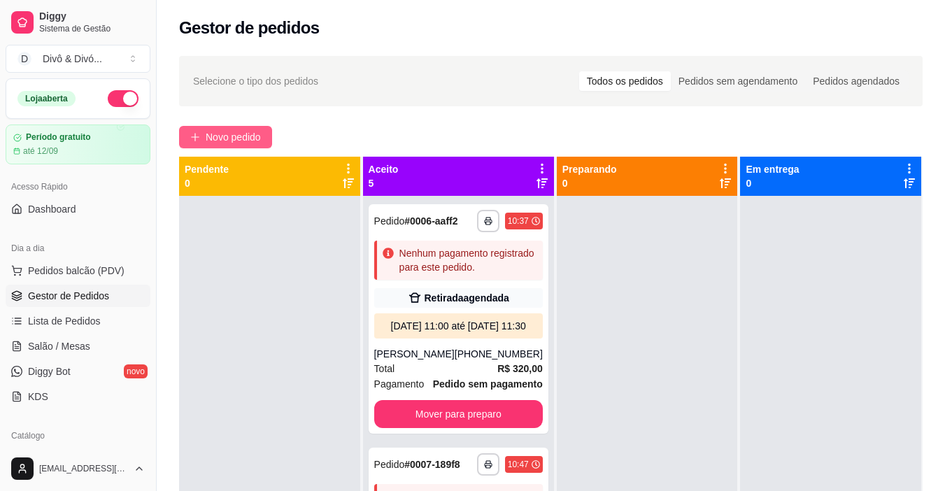
click at [220, 143] on span "Novo pedido" at bounding box center [233, 136] width 55 height 15
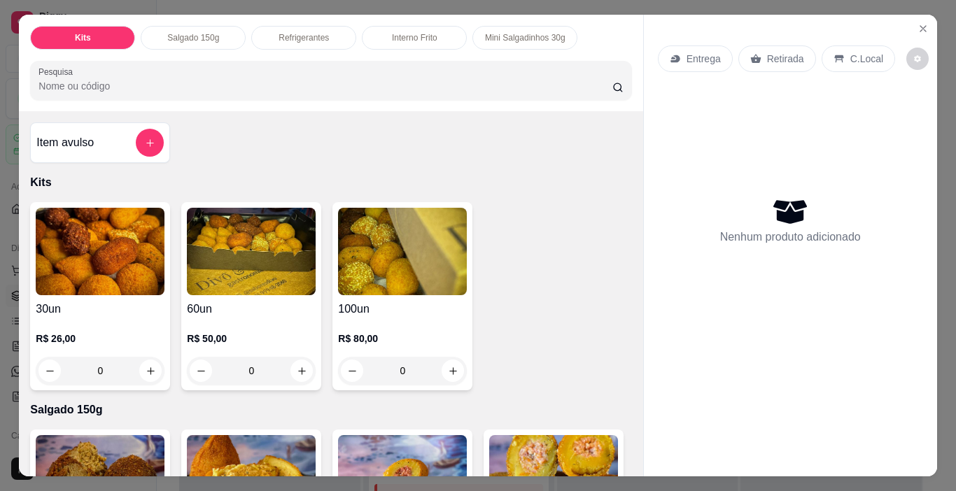
click at [124, 288] on img at bounding box center [100, 251] width 129 height 87
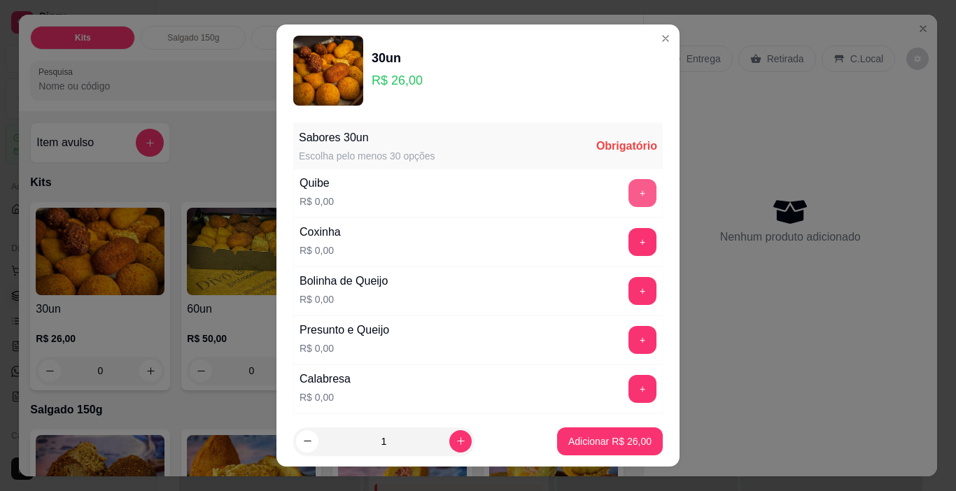
click at [628, 198] on button "+" at bounding box center [642, 193] width 28 height 28
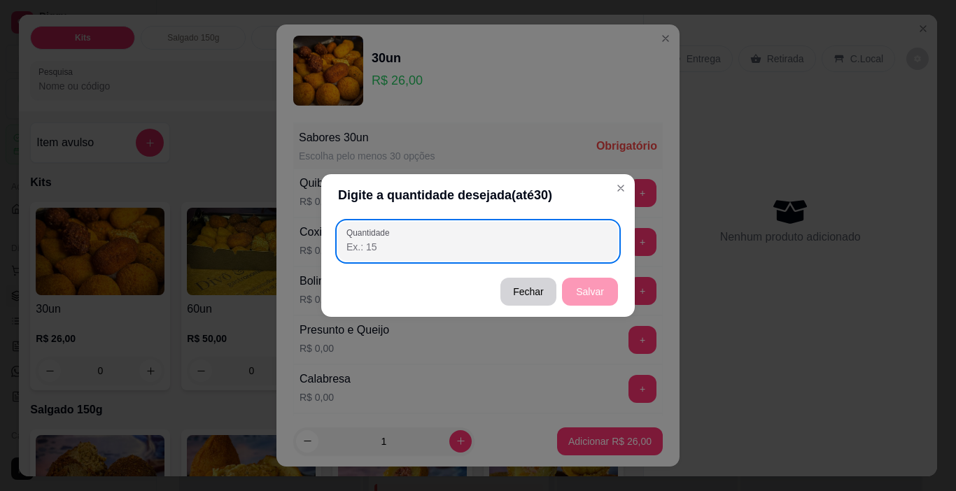
click at [512, 237] on div at bounding box center [477, 241] width 263 height 28
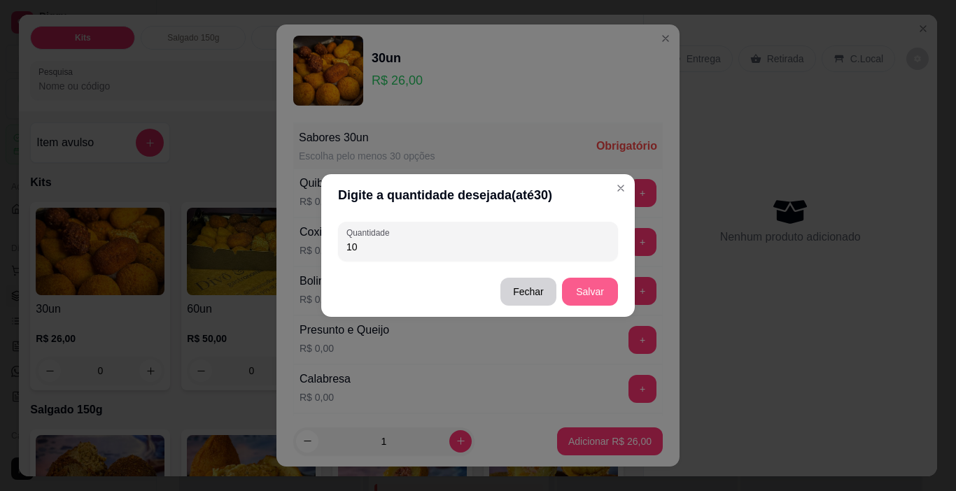
type input "10"
click at [585, 282] on button "Salvar" at bounding box center [590, 292] width 56 height 28
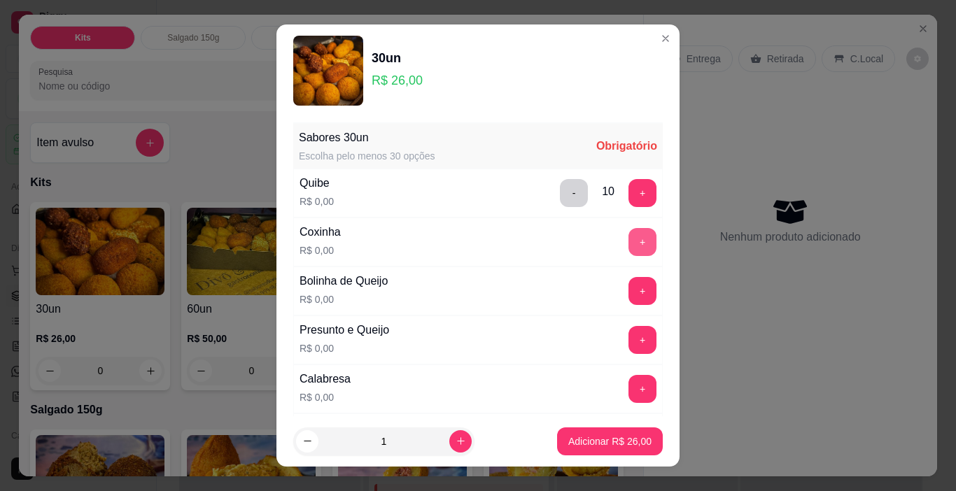
click at [628, 243] on button "+" at bounding box center [642, 242] width 28 height 28
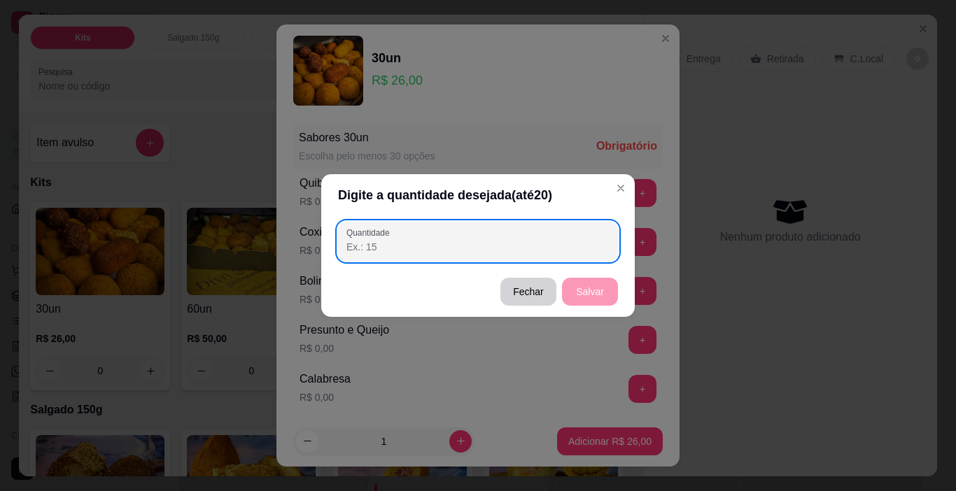
drag, startPoint x: 493, startPoint y: 255, endPoint x: 511, endPoint y: 267, distance: 21.7
click at [493, 254] on div at bounding box center [477, 241] width 263 height 28
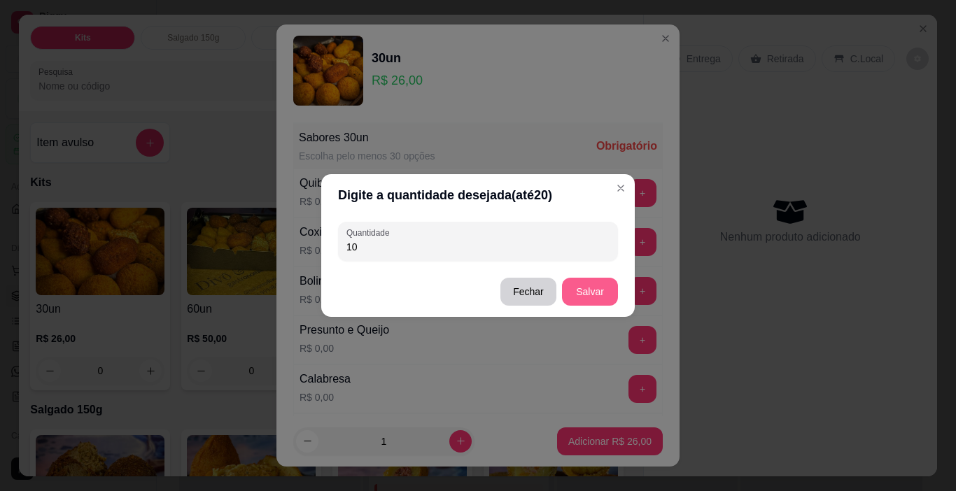
type input "10"
click at [588, 283] on button "Salvar" at bounding box center [589, 291] width 55 height 27
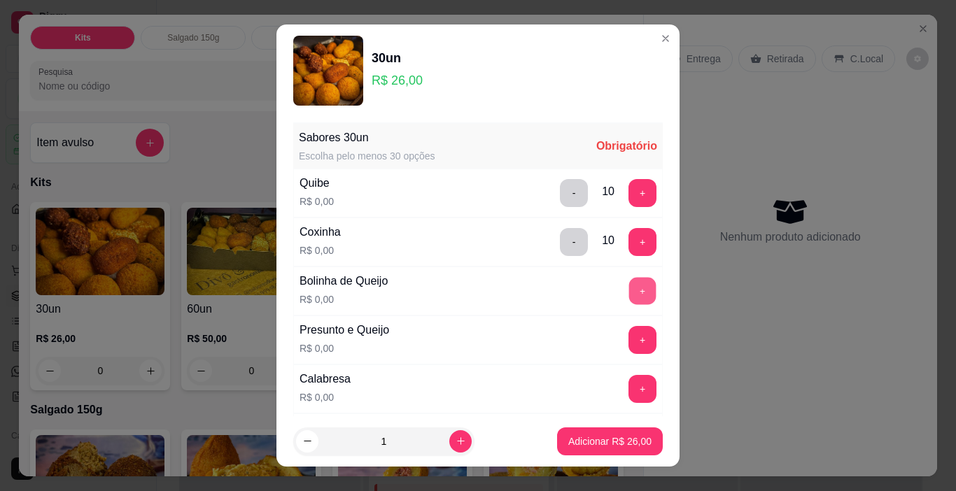
click at [629, 281] on button "+" at bounding box center [642, 291] width 27 height 27
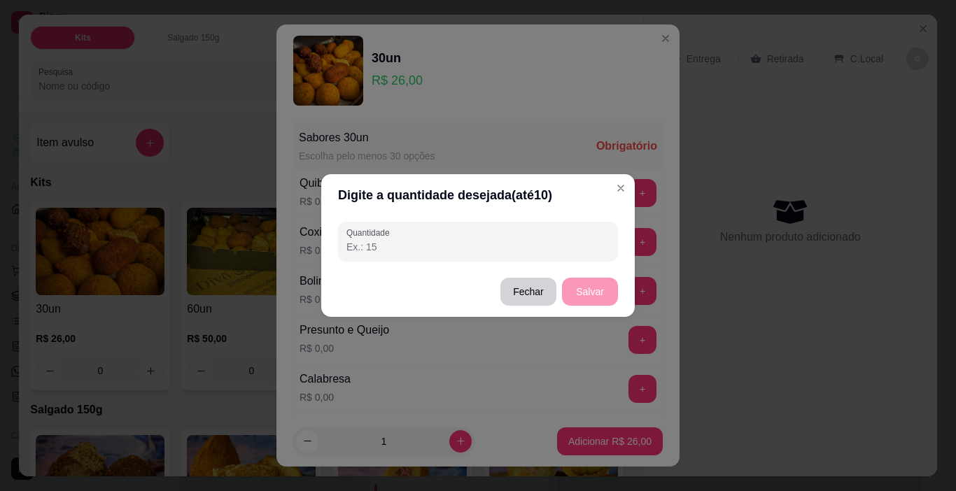
click at [489, 243] on input "Quantidade" at bounding box center [477, 247] width 263 height 14
type input "10"
click at [577, 288] on button "Salvar" at bounding box center [590, 292] width 56 height 28
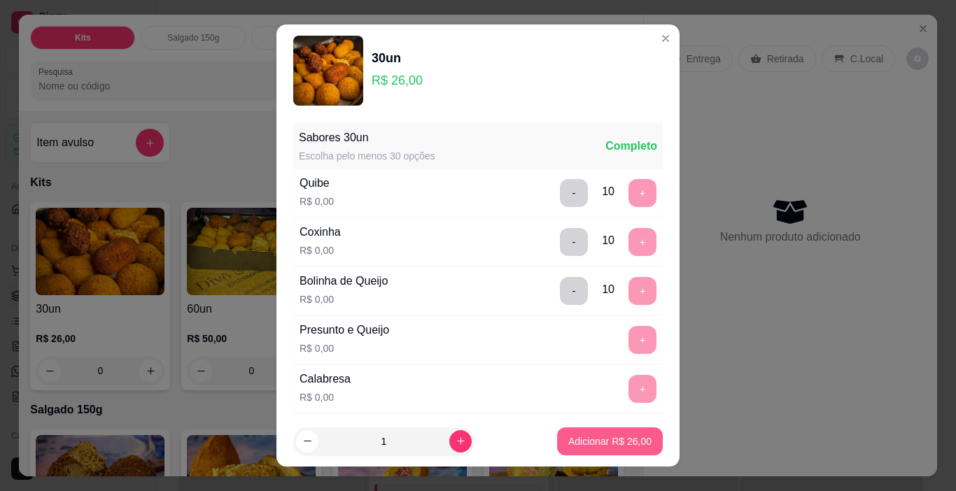
click at [595, 443] on p "Adicionar R$ 26,00" at bounding box center [609, 441] width 83 height 14
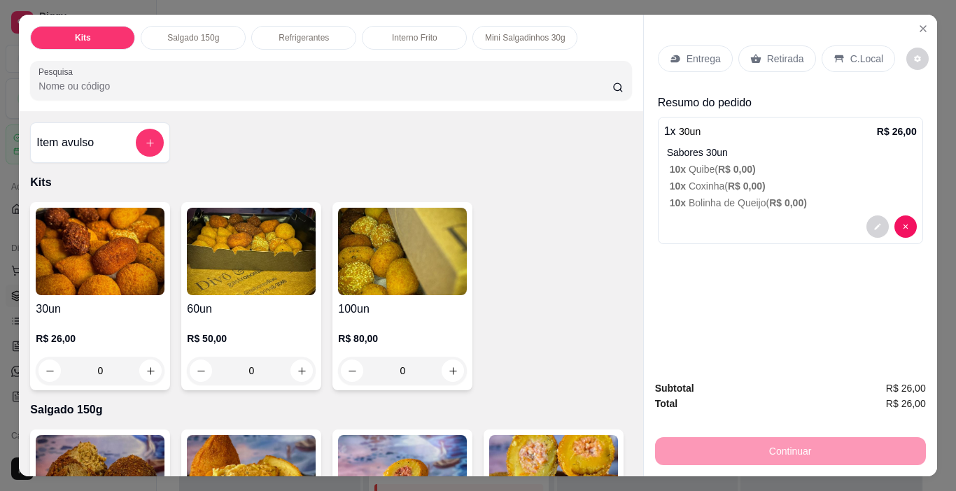
click at [758, 59] on div "Retirada" at bounding box center [777, 58] width 78 height 27
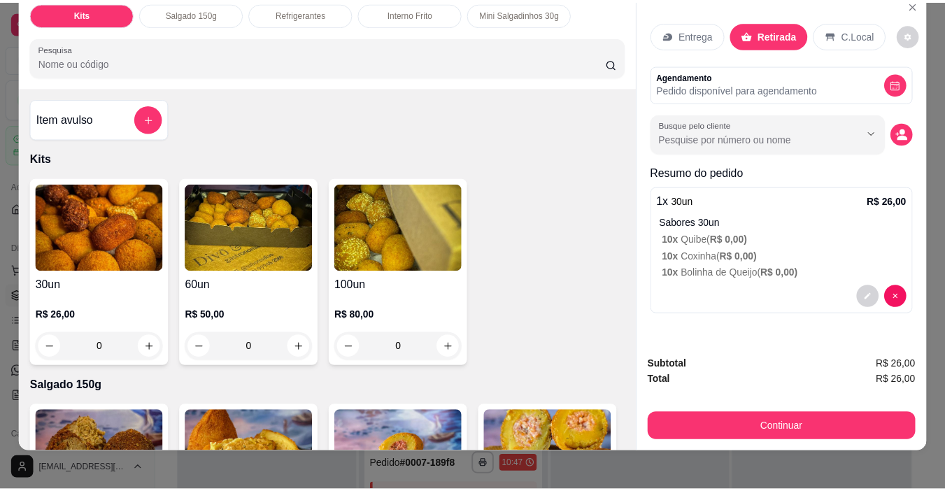
scroll to position [35, 0]
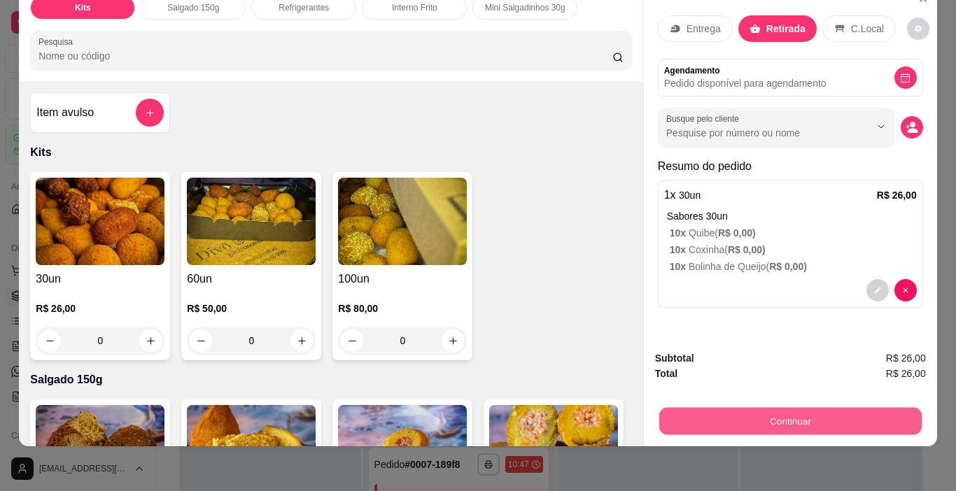
click at [786, 414] on button "Continuar" at bounding box center [789, 421] width 262 height 27
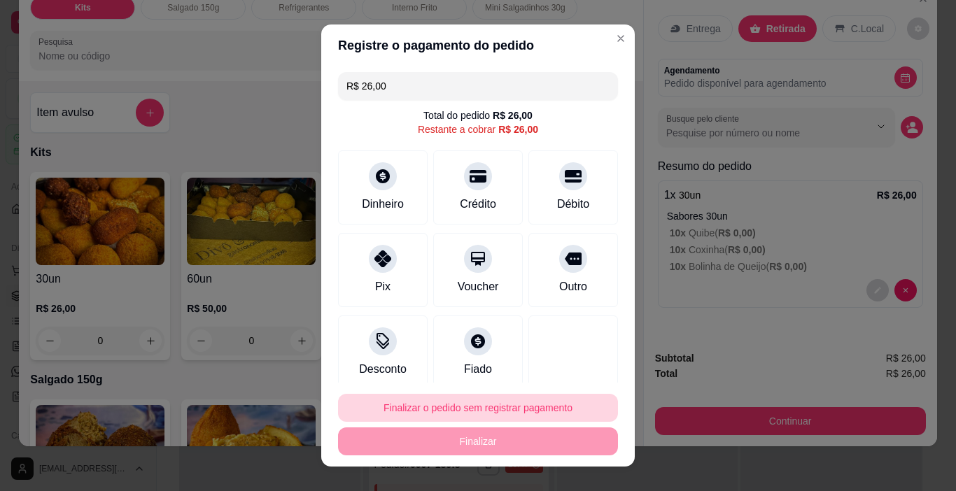
click at [526, 404] on button "Finalizar o pedido sem registrar pagamento" at bounding box center [478, 408] width 280 height 28
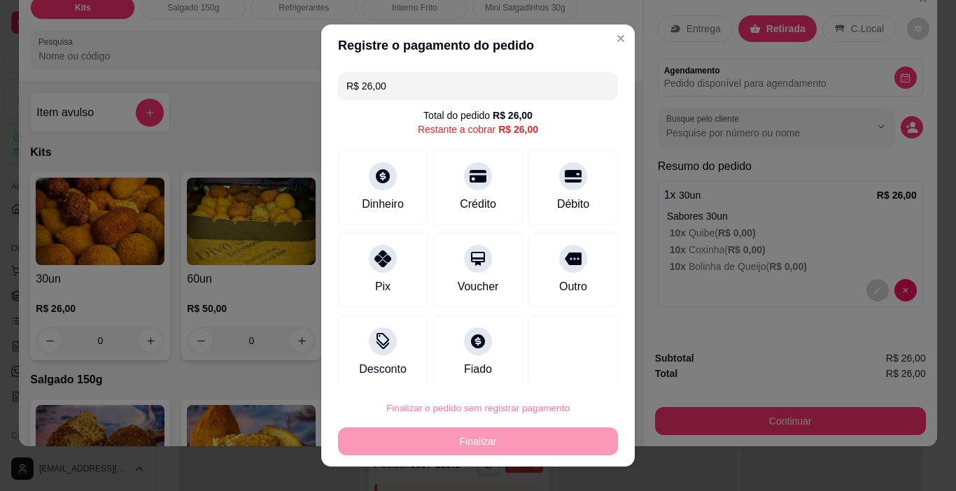
click at [569, 367] on button "Confirmar" at bounding box center [560, 368] width 50 height 21
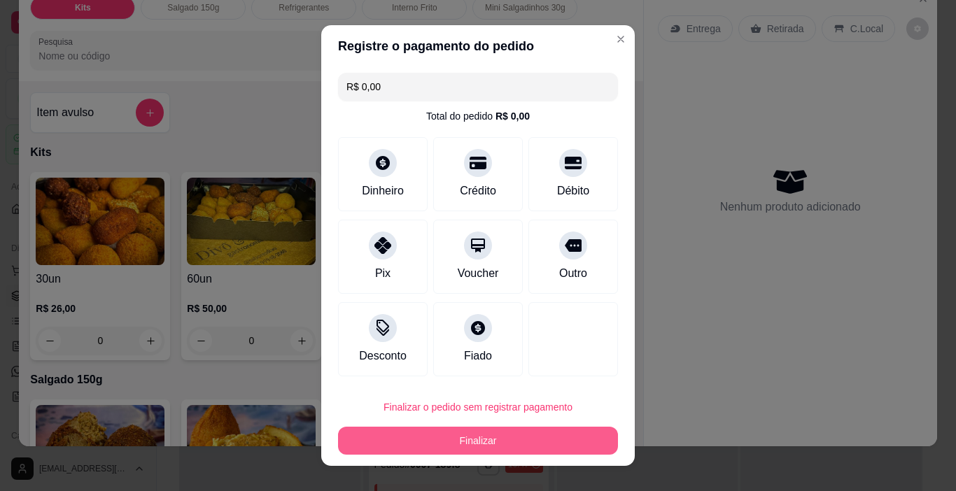
type input "R$ 0,00"
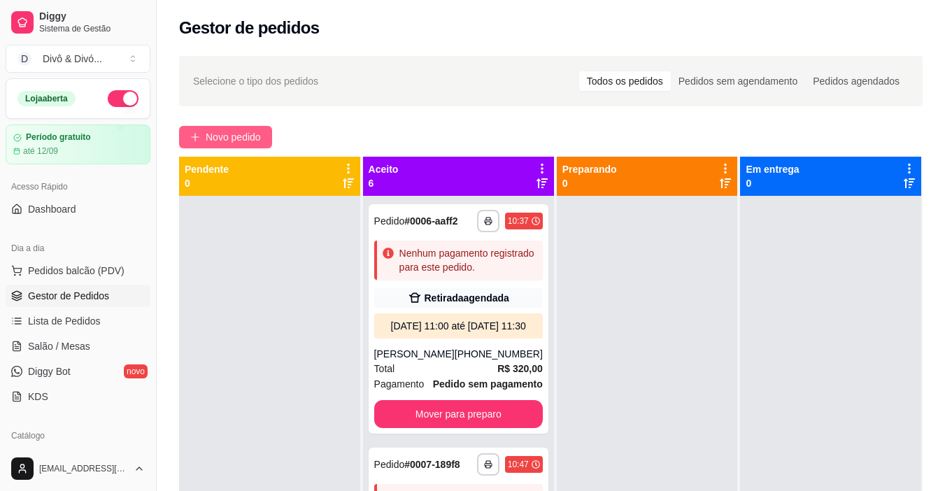
click at [256, 143] on span "Novo pedido" at bounding box center [233, 136] width 55 height 15
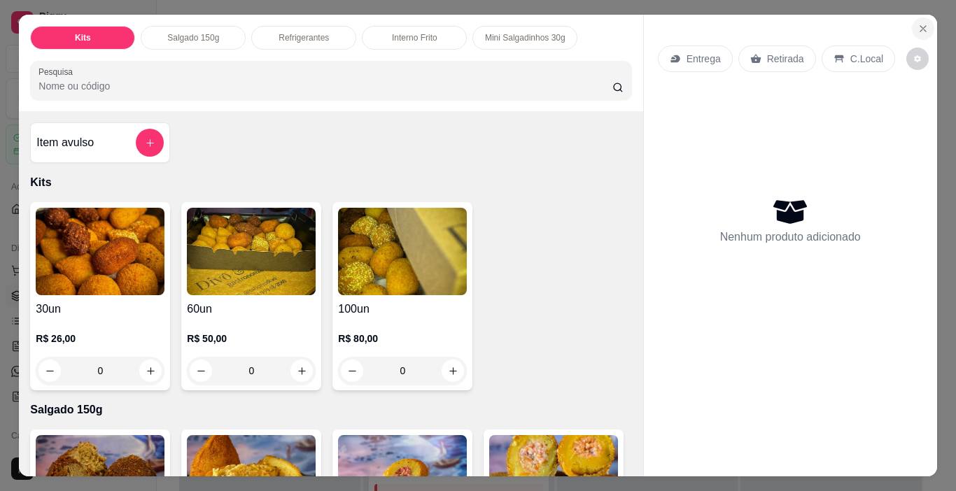
click at [917, 24] on icon "Close" at bounding box center [922, 28] width 11 height 11
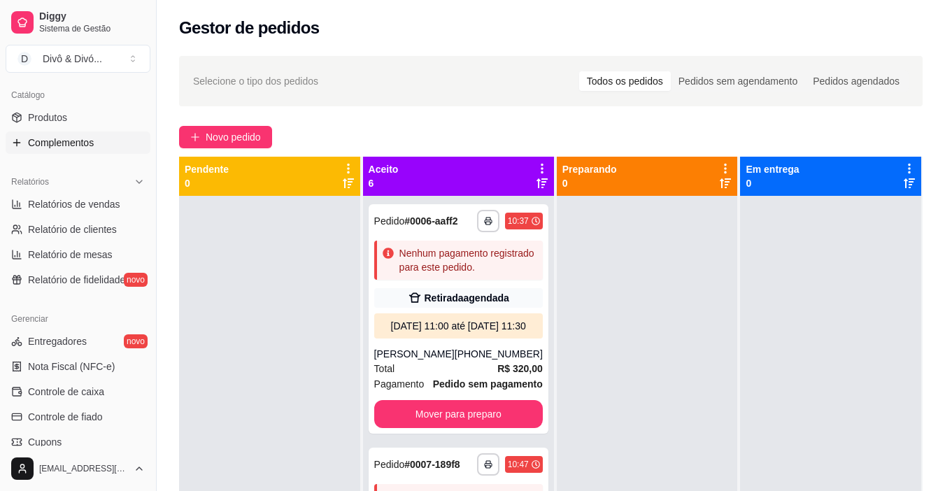
scroll to position [350, 0]
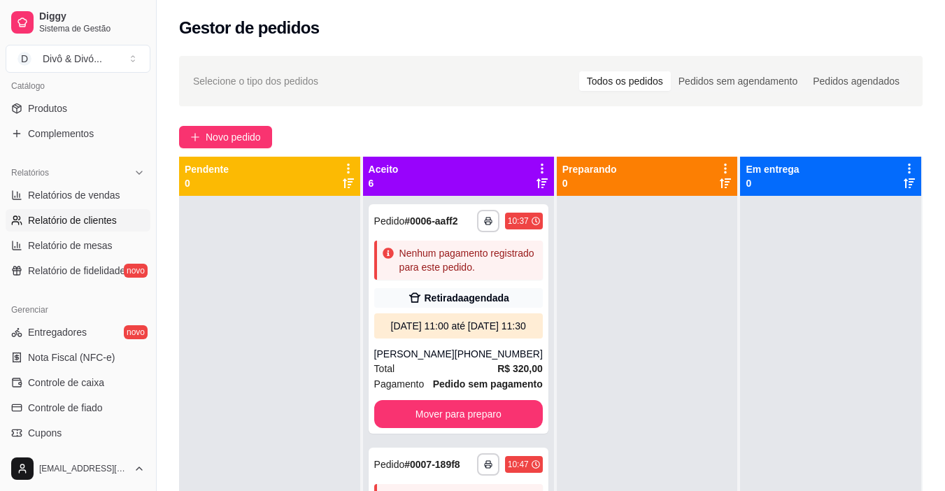
click at [99, 227] on span "Relatório de clientes" at bounding box center [72, 220] width 89 height 14
select select "30"
select select "HIGHEST_TOTAL_SPENT_WITH_ORDERS"
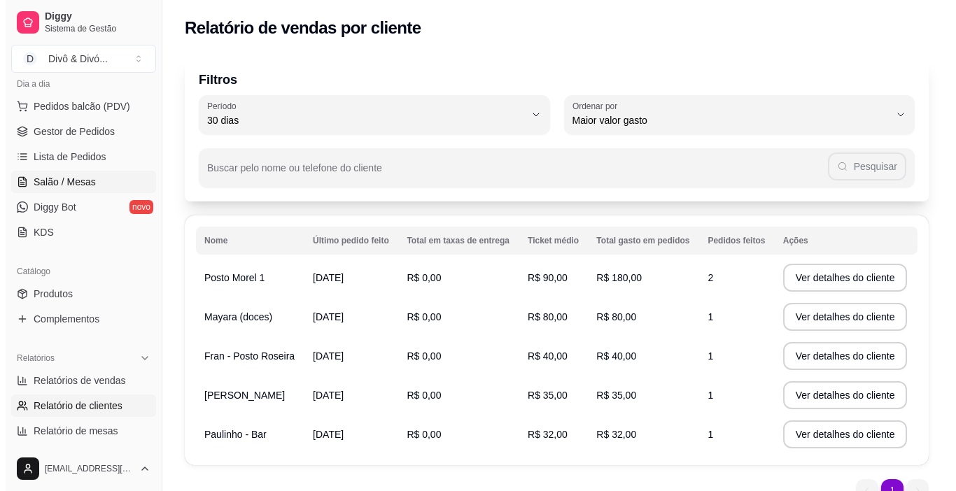
scroll to position [140, 0]
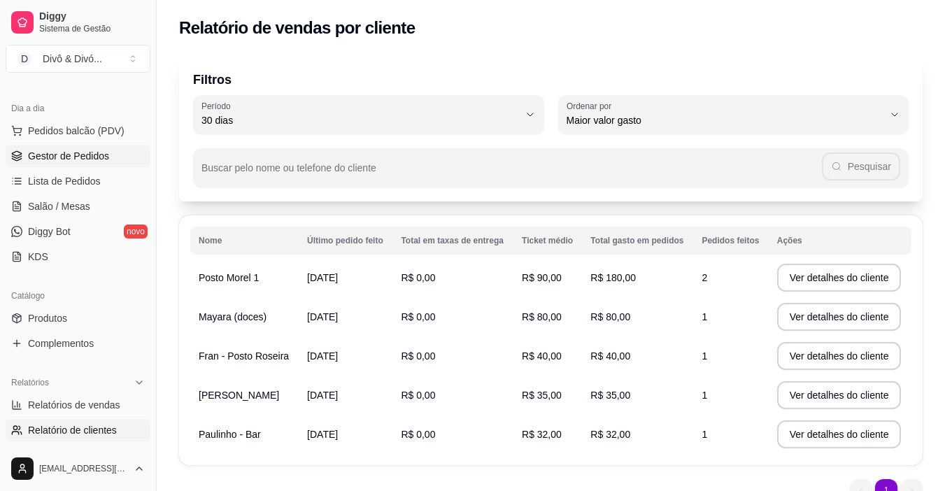
click at [93, 160] on span "Gestor de Pedidos" at bounding box center [68, 156] width 81 height 14
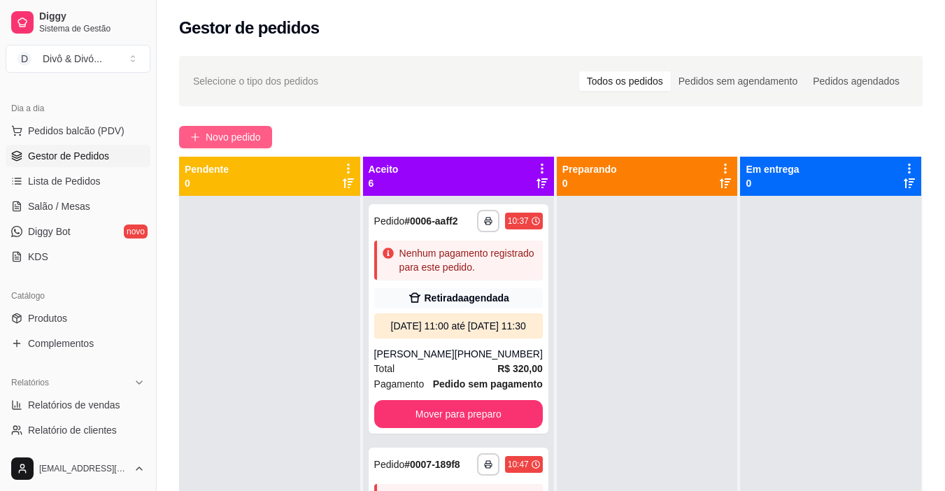
click at [229, 134] on span "Novo pedido" at bounding box center [233, 136] width 55 height 15
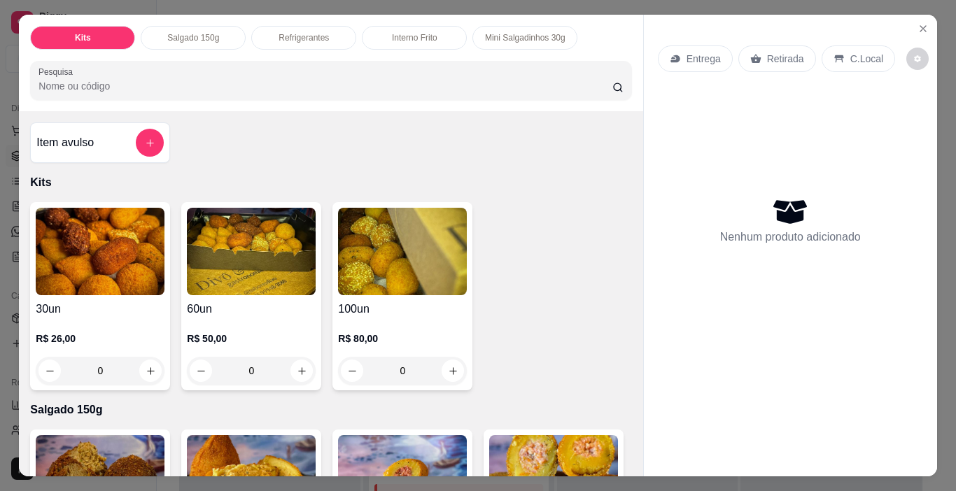
click at [405, 26] on div "Interno Frito" at bounding box center [414, 38] width 105 height 24
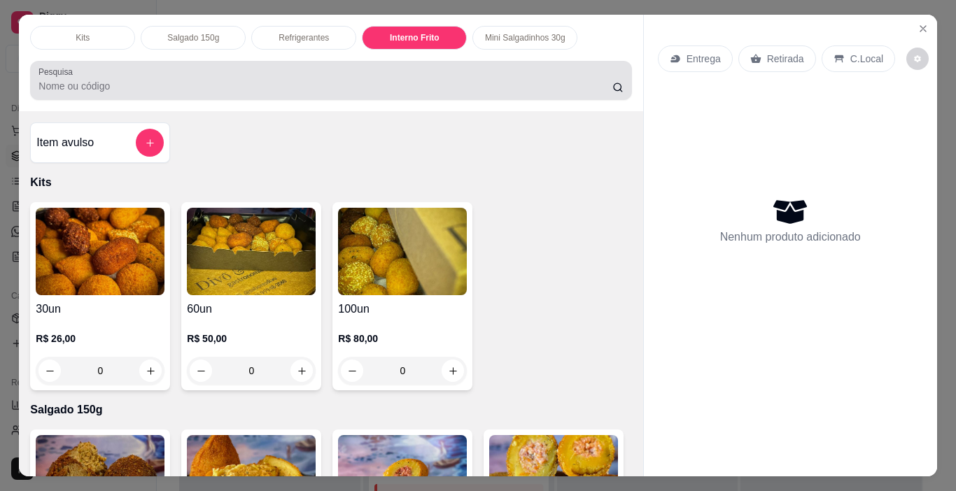
scroll to position [35, 0]
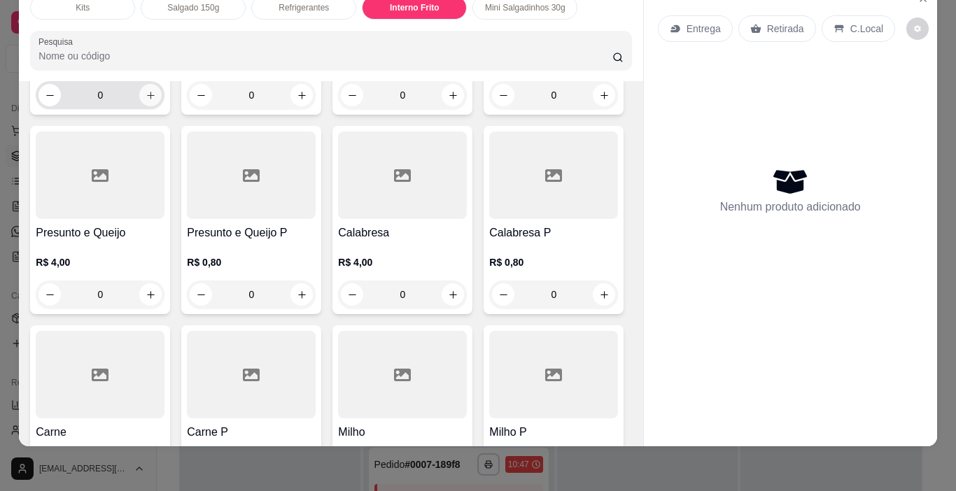
click at [152, 106] on button "increase-product-quantity" at bounding box center [150, 95] width 22 height 22
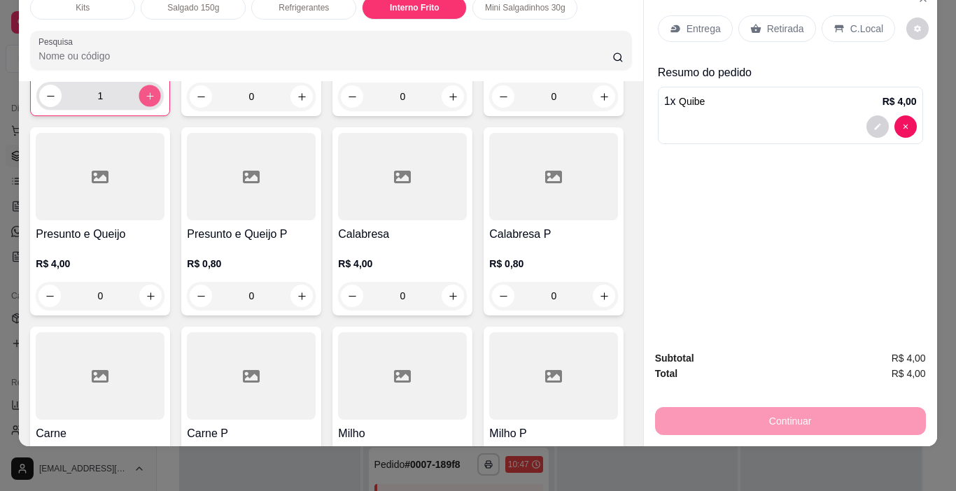
click at [152, 107] on button "increase-product-quantity" at bounding box center [150, 96] width 22 height 22
type input "5"
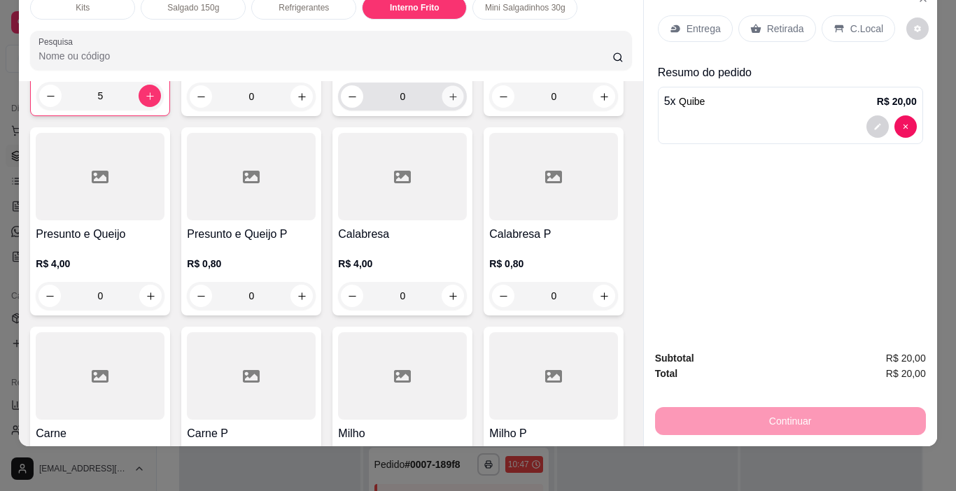
click at [448, 102] on icon "increase-product-quantity" at bounding box center [453, 97] width 10 height 10
click at [447, 101] on icon "increase-product-quantity" at bounding box center [452, 96] width 10 height 10
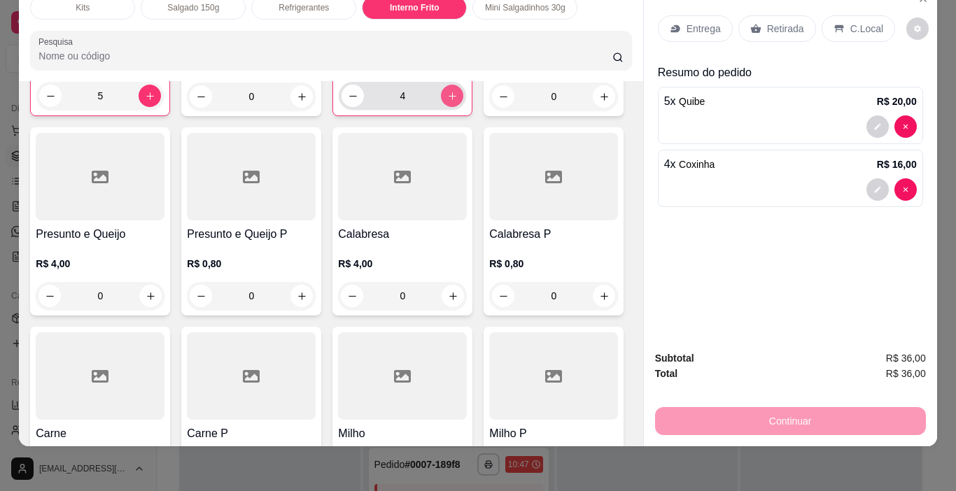
type input "5"
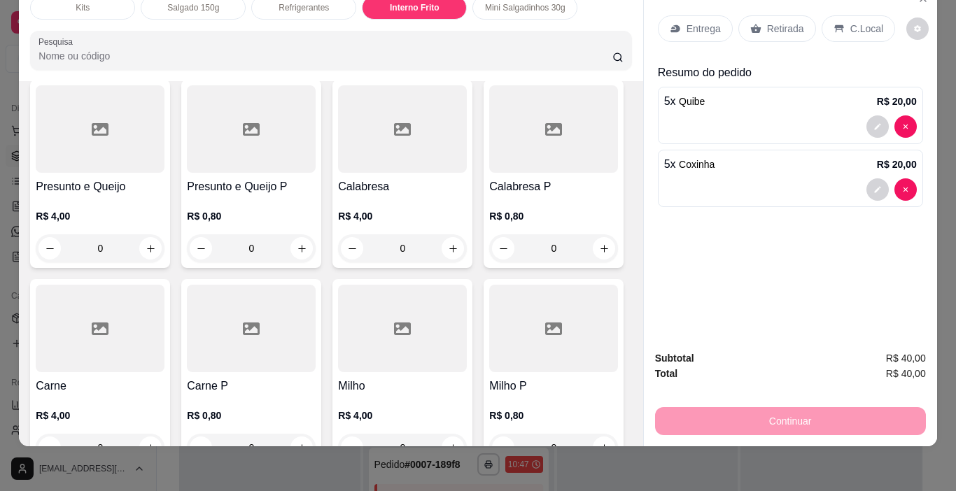
scroll to position [1716, 0]
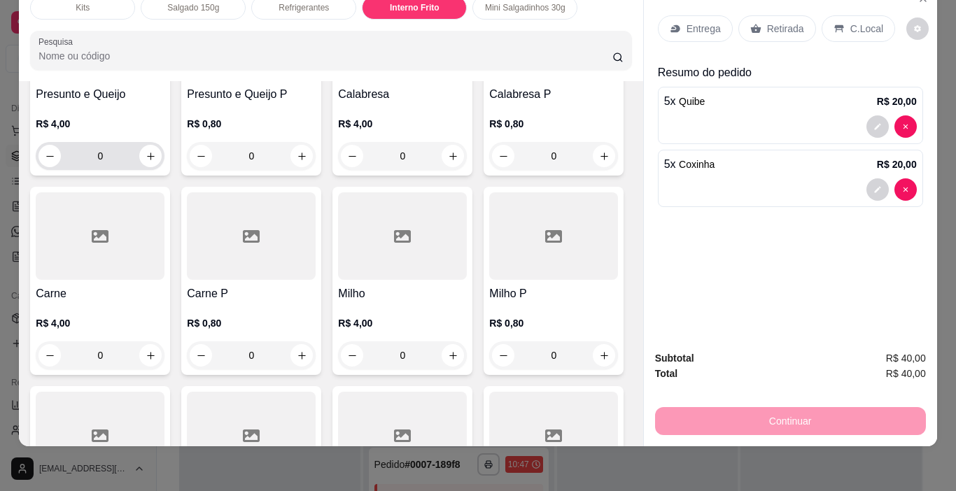
click at [162, 170] on div "0" at bounding box center [99, 156] width 123 height 28
click at [156, 162] on icon "increase-product-quantity" at bounding box center [151, 156] width 10 height 10
click at [155, 162] on icon "increase-product-quantity" at bounding box center [150, 157] width 10 height 10
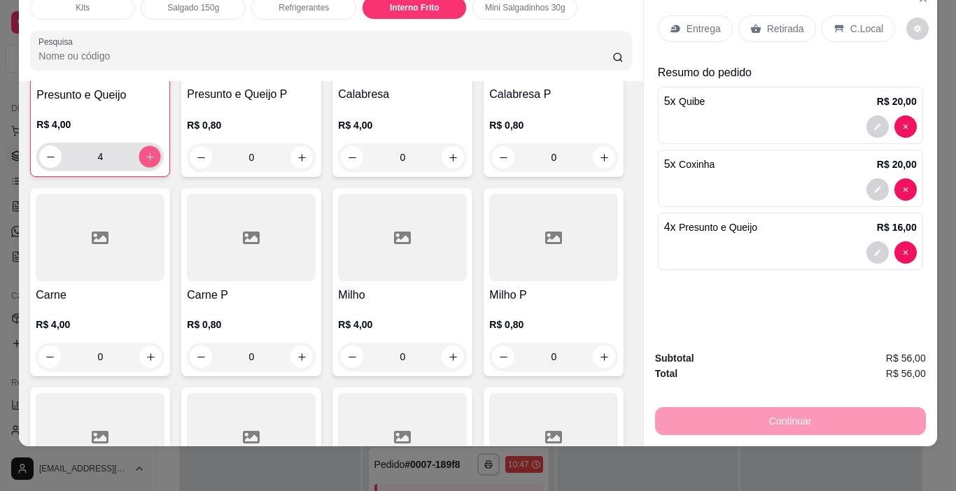
click at [155, 162] on icon "increase-product-quantity" at bounding box center [150, 157] width 10 height 10
type input "5"
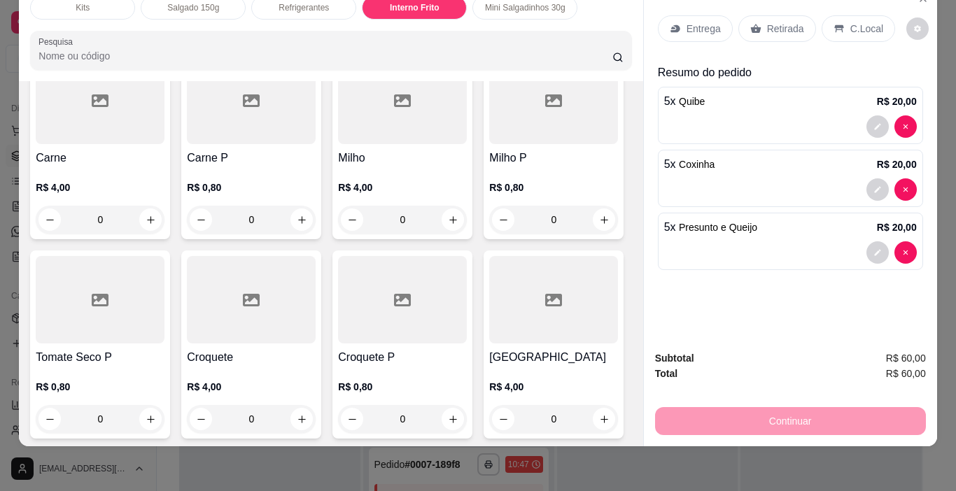
scroll to position [1856, 0]
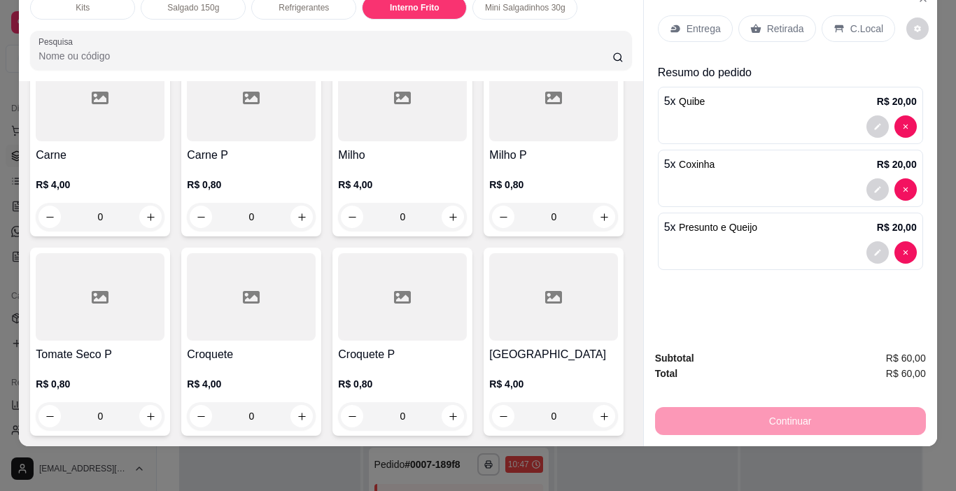
click at [441, 29] on button "increase-product-quantity" at bounding box center [452, 17] width 22 height 22
click at [341, 31] on div "1" at bounding box center [402, 17] width 122 height 28
click at [441, 28] on button "increase-product-quantity" at bounding box center [452, 17] width 22 height 22
click at [447, 22] on icon "increase-product-quantity" at bounding box center [452, 17] width 10 height 10
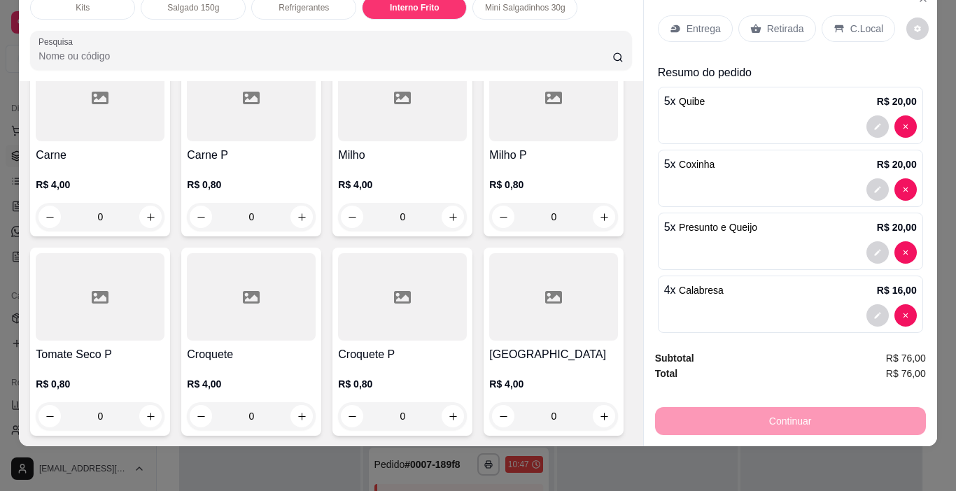
click at [447, 22] on icon "increase-product-quantity" at bounding box center [452, 17] width 10 height 10
type input "5"
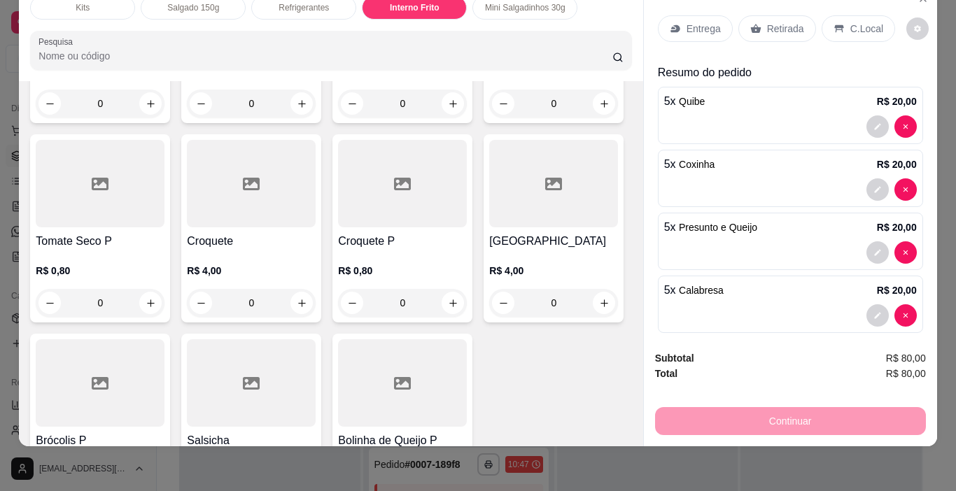
scroll to position [1996, 0]
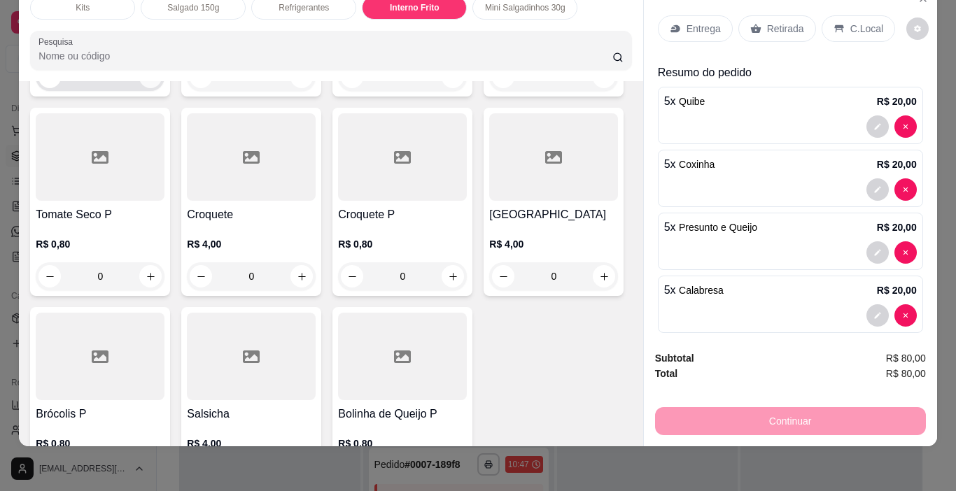
click at [156, 83] on icon "increase-product-quantity" at bounding box center [151, 77] width 10 height 10
click at [155, 83] on icon "increase-product-quantity" at bounding box center [150, 78] width 10 height 10
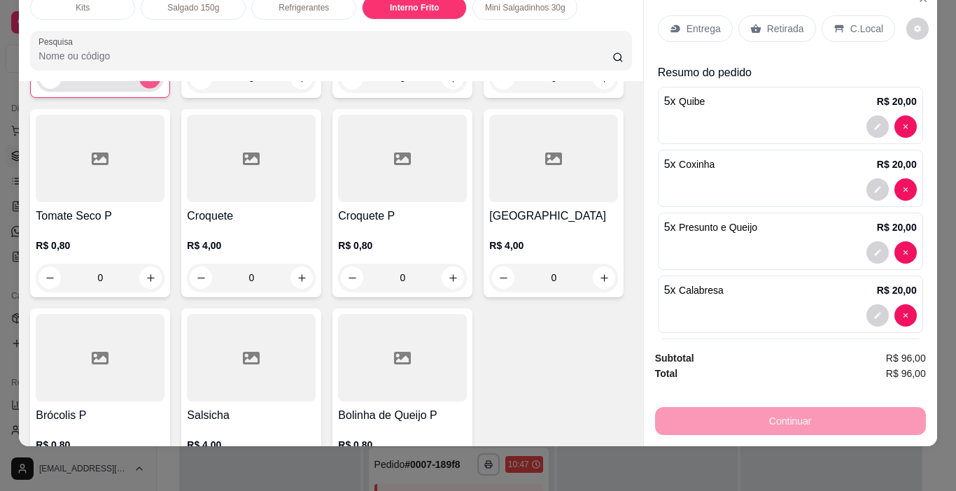
type input "5"
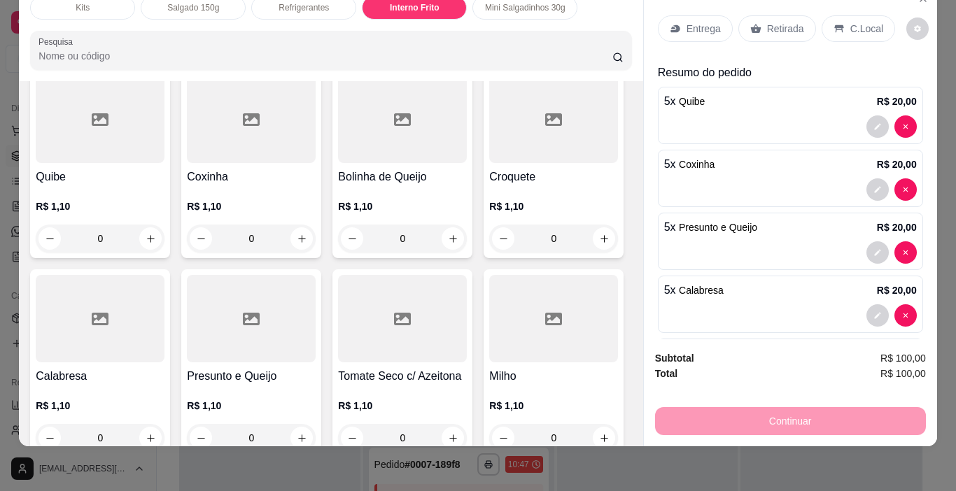
scroll to position [2486, 0]
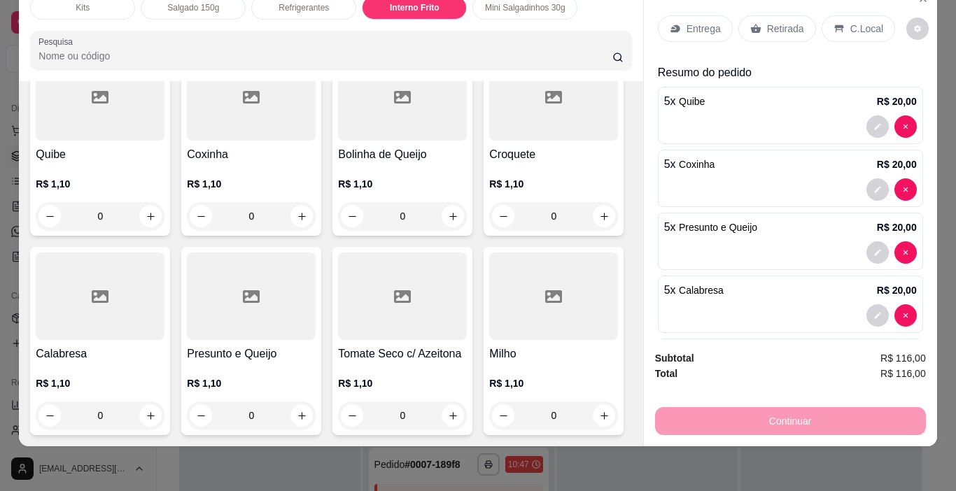
type input "5"
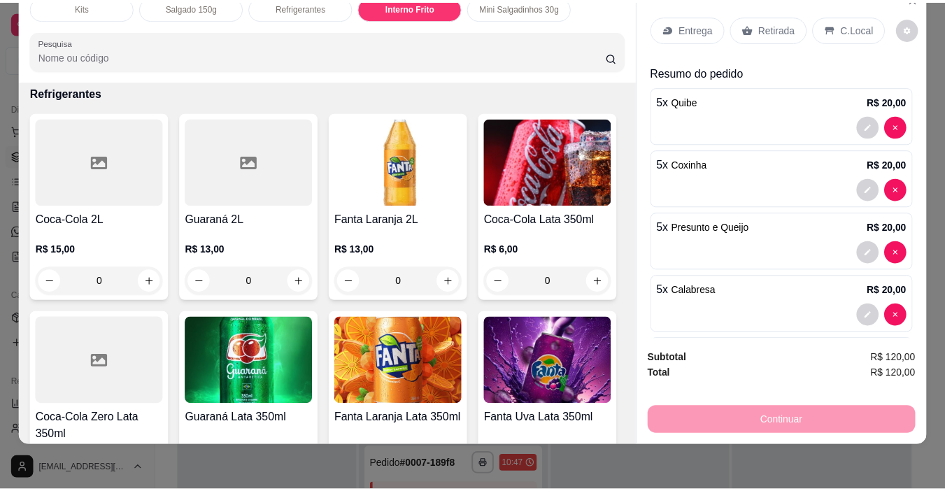
scroll to position [0, 0]
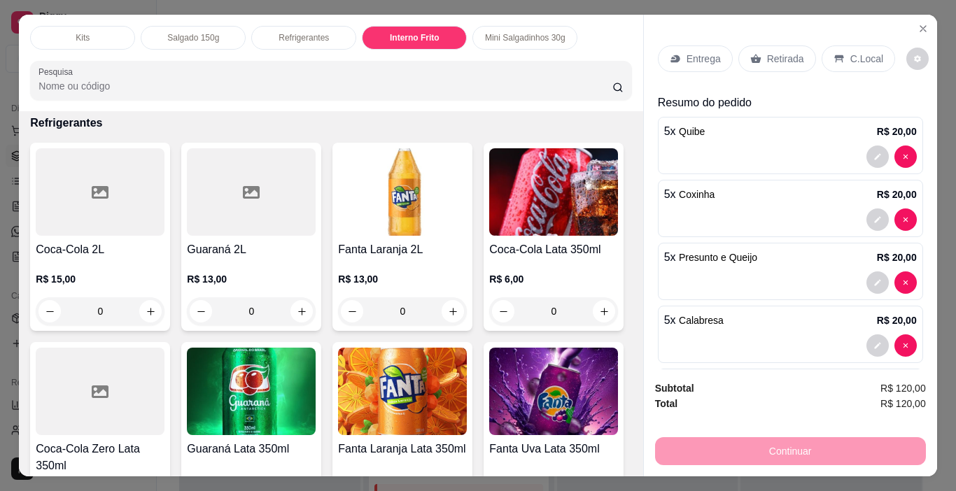
click at [770, 55] on p "Retirada" at bounding box center [785, 59] width 37 height 14
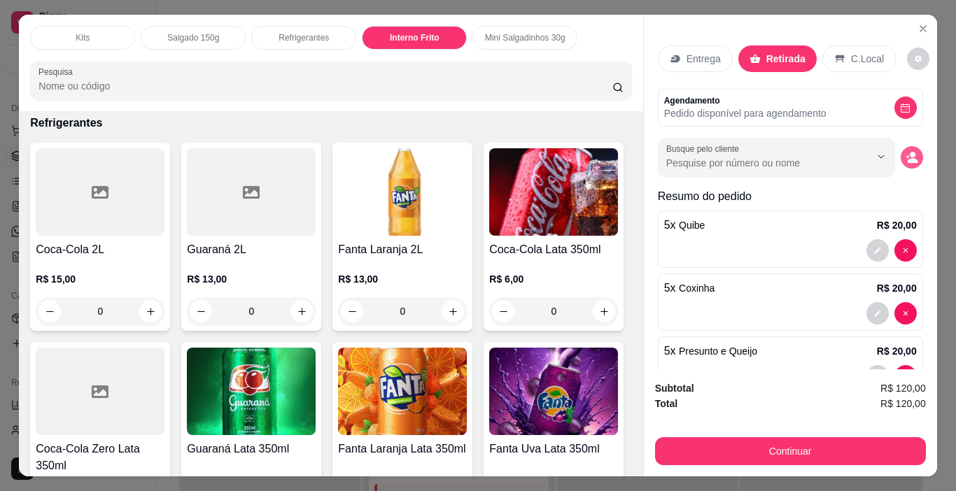
click at [905, 151] on icon "decrease-product-quantity" at bounding box center [911, 157] width 13 height 13
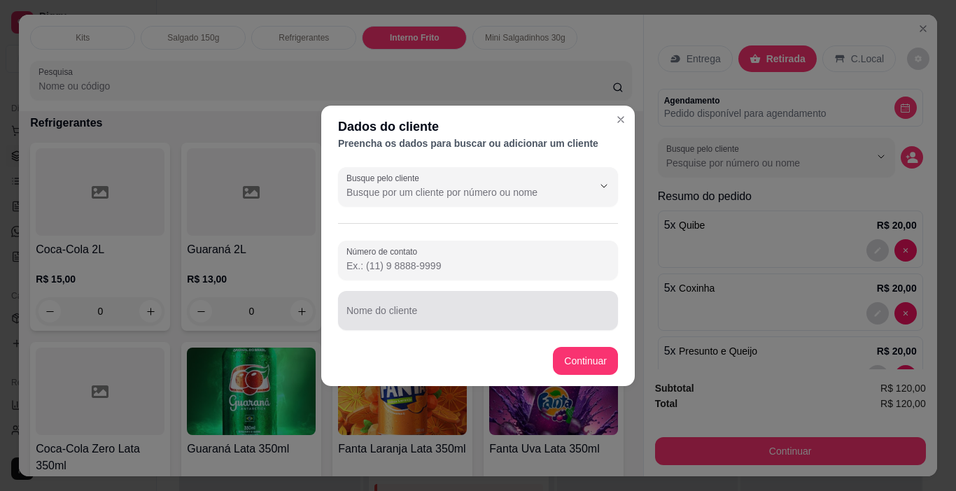
click at [414, 309] on div "Nome do cliente" at bounding box center [478, 310] width 280 height 39
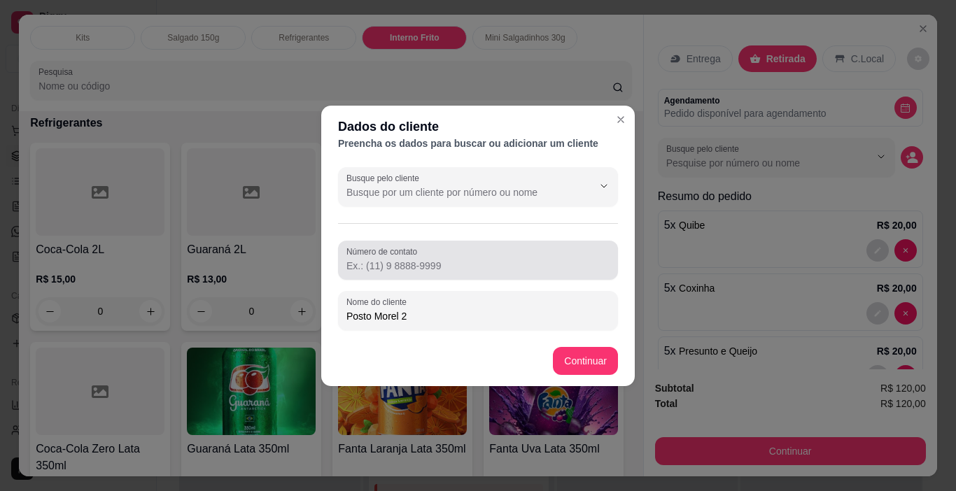
type input "Posto Morel 2"
click at [424, 267] on input "Número de contato" at bounding box center [477, 266] width 263 height 14
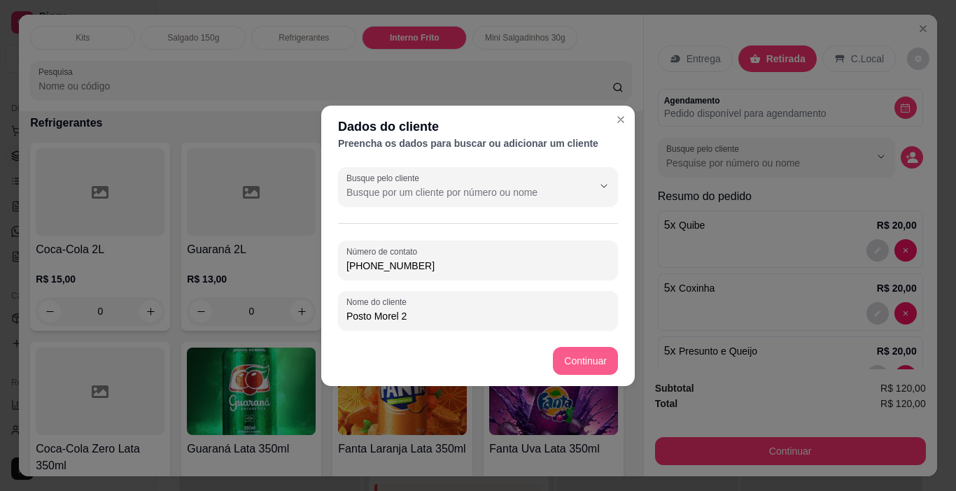
type input "[PHONE_NUMBER]"
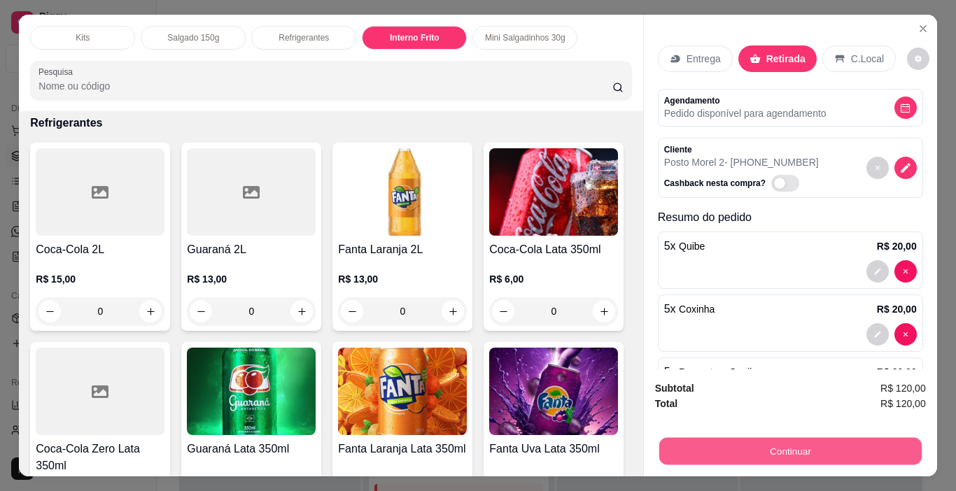
click at [784, 446] on button "Continuar" at bounding box center [789, 451] width 262 height 27
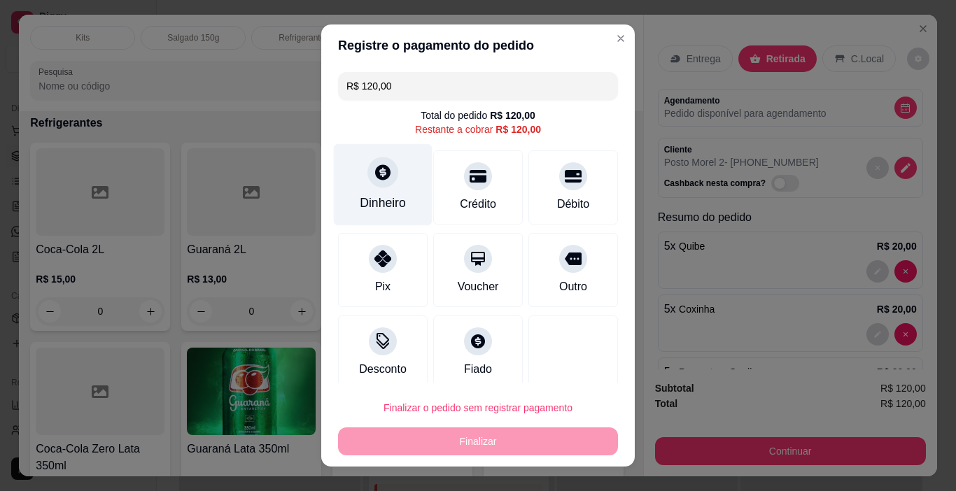
click at [369, 187] on div at bounding box center [382, 172] width 31 height 31
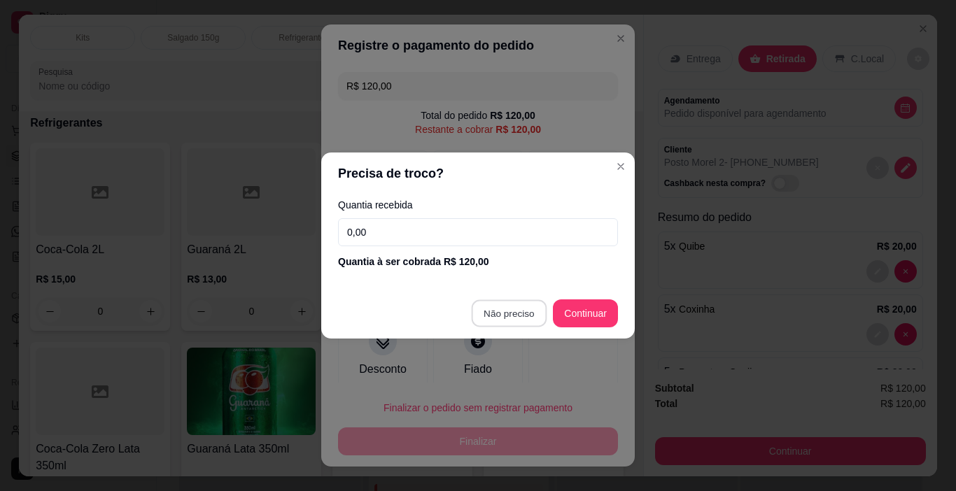
type input "R$ 0,00"
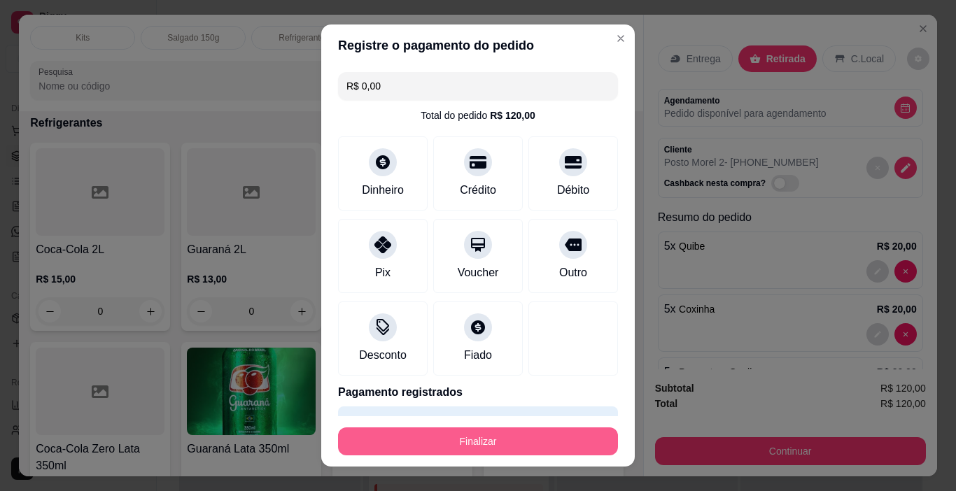
click at [490, 446] on button "Finalizar" at bounding box center [478, 441] width 280 height 28
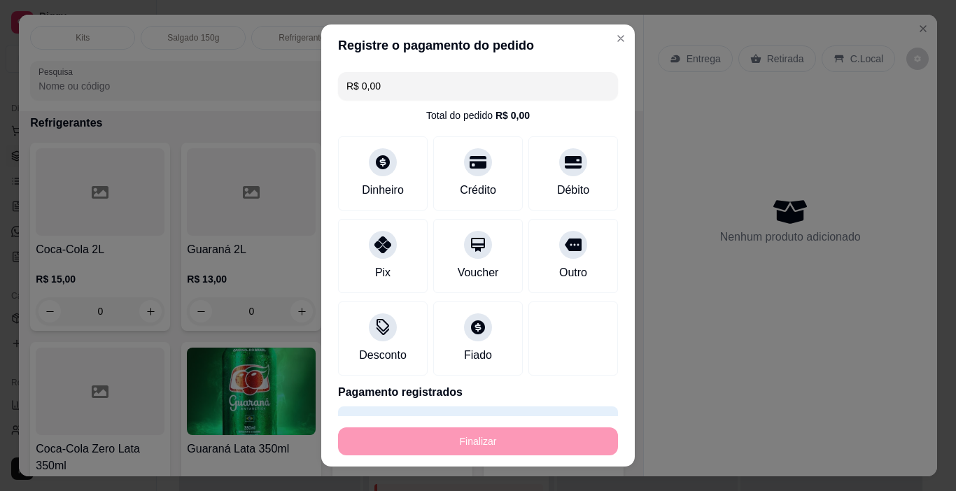
type input "0"
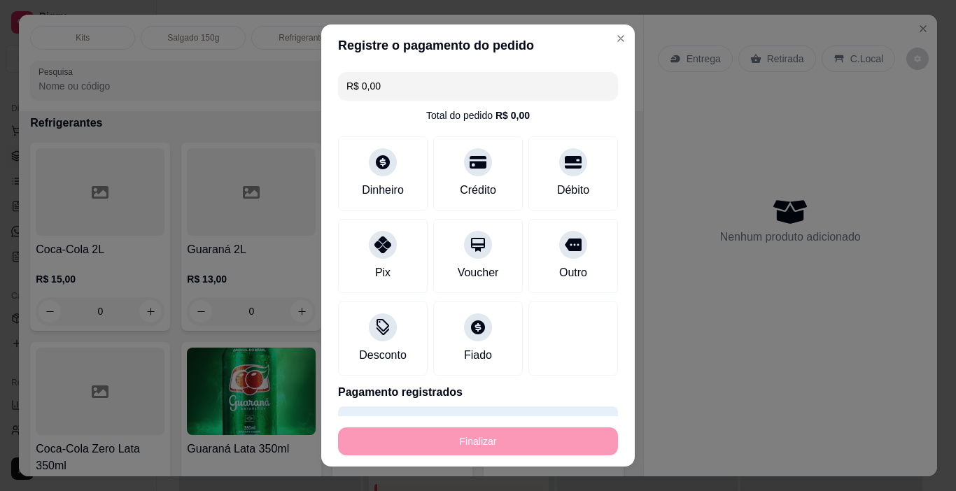
type input "0"
type input "-R$ 120,00"
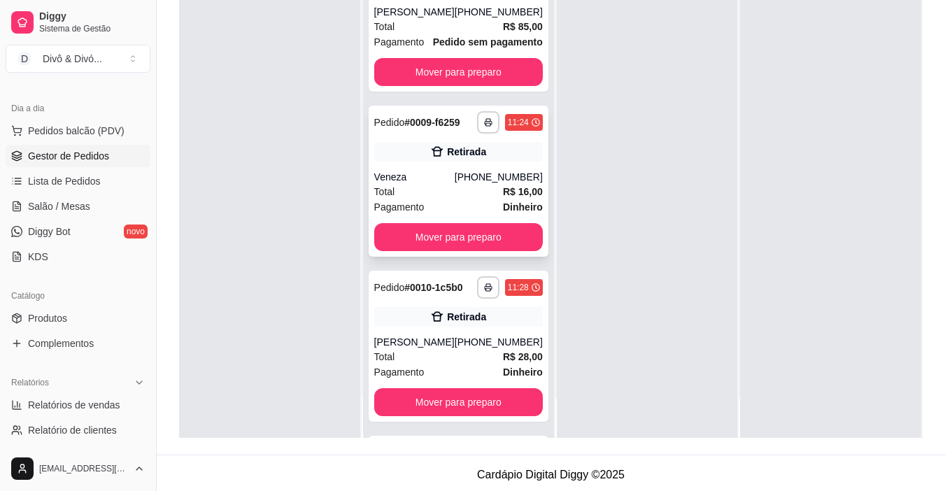
scroll to position [336, 0]
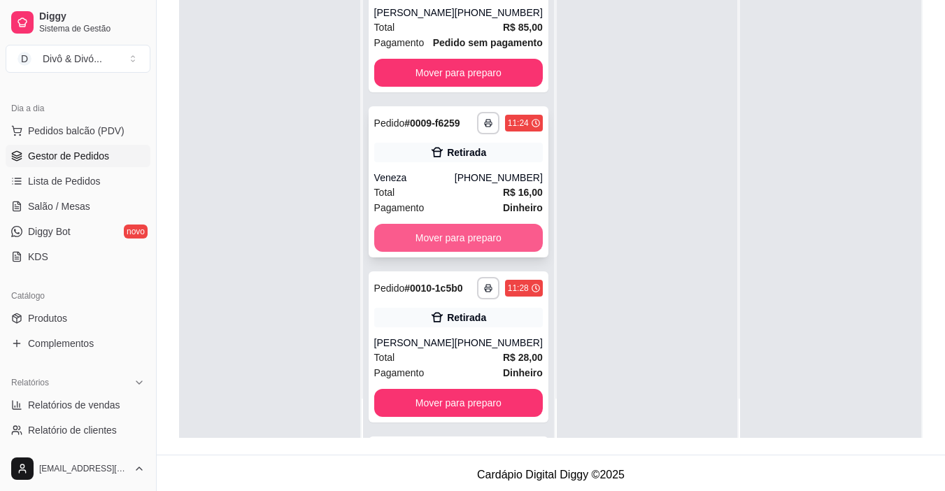
click at [448, 252] on button "Mover para preparo" at bounding box center [458, 238] width 169 height 28
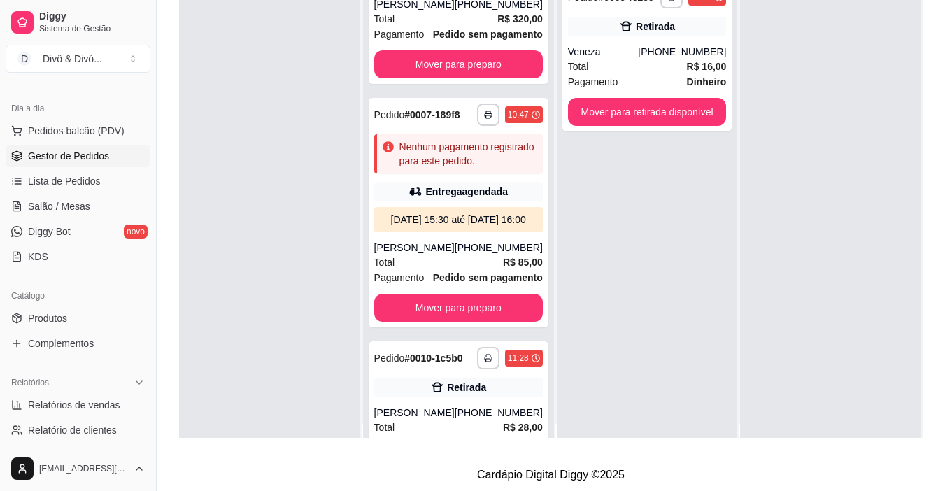
scroll to position [0, 0]
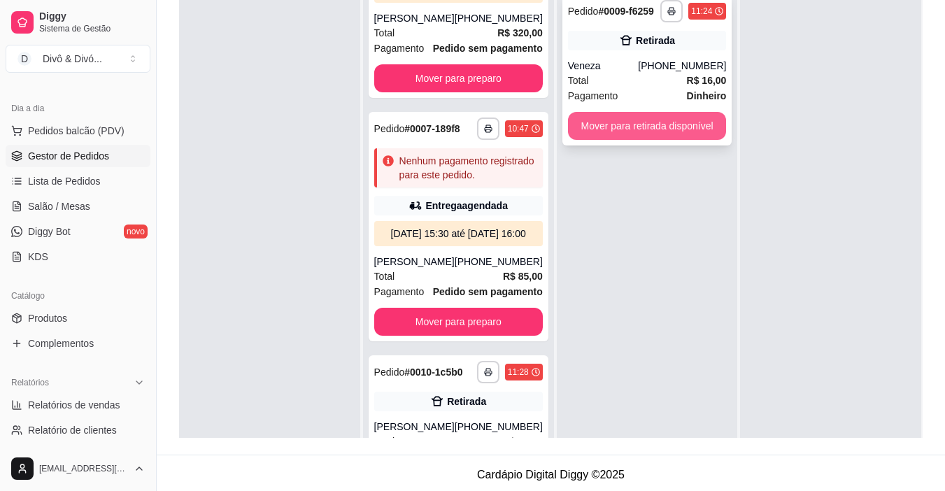
click at [646, 128] on button "Mover para retirada disponível" at bounding box center [647, 126] width 159 height 28
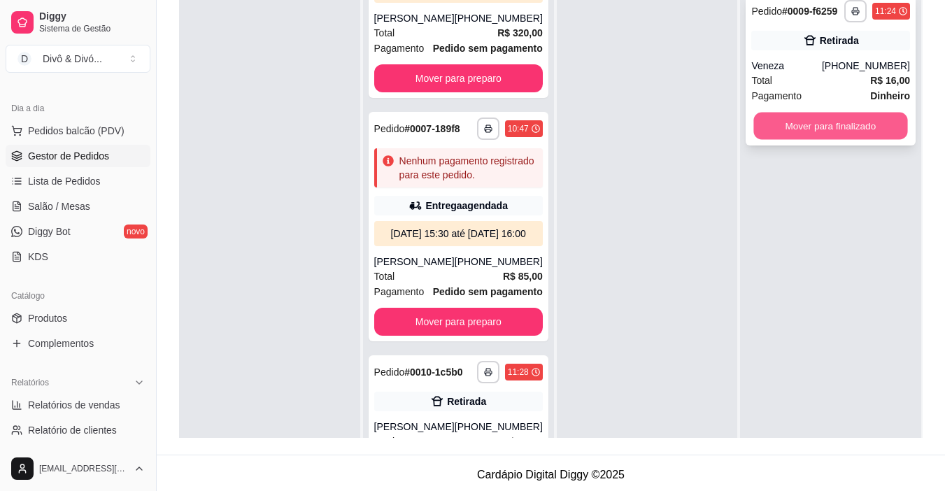
click at [812, 126] on button "Mover para finalizado" at bounding box center [831, 126] width 154 height 27
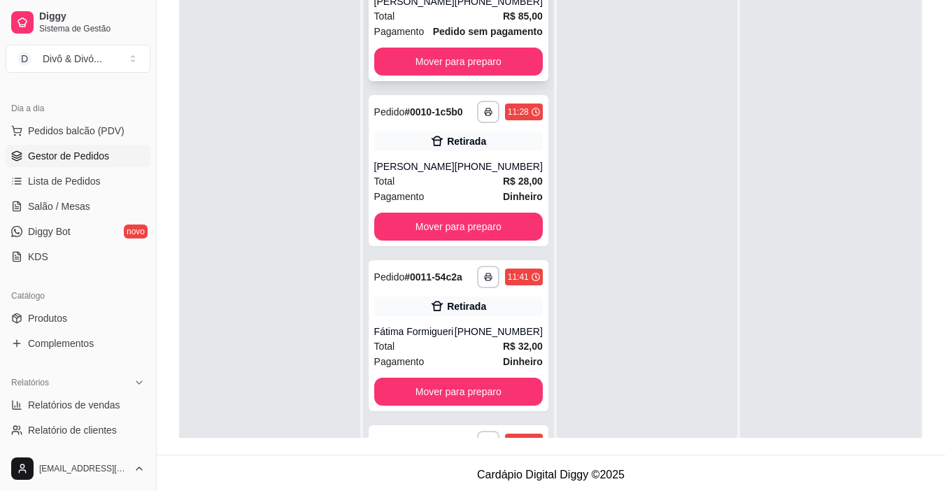
scroll to position [406, 0]
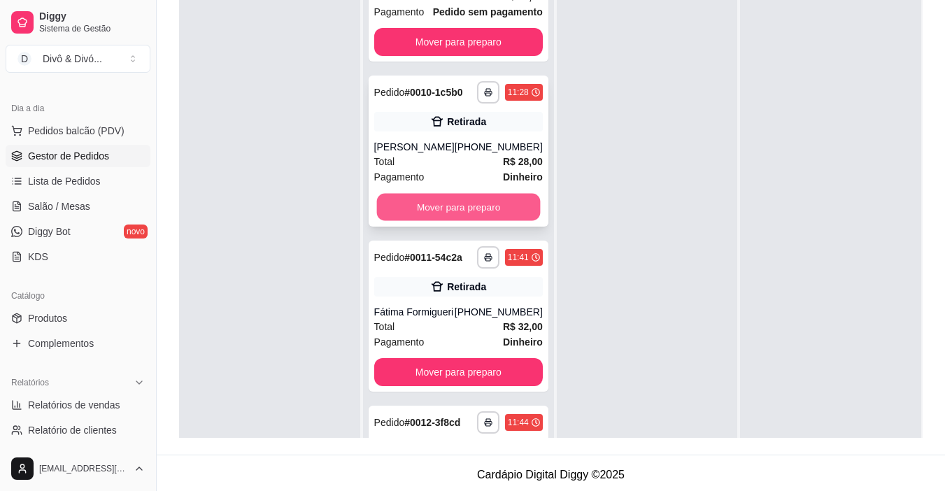
click at [462, 221] on button "Mover para preparo" at bounding box center [458, 207] width 164 height 27
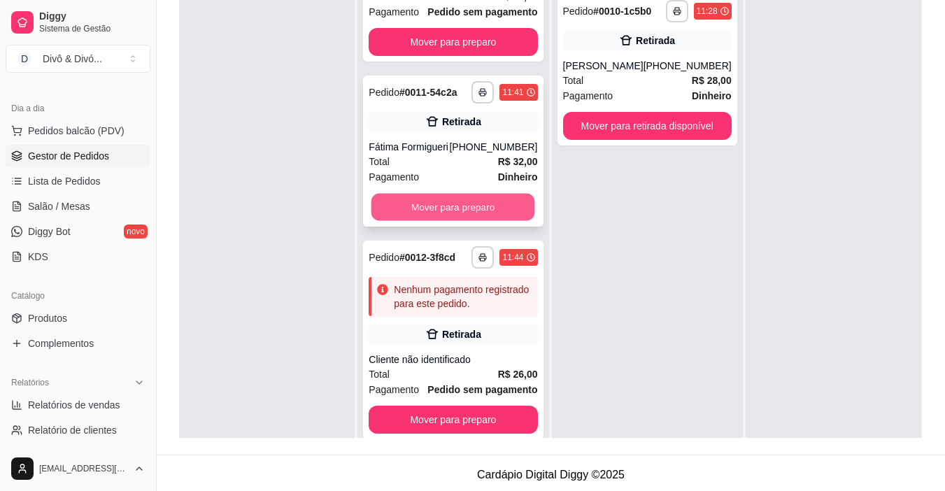
click at [455, 221] on button "Mover para preparo" at bounding box center [454, 207] width 164 height 27
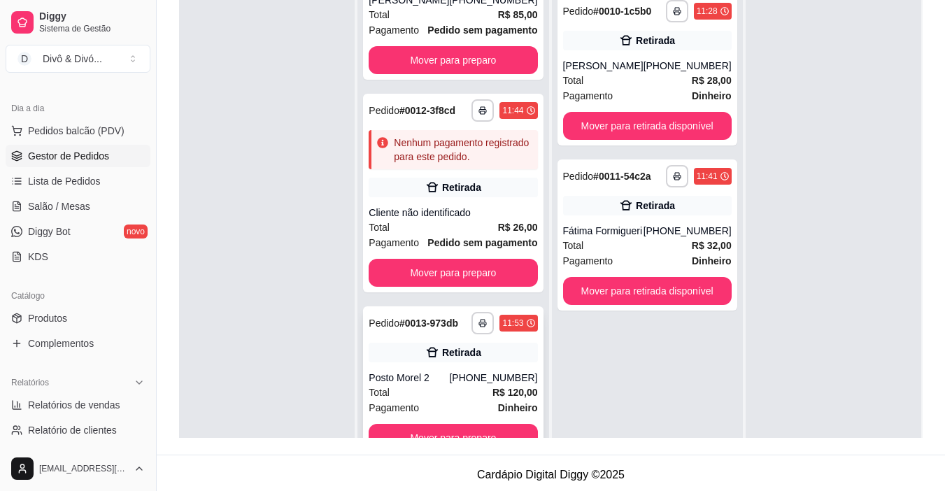
scroll to position [562, 0]
click at [463, 432] on button "Mover para preparo" at bounding box center [453, 438] width 169 height 28
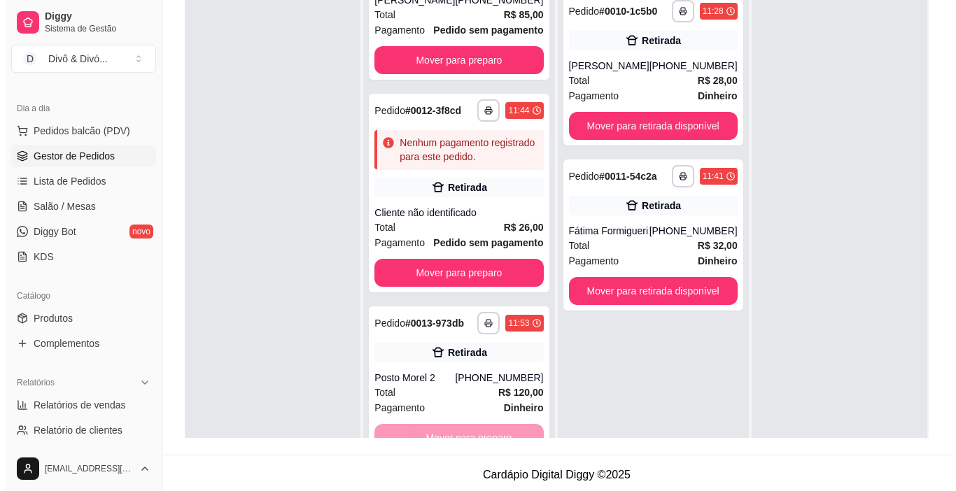
scroll to position [386, 0]
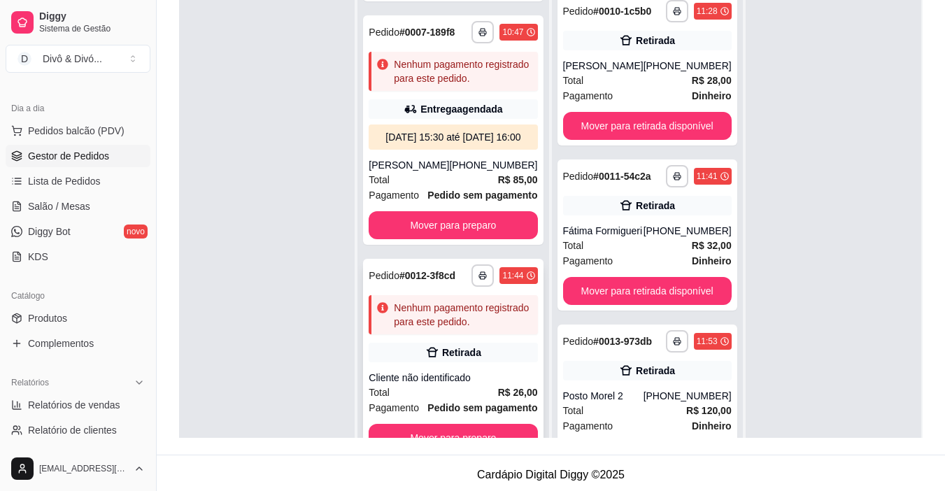
click at [412, 267] on div "Pedido # 0012-3f8cd" at bounding box center [412, 275] width 87 height 17
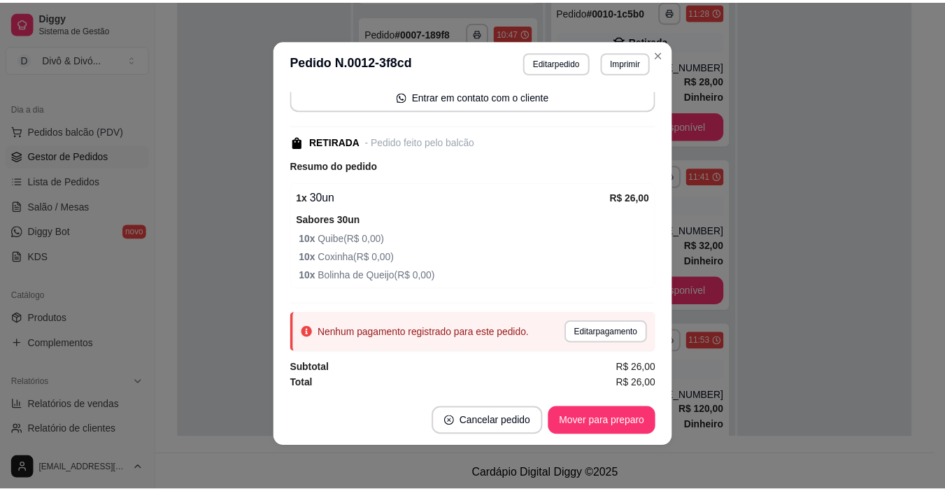
scroll to position [3, 0]
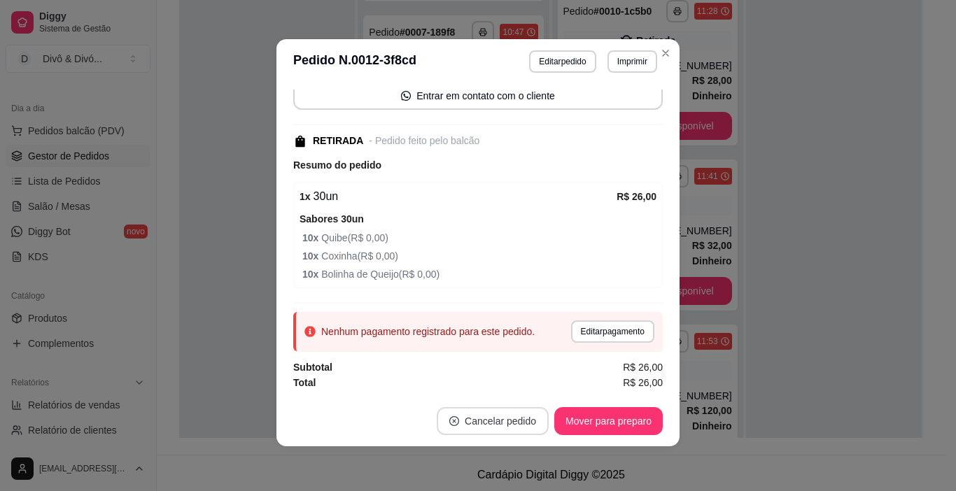
click at [514, 425] on button "Cancelar pedido" at bounding box center [493, 421] width 112 height 28
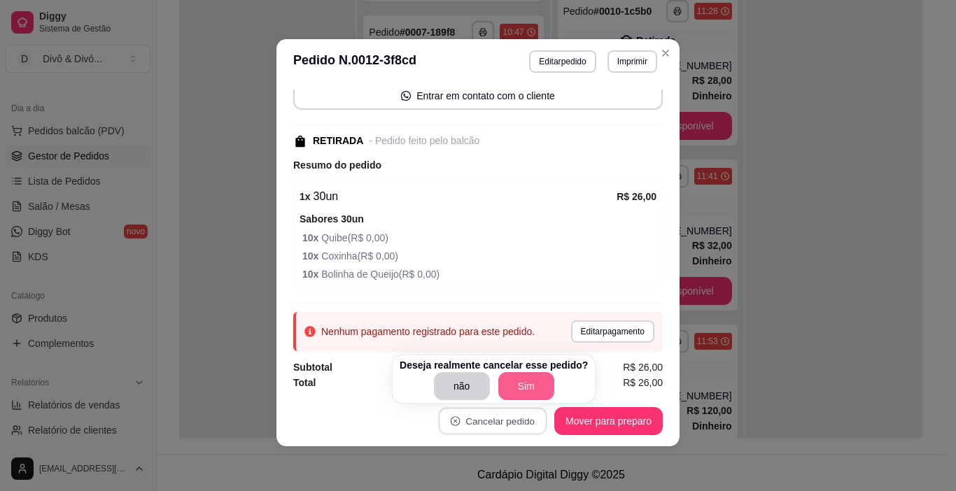
click at [516, 388] on button "Sim" at bounding box center [526, 386] width 56 height 28
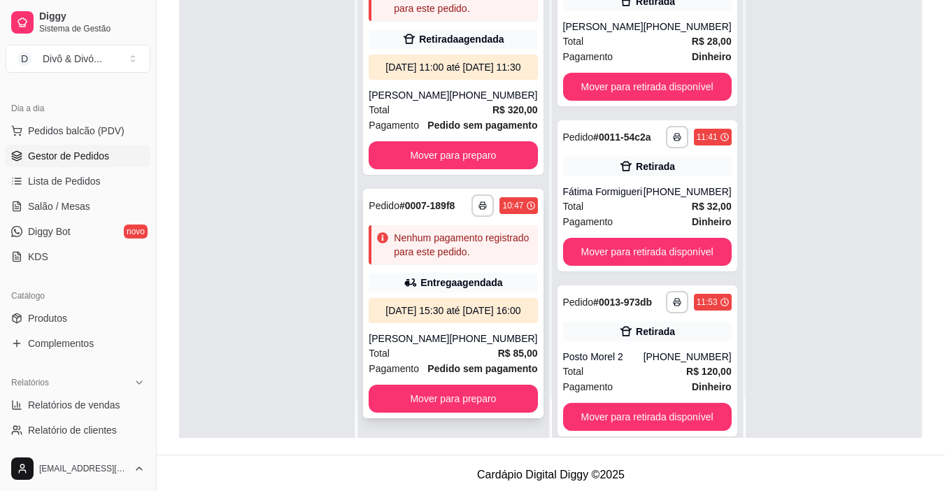
scroll to position [0, 0]
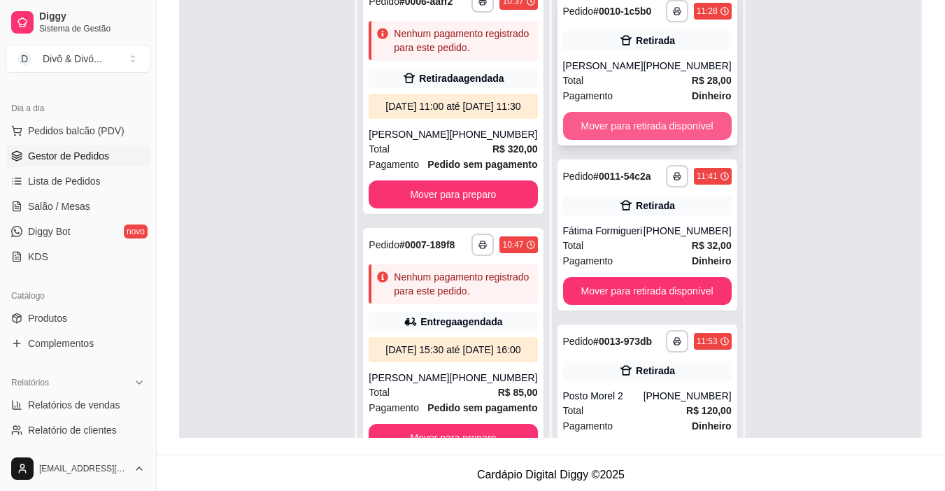
click at [625, 125] on button "Mover para retirada disponível" at bounding box center [647, 126] width 169 height 28
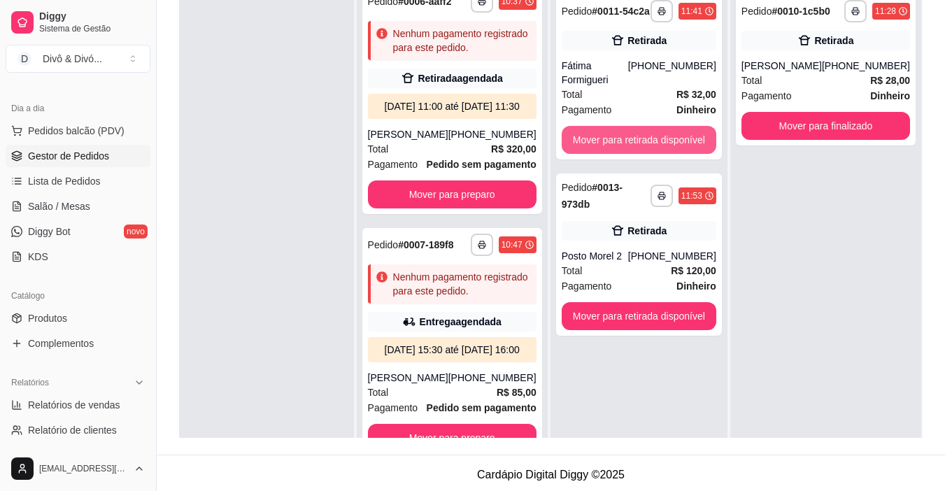
click at [625, 126] on button "Mover para retirada disponível" at bounding box center [639, 140] width 155 height 28
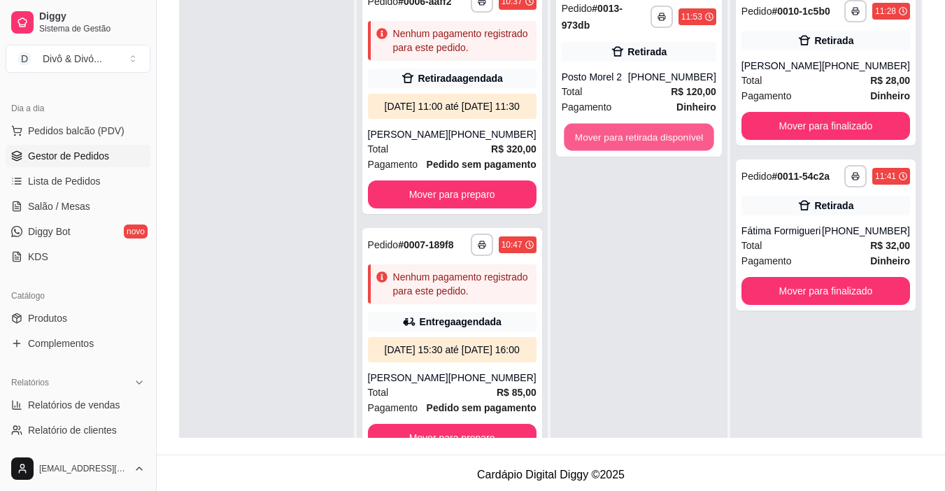
click at [625, 125] on button "Mover para retirada disponível" at bounding box center [639, 137] width 150 height 27
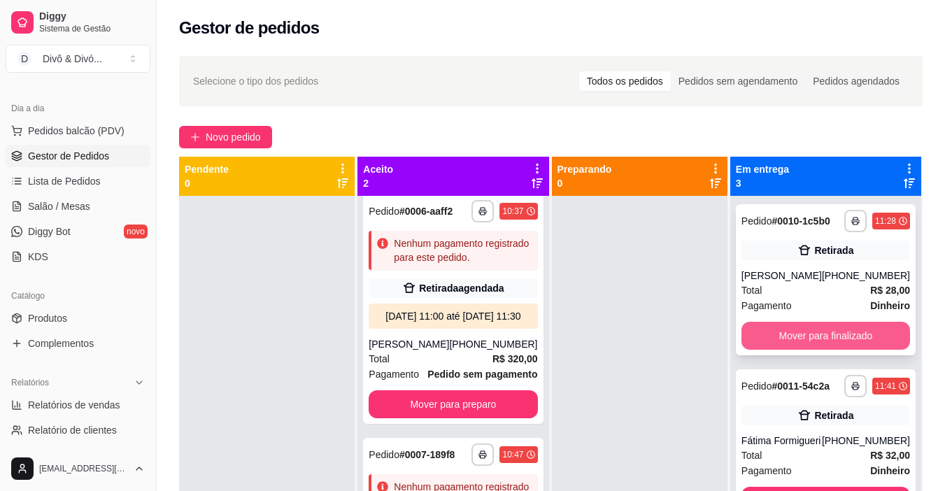
click at [820, 350] on button "Mover para finalizado" at bounding box center [826, 336] width 169 height 28
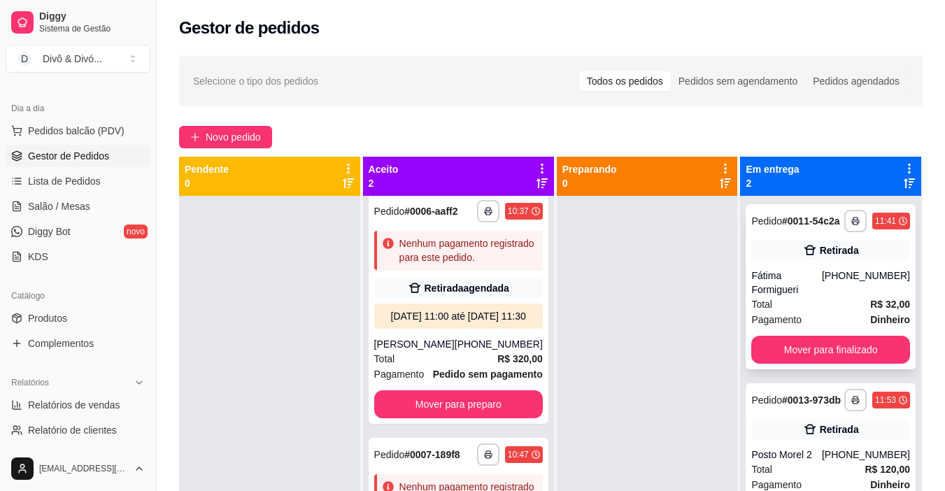
click at [821, 349] on button "Mover para finalizado" at bounding box center [830, 350] width 159 height 28
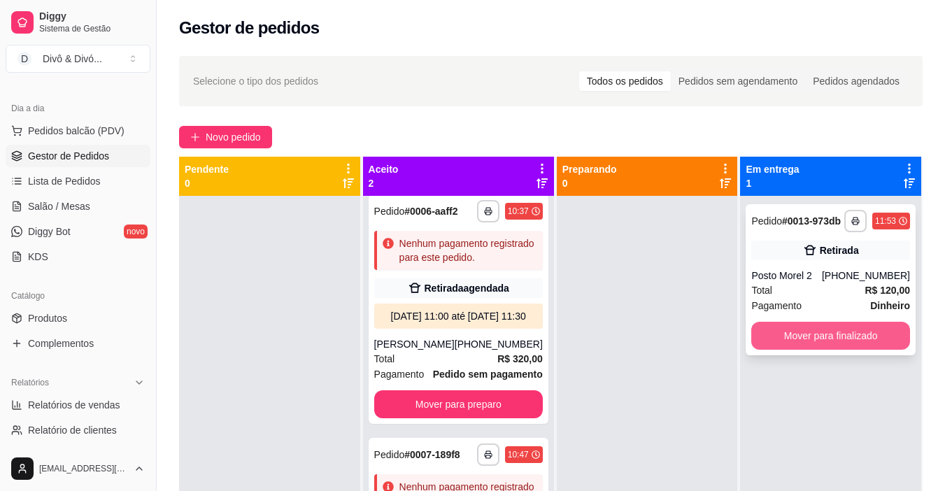
click at [819, 341] on button "Mover para finalizado" at bounding box center [830, 336] width 159 height 28
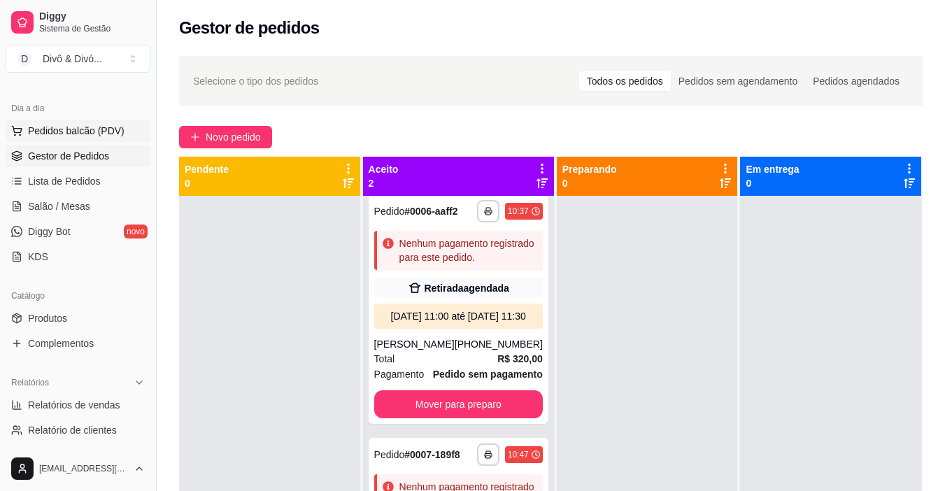
click at [80, 134] on span "Pedidos balcão (PDV)" at bounding box center [76, 131] width 97 height 14
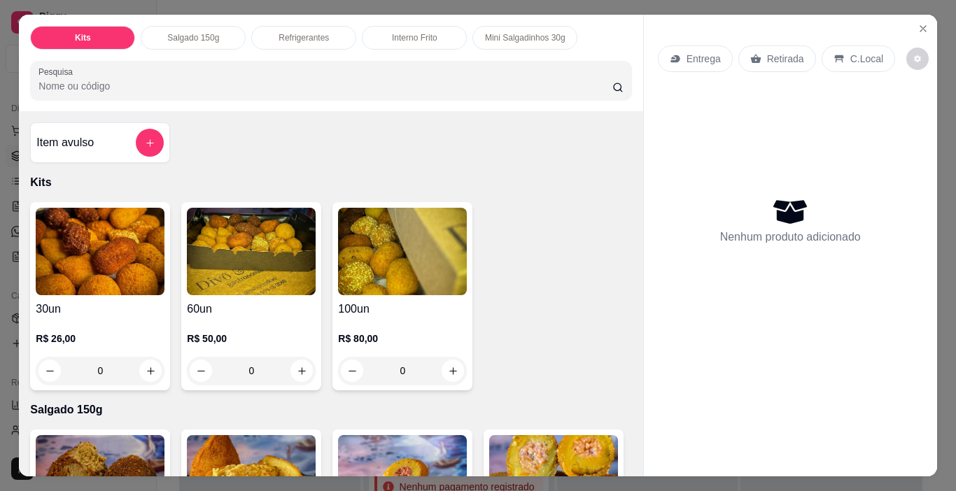
click at [413, 32] on p "Interno Frito" at bounding box center [414, 37] width 45 height 11
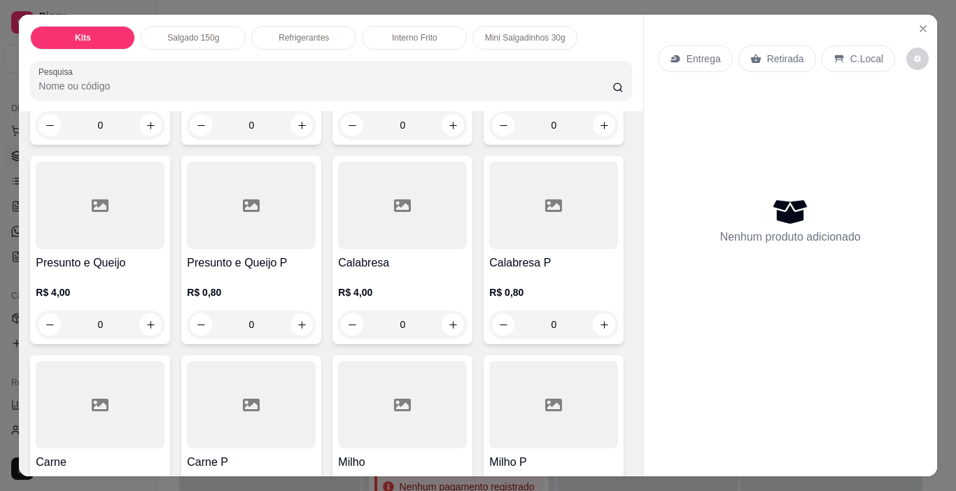
scroll to position [35, 0]
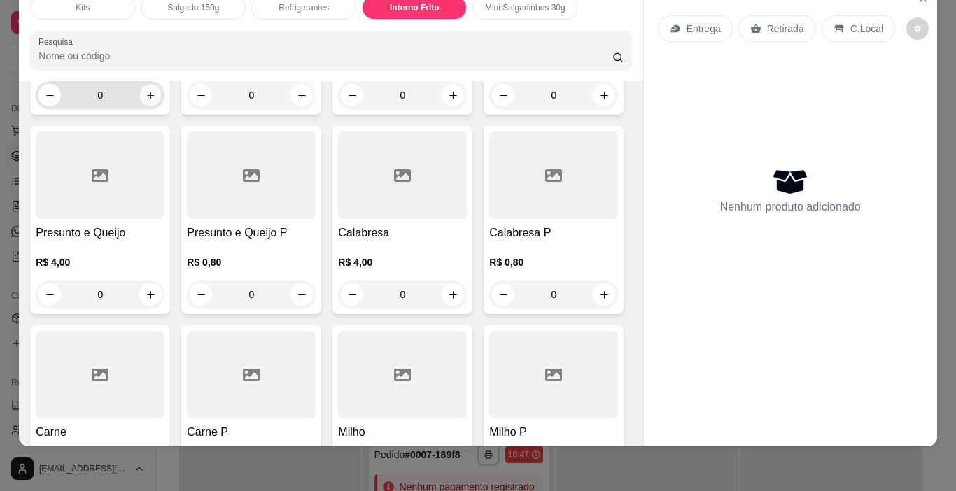
click at [146, 101] on icon "increase-product-quantity" at bounding box center [151, 95] width 10 height 10
type input "2"
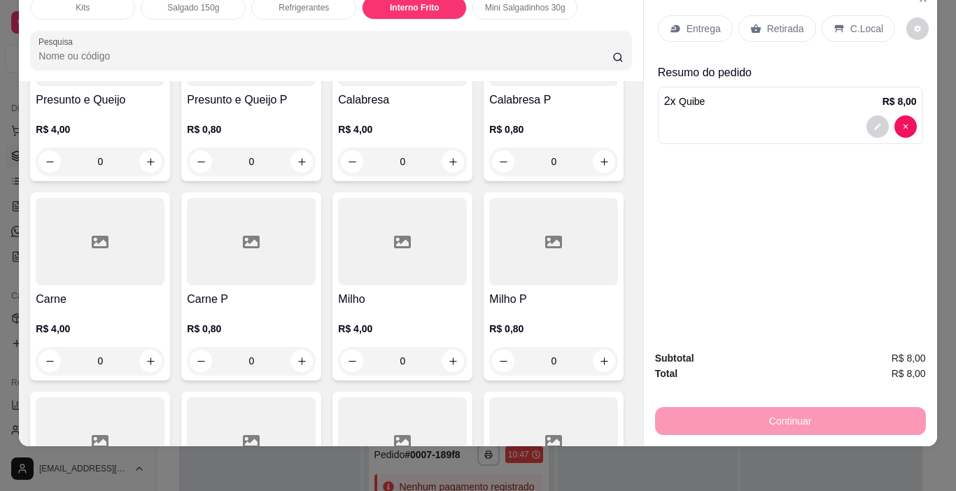
scroll to position [1716, 0]
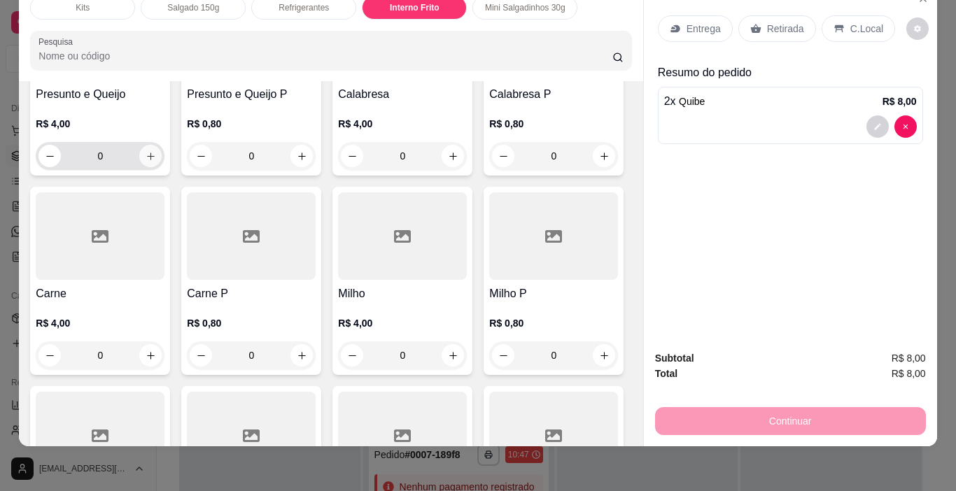
click at [156, 162] on icon "increase-product-quantity" at bounding box center [151, 156] width 10 height 10
click at [155, 162] on icon "increase-product-quantity" at bounding box center [150, 157] width 10 height 10
type input "2"
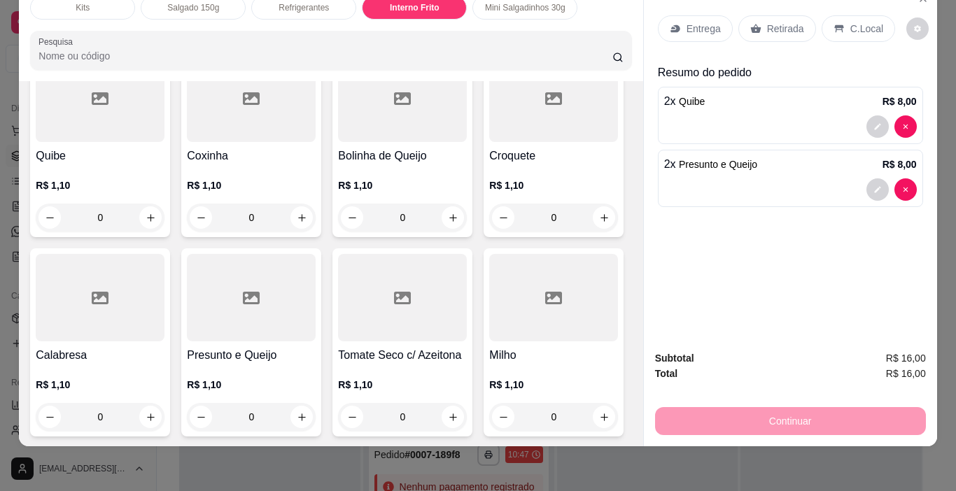
scroll to position [2556, 0]
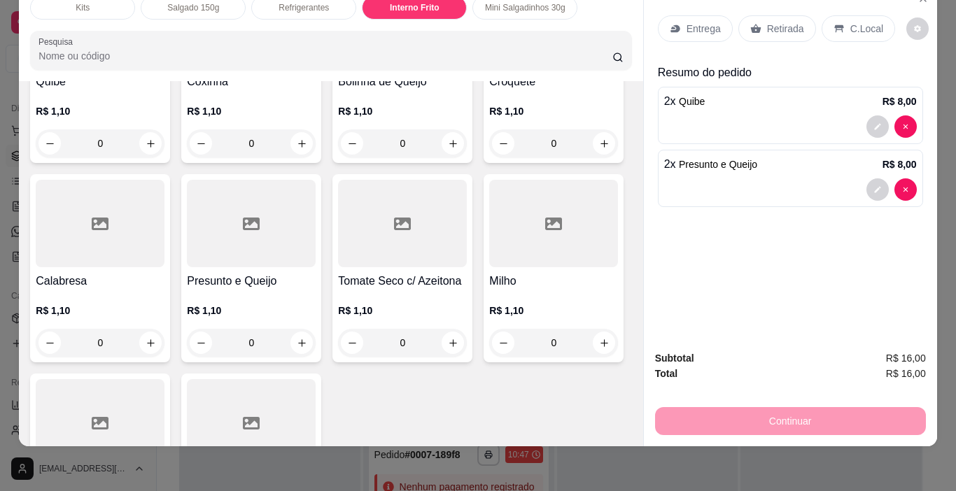
type input "1"
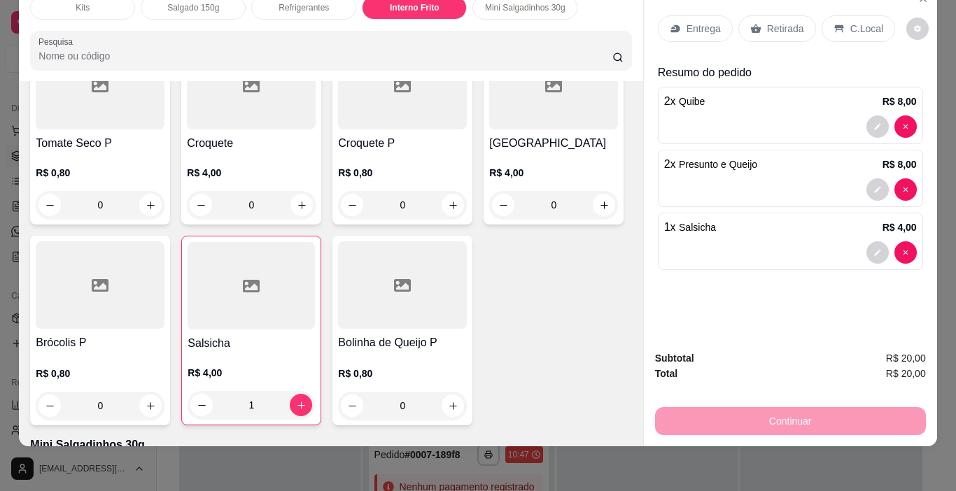
scroll to position [2066, 0]
click at [156, 13] on icon "increase-product-quantity" at bounding box center [151, 7] width 10 height 10
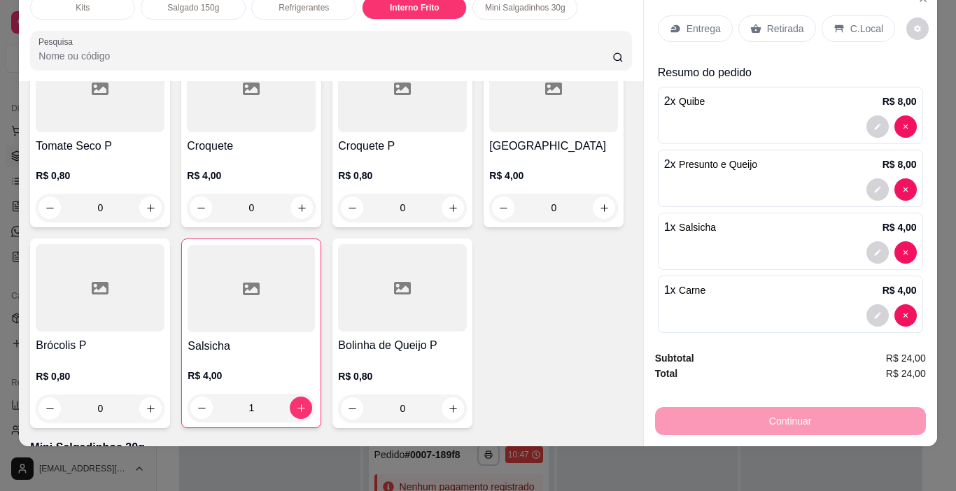
type input "1"
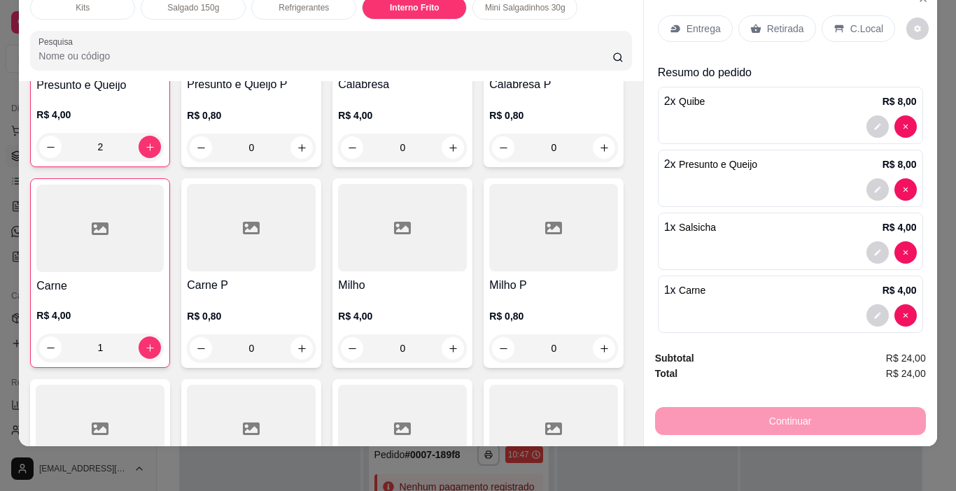
scroll to position [1576, 0]
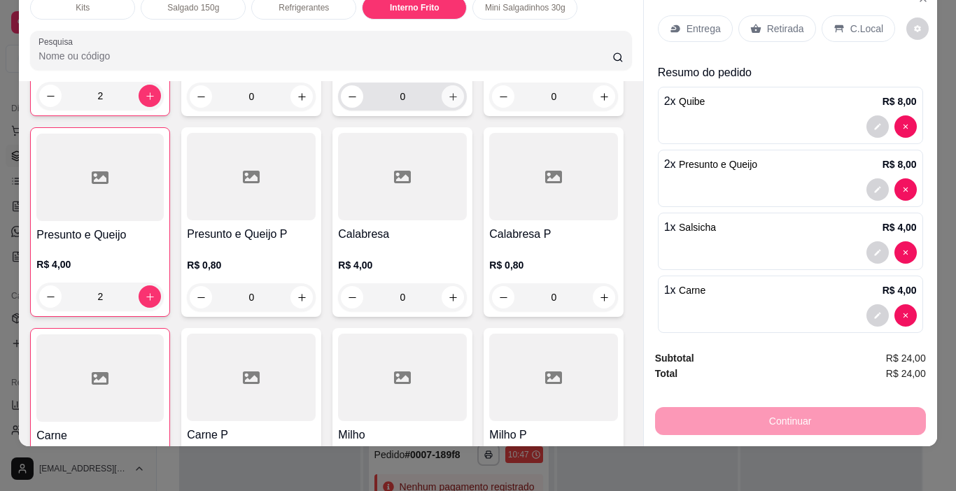
click at [451, 102] on icon "increase-product-quantity" at bounding box center [453, 97] width 10 height 10
click at [451, 101] on icon "increase-product-quantity" at bounding box center [452, 96] width 10 height 10
type input "2"
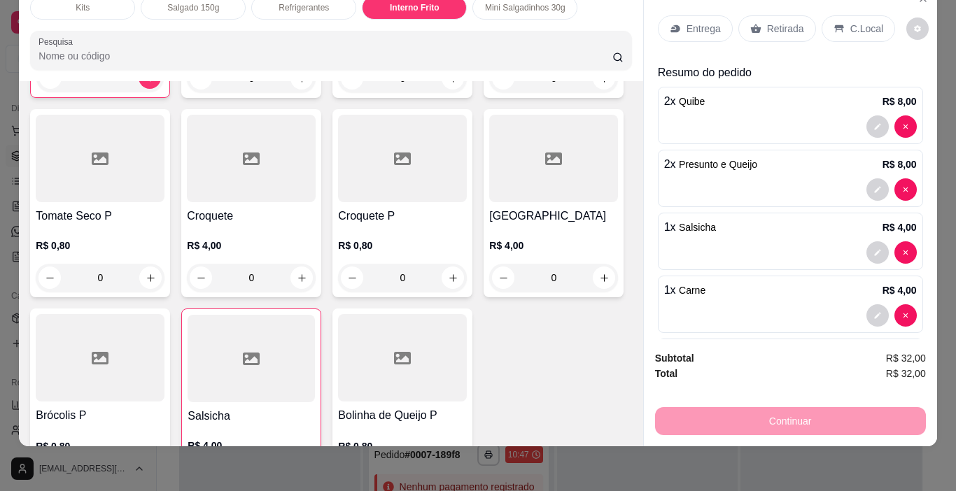
scroll to position [2136, 0]
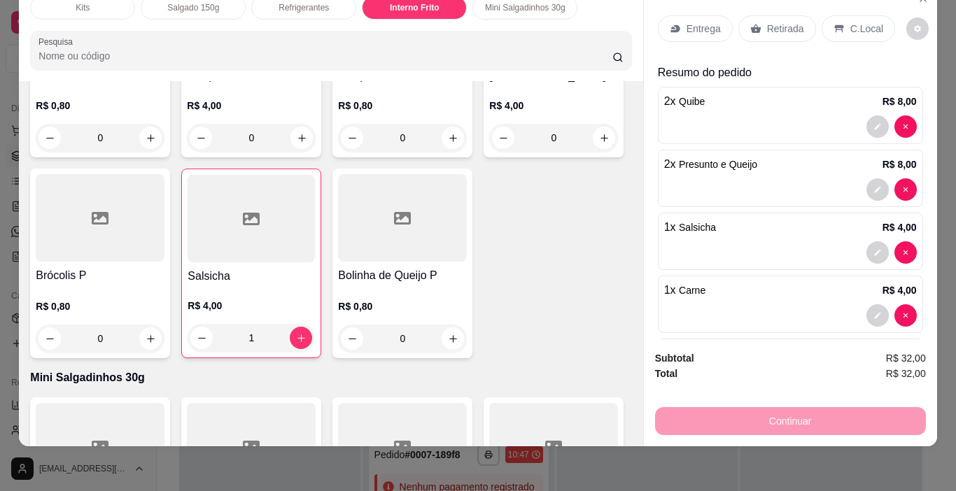
type input "1"
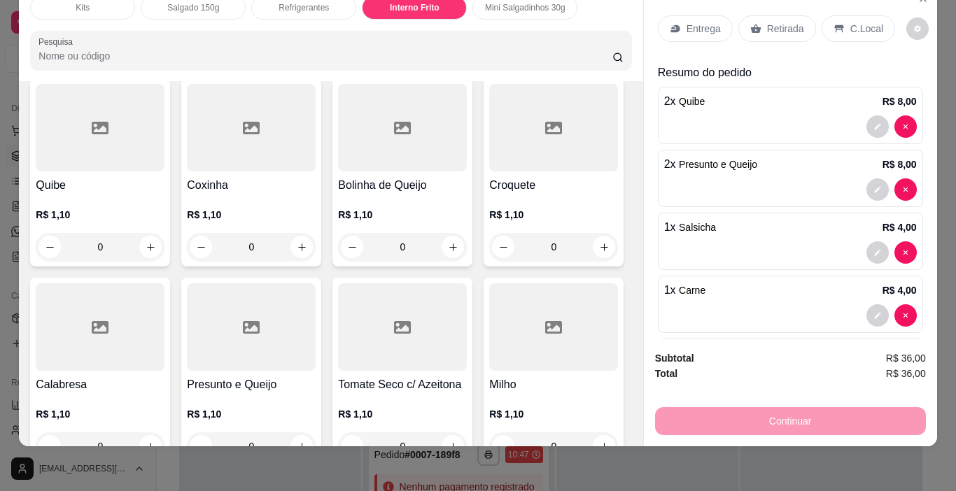
scroll to position [2486, 0]
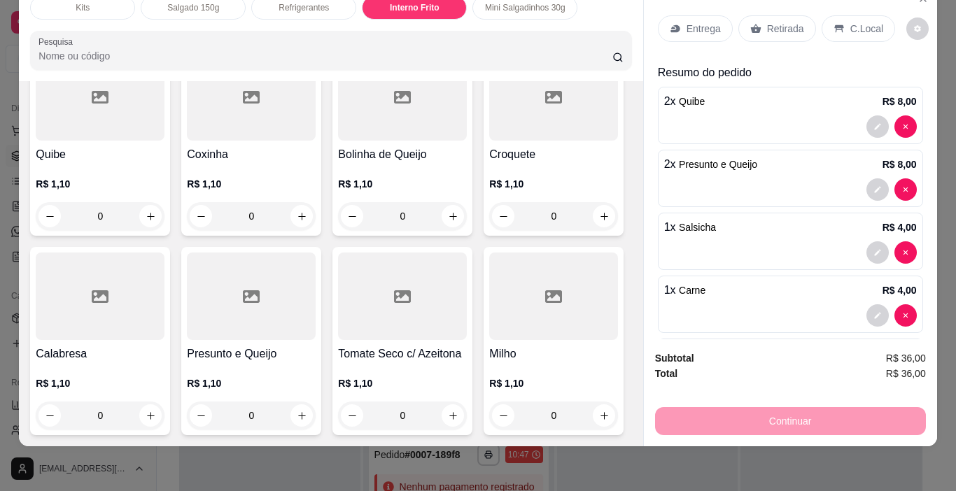
type input "1"
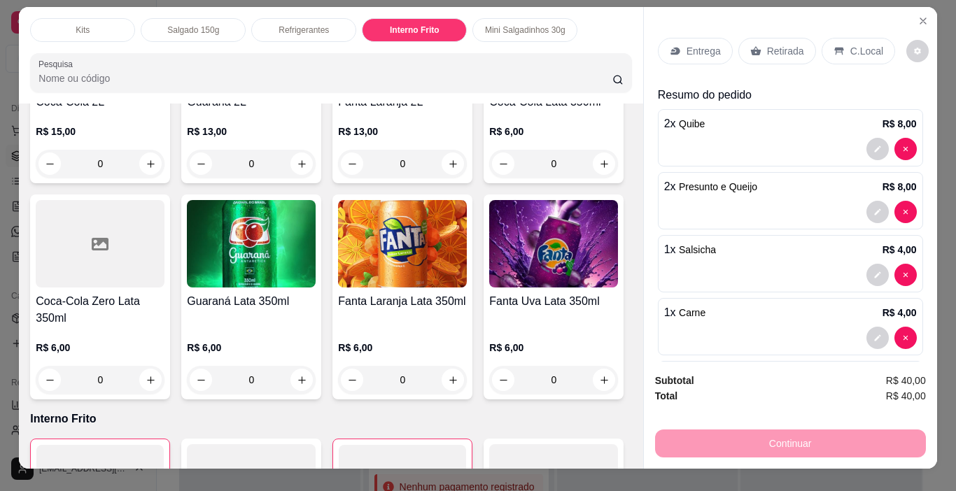
scroll to position [0, 0]
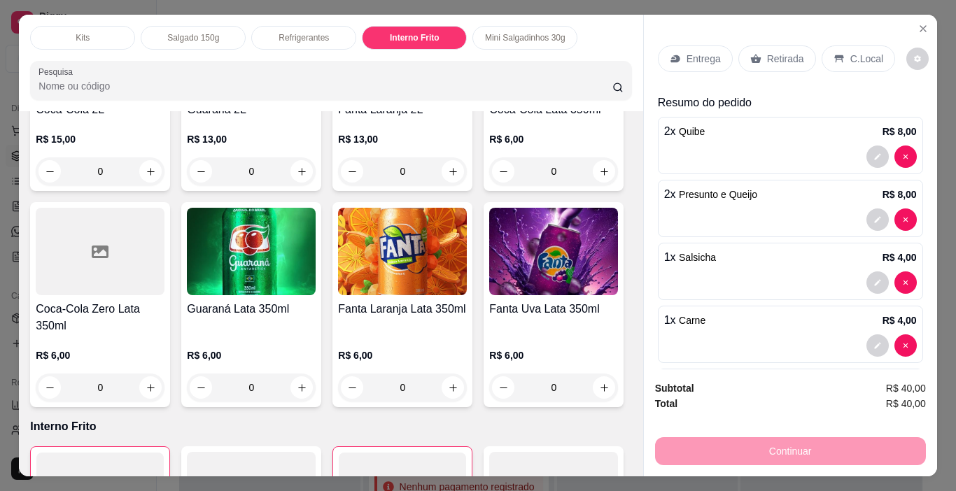
click at [779, 59] on p "Retirada" at bounding box center [785, 59] width 37 height 14
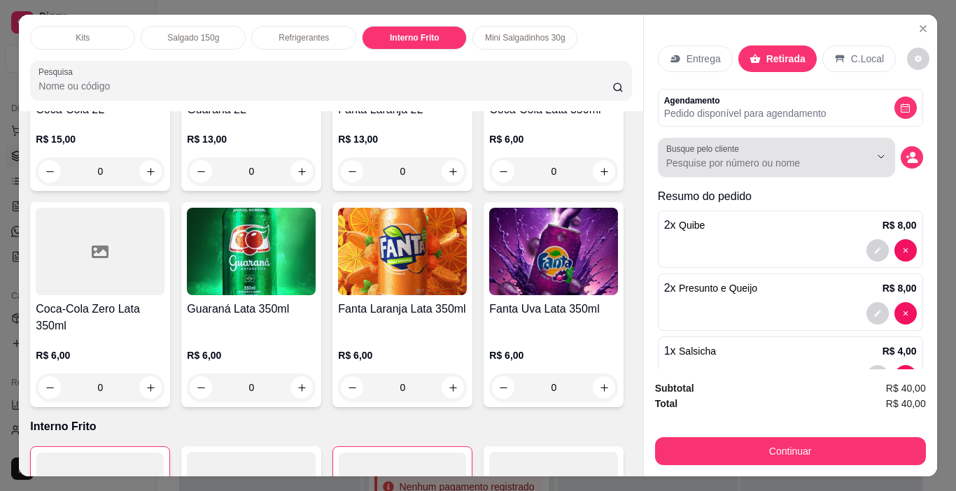
click at [814, 156] on input "Busque pelo cliente" at bounding box center [756, 163] width 181 height 14
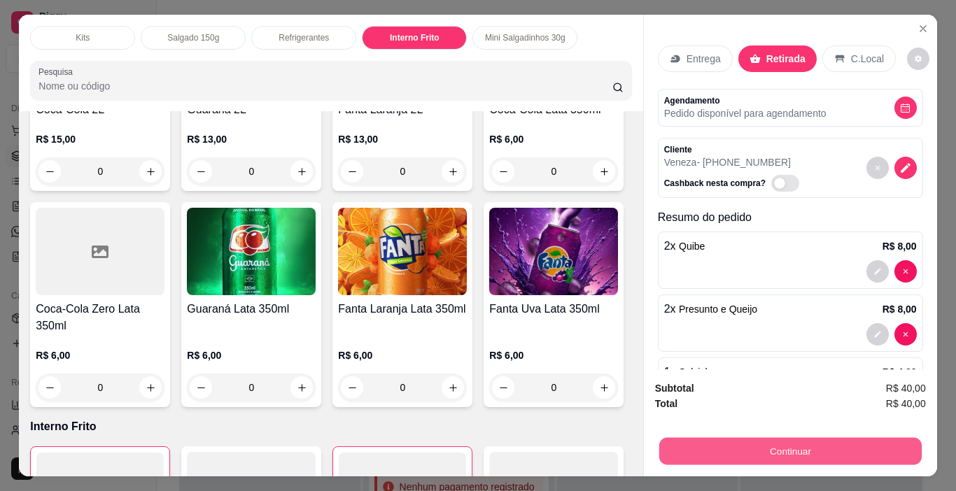
click at [796, 444] on button "Continuar" at bounding box center [789, 451] width 262 height 27
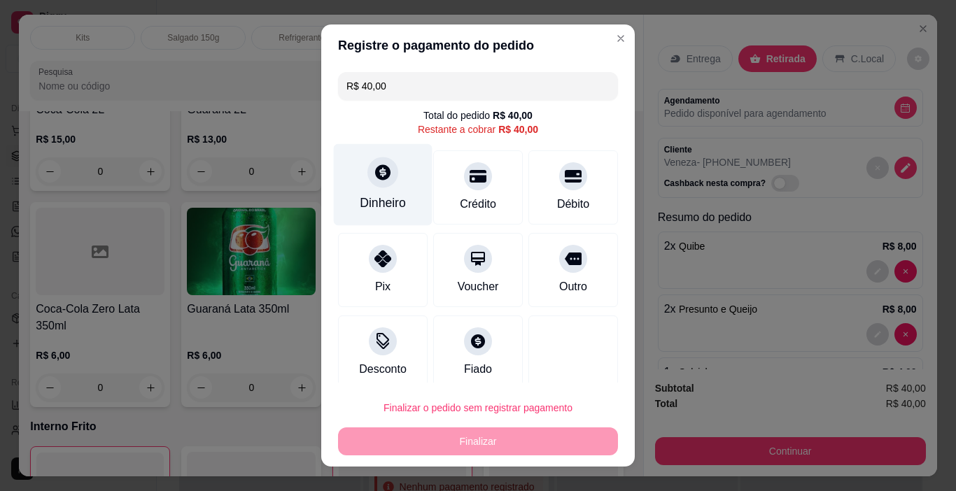
click at [395, 196] on div "Dinheiro" at bounding box center [383, 203] width 46 height 18
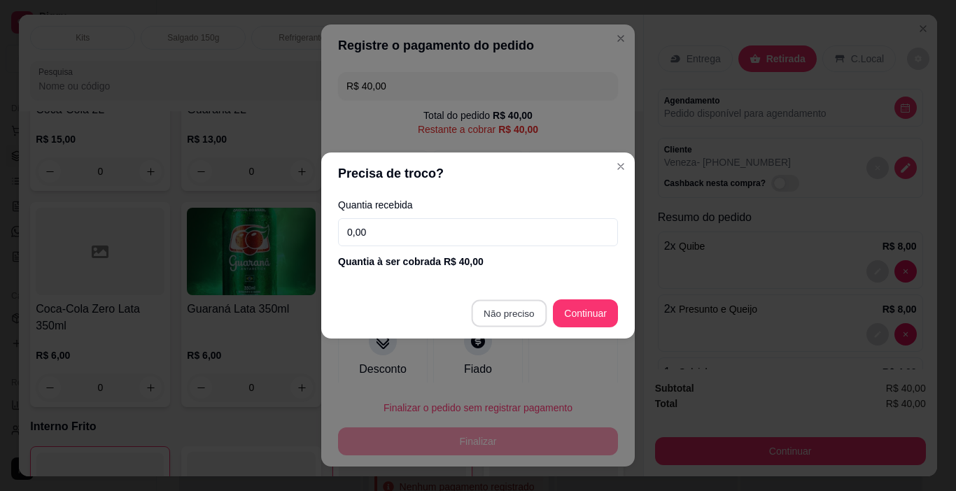
type input "R$ 0,00"
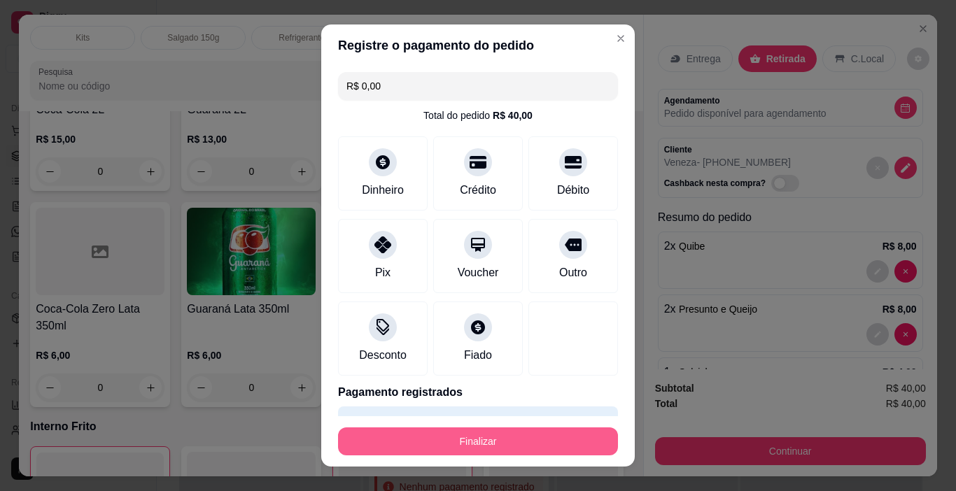
click at [507, 444] on button "Finalizar" at bounding box center [478, 441] width 280 height 28
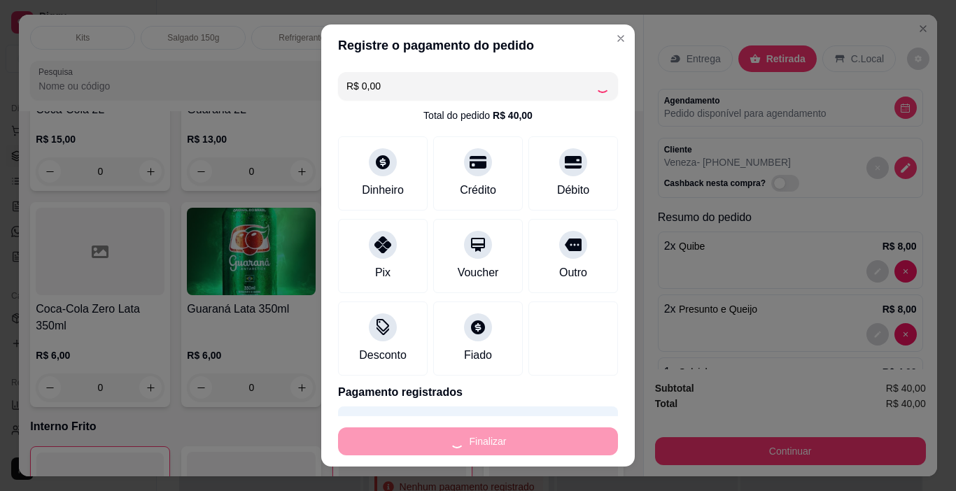
type input "0"
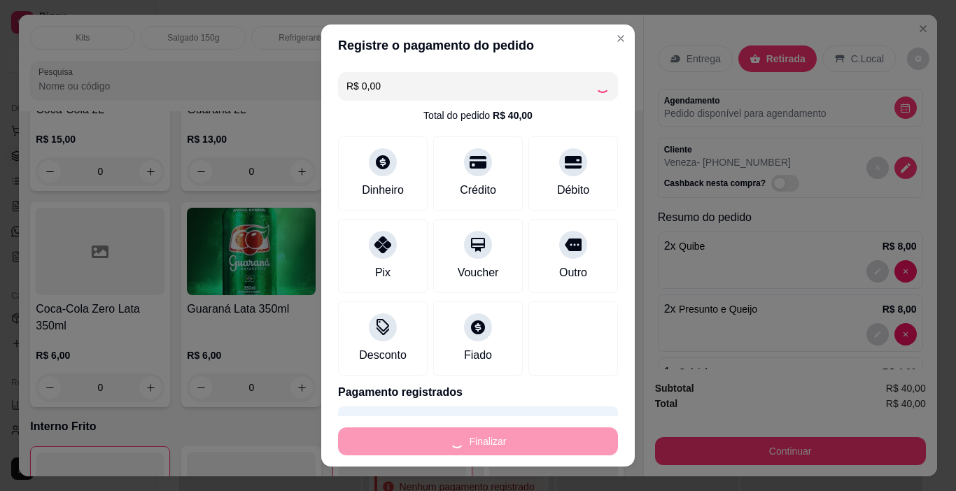
type input "0"
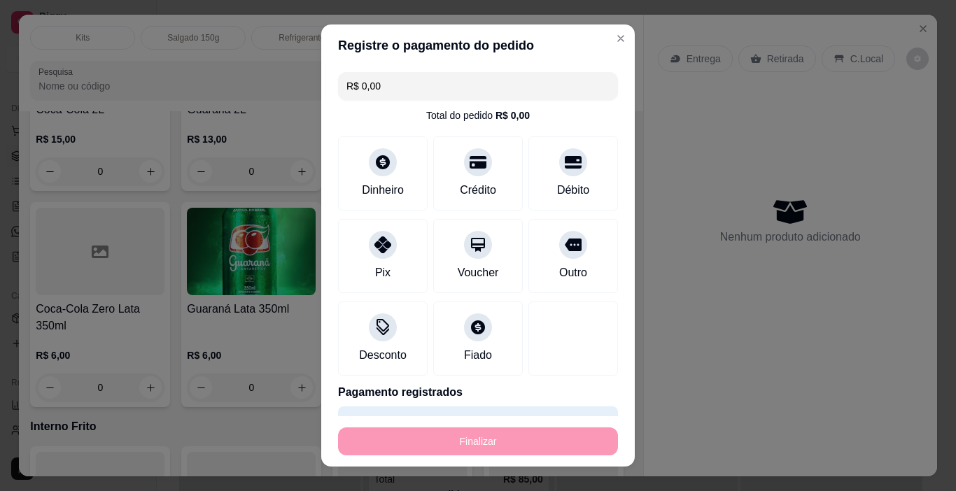
type input "-R$ 40,00"
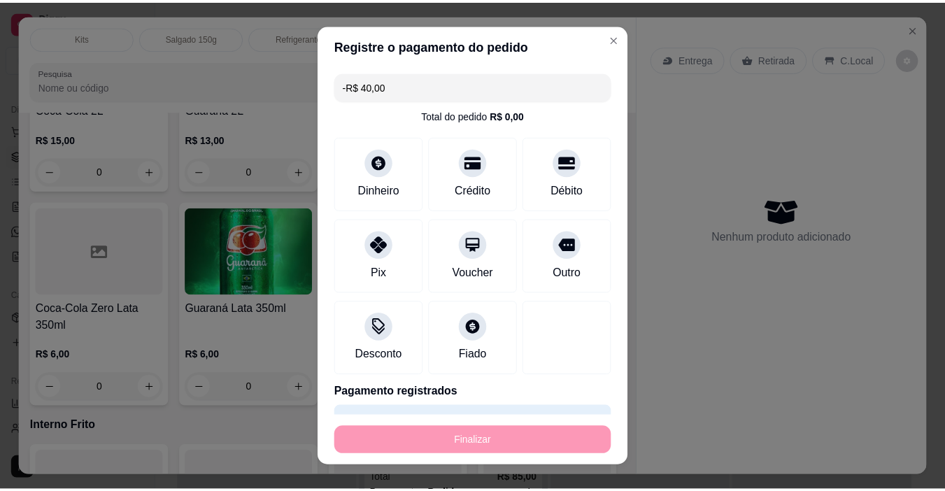
scroll to position [309, 0]
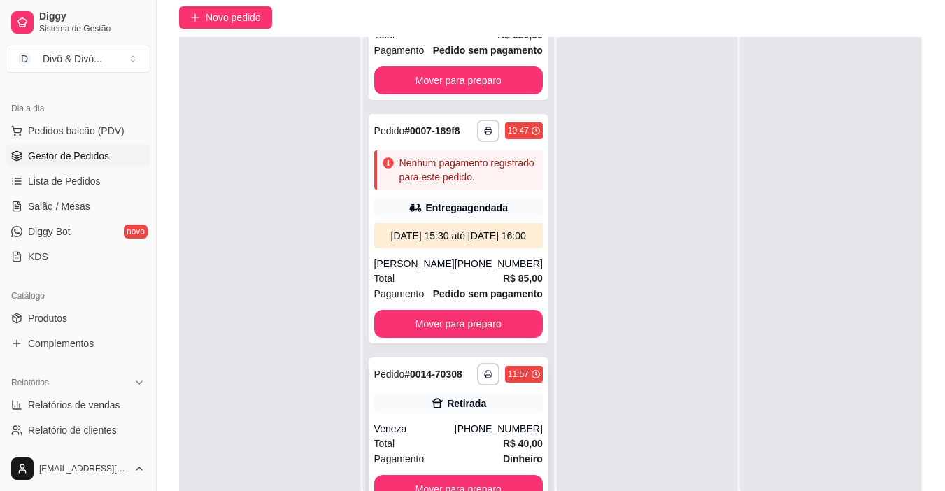
scroll to position [213, 0]
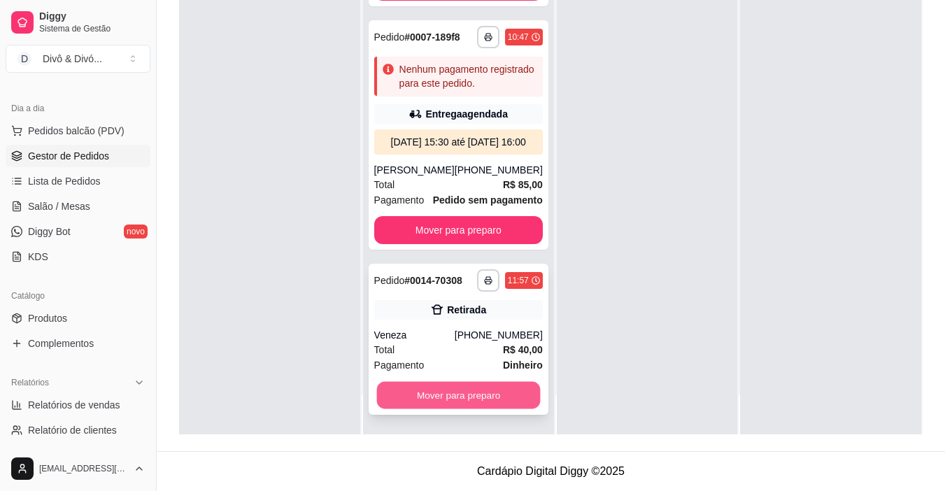
click at [478, 390] on button "Mover para preparo" at bounding box center [458, 395] width 164 height 27
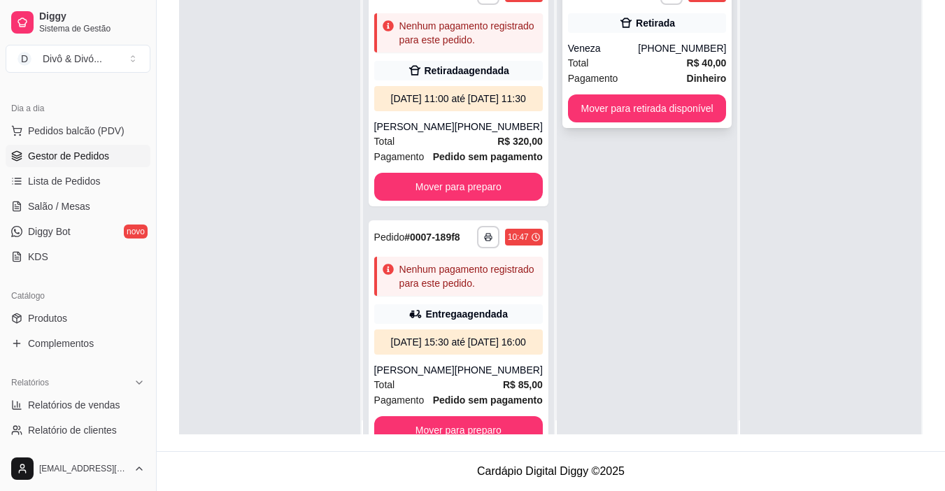
scroll to position [0, 0]
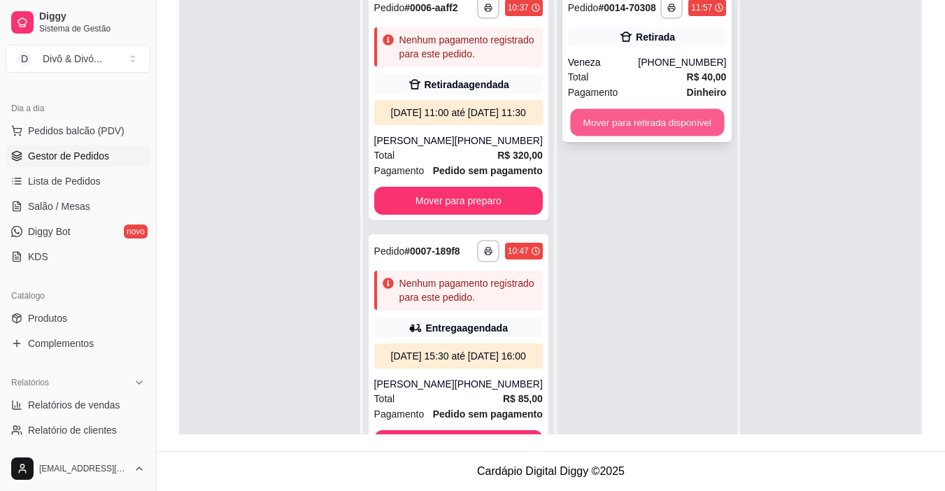
click at [662, 120] on button "Mover para retirada disponível" at bounding box center [647, 122] width 154 height 27
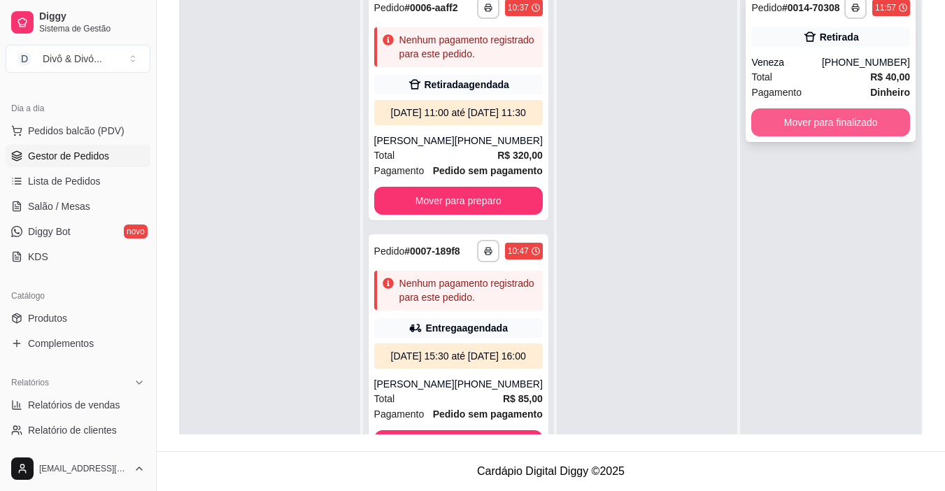
click at [813, 121] on button "Mover para finalizado" at bounding box center [830, 122] width 159 height 28
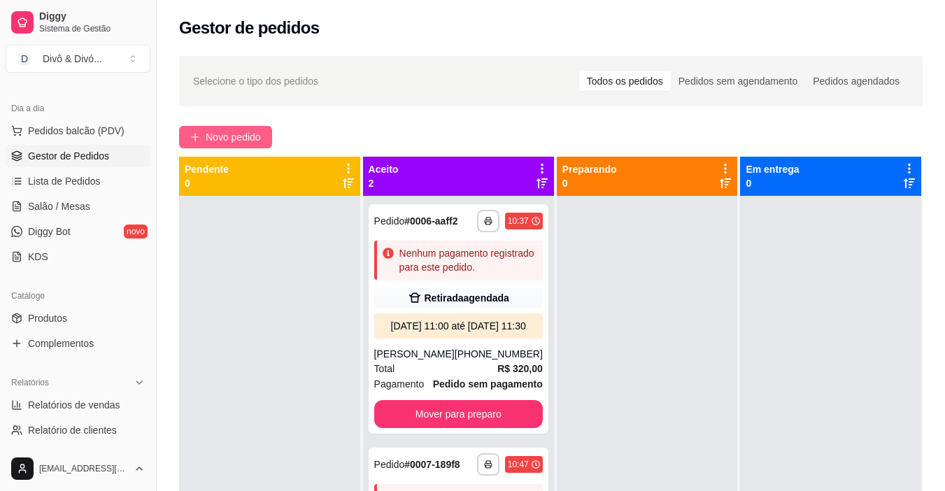
click at [237, 132] on span "Novo pedido" at bounding box center [233, 136] width 55 height 15
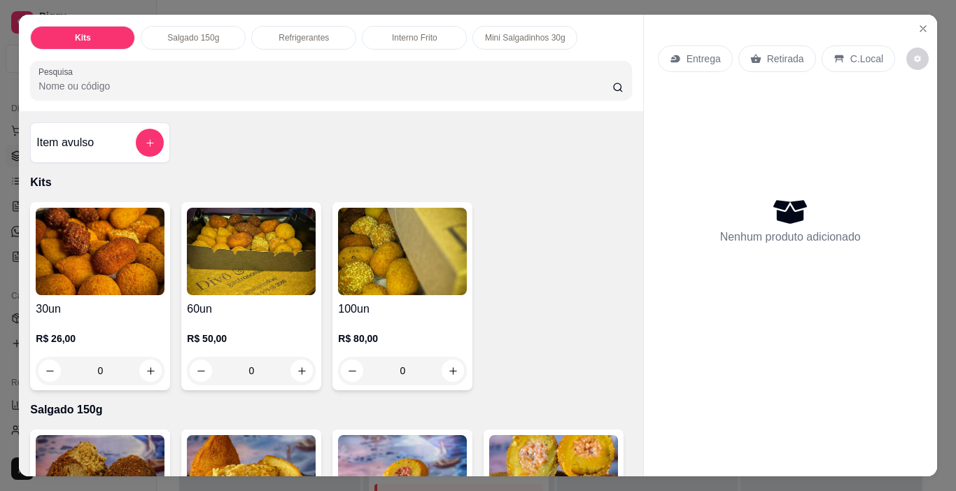
click at [386, 39] on div "Interno Frito" at bounding box center [414, 38] width 105 height 24
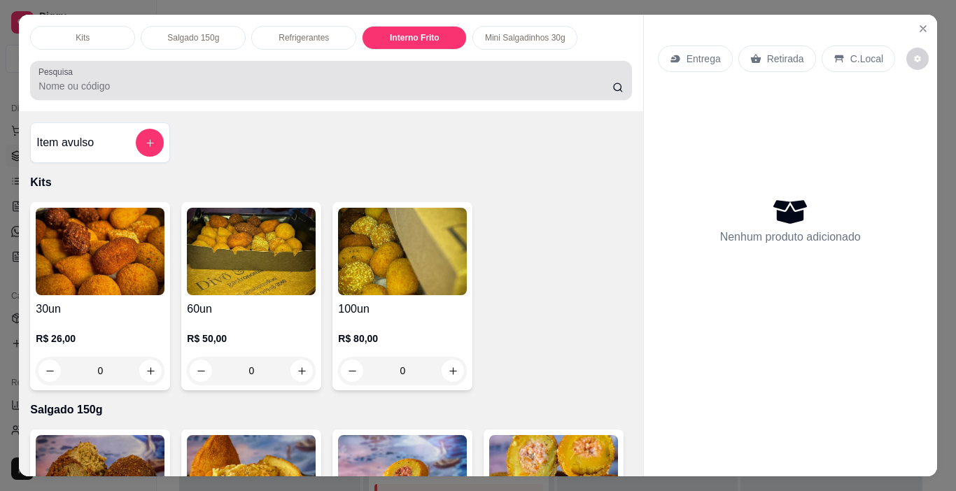
scroll to position [35, 0]
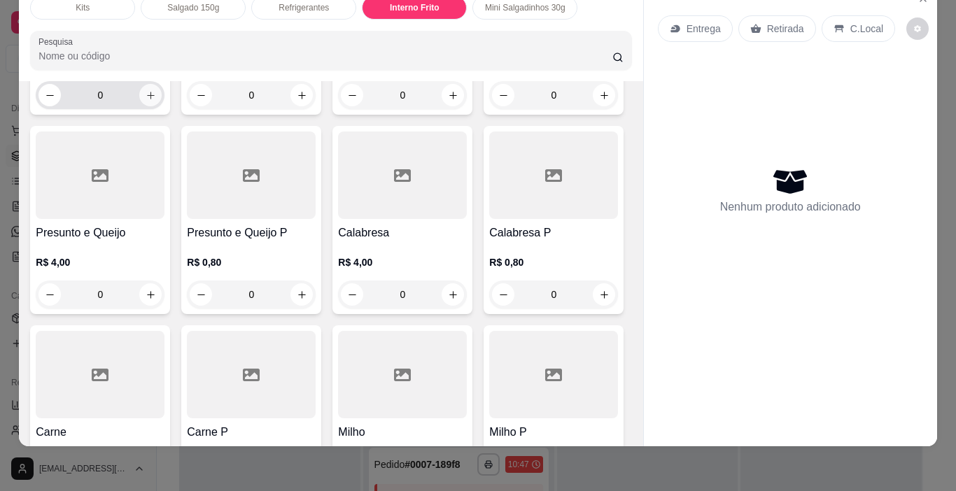
click at [146, 101] on icon "increase-product-quantity" at bounding box center [151, 95] width 10 height 10
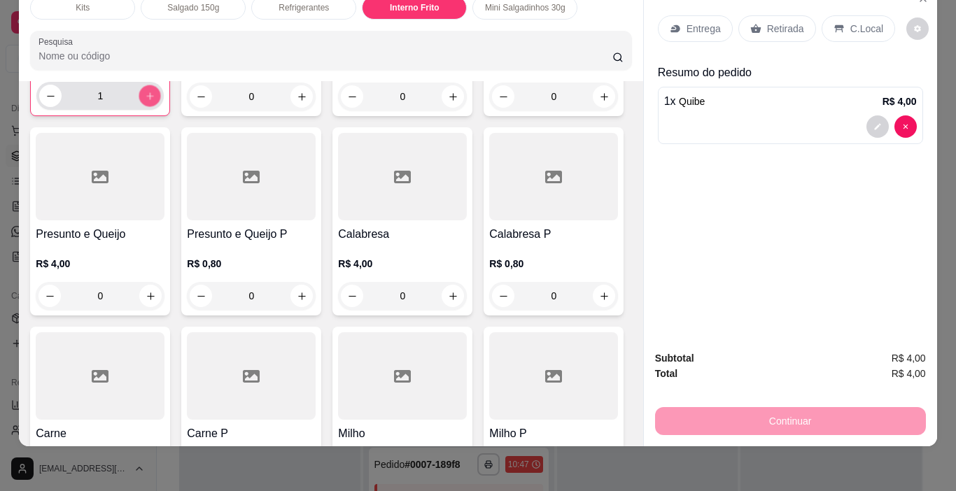
click at [146, 99] on icon "increase-product-quantity" at bounding box center [149, 95] width 7 height 7
type input "2"
click at [450, 102] on icon "increase-product-quantity" at bounding box center [453, 97] width 10 height 10
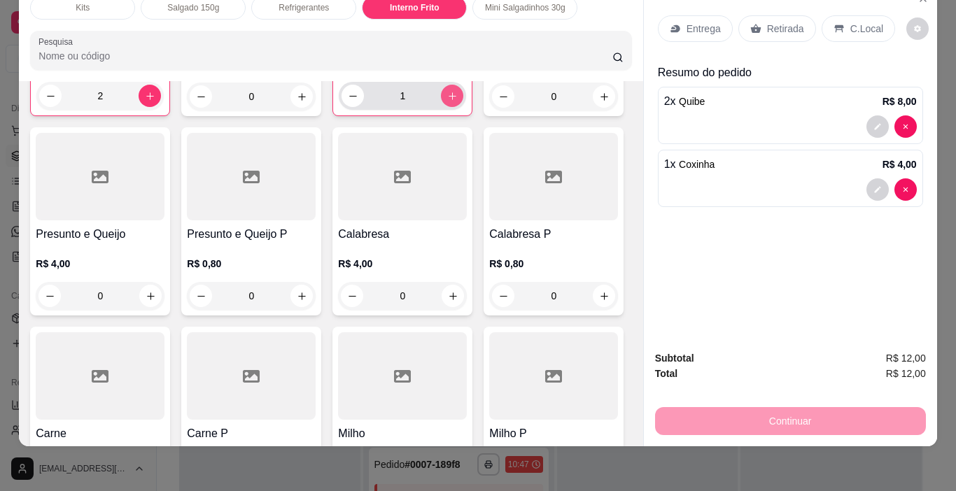
click at [450, 107] on button "increase-product-quantity" at bounding box center [452, 96] width 22 height 22
type input "2"
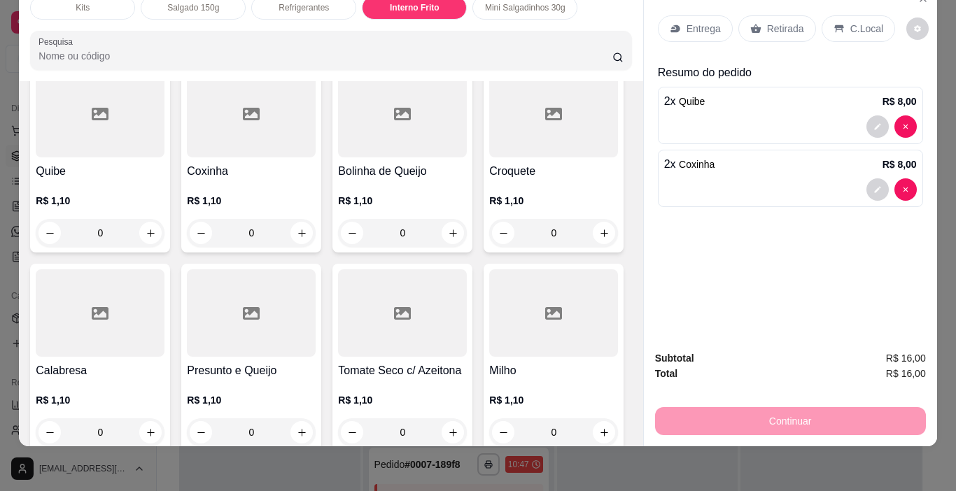
scroll to position [2486, 0]
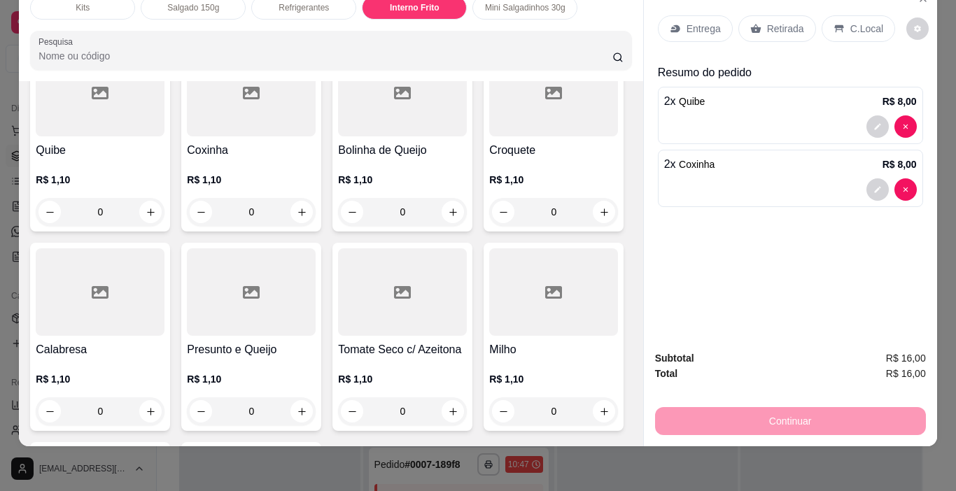
type input "1"
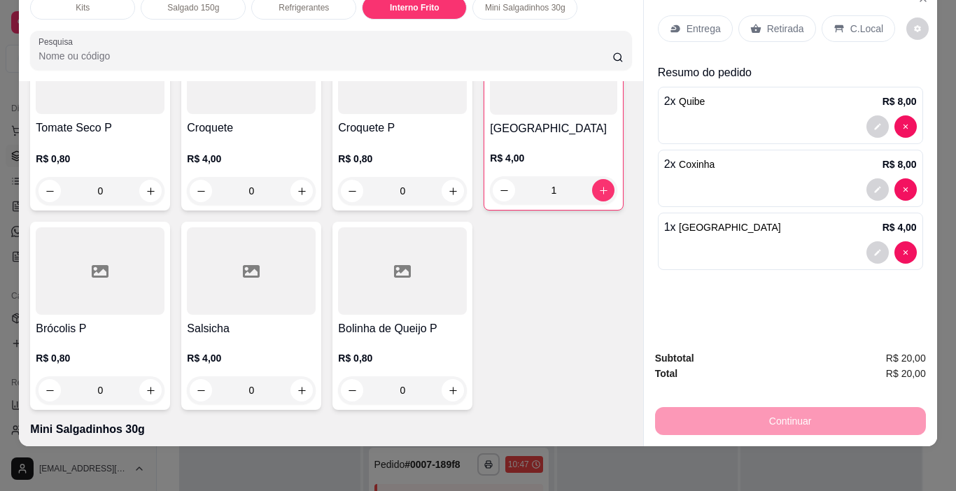
scroll to position [2066, 0]
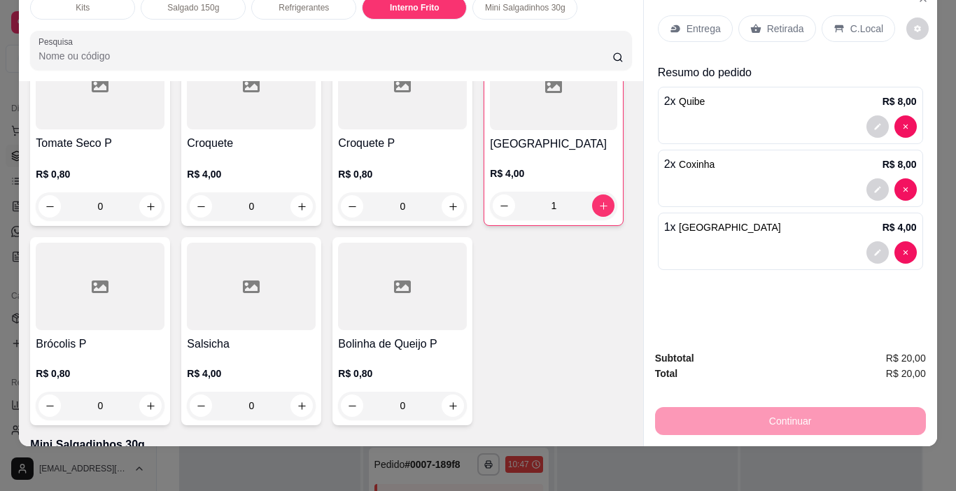
click at [156, 11] on icon "increase-product-quantity" at bounding box center [151, 6] width 10 height 10
type input "1"
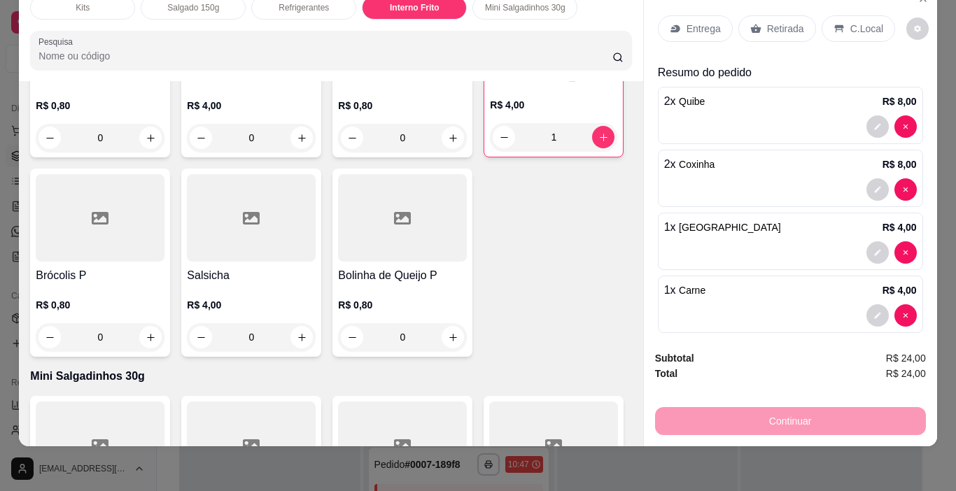
scroll to position [2206, 0]
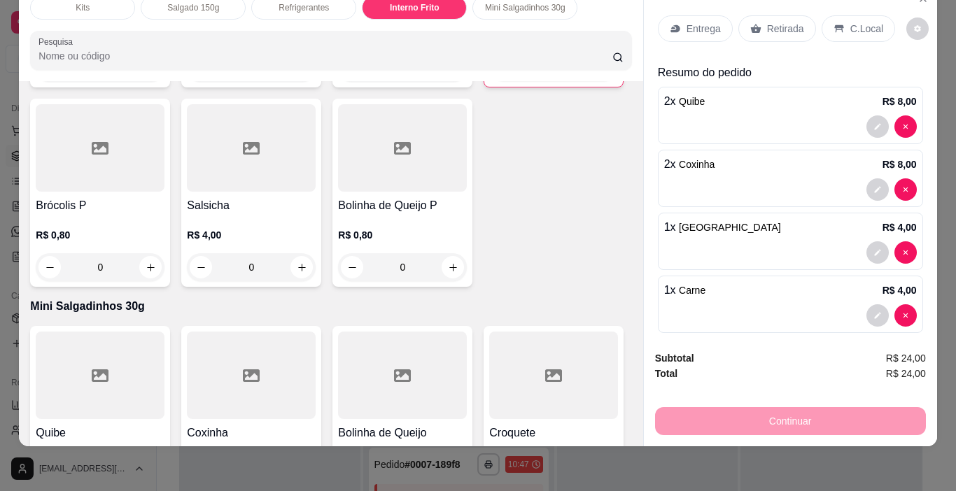
type input "1"
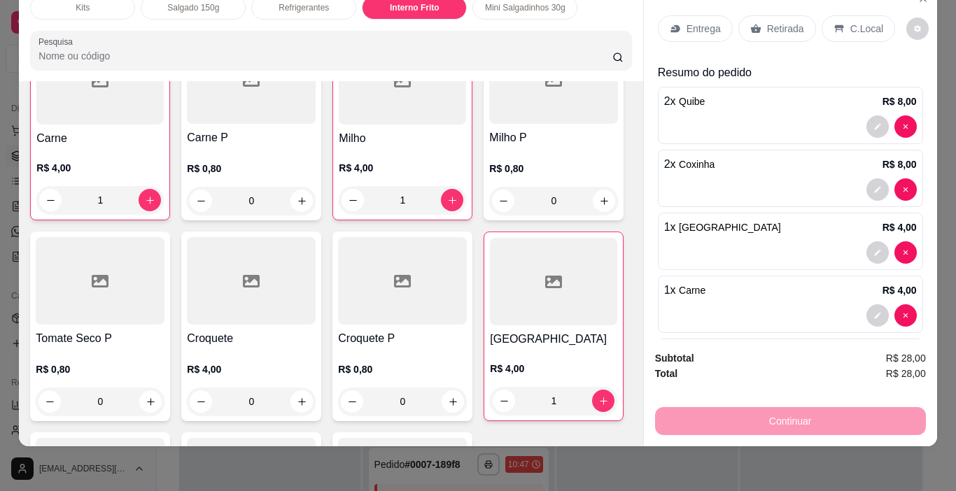
scroll to position [1856, 0]
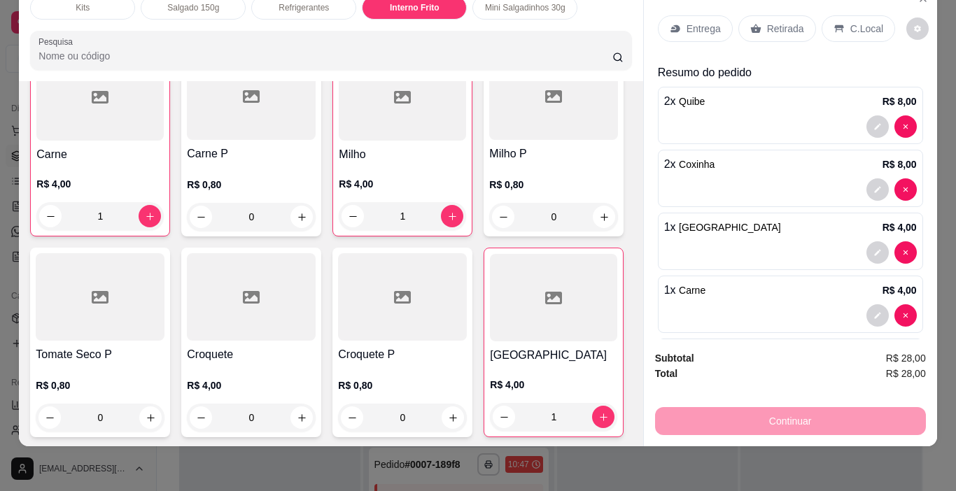
click at [156, 22] on icon "increase-product-quantity" at bounding box center [151, 16] width 10 height 10
type input "1"
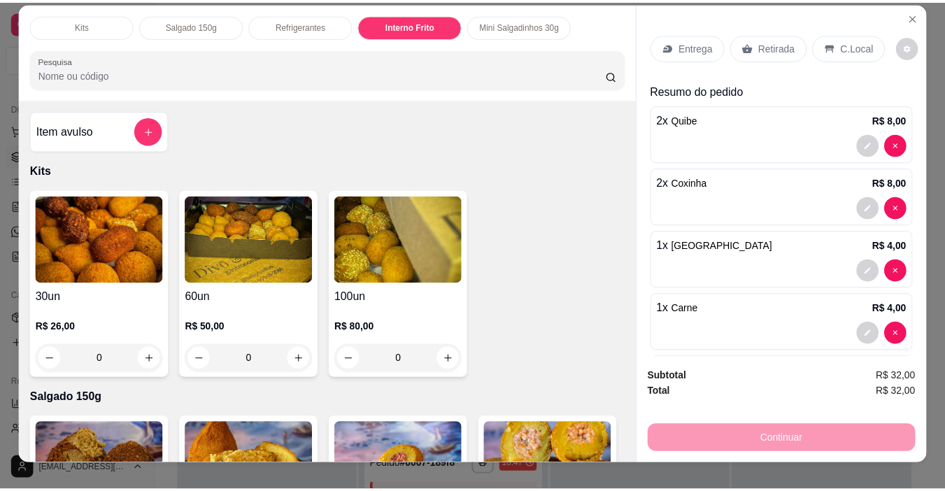
scroll to position [0, 0]
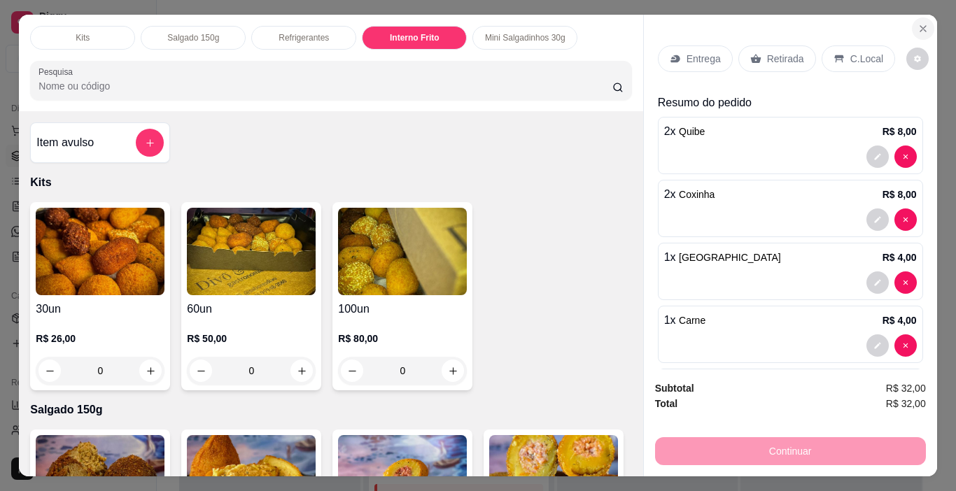
click at [917, 23] on icon "Close" at bounding box center [922, 28] width 11 height 11
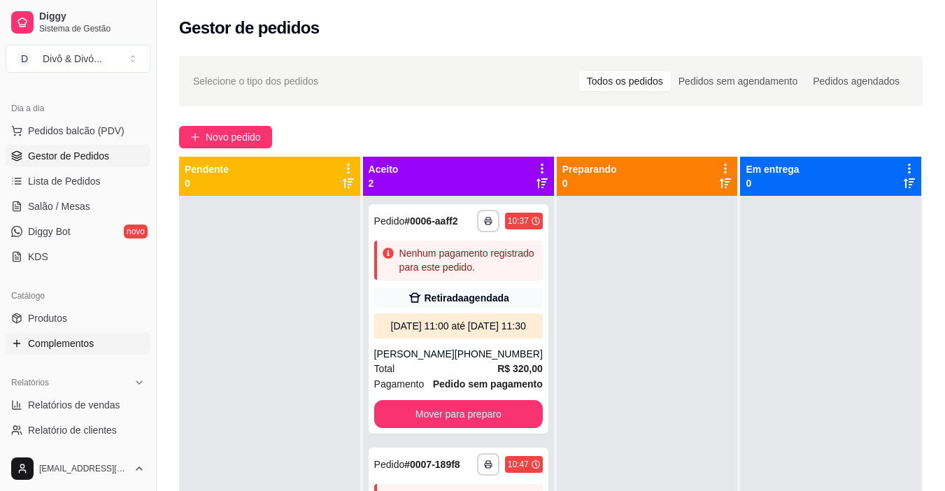
click at [80, 350] on span "Complementos" at bounding box center [61, 344] width 66 height 14
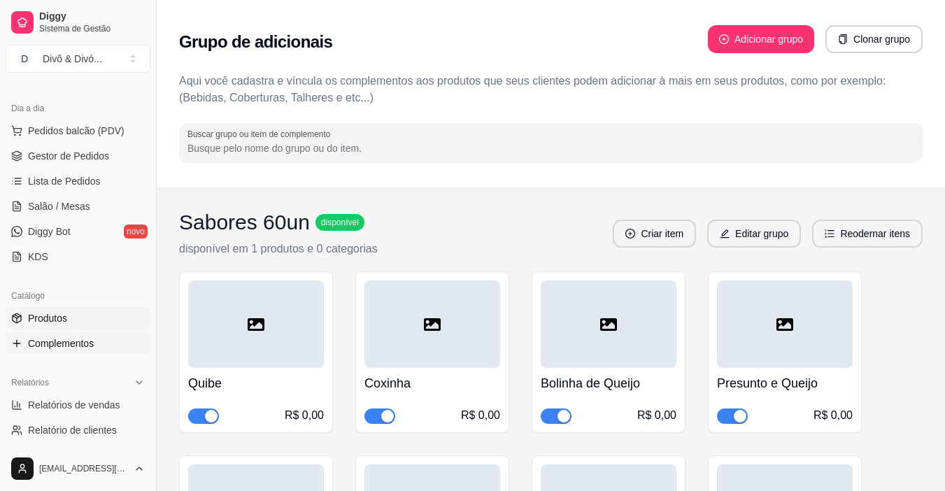
click at [72, 324] on link "Produtos" at bounding box center [78, 318] width 145 height 22
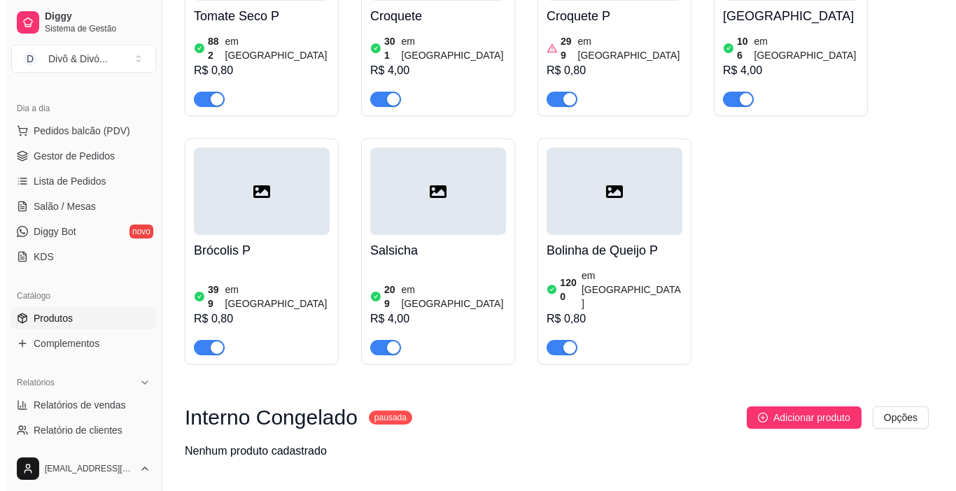
scroll to position [2526, 0]
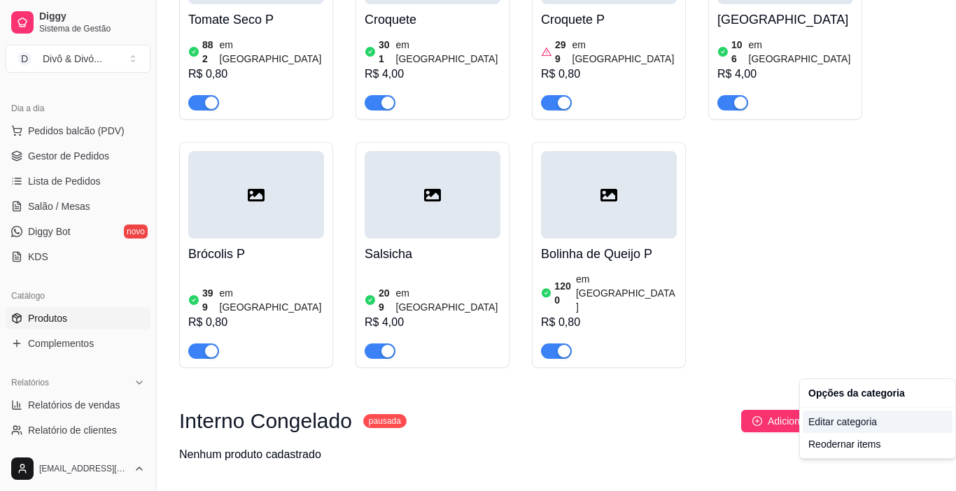
click at [851, 423] on div "Editar categoria" at bounding box center [877, 422] width 150 height 22
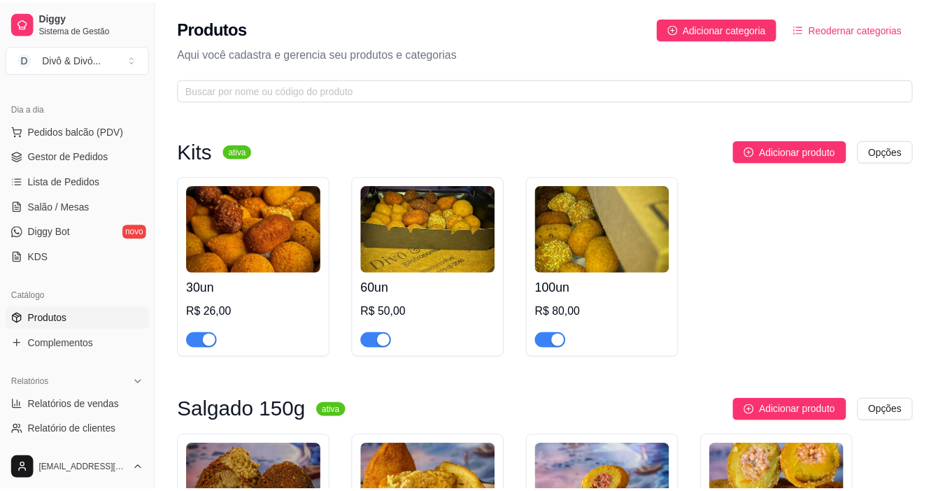
scroll to position [2645, 0]
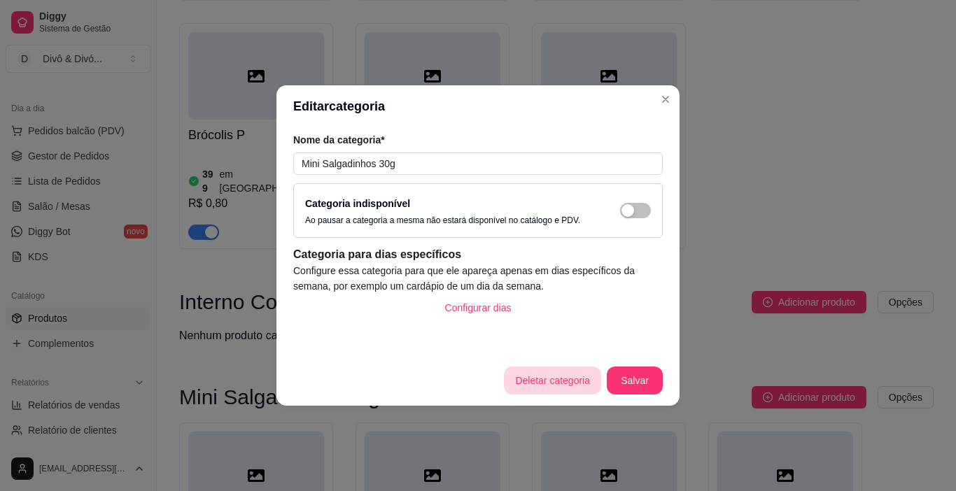
click at [576, 385] on button "Deletar categoria" at bounding box center [552, 381] width 97 height 28
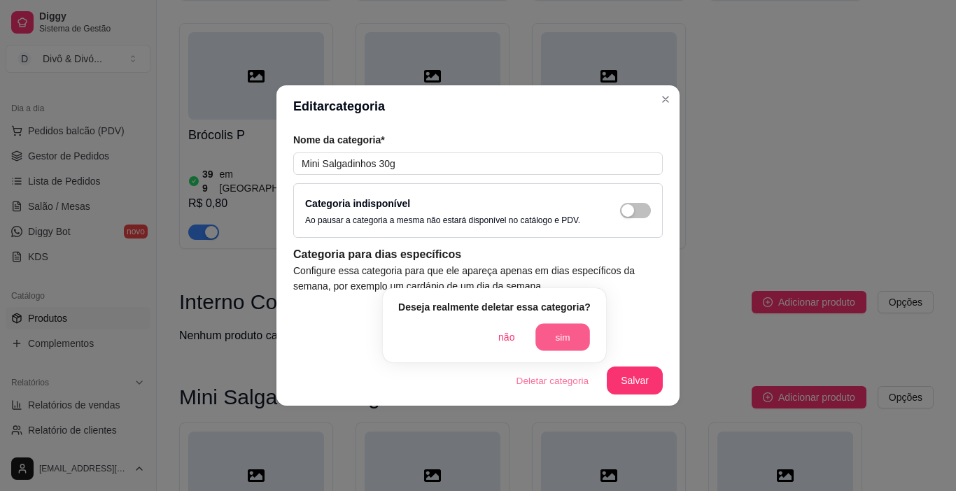
click at [563, 329] on button "sim" at bounding box center [562, 337] width 55 height 27
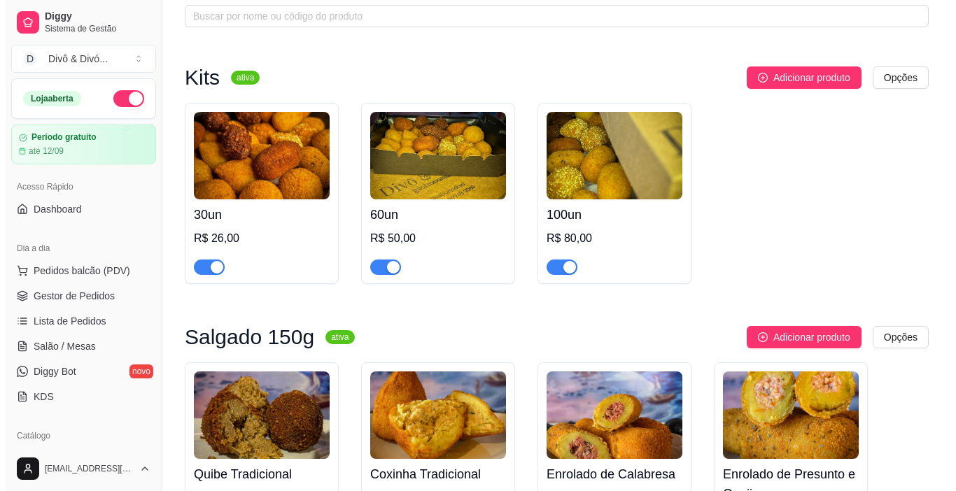
scroll to position [0, 0]
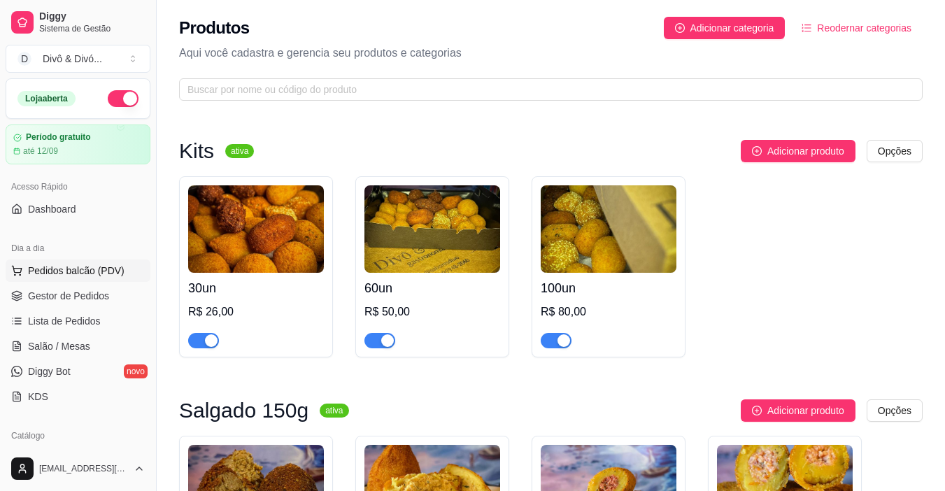
click at [90, 272] on span "Pedidos balcão (PDV)" at bounding box center [76, 271] width 97 height 14
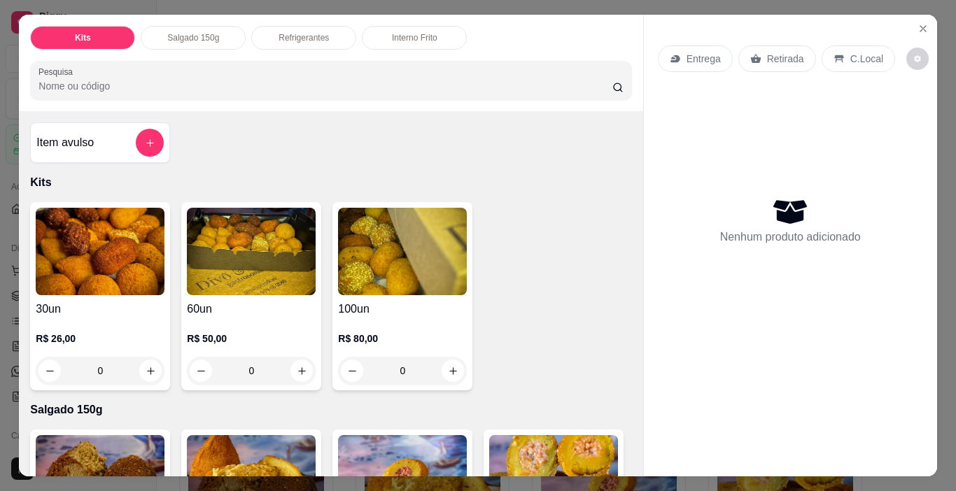
click at [425, 36] on p "Interno Frito" at bounding box center [414, 37] width 45 height 11
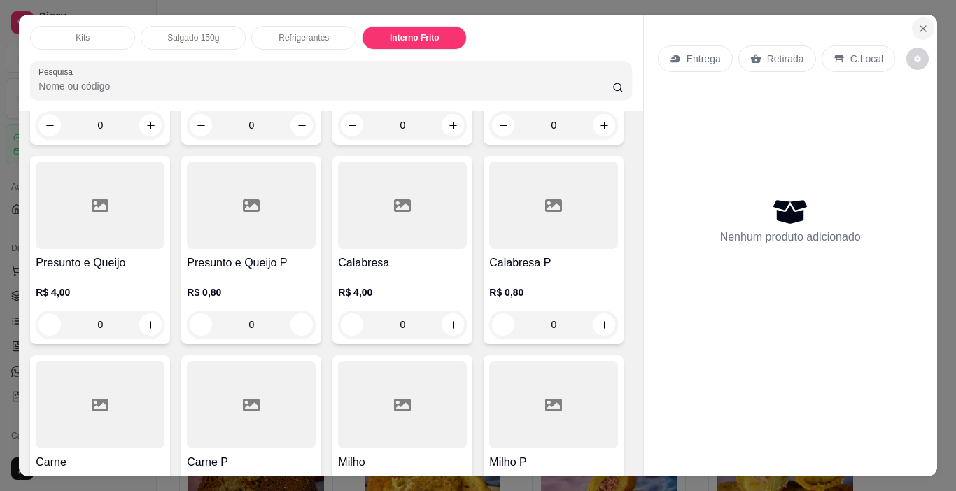
click at [917, 30] on button "Close" at bounding box center [923, 28] width 22 height 22
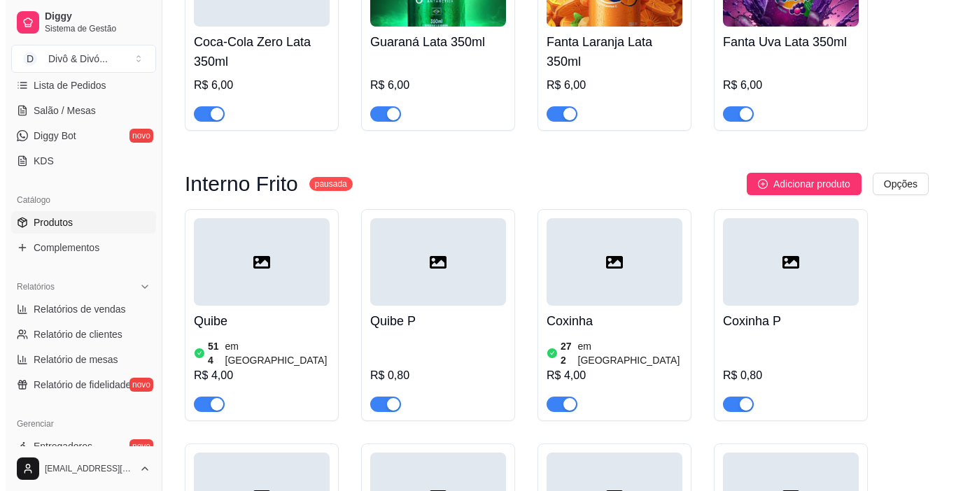
scroll to position [1438, 0]
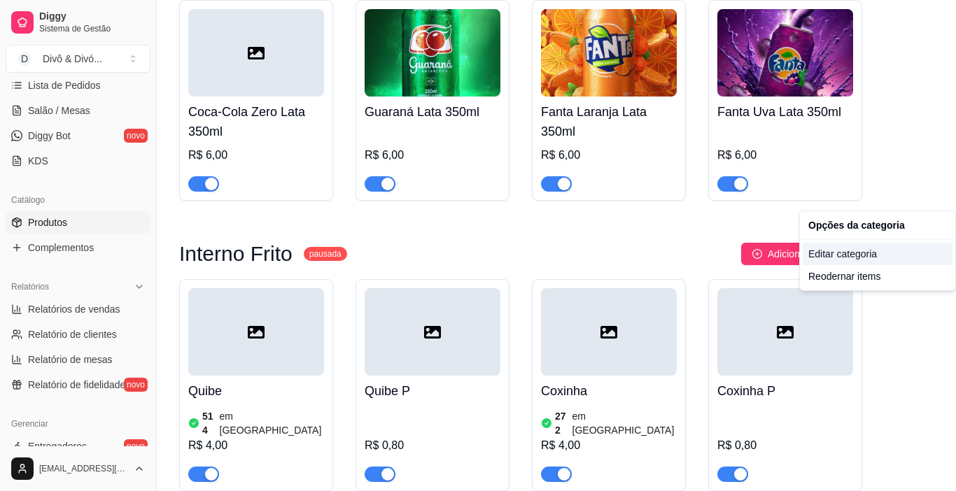
click at [865, 254] on div "Editar categoria" at bounding box center [877, 254] width 150 height 22
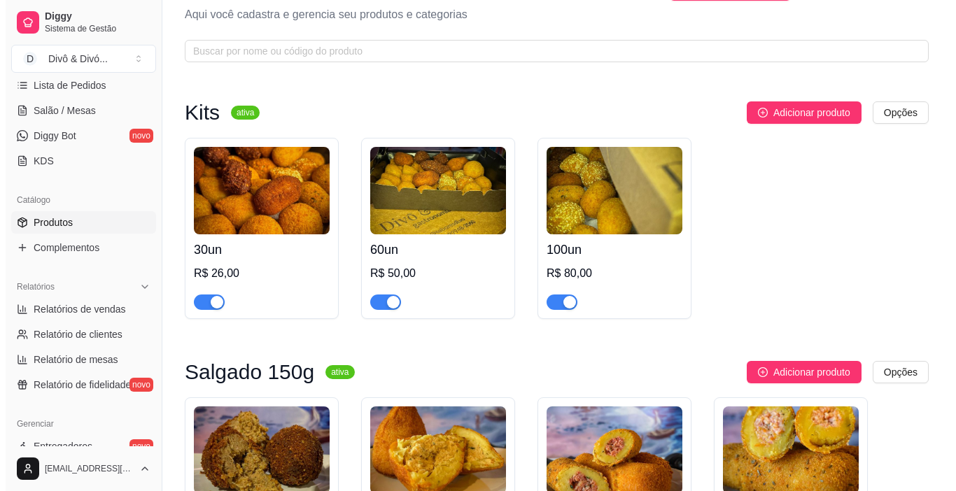
scroll to position [0, 0]
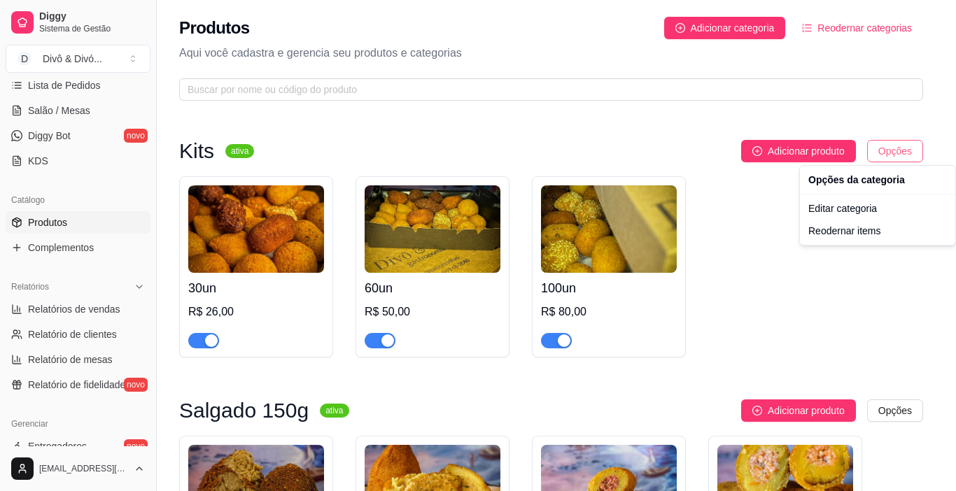
click at [910, 150] on html "Diggy Sistema de Gestão D Divô & Divó ... Loja aberta Período gratuito até 12/0…" at bounding box center [478, 245] width 956 height 491
click at [781, 250] on html "Diggy Sistema de Gestão D Divô & Divó ... Loja aberta Período gratuito até 12/0…" at bounding box center [478, 245] width 956 height 491
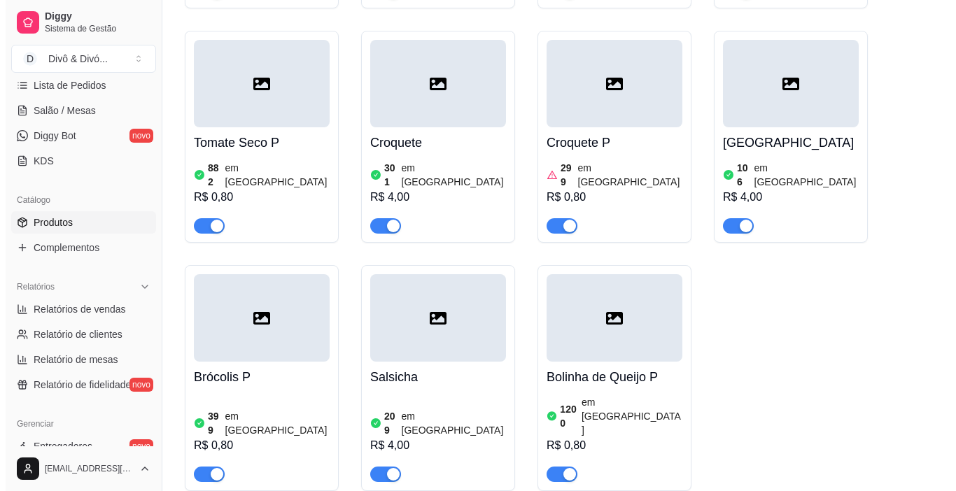
scroll to position [2417, 0]
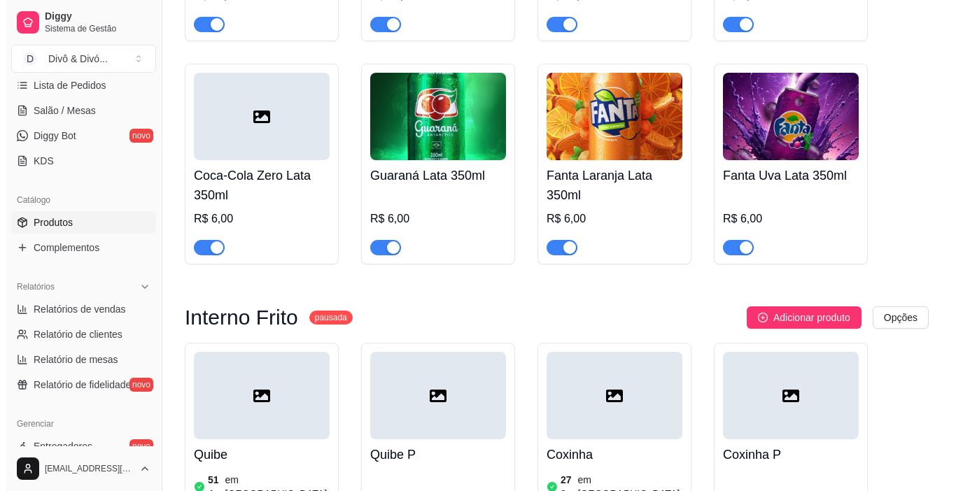
scroll to position [1368, 0]
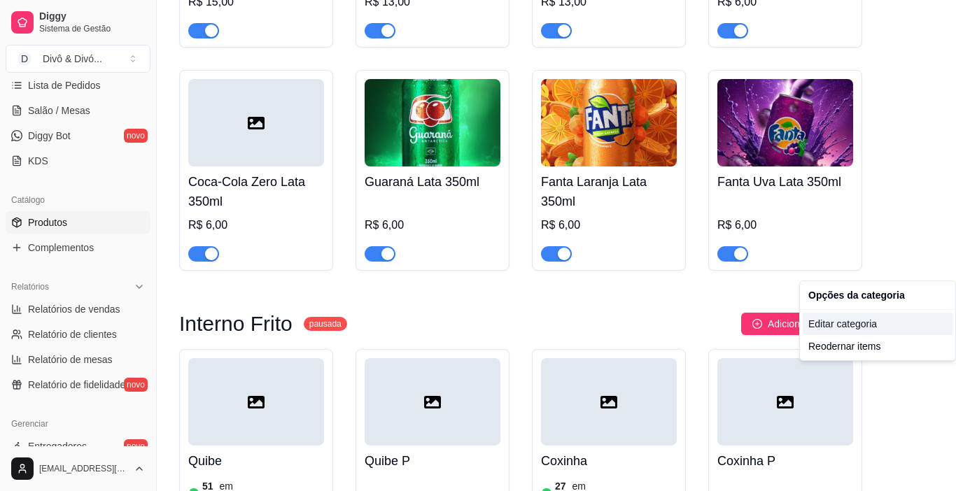
click at [879, 325] on div "Editar categoria" at bounding box center [877, 324] width 150 height 22
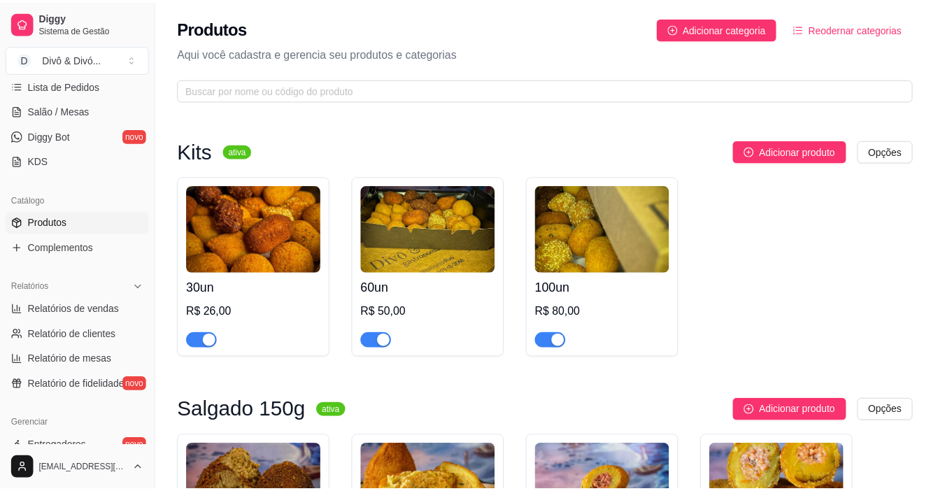
scroll to position [1389, 0]
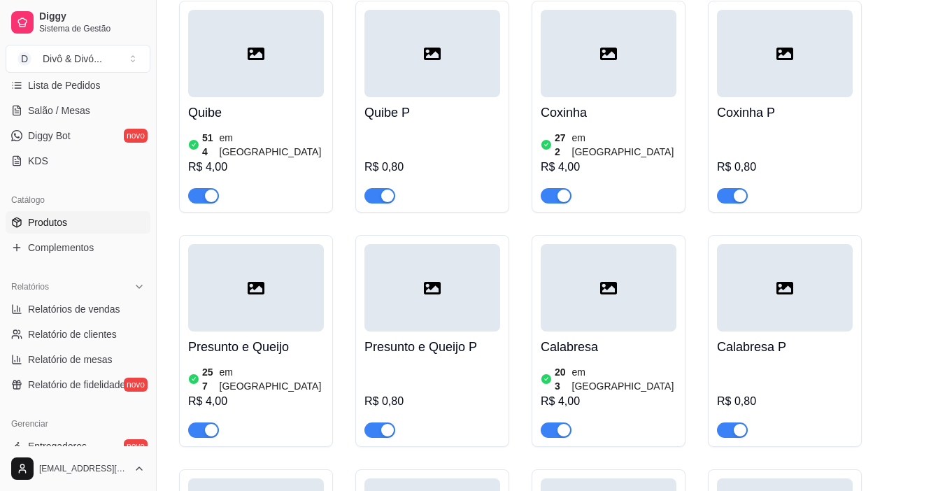
scroll to position [1368, 0]
